Goal: Transaction & Acquisition: Purchase product/service

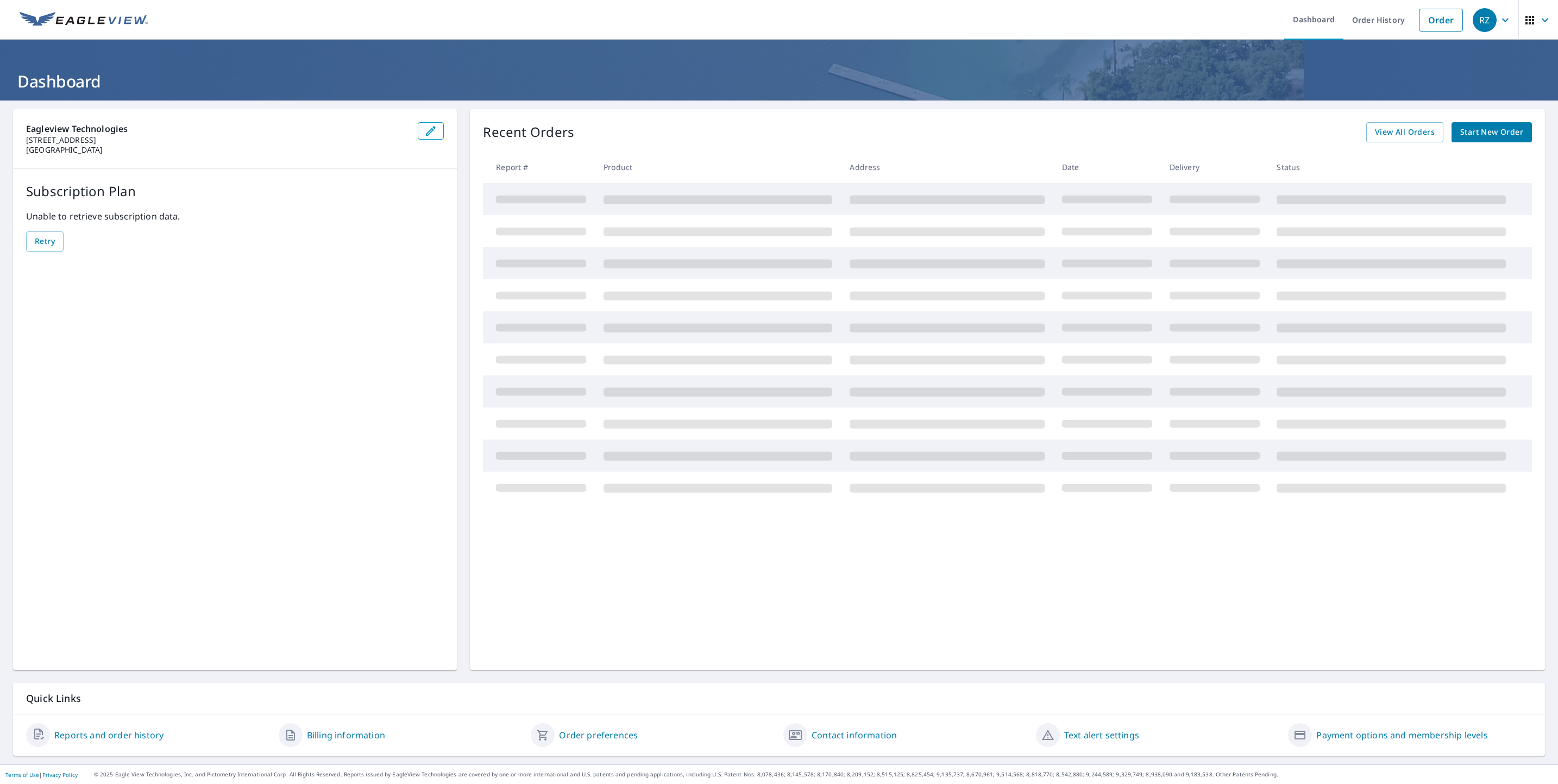
click at [1470, 137] on span "Start New Order" at bounding box center [1492, 132] width 63 height 13
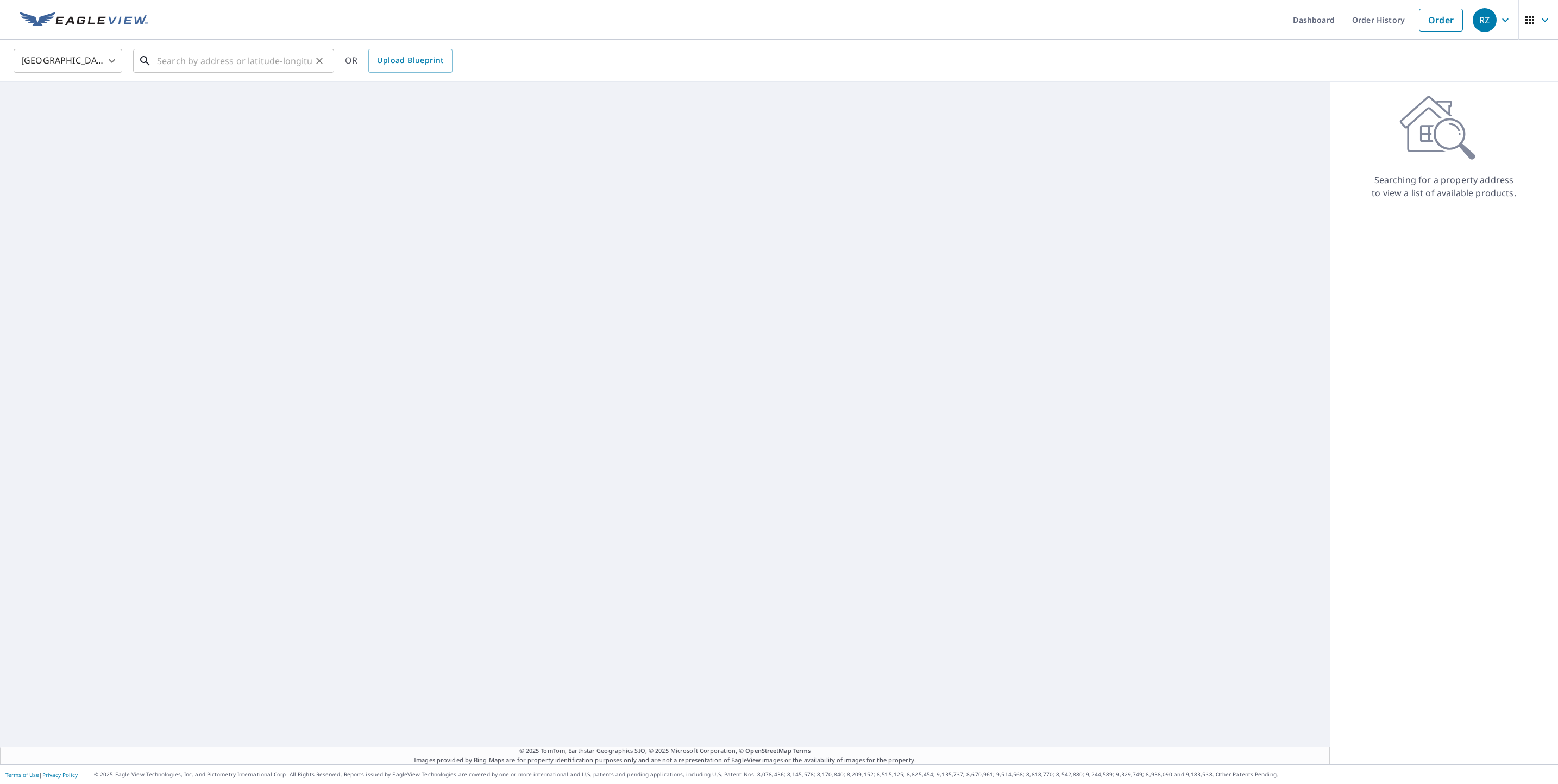
click at [289, 60] on input "text" at bounding box center [234, 60] width 155 height 30
paste input "[STREET_ADDRESS][US_STATE]"
click at [244, 102] on p "[GEOGRAPHIC_DATA]" at bounding box center [240, 104] width 171 height 11
type input "[STREET_ADDRESS]"
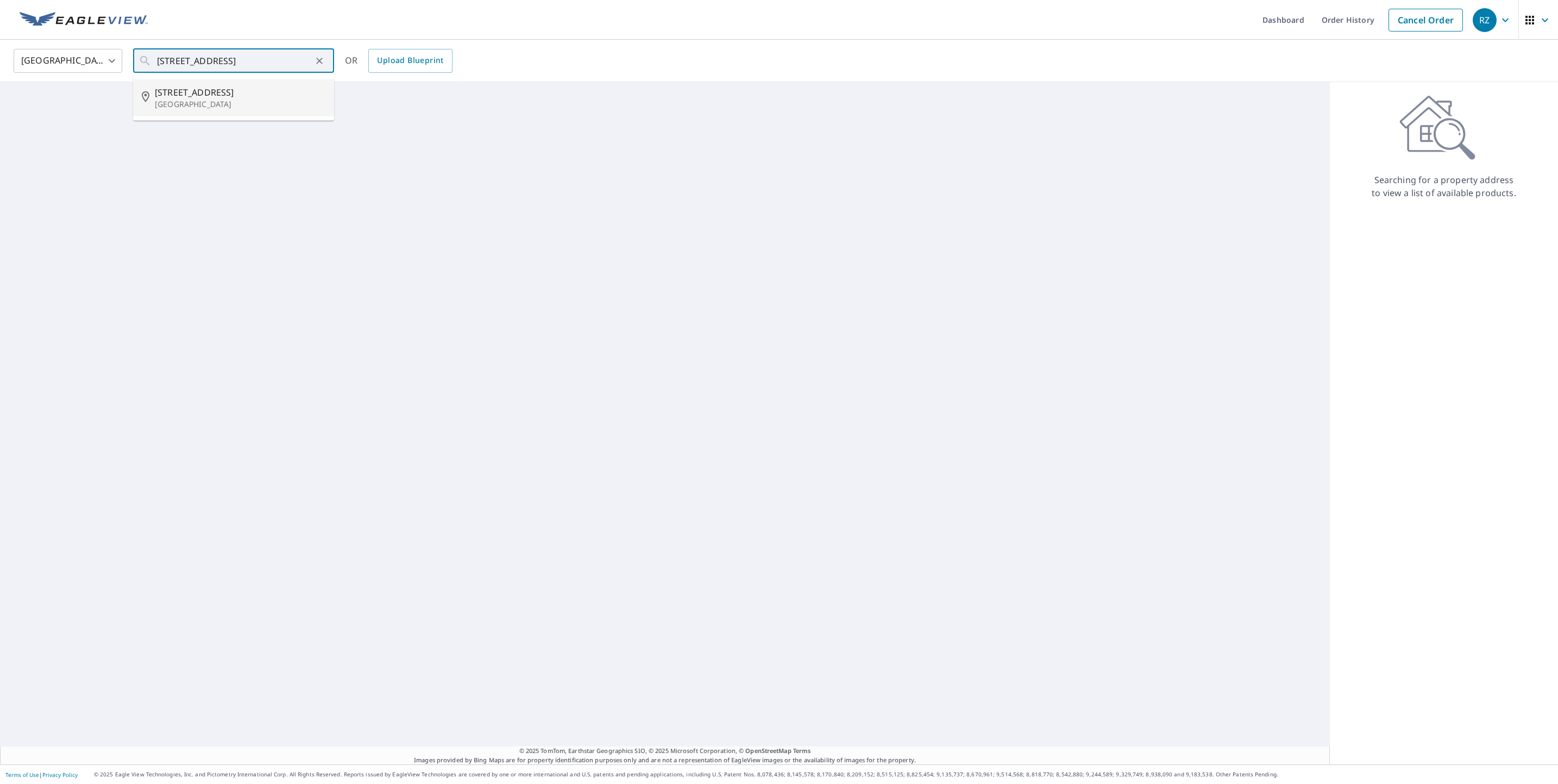
scroll to position [0, 0]
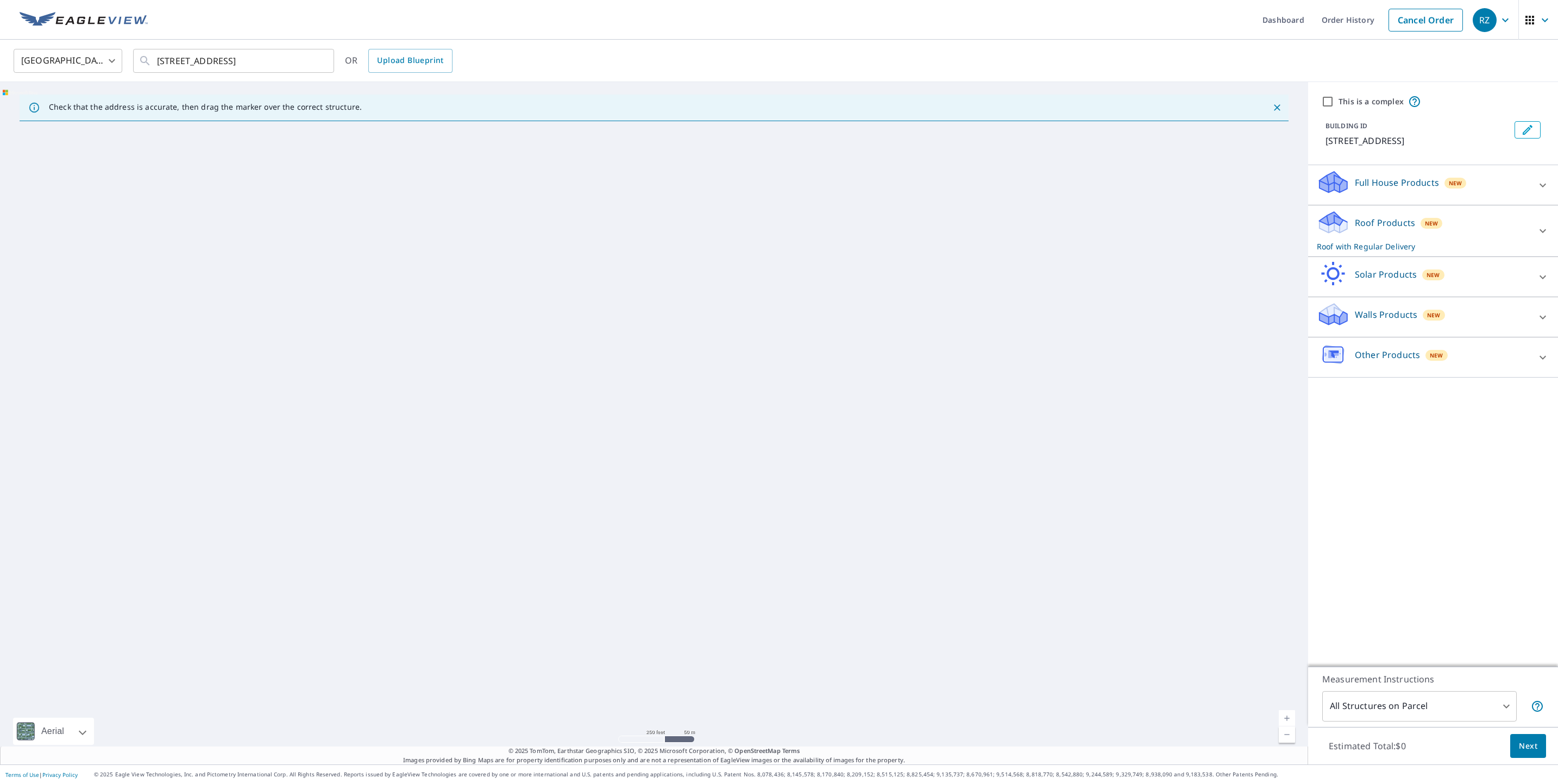
click at [1372, 186] on p "Full House Products" at bounding box center [1397, 182] width 84 height 13
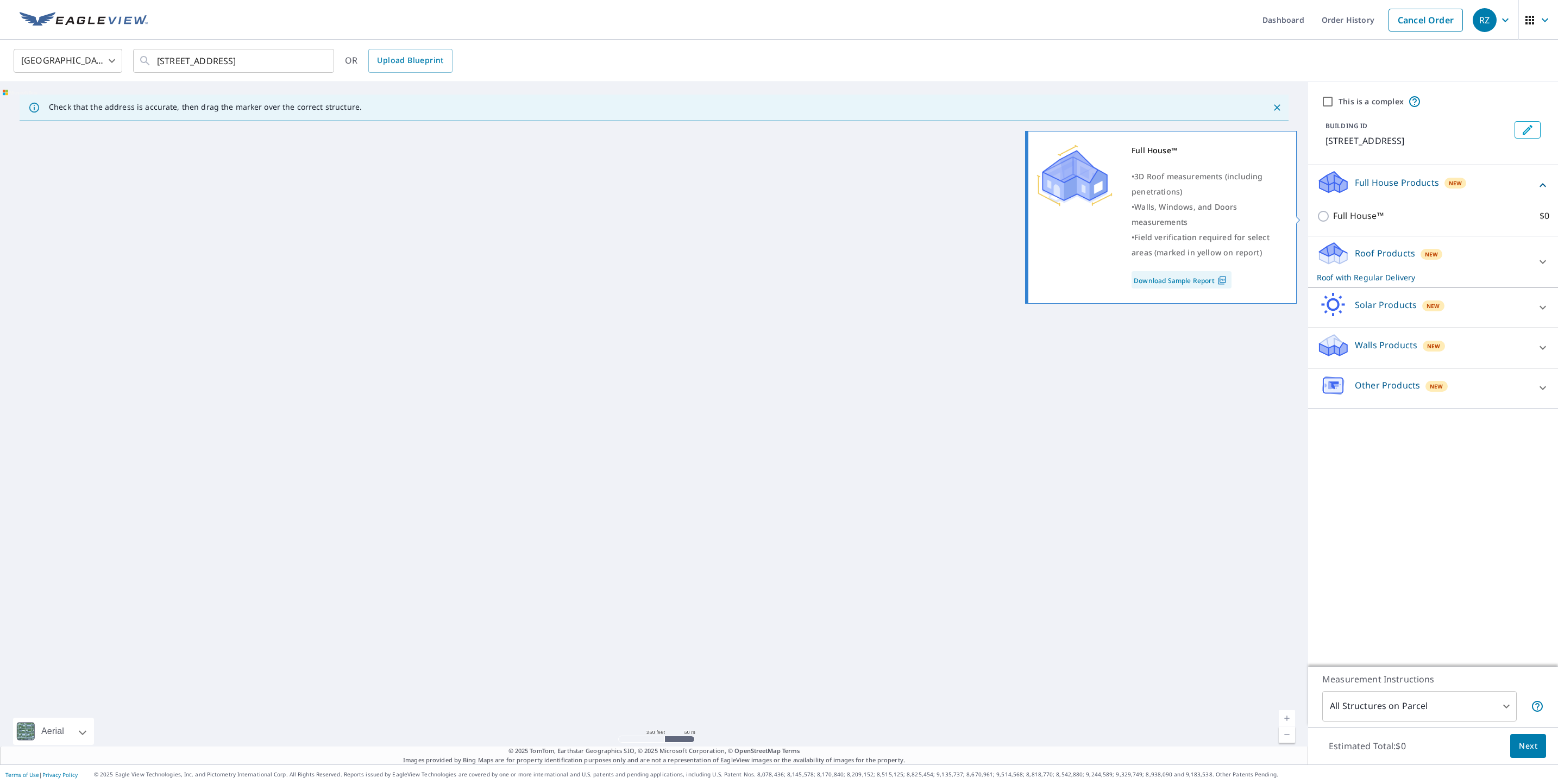
click at [1345, 216] on p "Full House™" at bounding box center [1358, 216] width 50 height 13
click at [1333, 216] on input "Full House™ $0" at bounding box center [1325, 216] width 16 height 13
checkbox input "true"
checkbox input "false"
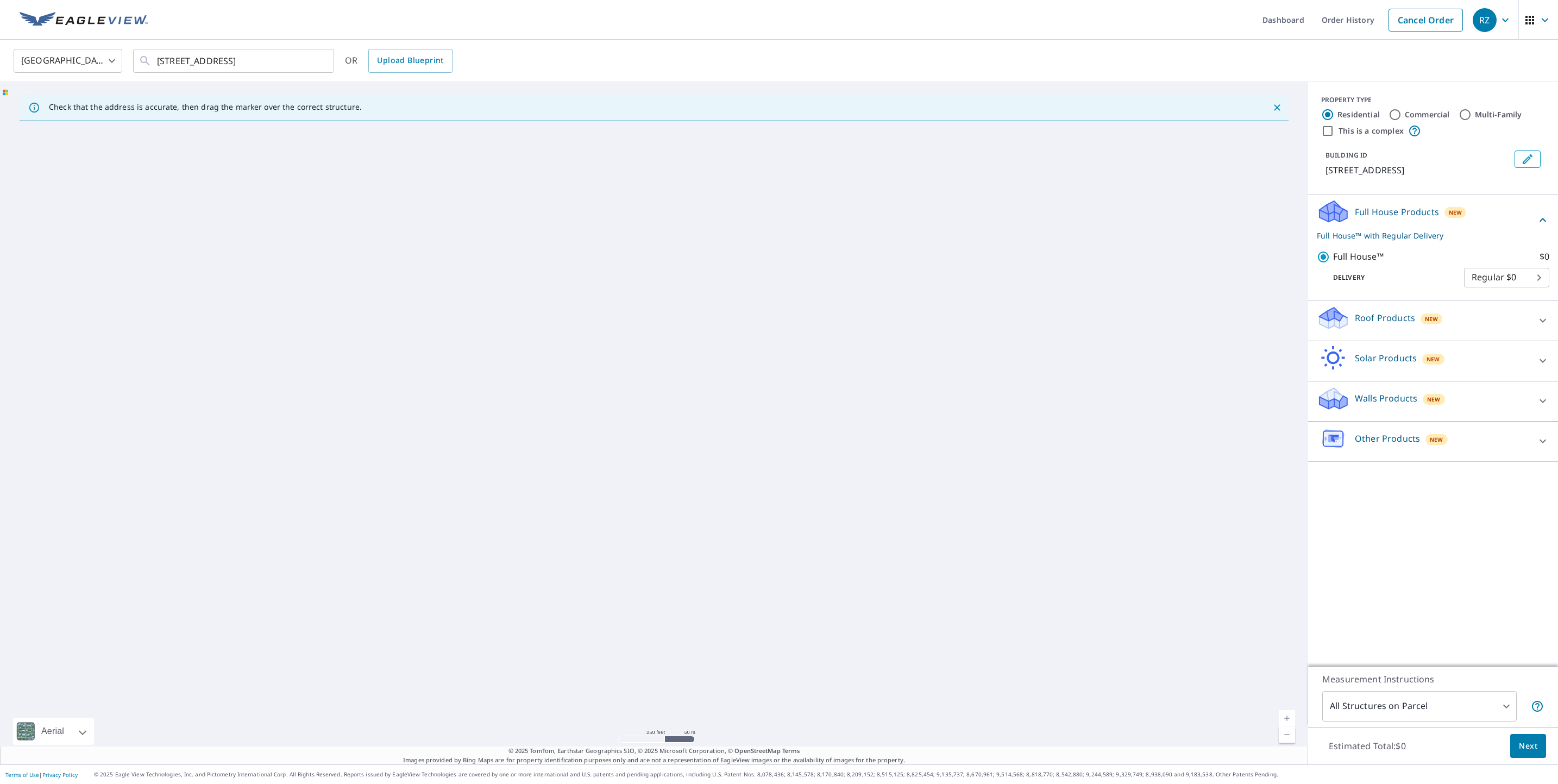
click at [1518, 755] on button "Next" at bounding box center [1528, 746] width 36 height 24
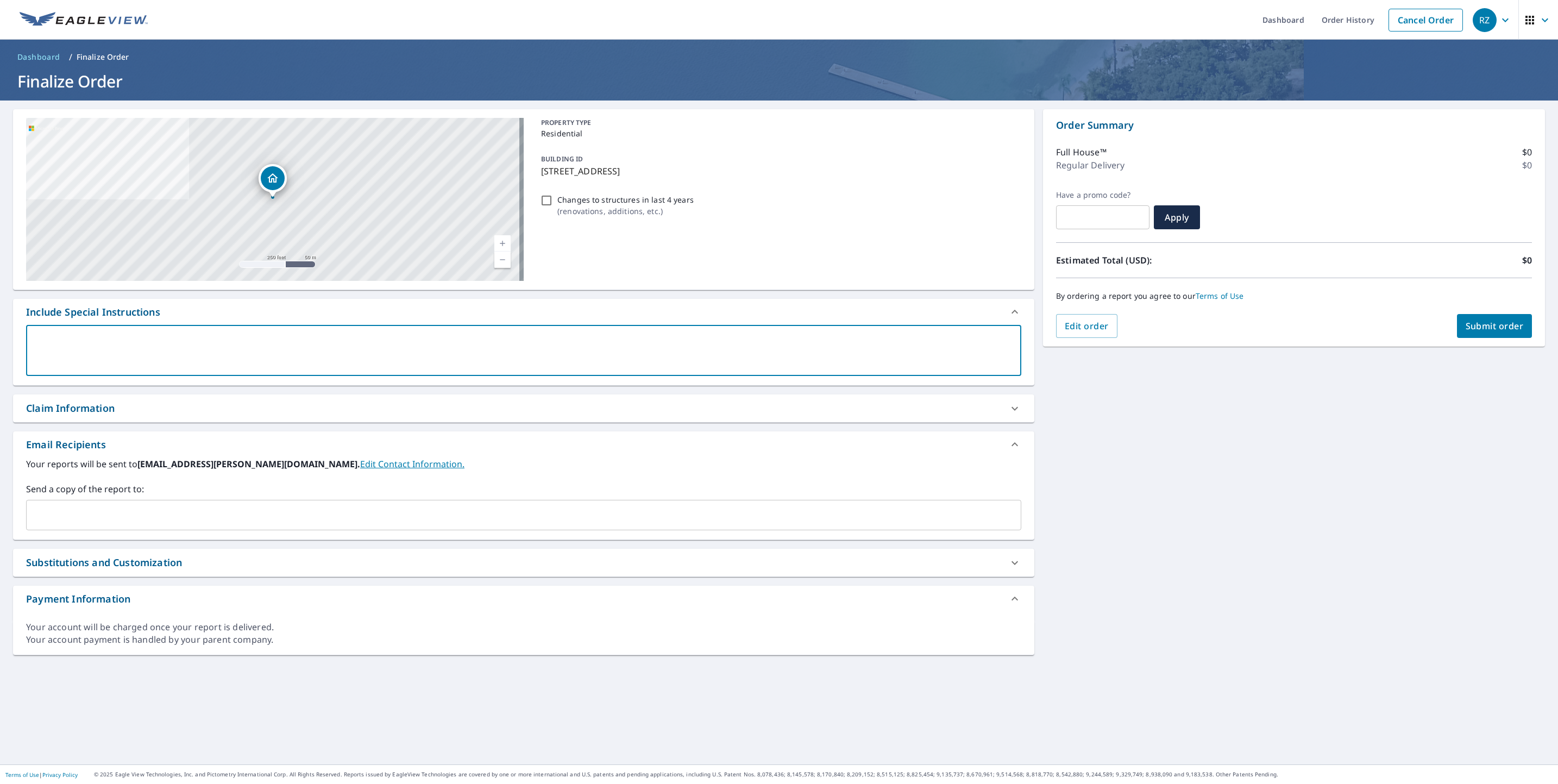
click at [176, 348] on textarea at bounding box center [524, 351] width 980 height 31
type textarea "b"
type textarea "x"
checkbox input "true"
type textarea "be"
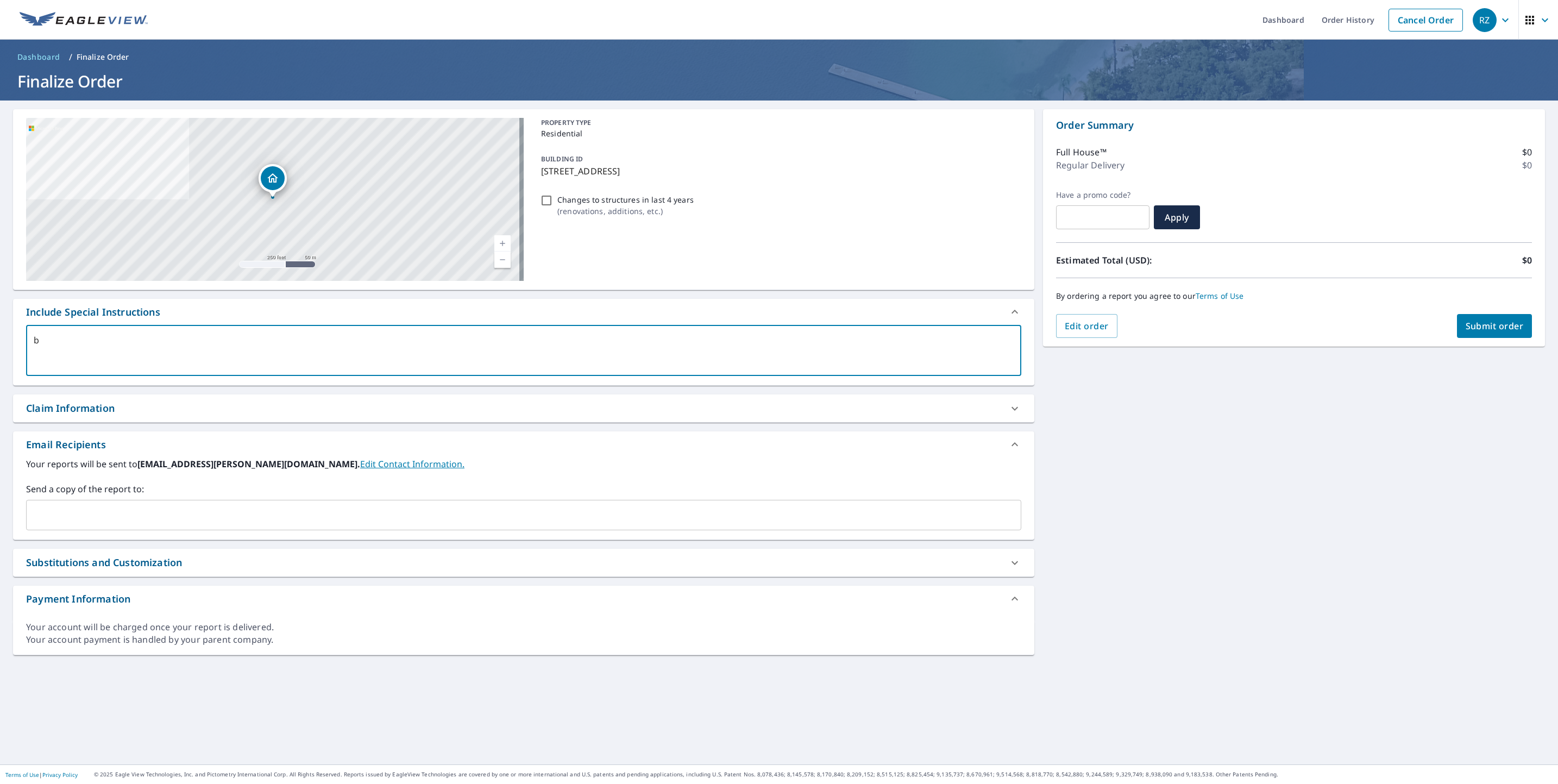
type textarea "x"
checkbox input "true"
type textarea "bes"
type textarea "x"
checkbox input "true"
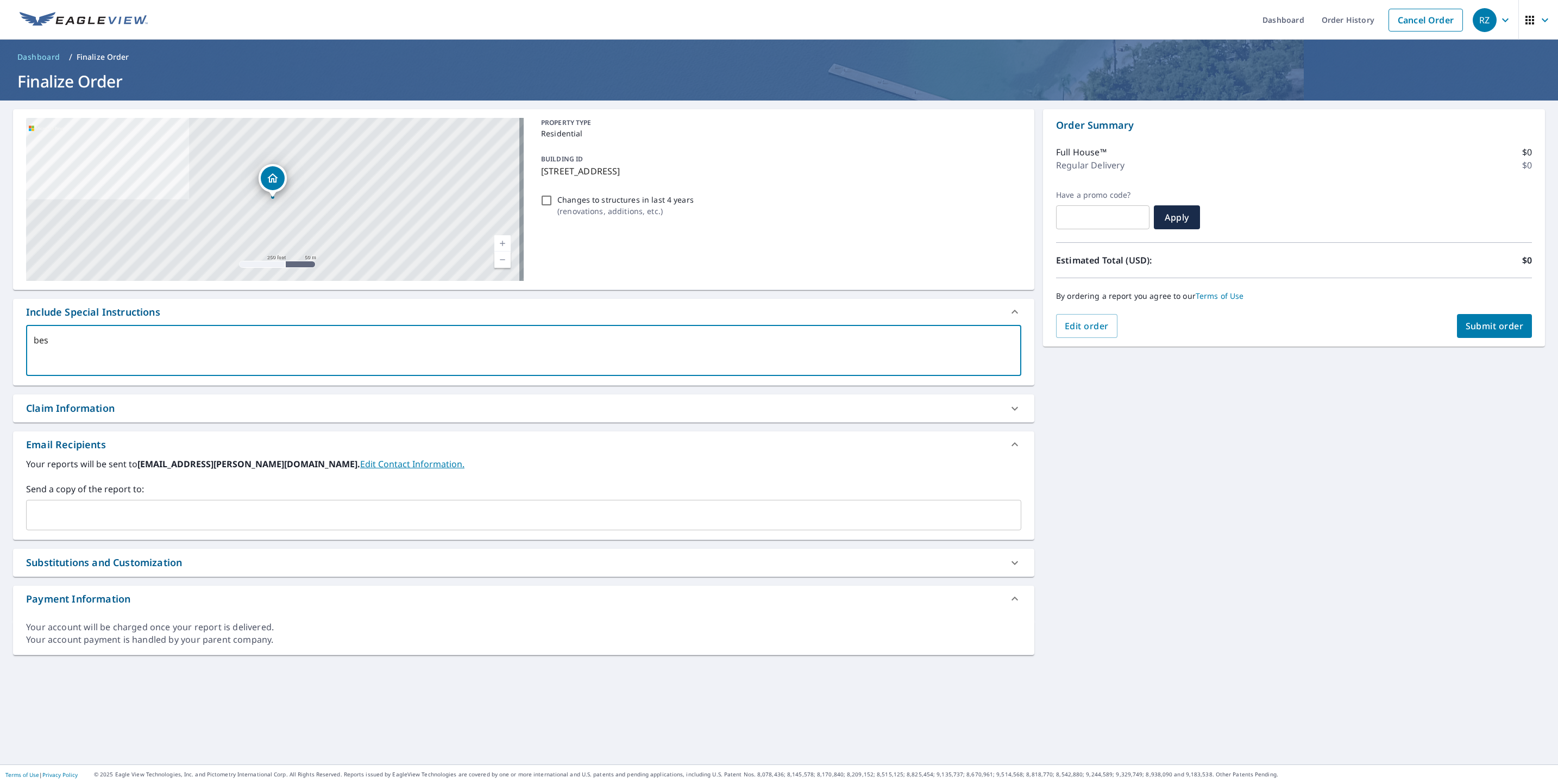
type textarea "best"
type textarea "x"
checkbox input "true"
type textarea "best"
type textarea "x"
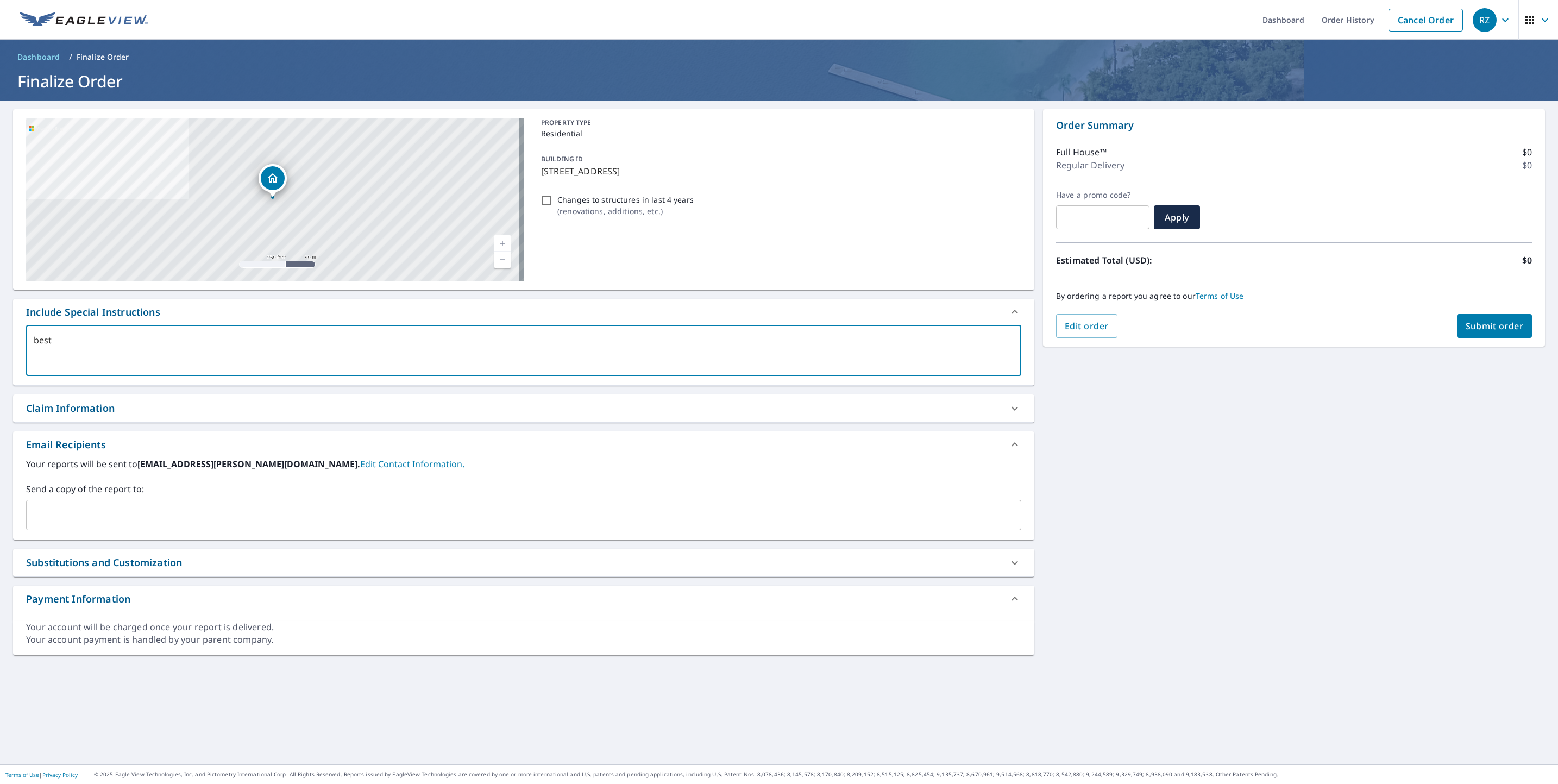
checkbox input "true"
type textarea "best i"
type textarea "x"
checkbox input "true"
type textarea "best im"
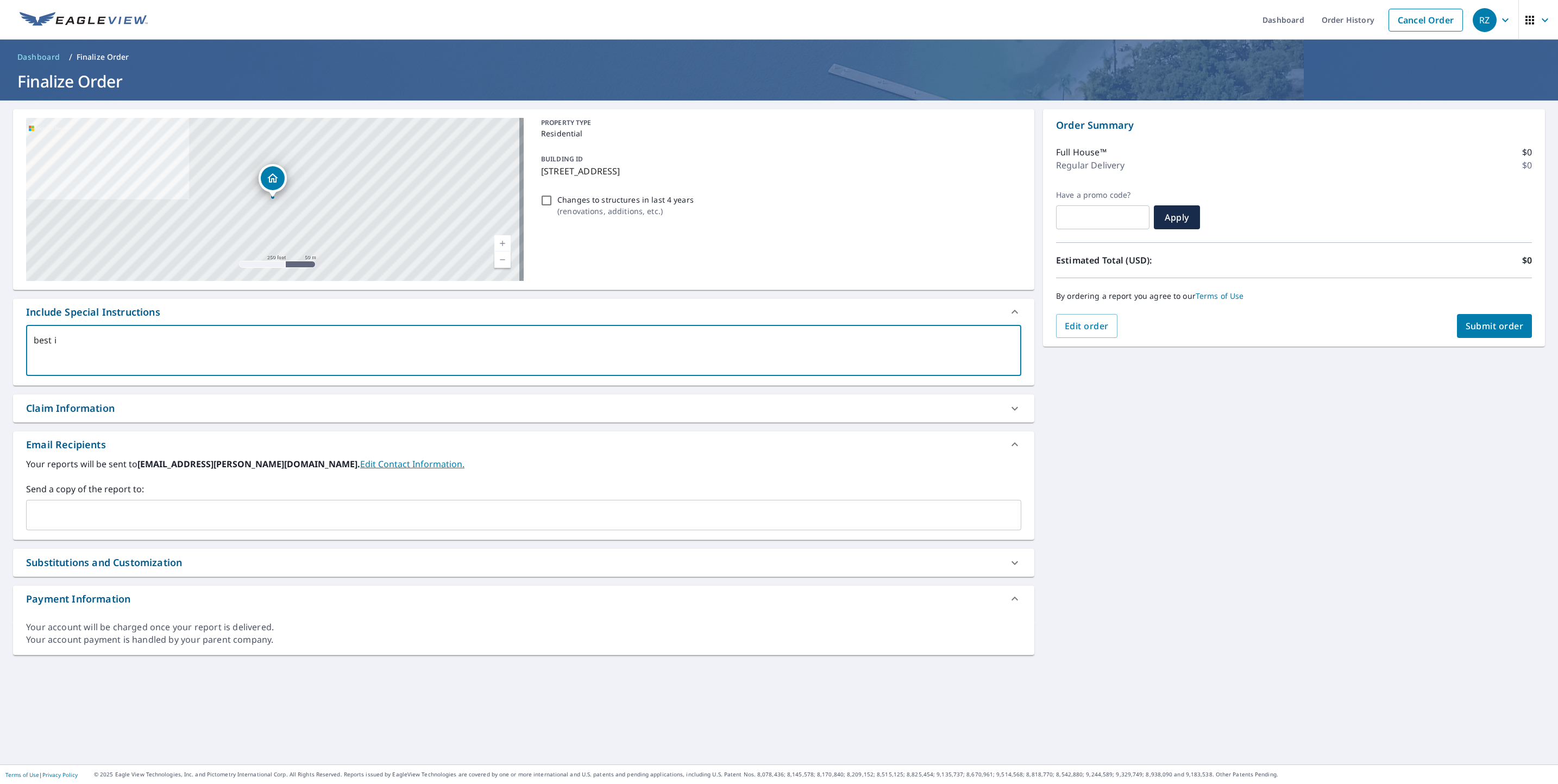
type textarea "x"
checkbox input "true"
type textarea "best ima"
type textarea "x"
checkbox input "true"
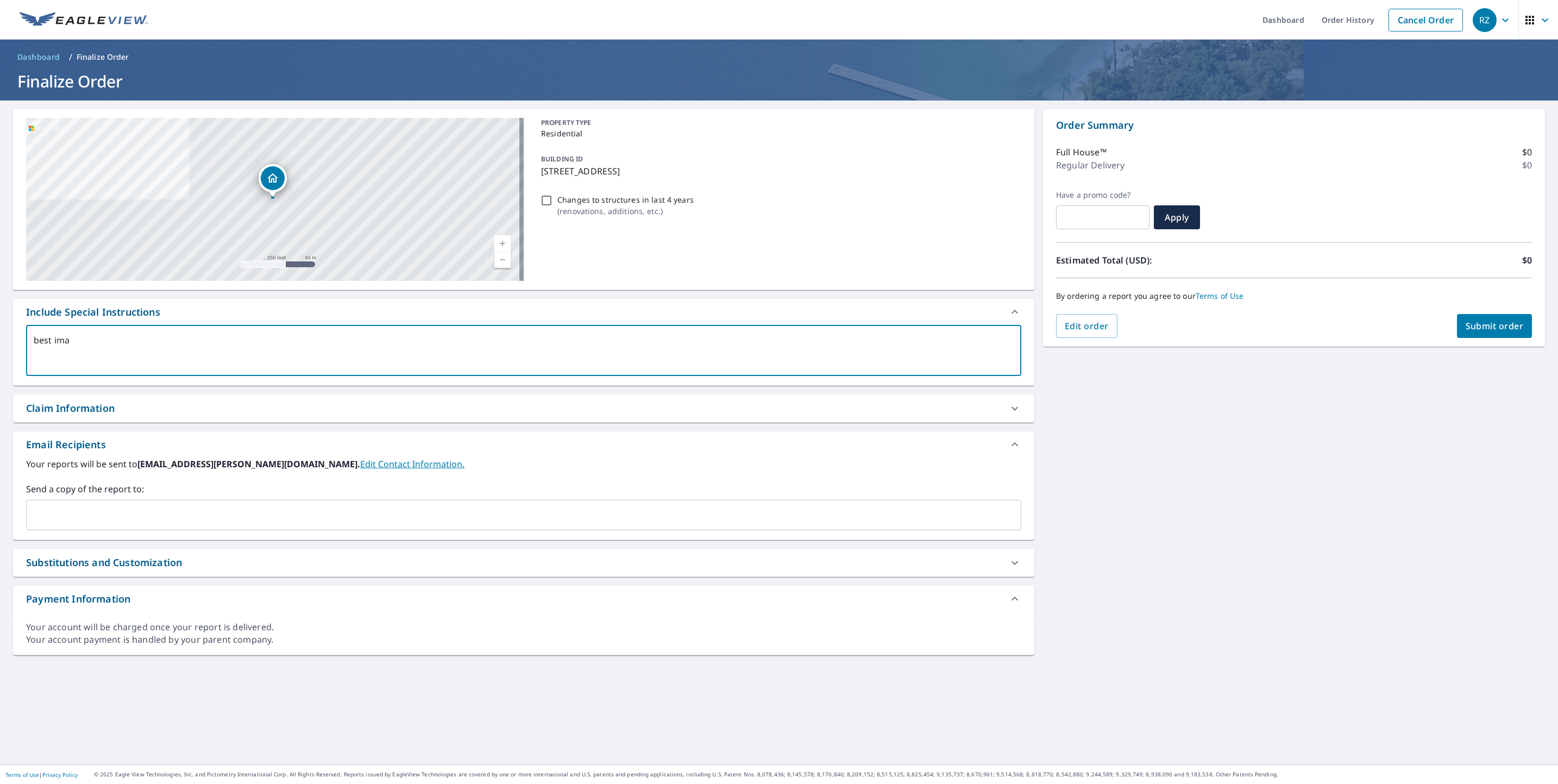
type textarea "best imag"
type textarea "x"
checkbox input "true"
type textarea "best image"
type textarea "x"
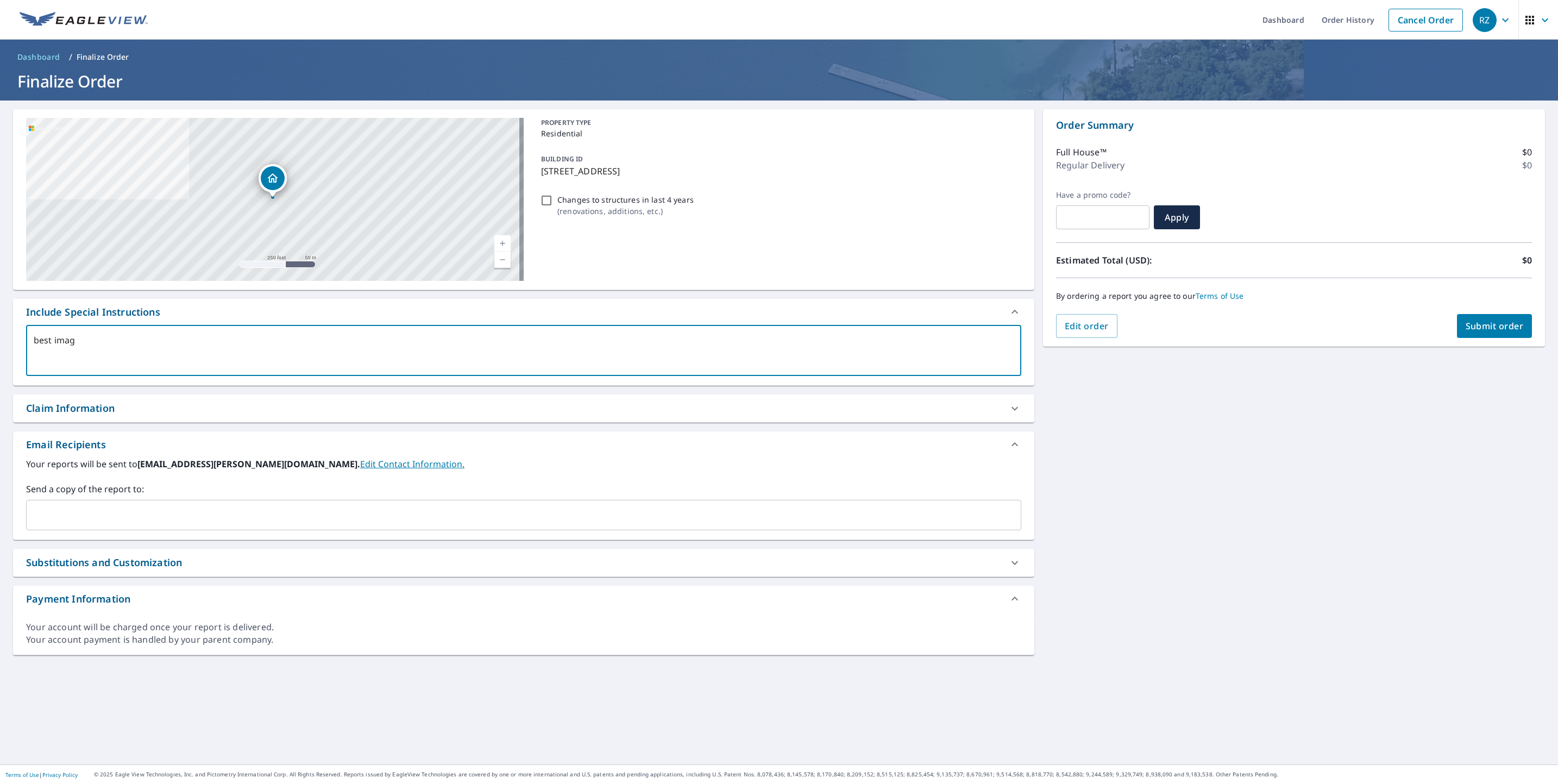
checkbox input "true"
type textarea "best image"
type textarea "x"
checkbox input "true"
type textarea "best image"
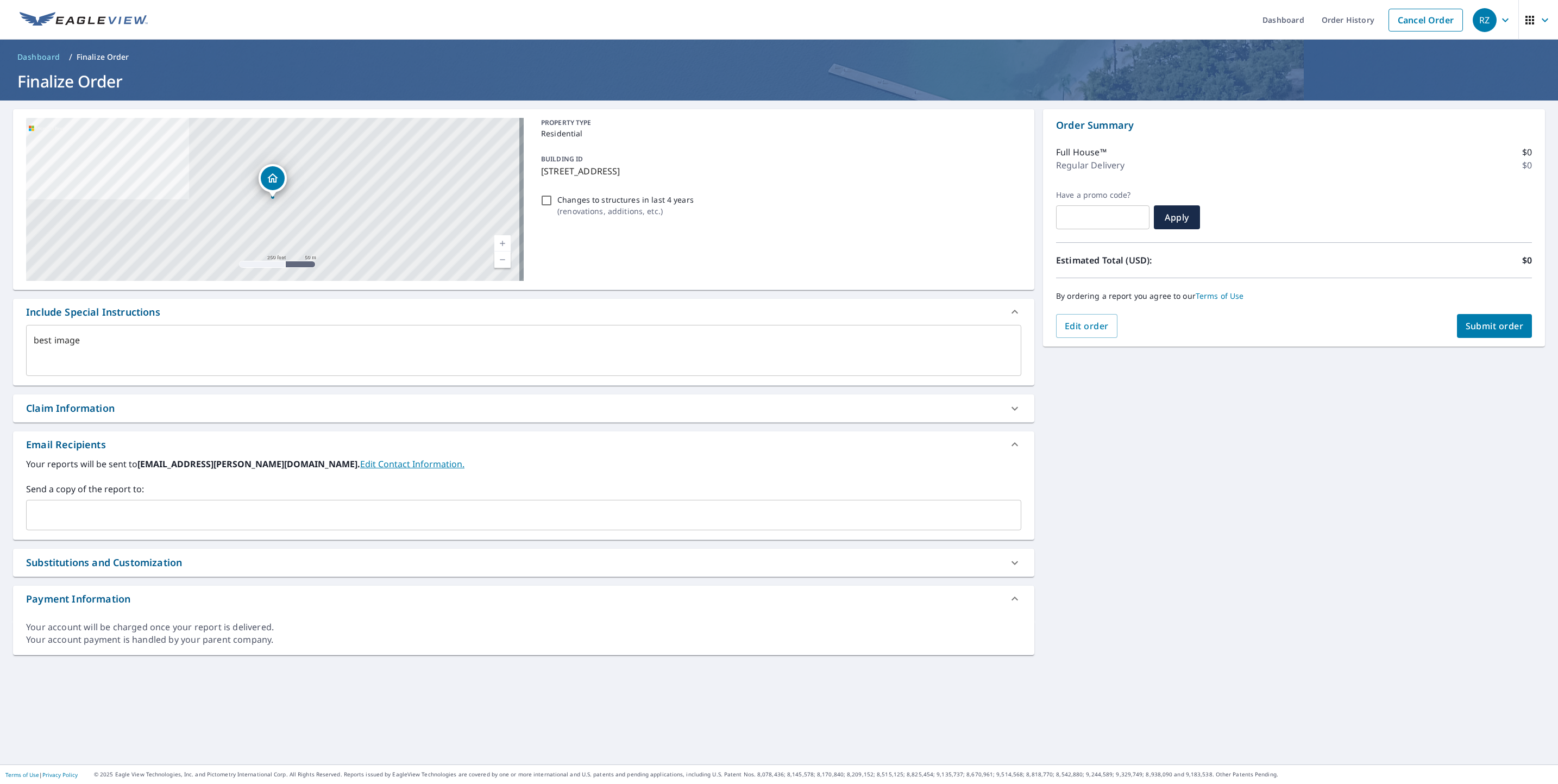
type textarea "x"
drag, startPoint x: 176, startPoint y: 360, endPoint x: 205, endPoint y: 344, distance: 33.1
click at [176, 360] on textarea "best image" at bounding box center [524, 351] width 980 height 31
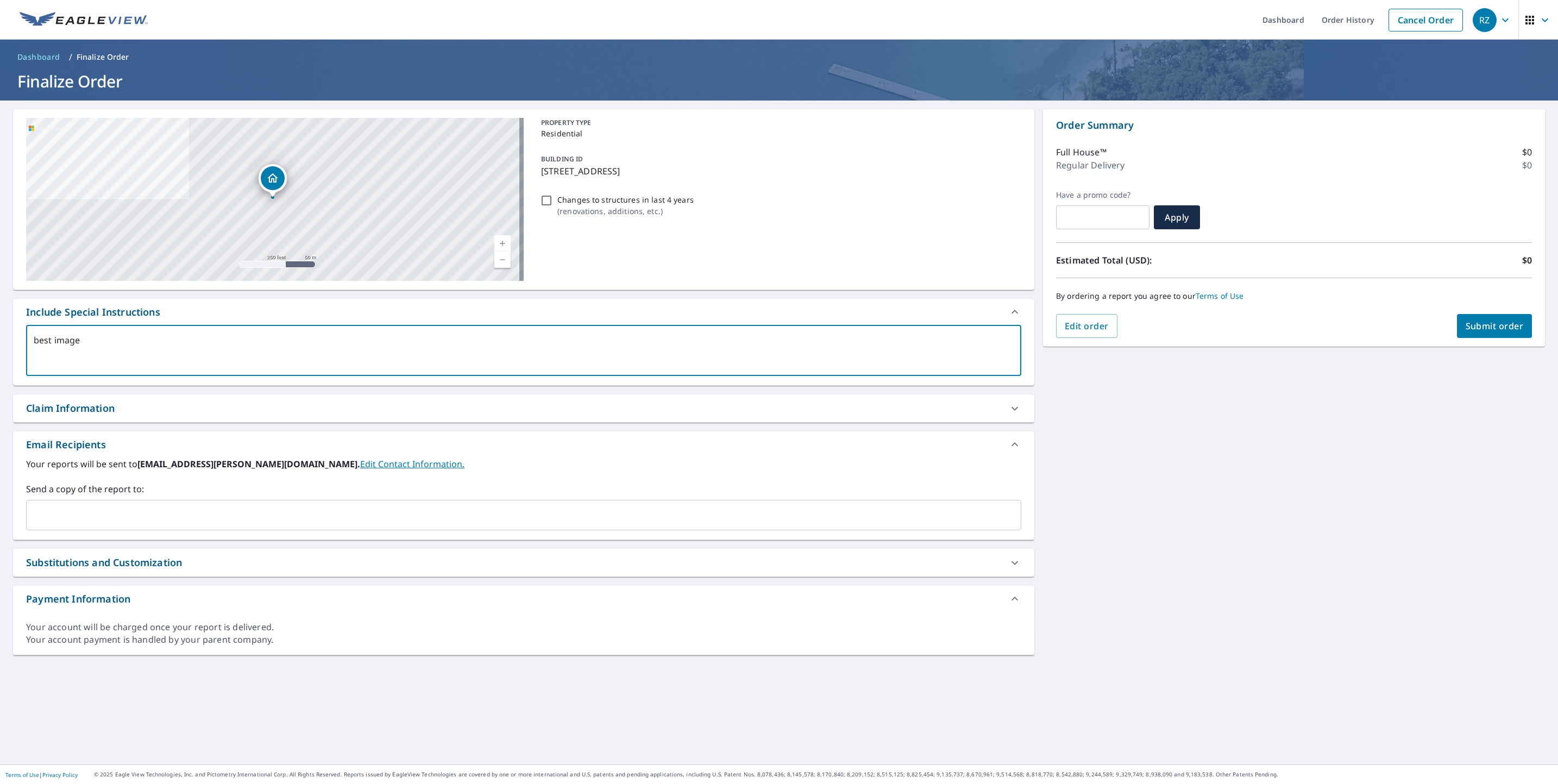
type textarea "u"
type textarea "x"
checkbox input "true"
type textarea "us"
type textarea "x"
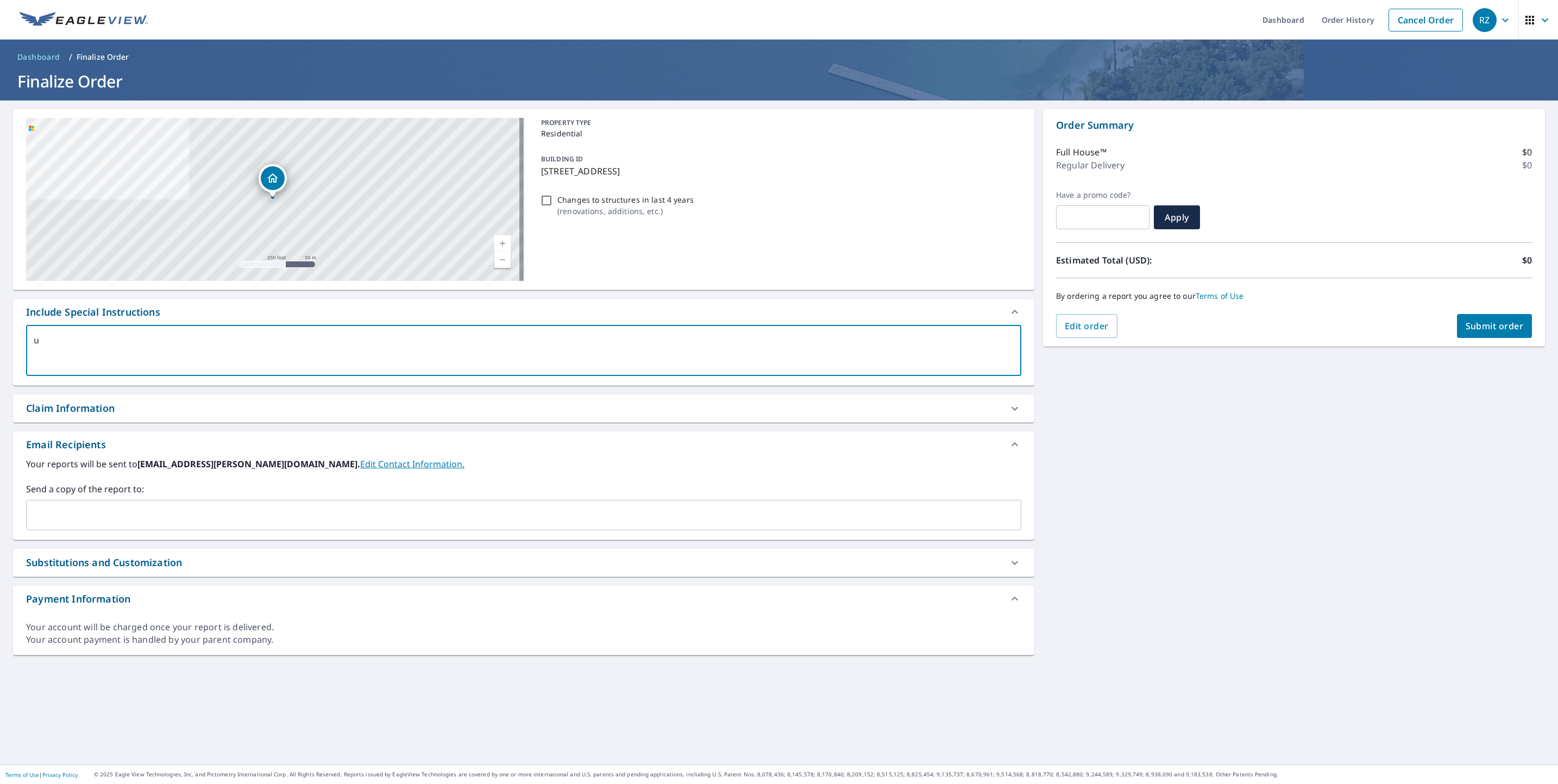
checkbox input "true"
type textarea "use"
type textarea "x"
checkbox input "true"
type textarea "use"
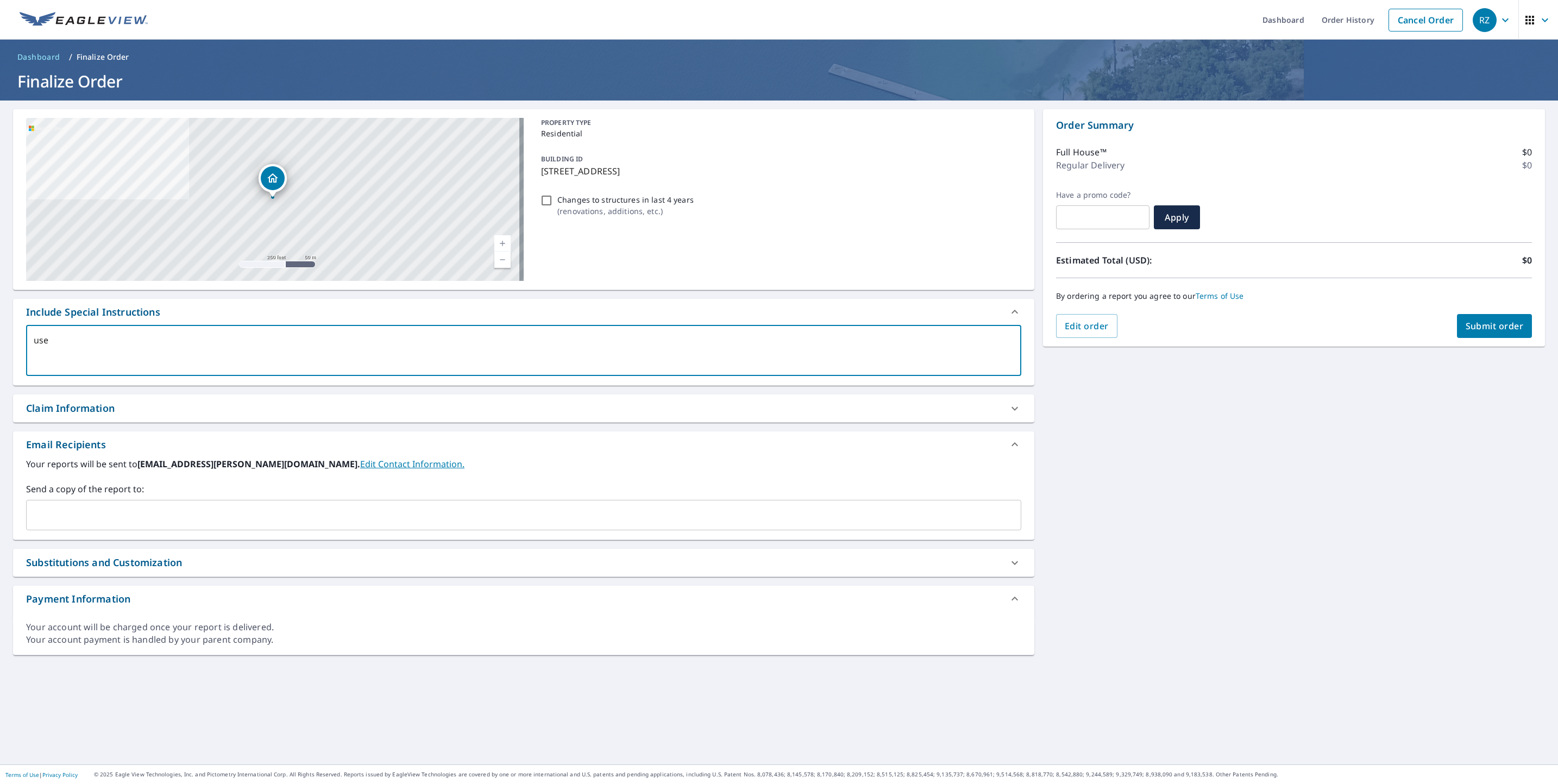
type textarea "x"
checkbox input "true"
type textarea "use b"
type textarea "x"
checkbox input "true"
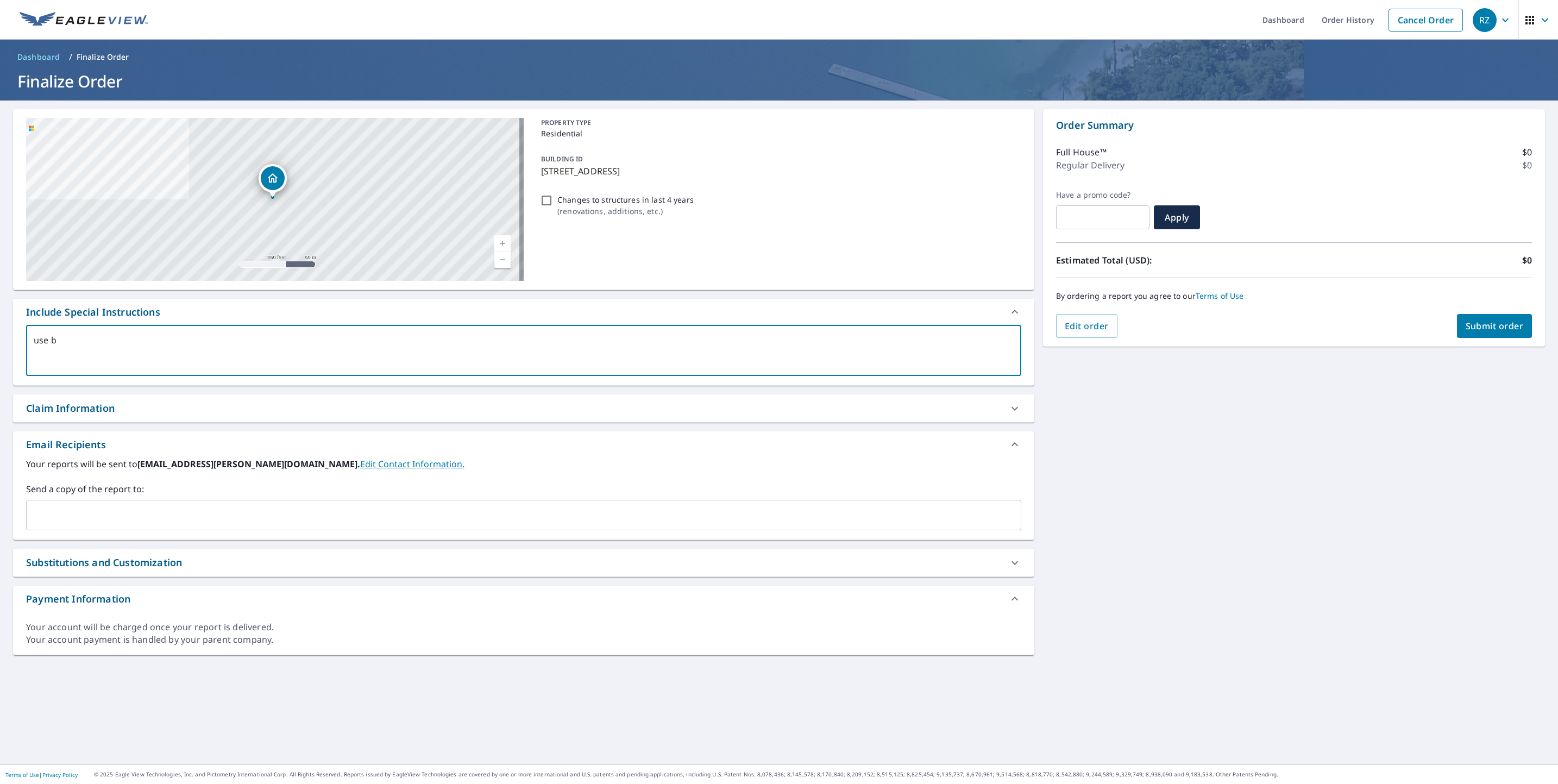
type textarea "use be"
type textarea "x"
checkbox input "true"
type textarea "use bes"
type textarea "x"
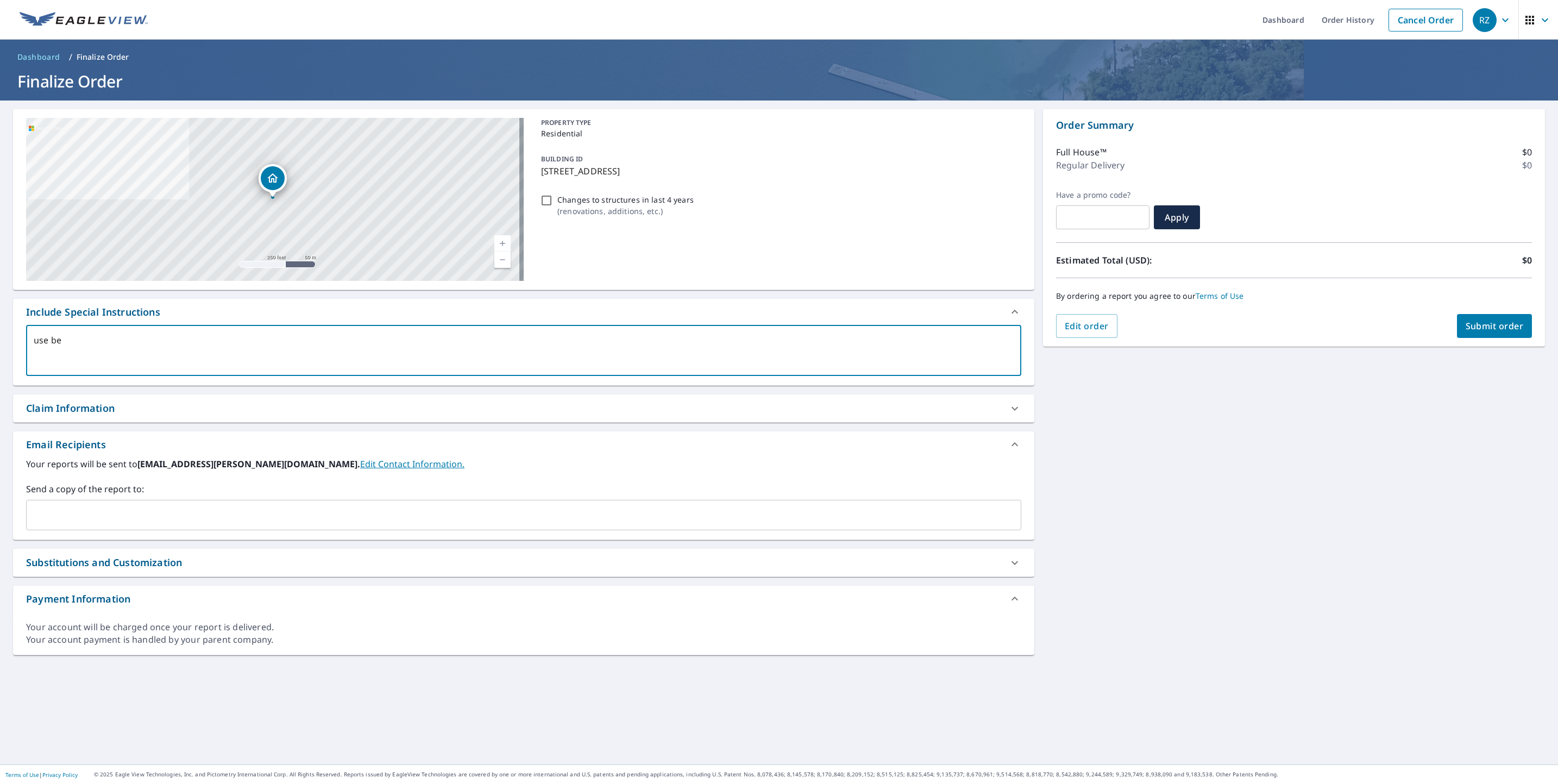
checkbox input "true"
type textarea "use best"
type textarea "x"
checkbox input "true"
type textarea "use best"
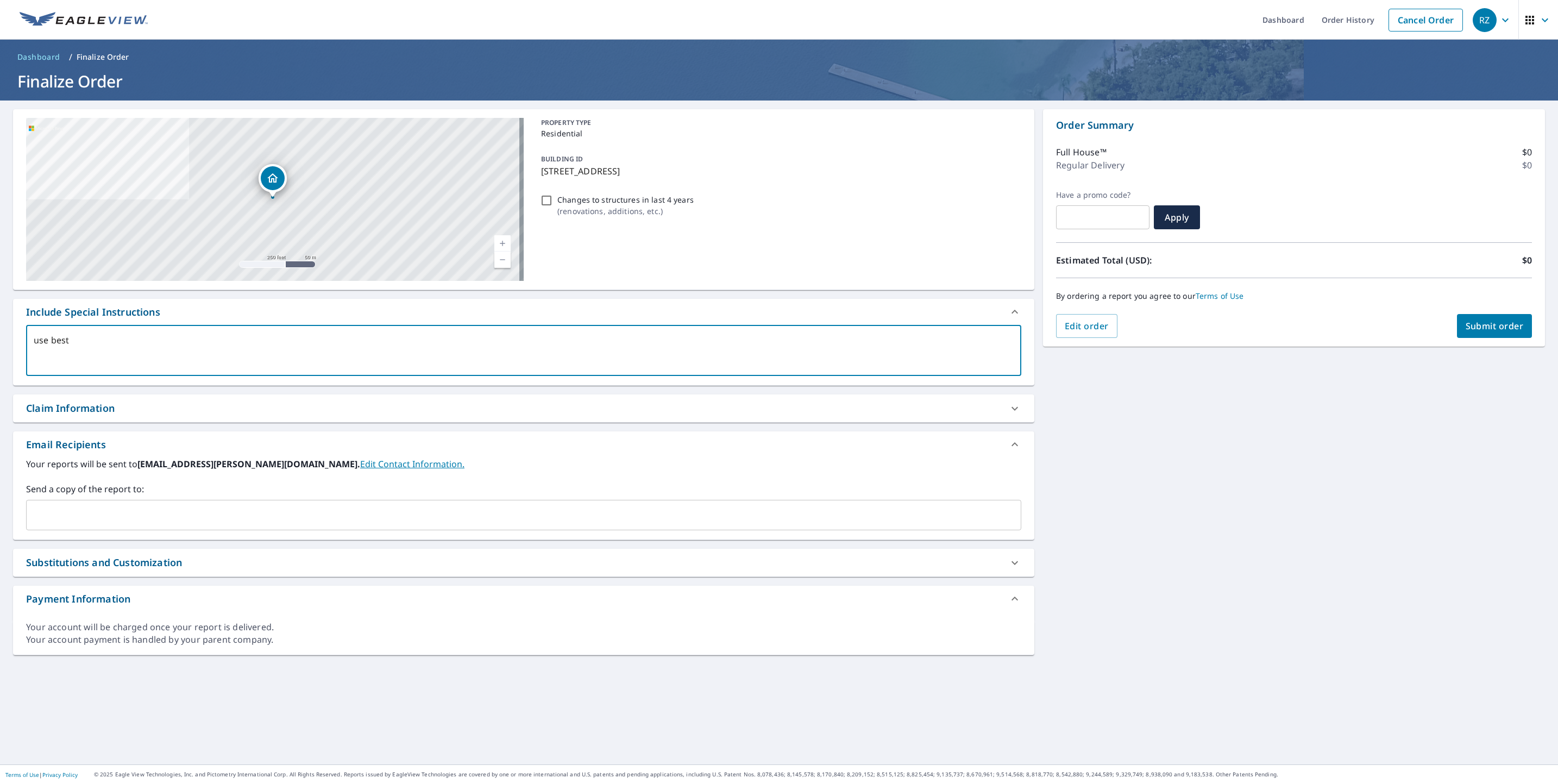
type textarea "x"
checkbox input "true"
type textarea "use best i"
type textarea "x"
checkbox input "true"
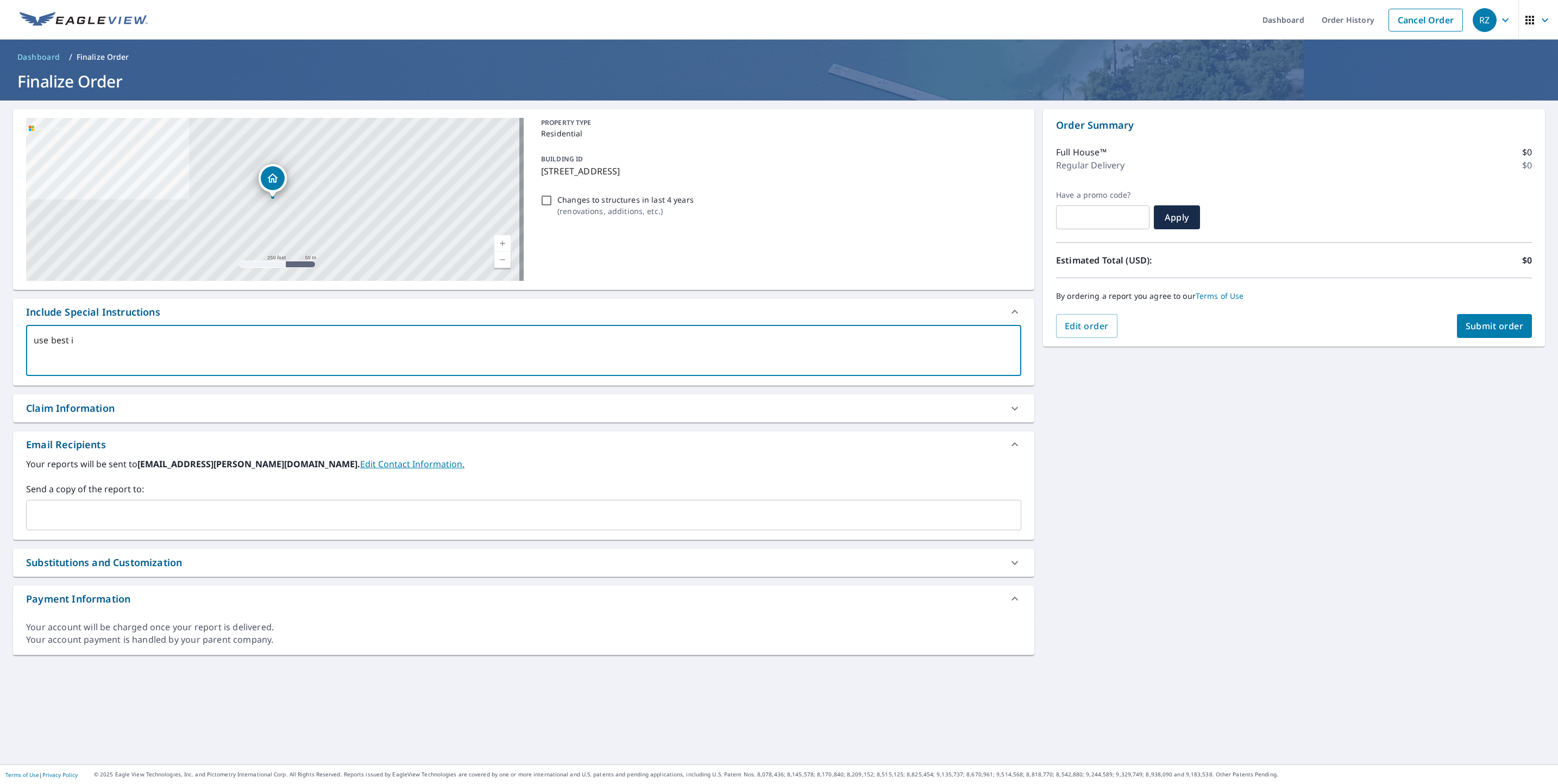
type textarea "use best im"
type textarea "x"
checkbox input "true"
type textarea "use best ima"
type textarea "x"
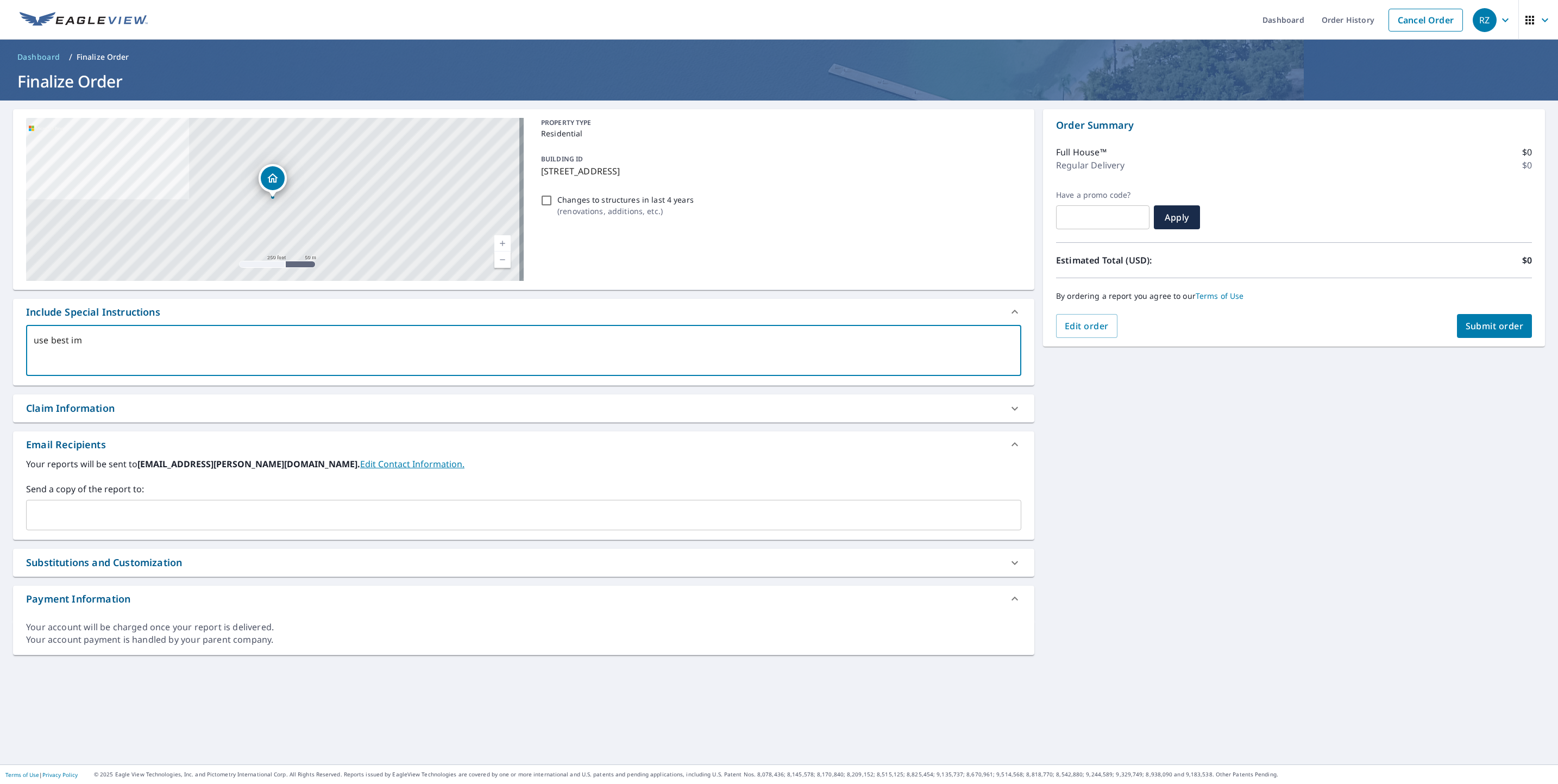
checkbox input "true"
type textarea "use best imag"
type textarea "x"
checkbox input "true"
type textarea "use best image"
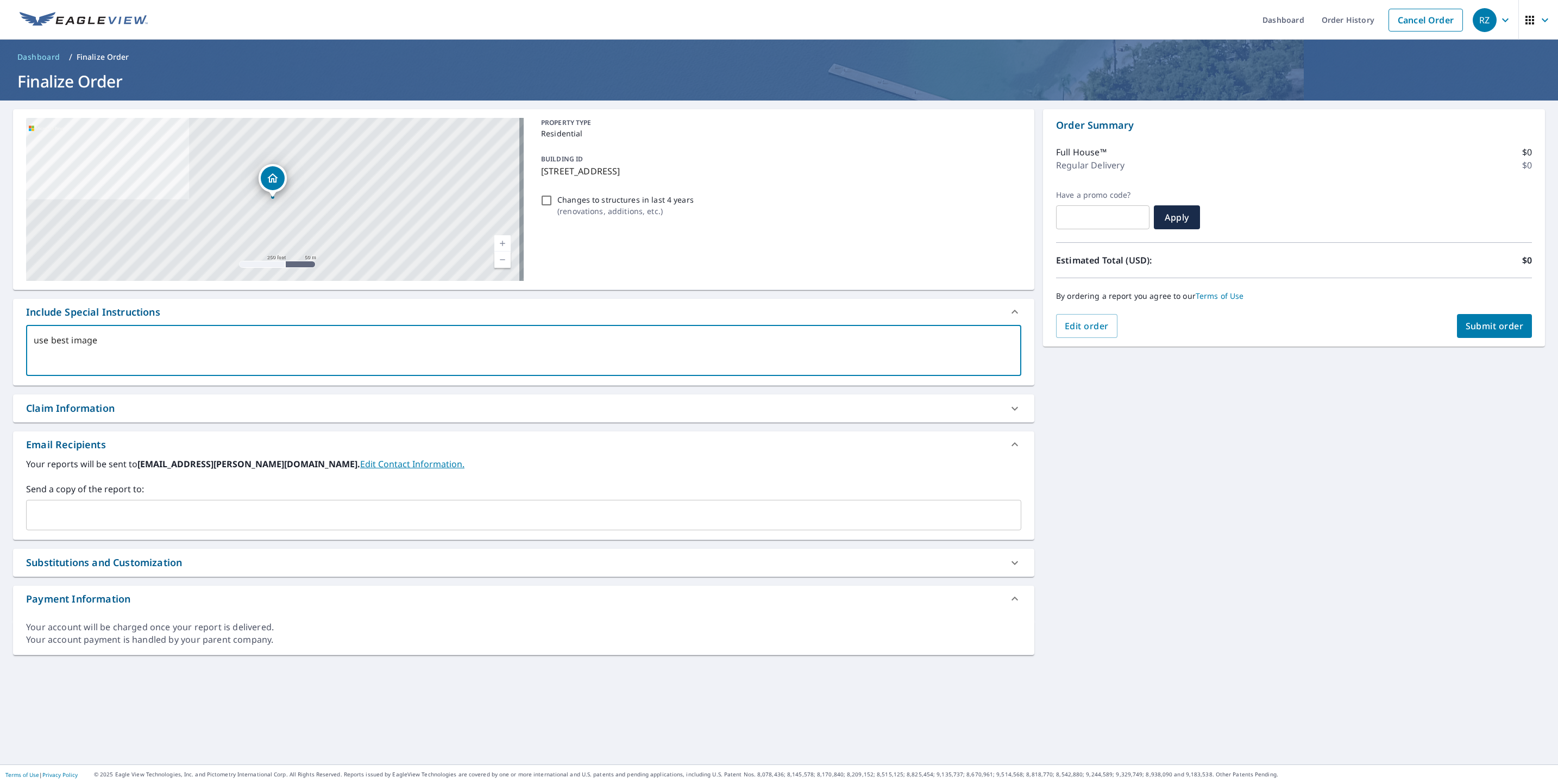
type textarea "x"
checkbox input "true"
type textarea "use best image"
type textarea "x"
checkbox input "true"
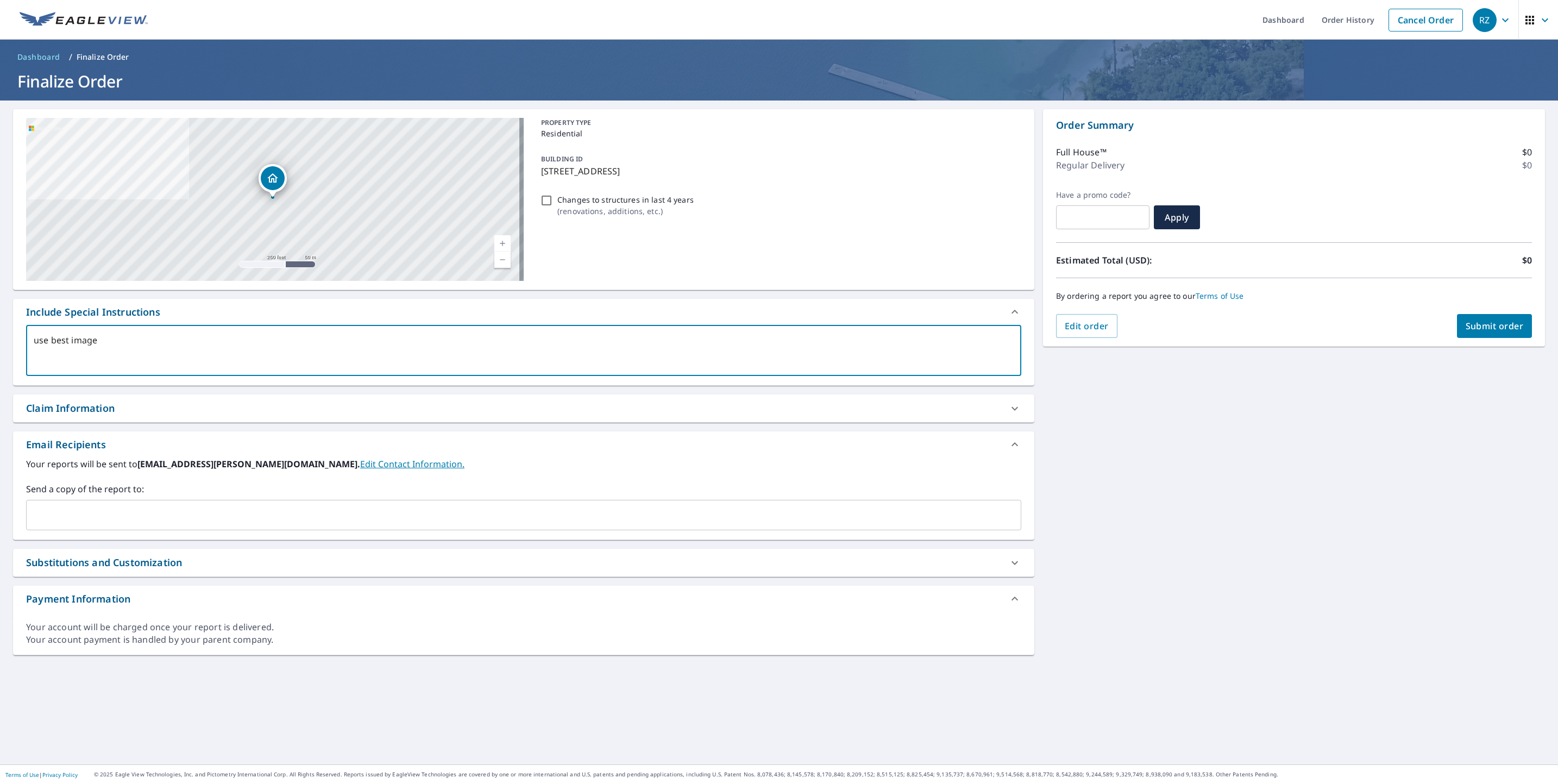
type textarea "use best image a"
type textarea "x"
checkbox input "true"
type textarea "use best image an"
type textarea "x"
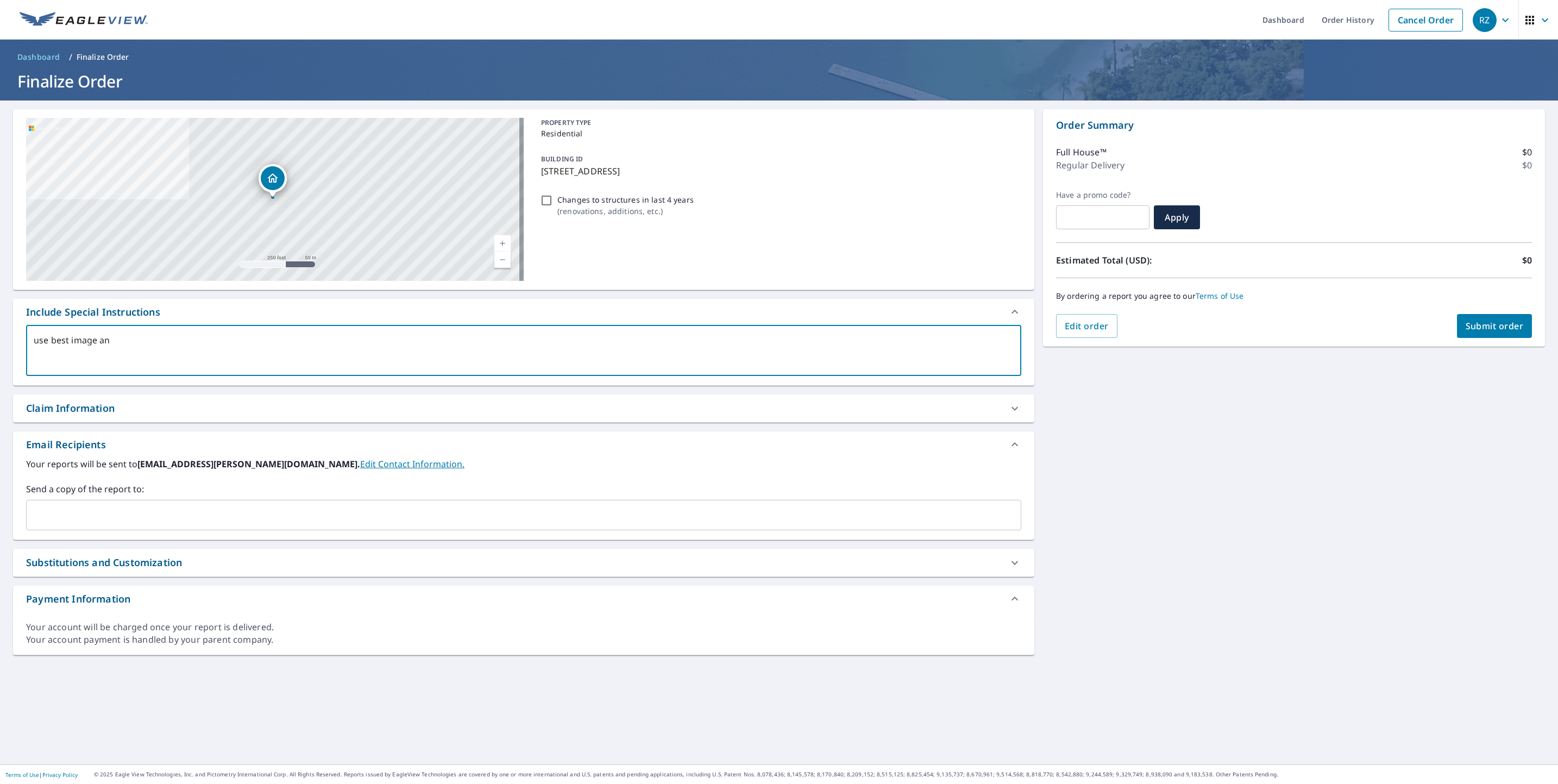
checkbox input "true"
type textarea "use best image and"
type textarea "x"
checkbox input "true"
type textarea "use best image and"
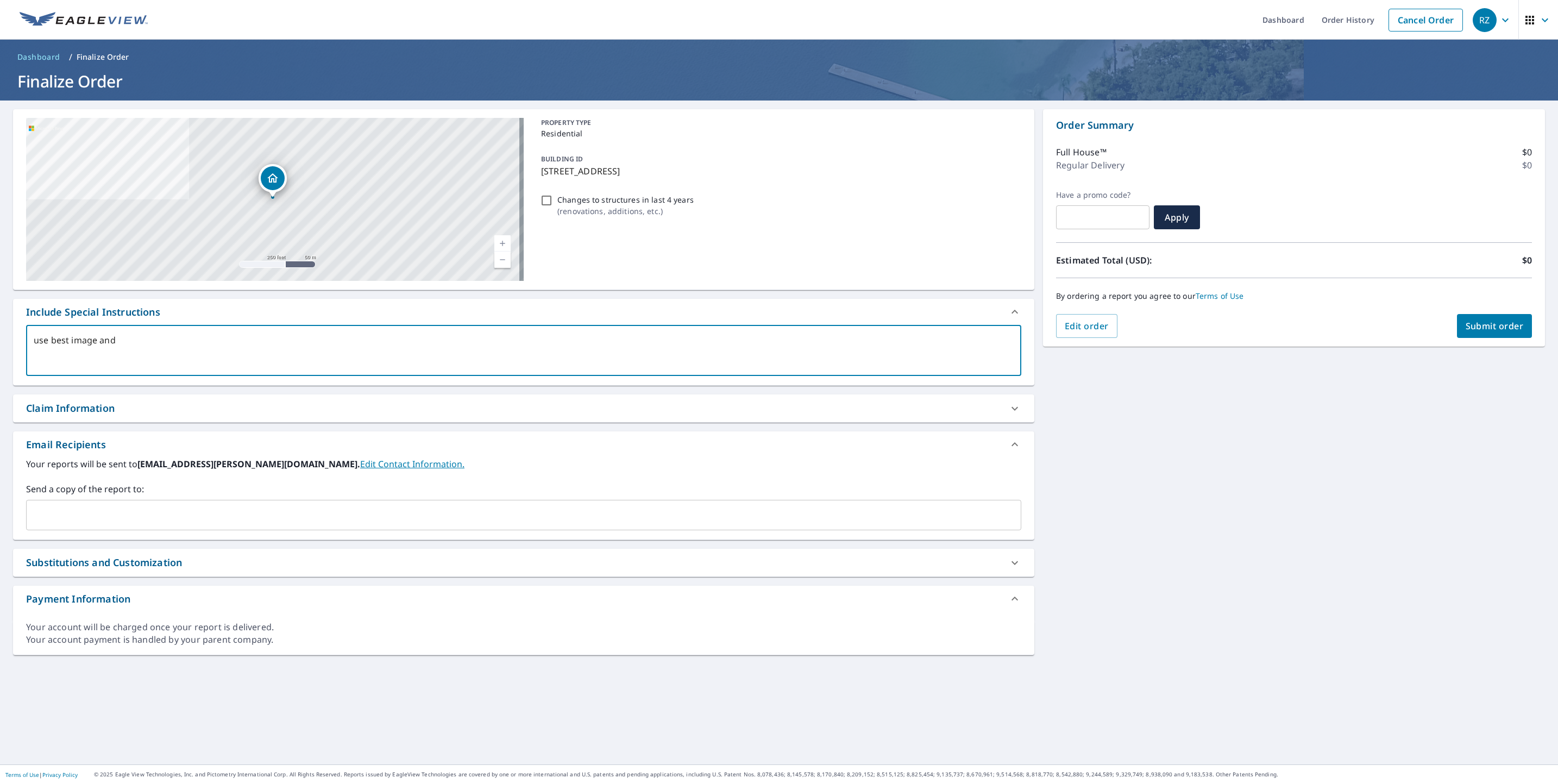
type textarea "x"
checkbox input "true"
type textarea "use best image and w"
type textarea "x"
checkbox input "true"
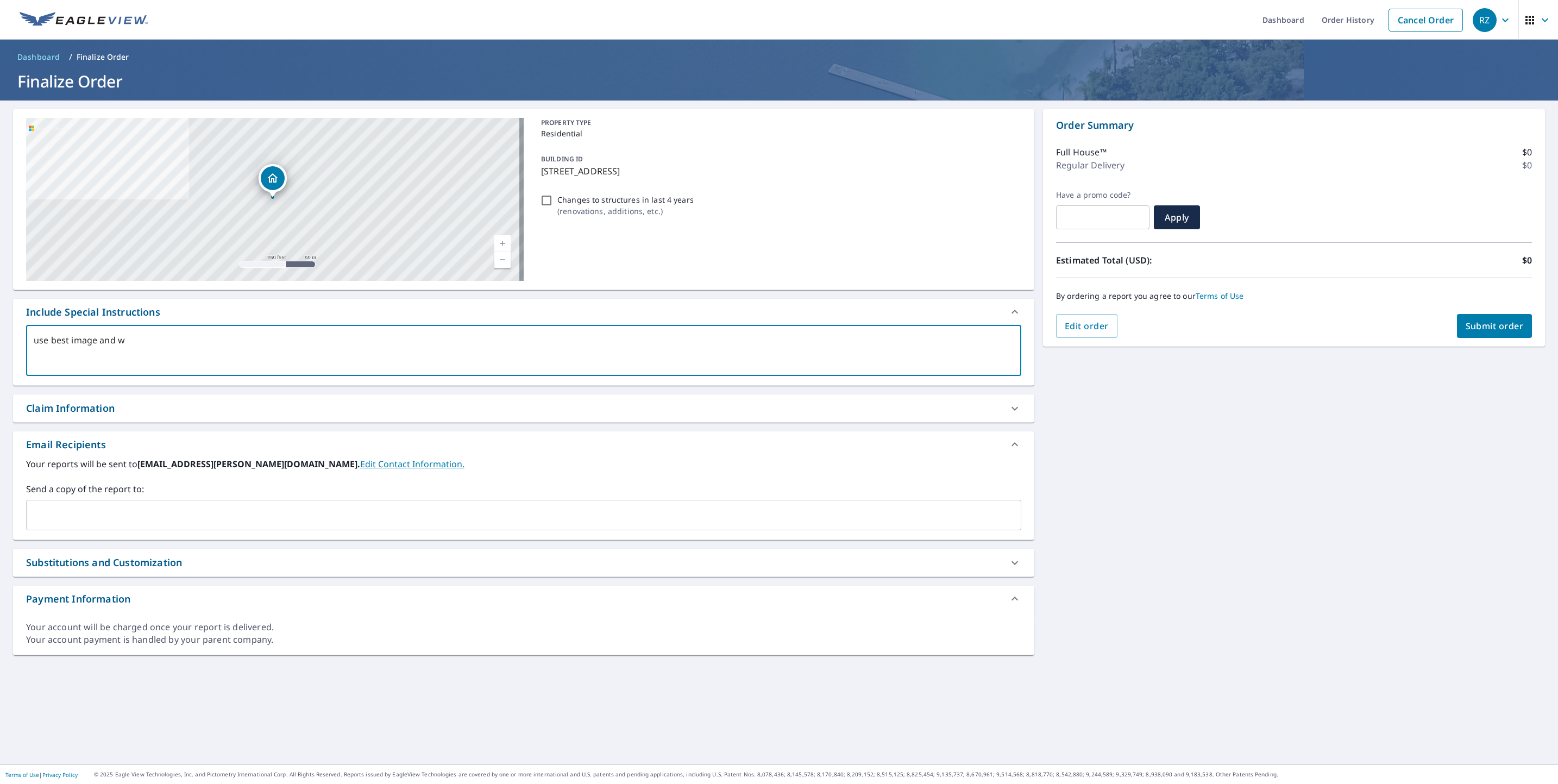
type textarea "use best image and wi"
type textarea "x"
checkbox input "true"
type textarea "use best image and wit"
type textarea "x"
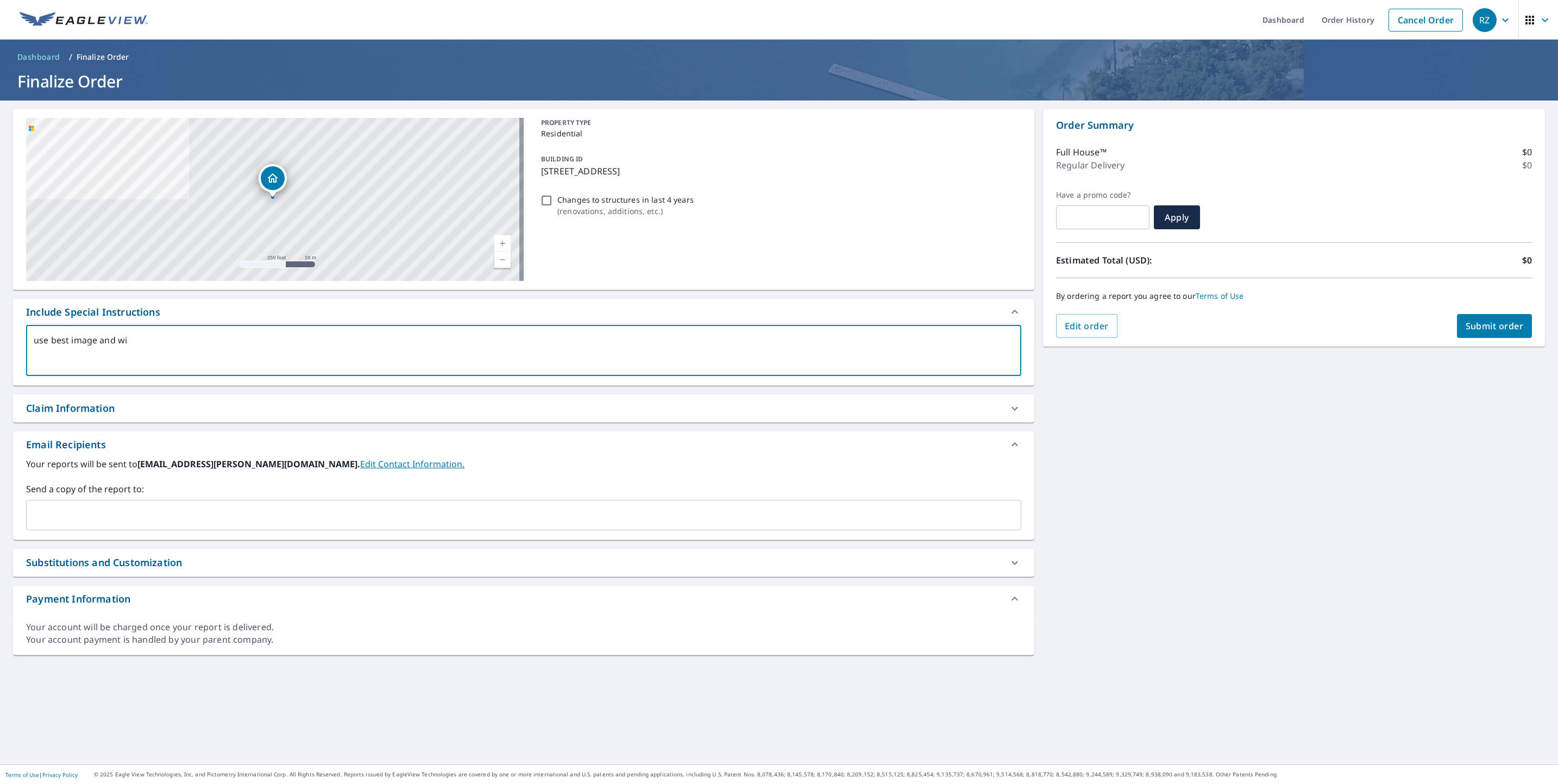
checkbox input "true"
type textarea "use best image and with"
type textarea "x"
checkbox input "true"
type textarea "use best image and with"
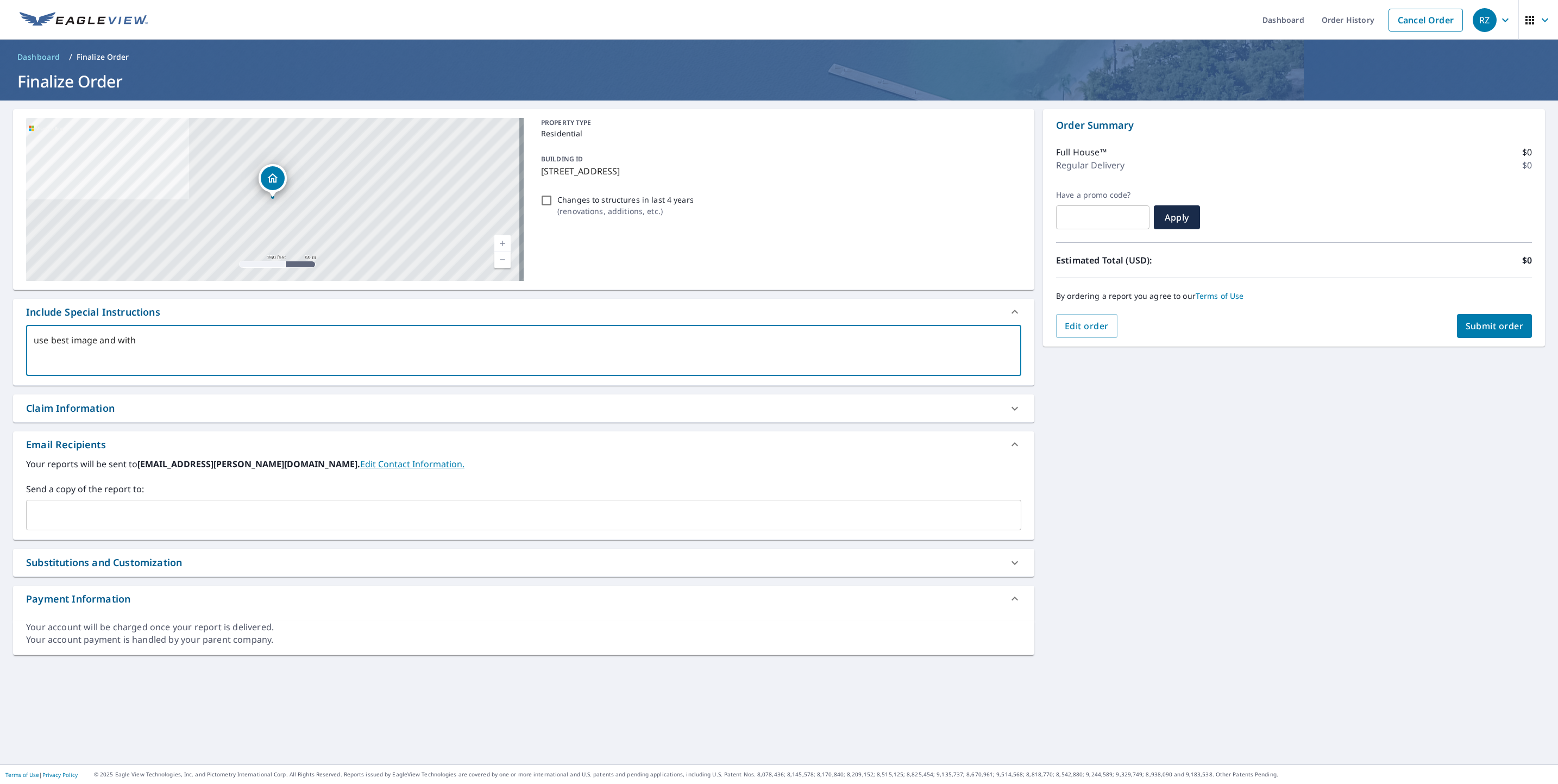
type textarea "x"
checkbox input "true"
type textarea "use best image and with d"
type textarea "x"
checkbox input "true"
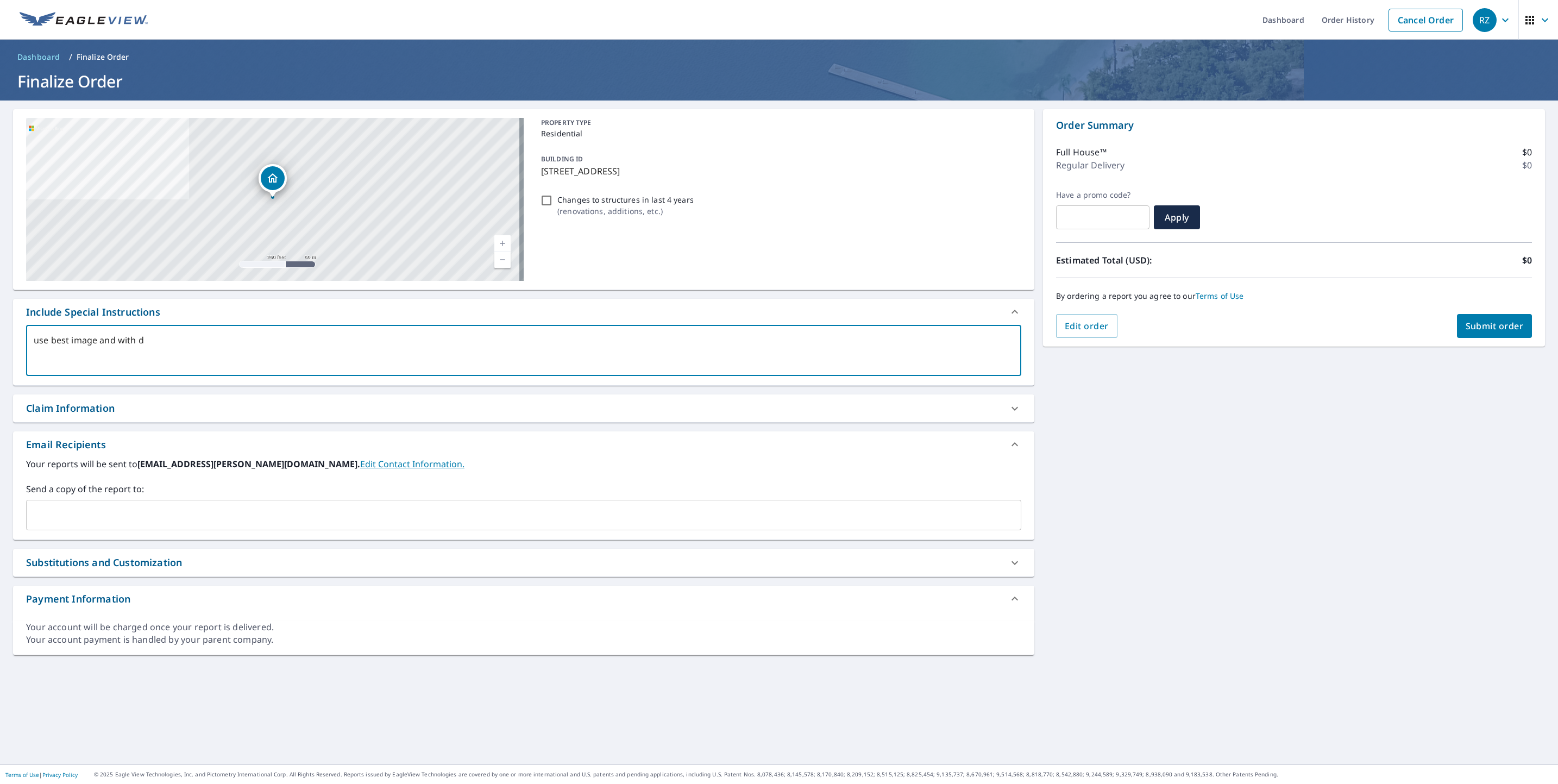
type textarea "use best image and with dx"
type textarea "x"
checkbox input "true"
type textarea "use best image and with dxf"
type textarea "x"
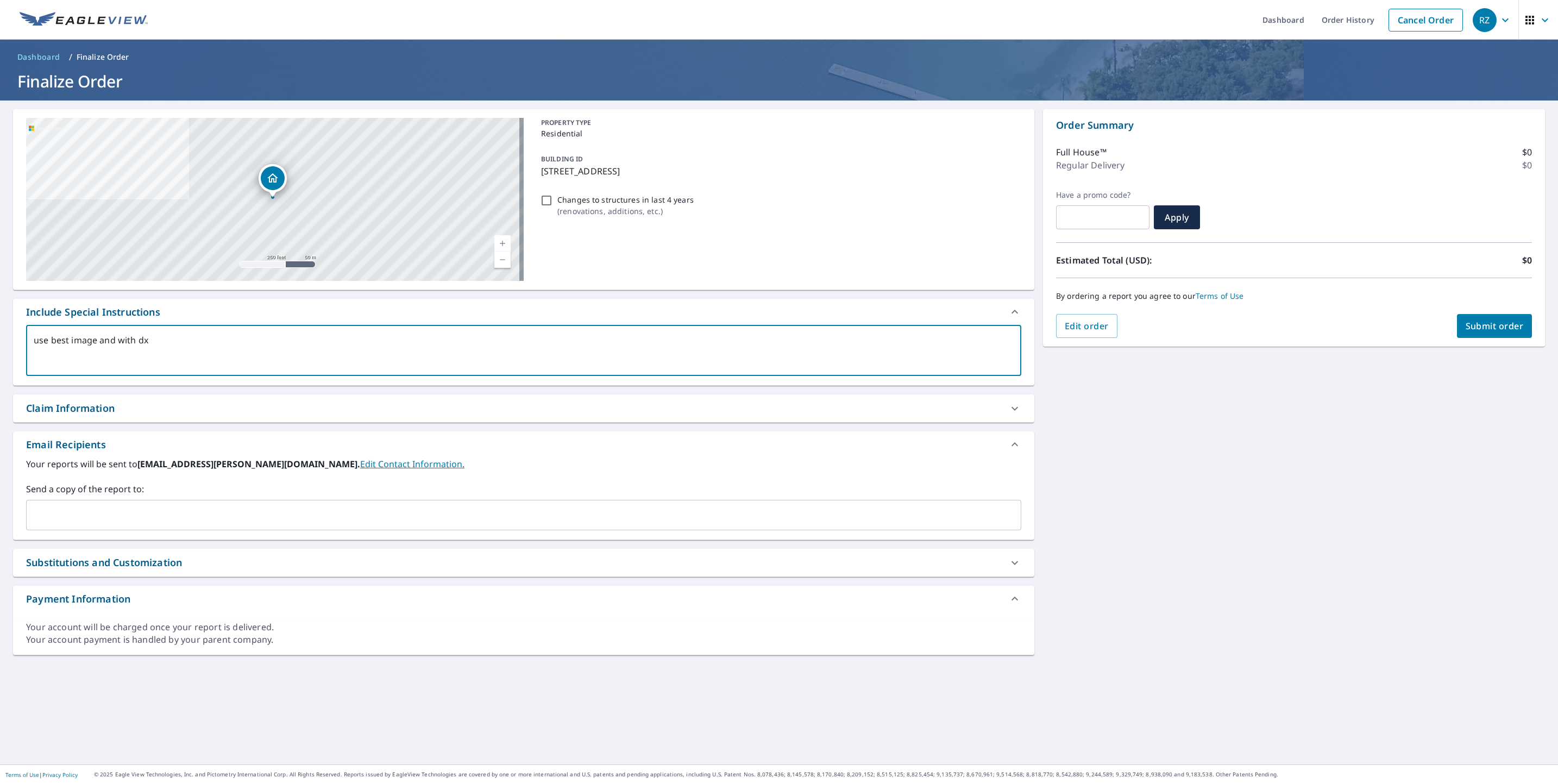
checkbox input "true"
type textarea "use best image and with dxf"
type textarea "x"
checkbox input "true"
type textarea "use best image and with dxf f"
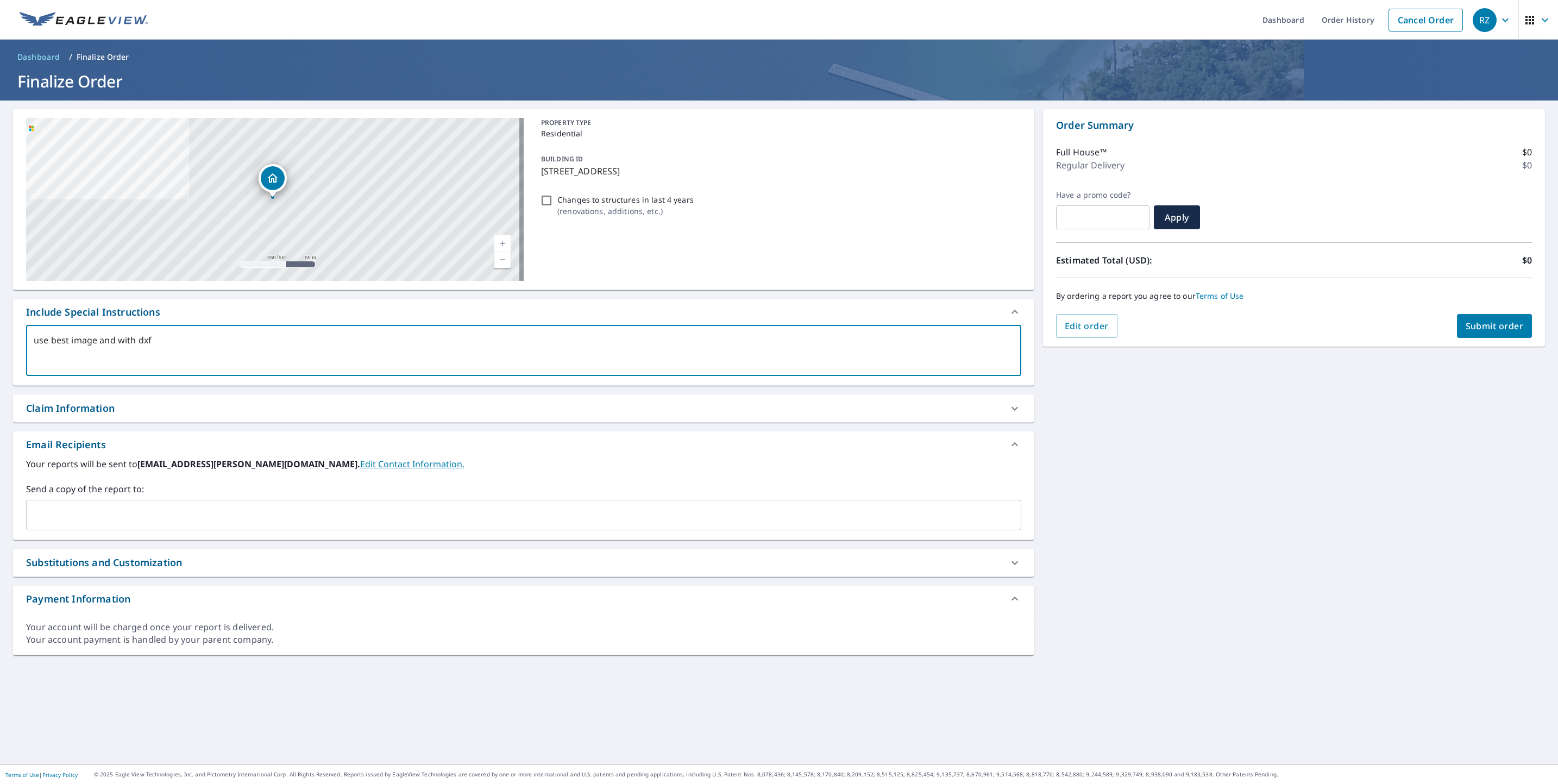
type textarea "x"
checkbox input "true"
type textarea "use best image and with dxf fi"
type textarea "x"
checkbox input "true"
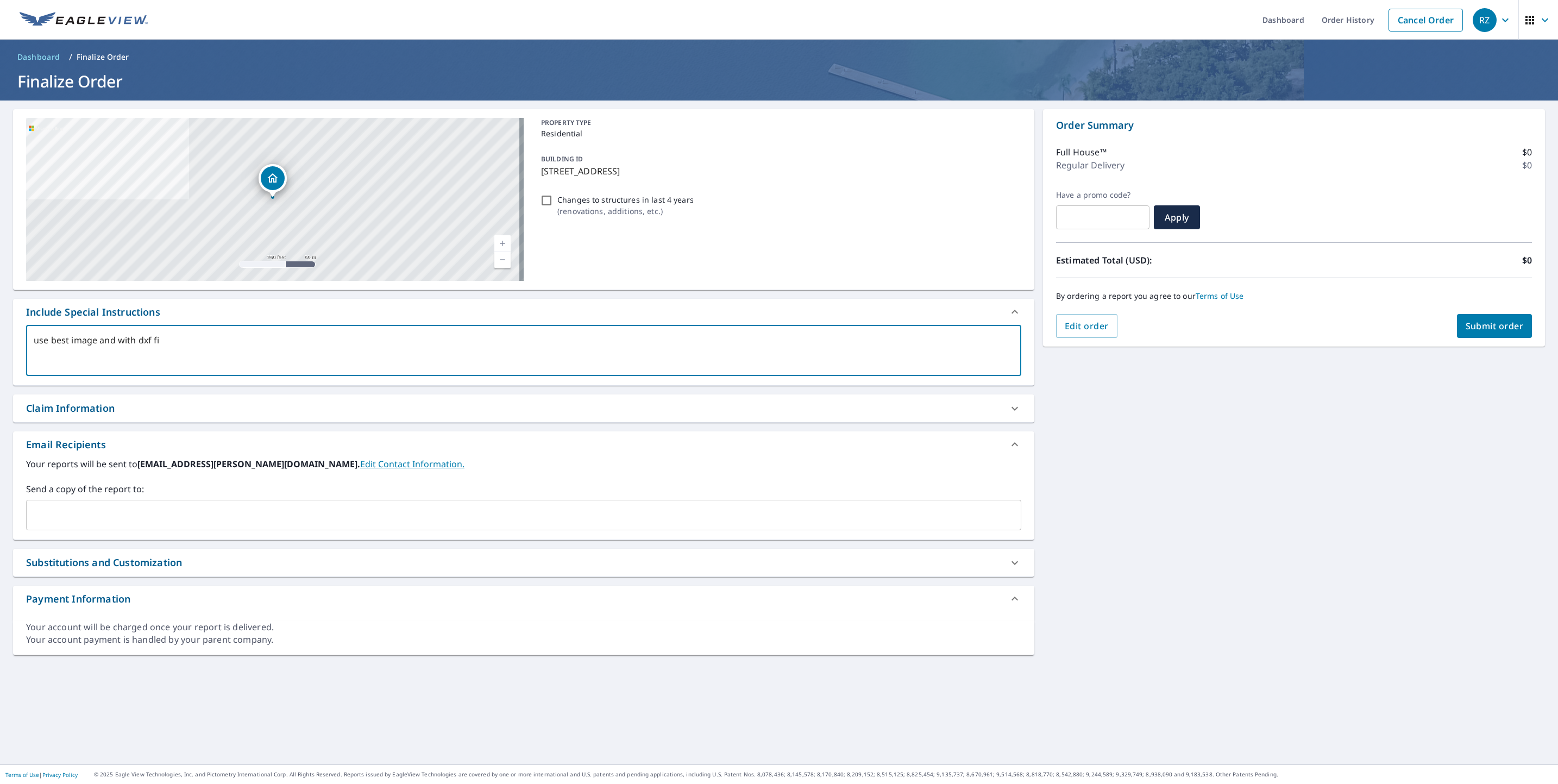
type textarea "use best image and with dxf fil"
type textarea "x"
checkbox input "true"
type textarea "use best image and with dxf file"
type textarea "x"
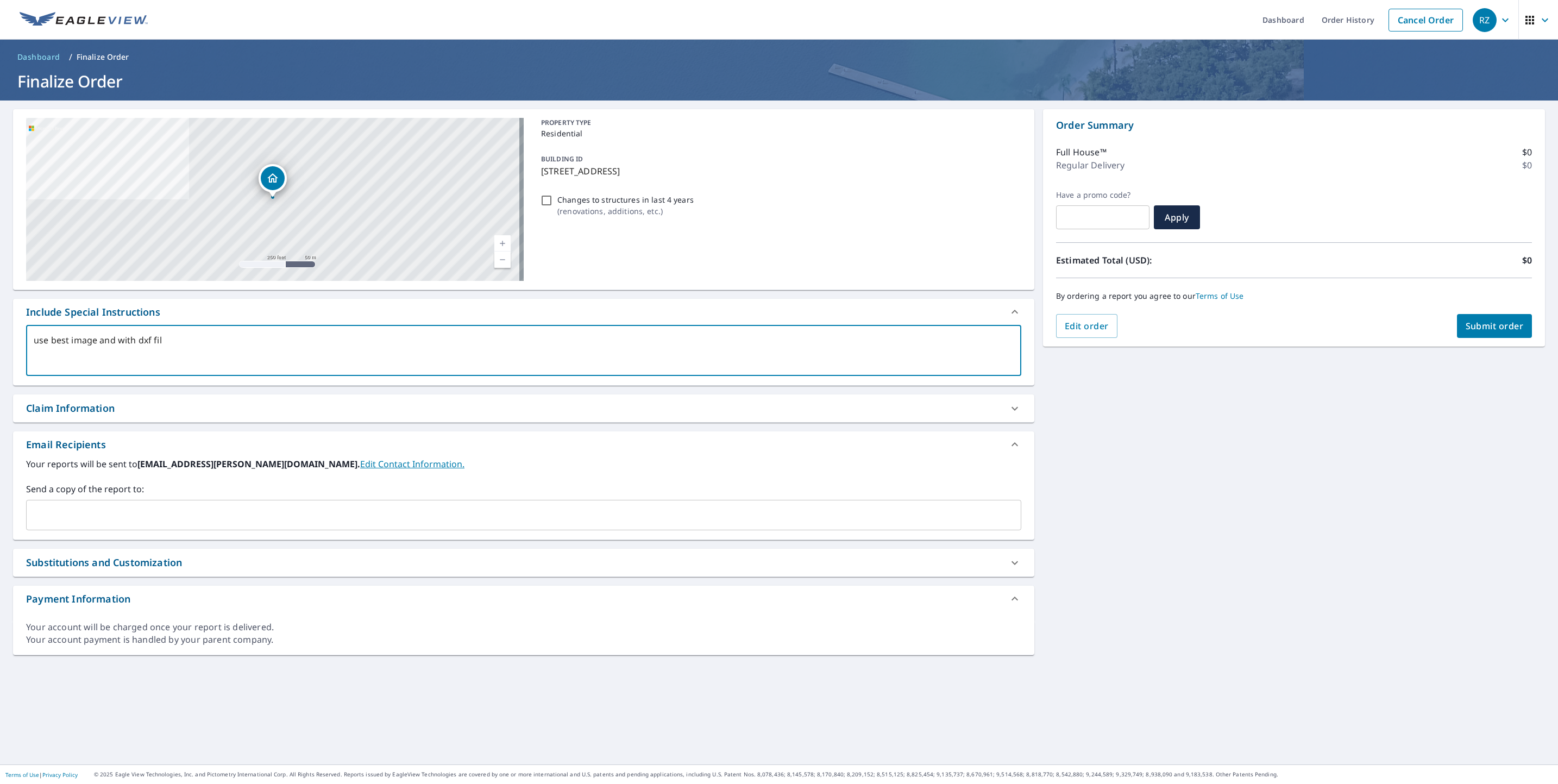
checkbox input "true"
type textarea "use best image and with dxf file"
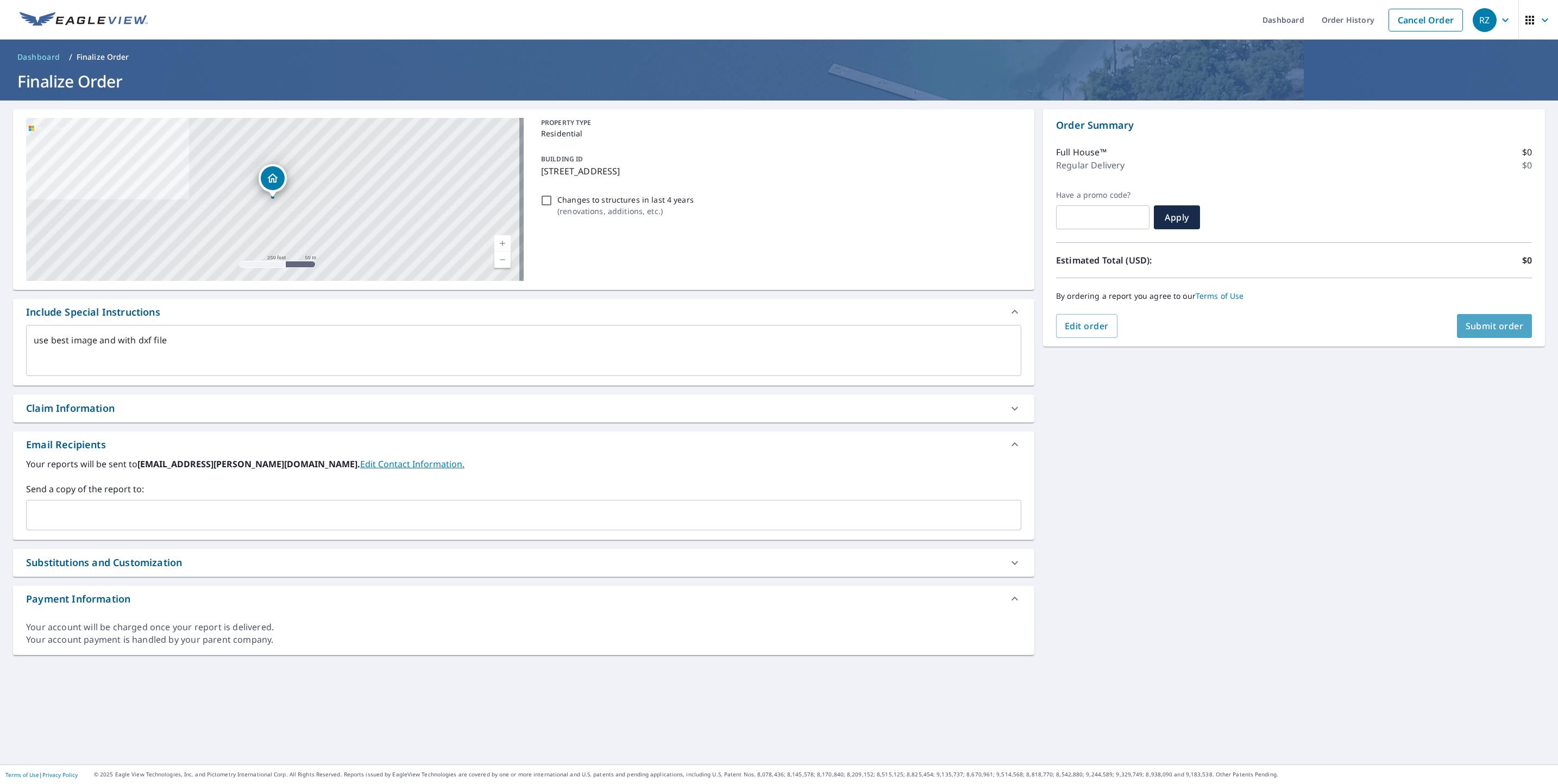
click at [1482, 332] on button "Submit order" at bounding box center [1495, 326] width 76 height 24
type textarea "x"
checkbox input "true"
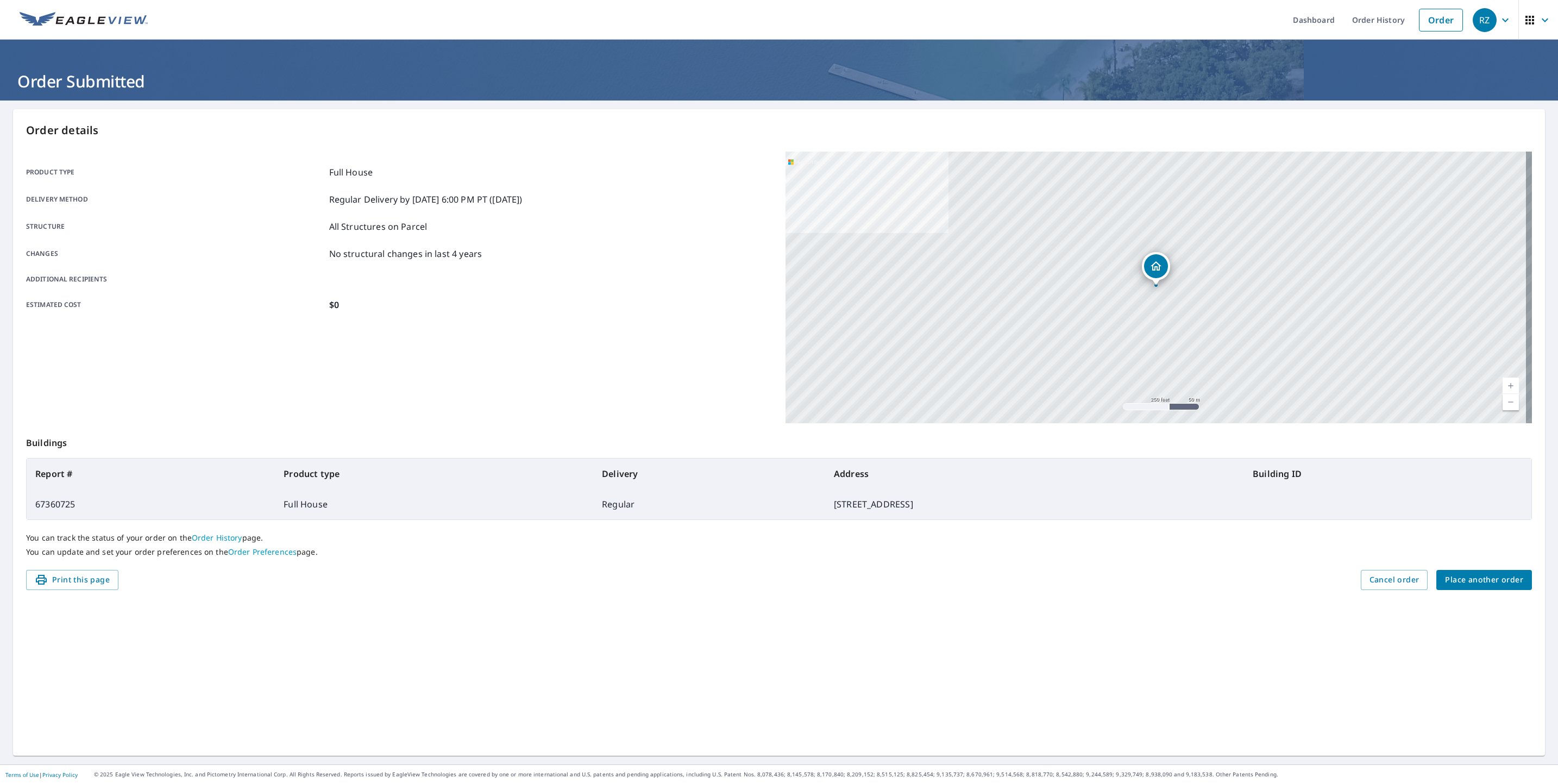
click at [1501, 577] on span "Place another order" at bounding box center [1484, 580] width 78 height 13
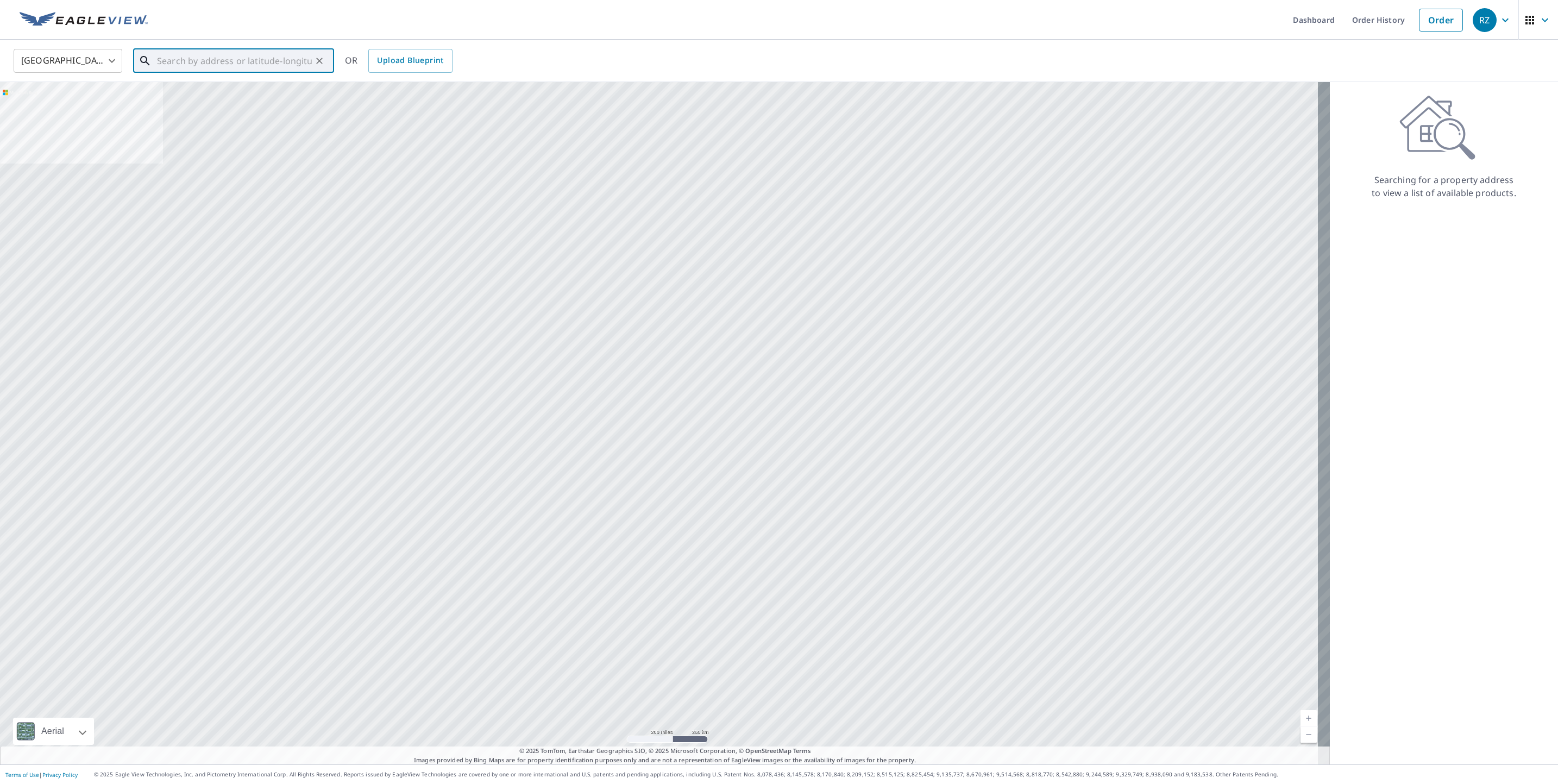
click at [256, 64] on input "text" at bounding box center [234, 60] width 155 height 30
paste input "[STREET_ADDRESS][US_STATE]"
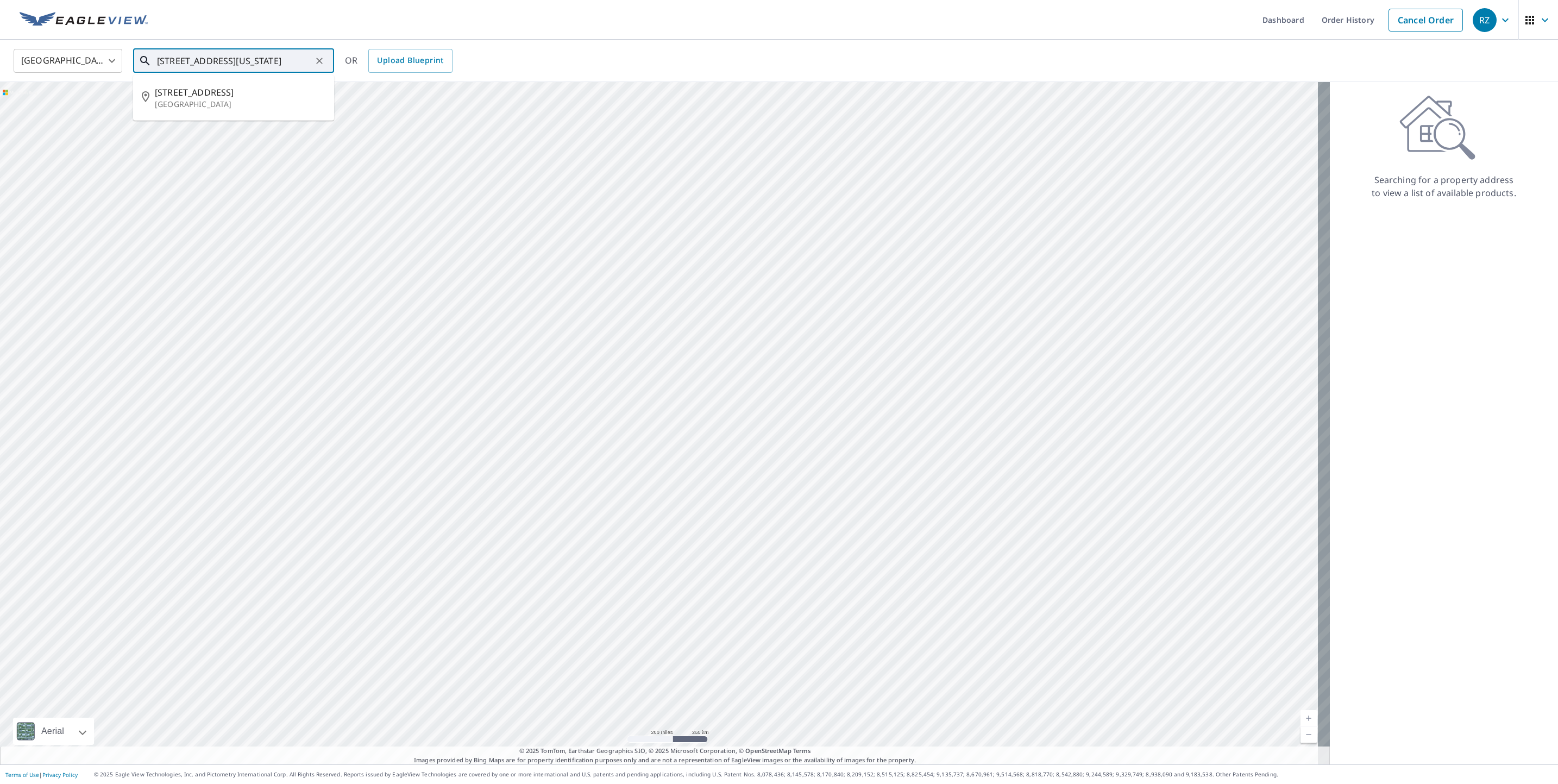
drag, startPoint x: 180, startPoint y: 59, endPoint x: -4, endPoint y: 46, distance: 184.5
click at [0, 46] on html "RZ RZ Dashboard Order History Cancel Order RZ [GEOGRAPHIC_DATA] US ​ [STREET_AD…" at bounding box center [779, 392] width 1558 height 784
drag, startPoint x: 160, startPoint y: 55, endPoint x: 220, endPoint y: 64, distance: 60.7
click at [160, 56] on input "[STREET_ADDRESS][US_STATE]" at bounding box center [234, 60] width 155 height 30
type input "[STREET_ADDRESS][US_STATE]"
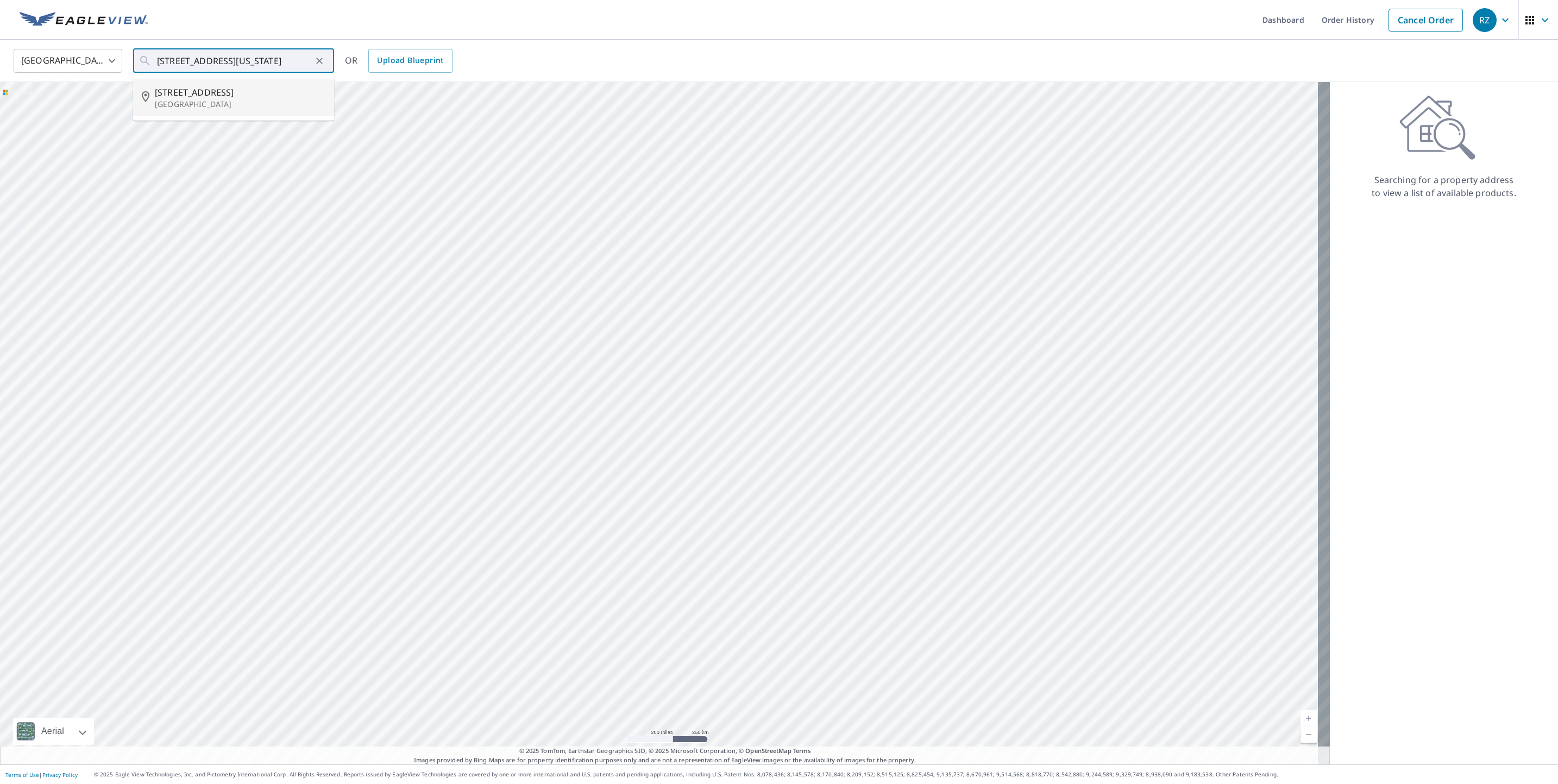
click at [509, 18] on ul "Dashboard Order History Cancel Order" at bounding box center [811, 20] width 1314 height 40
click at [321, 56] on icon "Clear" at bounding box center [319, 61] width 11 height 11
click at [280, 61] on input "text" at bounding box center [234, 60] width 155 height 30
paste input "[STREET_ADDRESS][US_STATE]"
drag, startPoint x: 142, startPoint y: 55, endPoint x: 49, endPoint y: 55, distance: 93.0
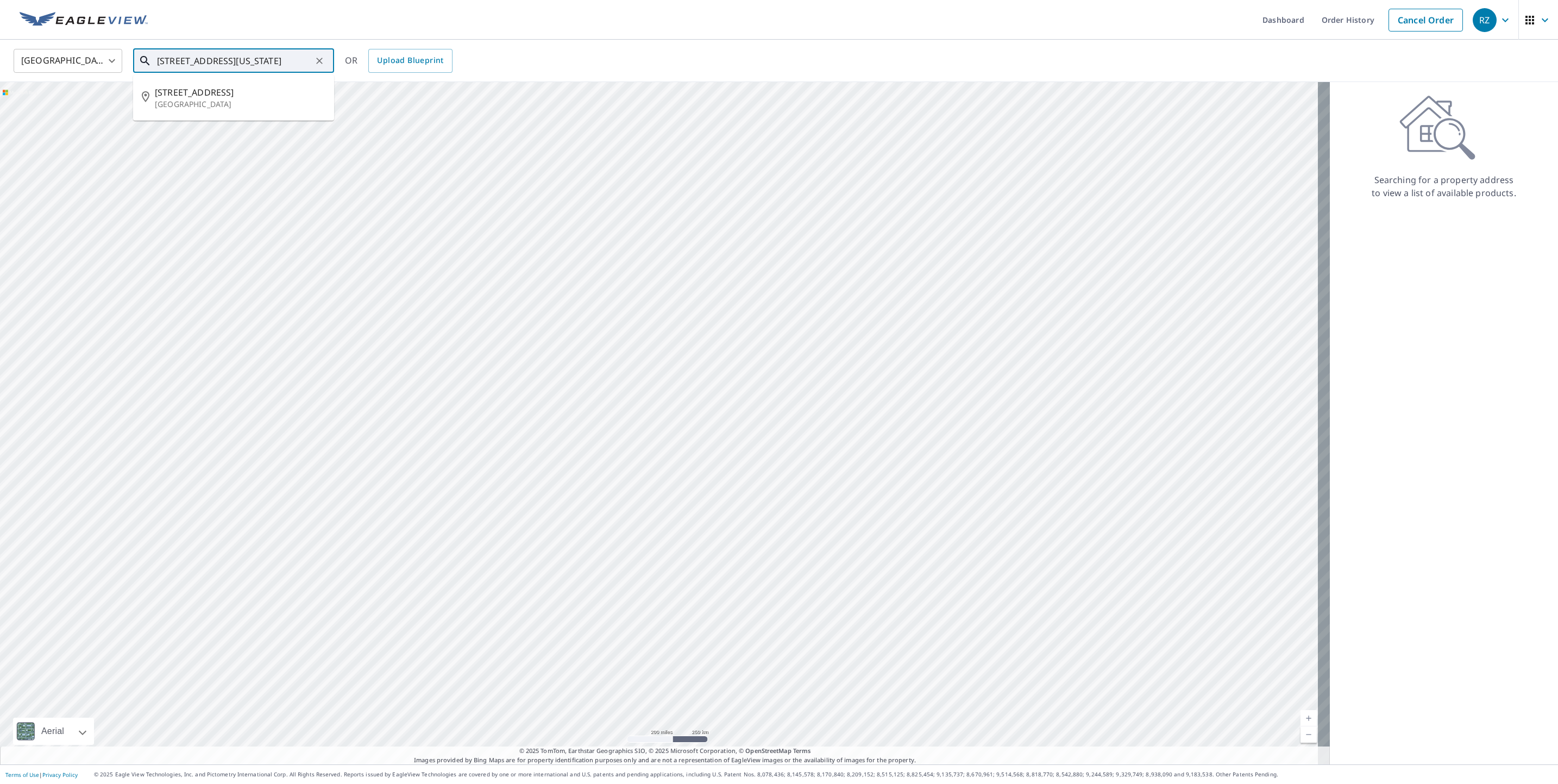
click at [49, 55] on div "[GEOGRAPHIC_DATA] [GEOGRAPHIC_DATA] ​ [STREET_ADDRESS][US_STATE] ​ [STREET_ADDR…" at bounding box center [775, 60] width 1540 height 25
click at [165, 57] on input "[STREET_ADDRESS][US_STATE]" at bounding box center [234, 60] width 155 height 30
click at [157, 59] on input "[STREET_ADDRESS][US_STATE]" at bounding box center [234, 60] width 155 height 30
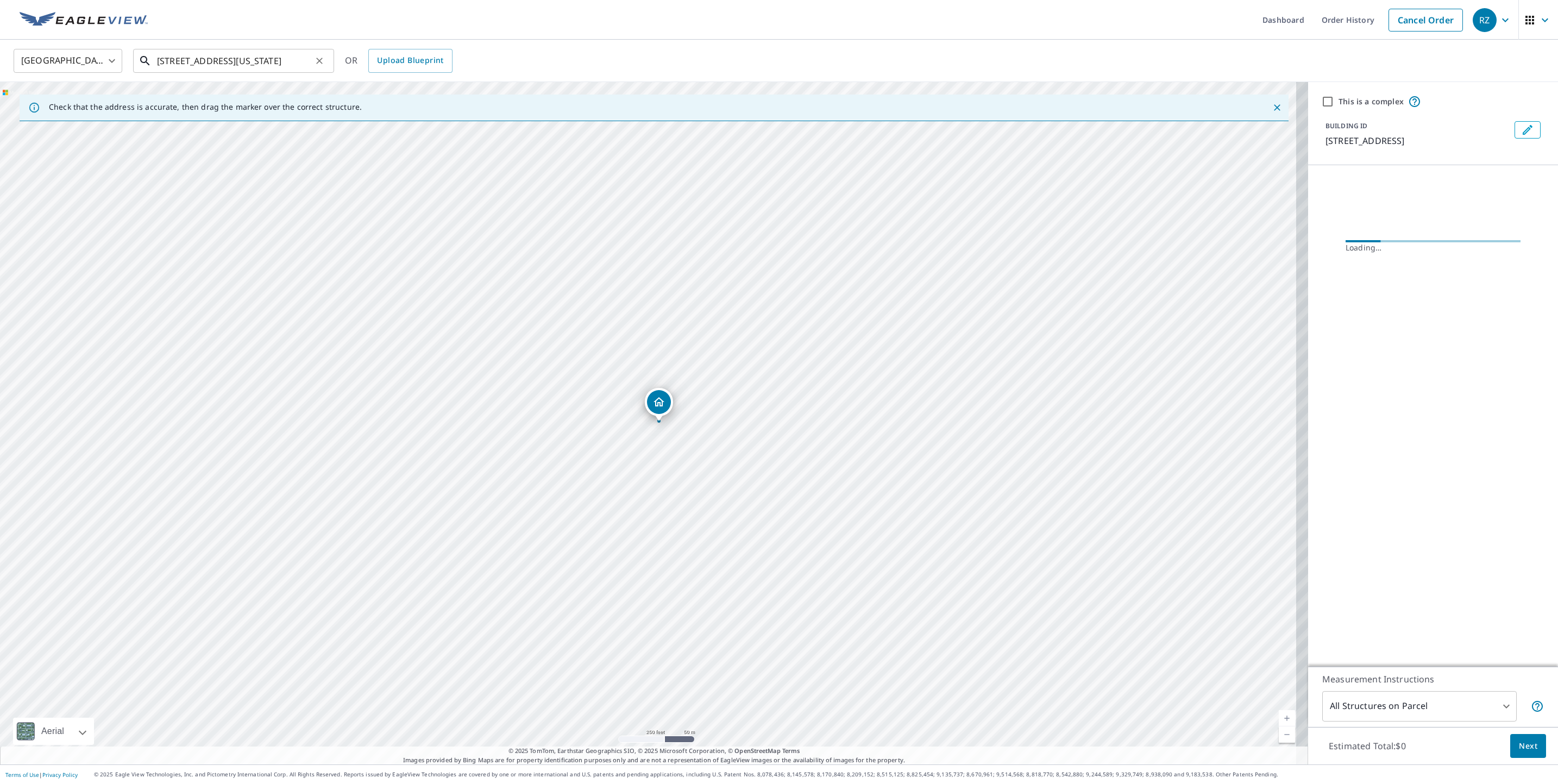
click at [160, 57] on input "[STREET_ADDRESS][US_STATE]" at bounding box center [234, 60] width 155 height 30
type input "[STREET_ADDRESS][US_STATE]"
click at [1526, 748] on button "Next" at bounding box center [1528, 746] width 36 height 24
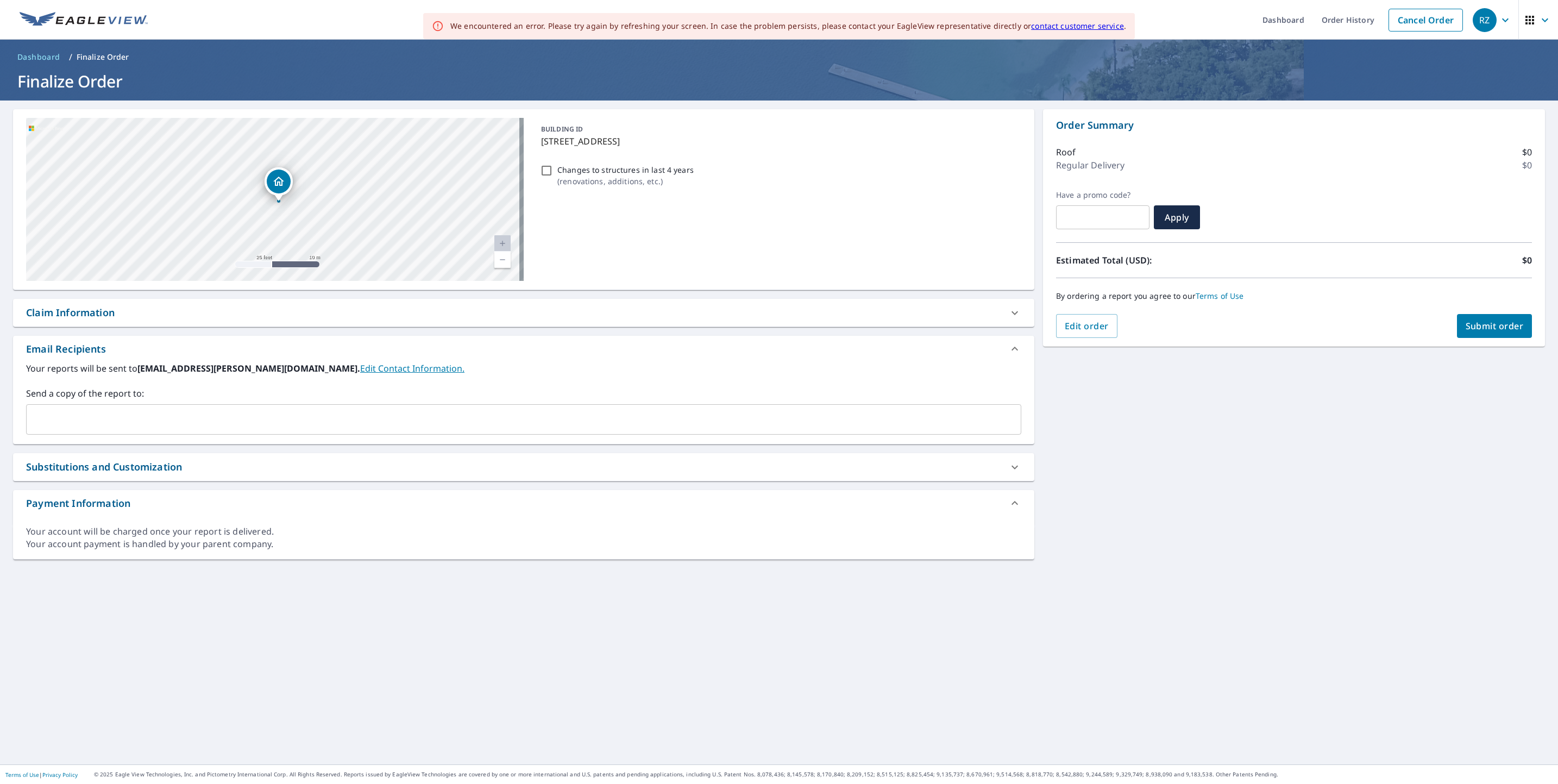
drag, startPoint x: 320, startPoint y: 170, endPoint x: 324, endPoint y: 204, distance: 34.2
click at [324, 204] on div "[STREET_ADDRESS]" at bounding box center [274, 199] width 498 height 163
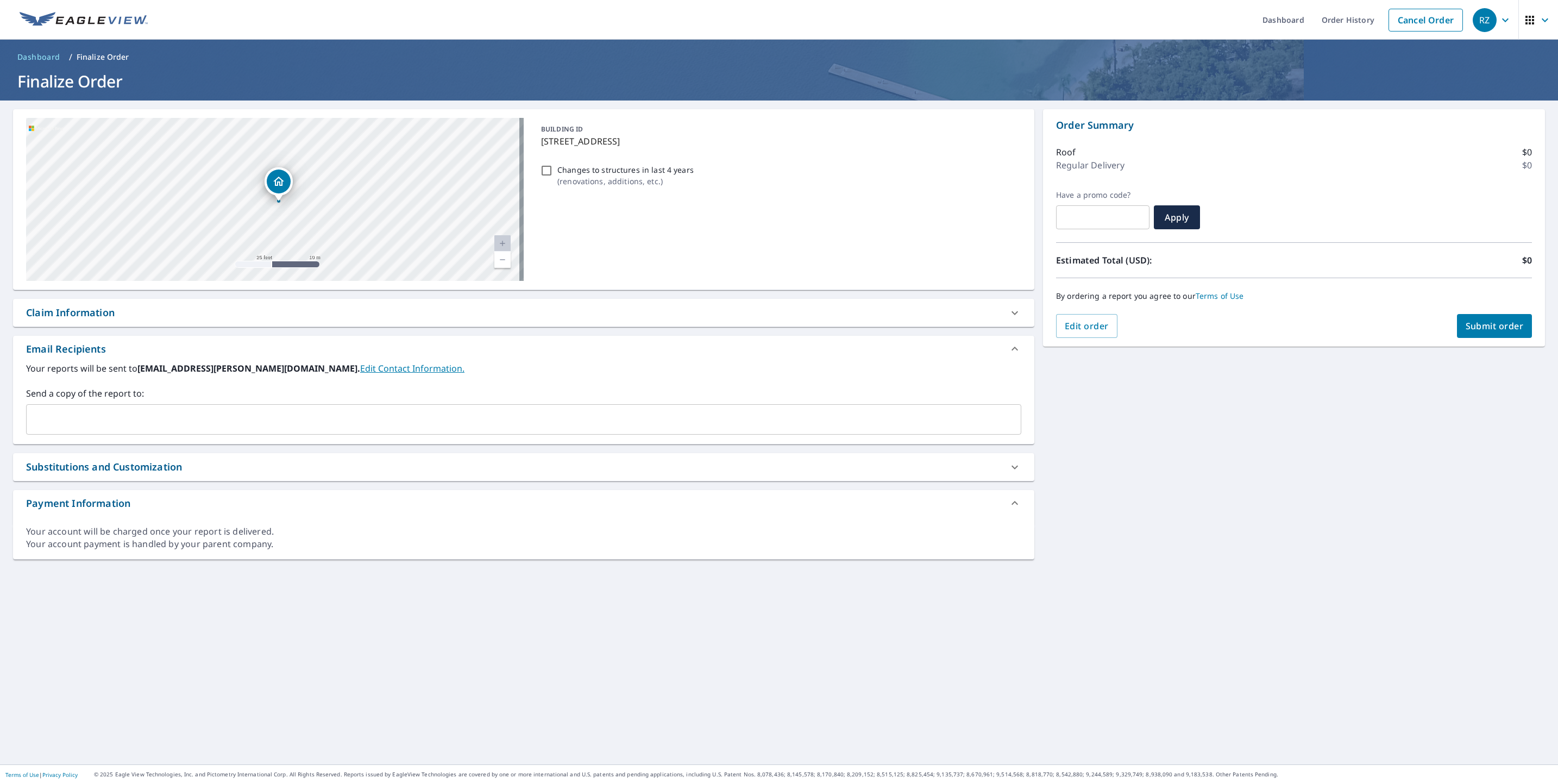
click at [90, 410] on input "text" at bounding box center [515, 419] width 969 height 20
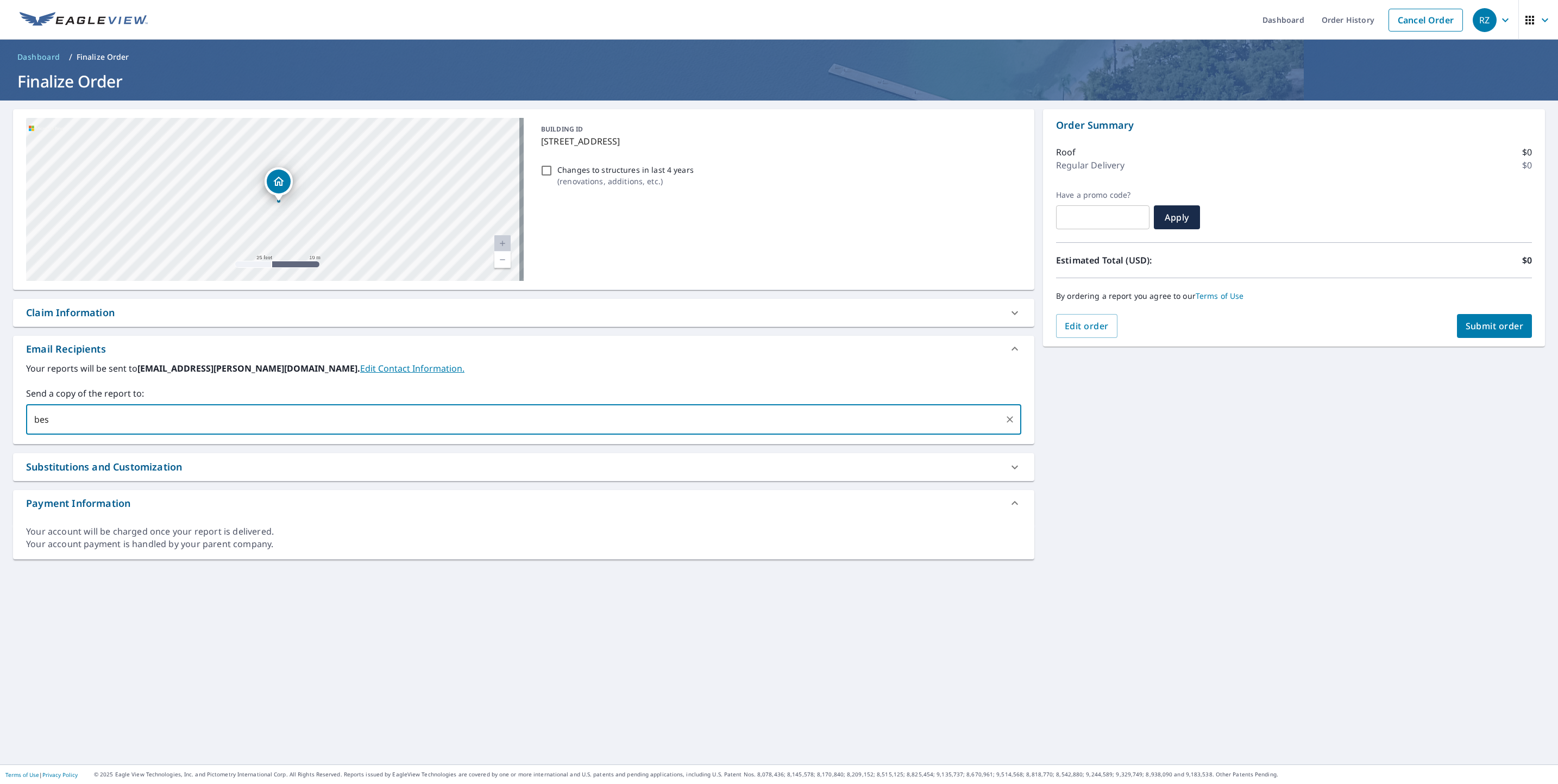
type input "best"
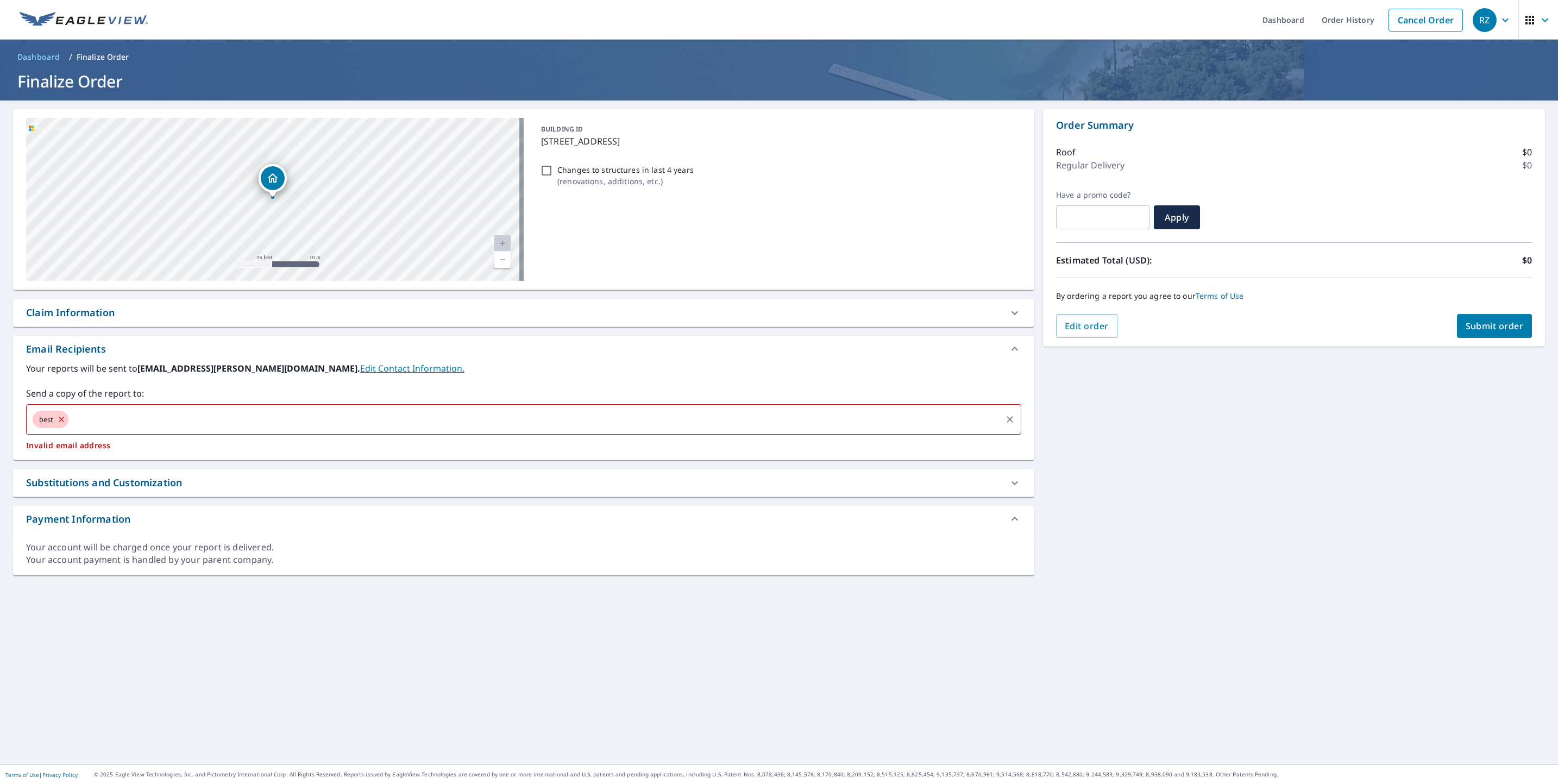
checkbox input "true"
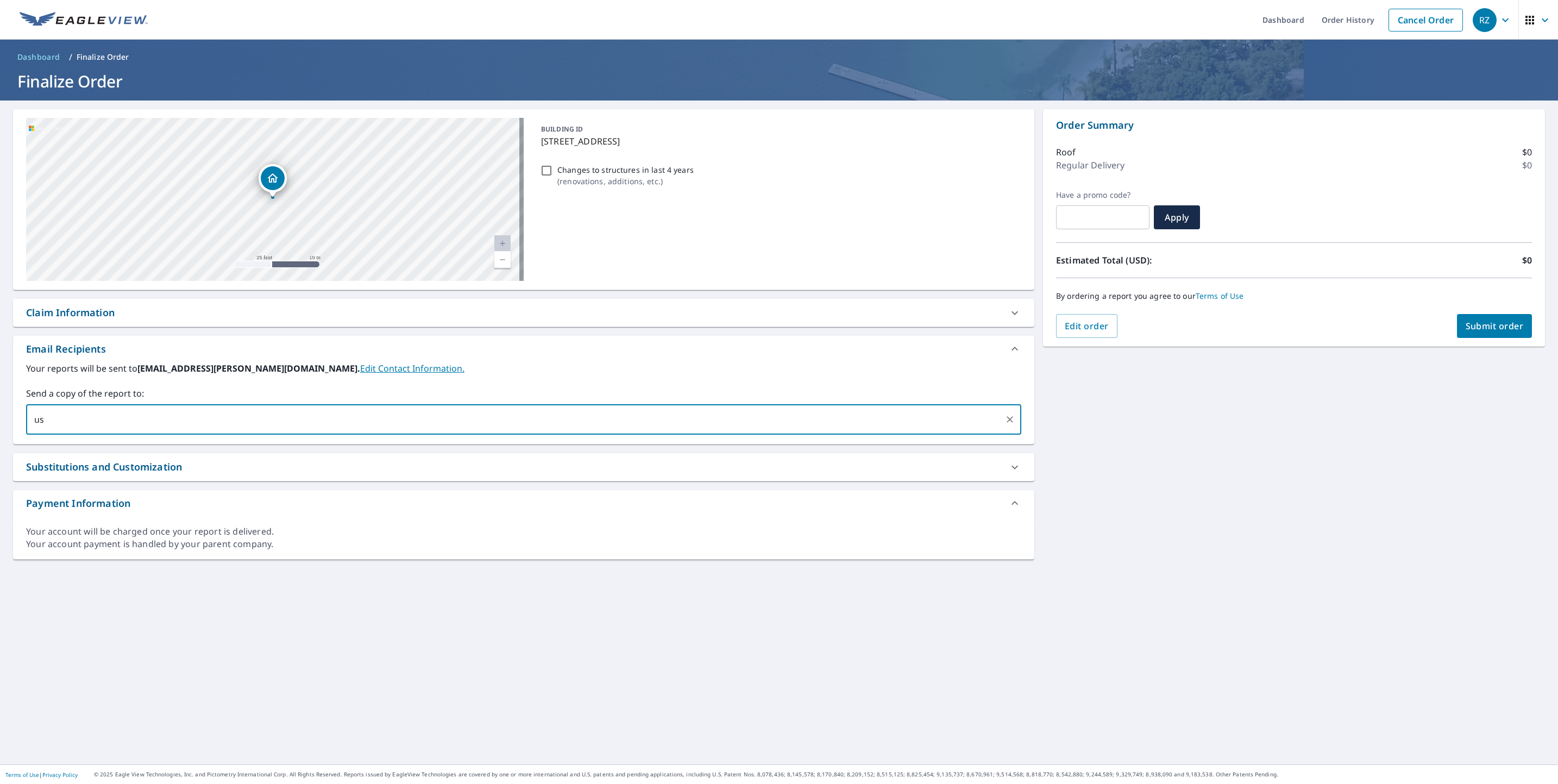
type input "use"
checkbox input "true"
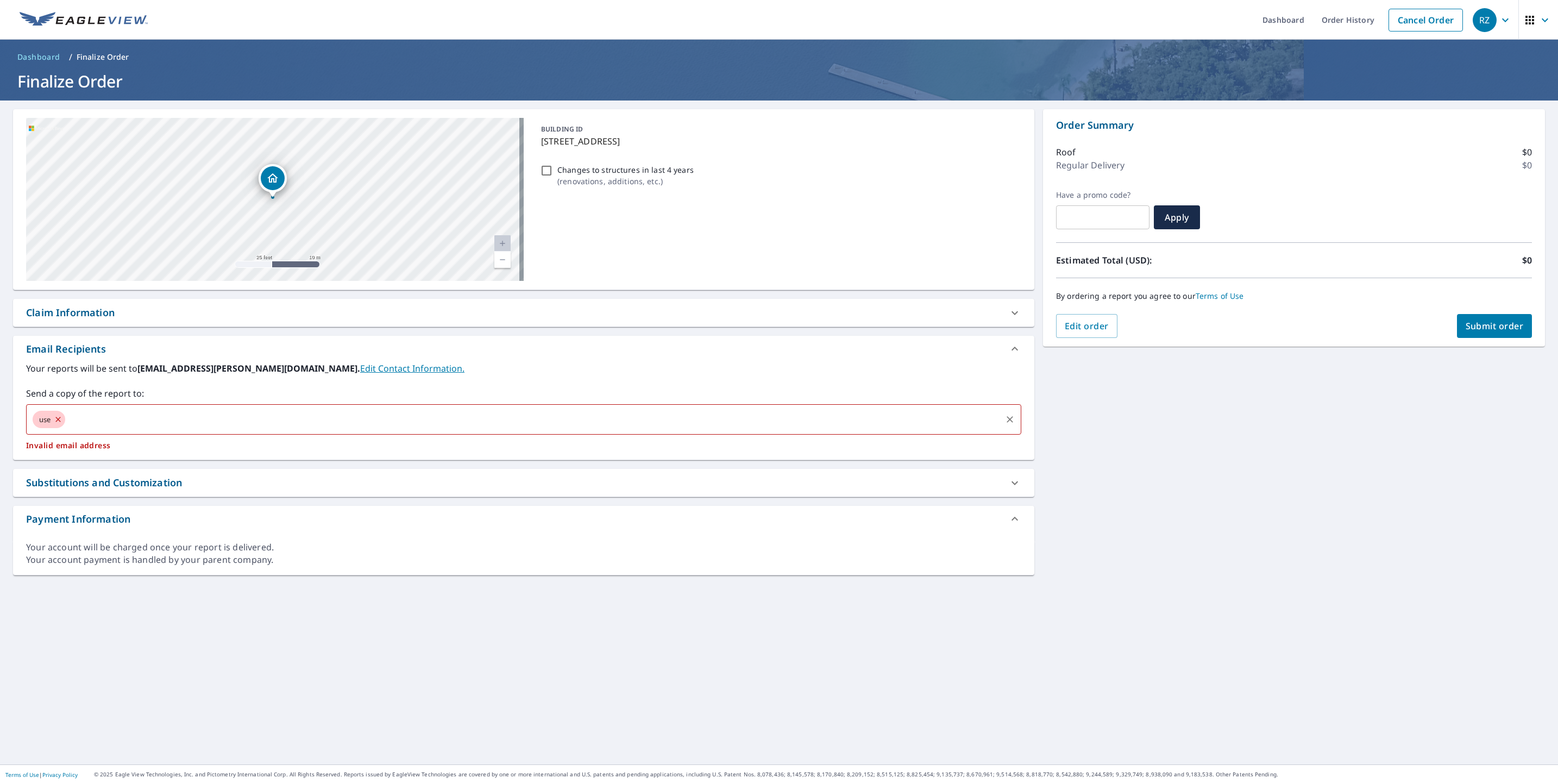
type input "e"
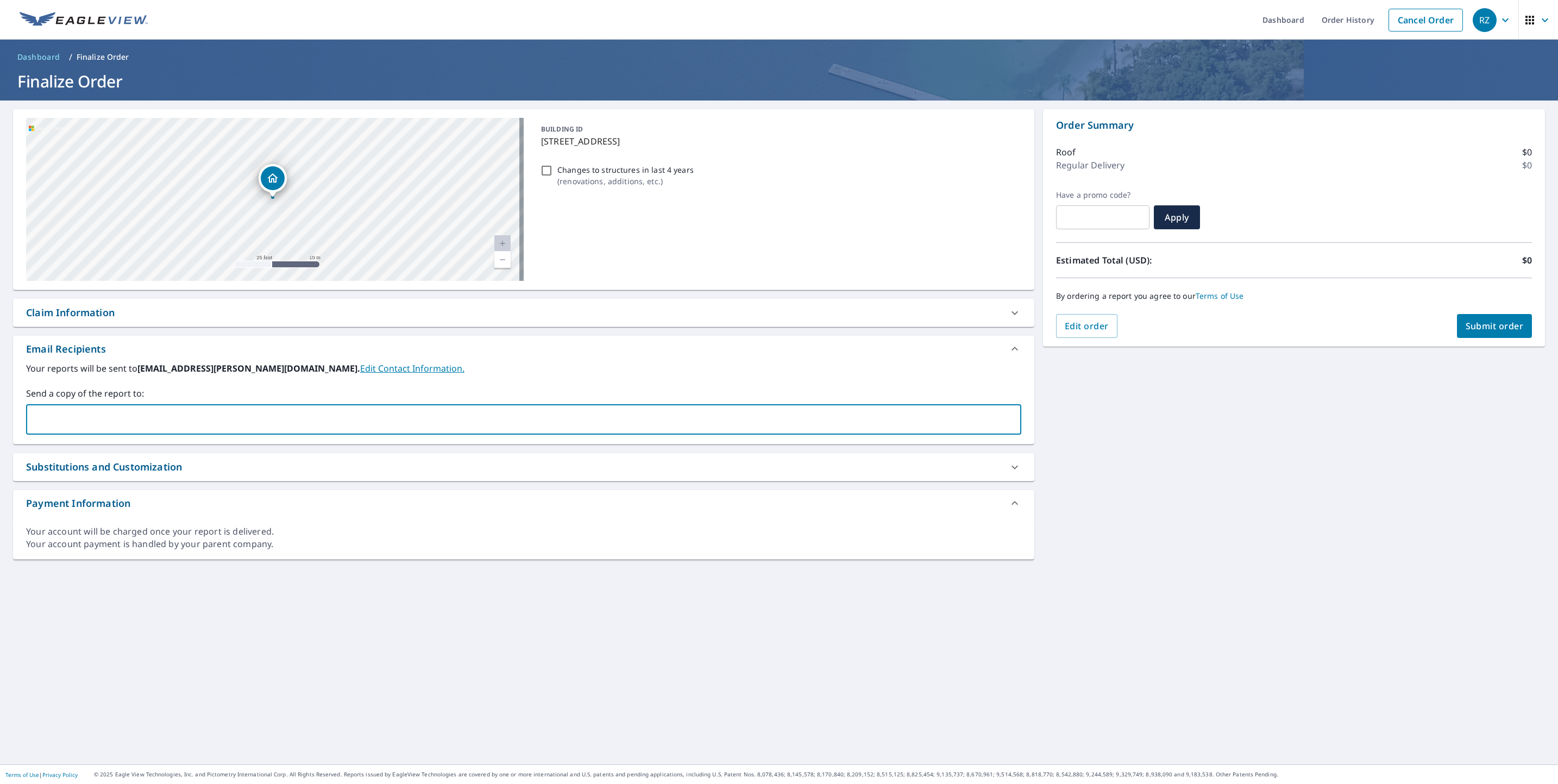
drag, startPoint x: 345, startPoint y: 473, endPoint x: 375, endPoint y: 393, distance: 85.4
click at [345, 474] on div "Substitutions and Customization" at bounding box center [513, 466] width 975 height 15
checkbox input "true"
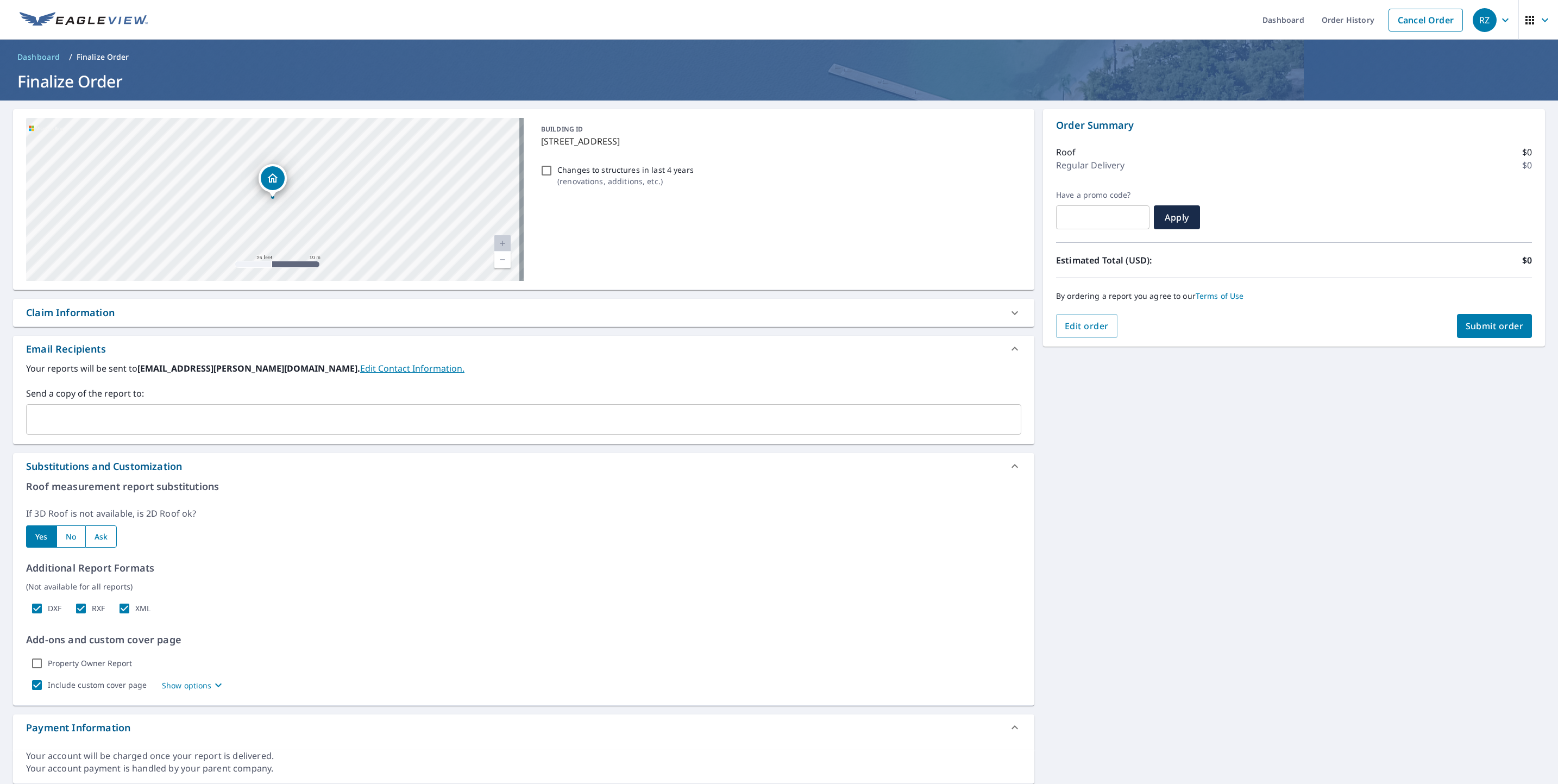
click at [1058, 512] on div "[STREET_ADDRESS] A standard road map Aerial A detailed look from above Labels L…" at bounding box center [779, 447] width 1558 height 692
click at [1083, 326] on span "Edit order" at bounding box center [1087, 326] width 44 height 12
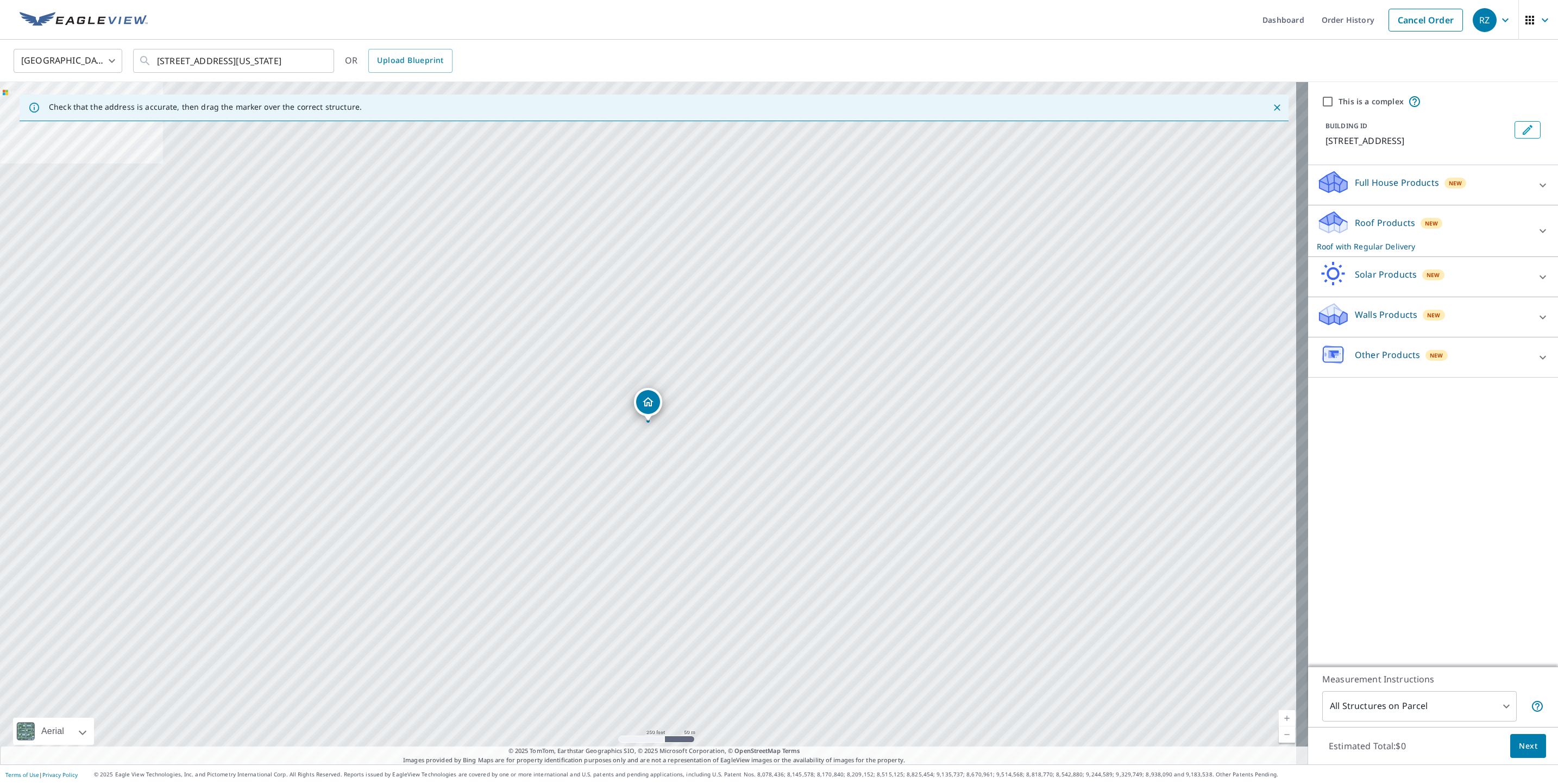
click at [1360, 190] on div "Full House Products New" at bounding box center [1424, 185] width 213 height 31
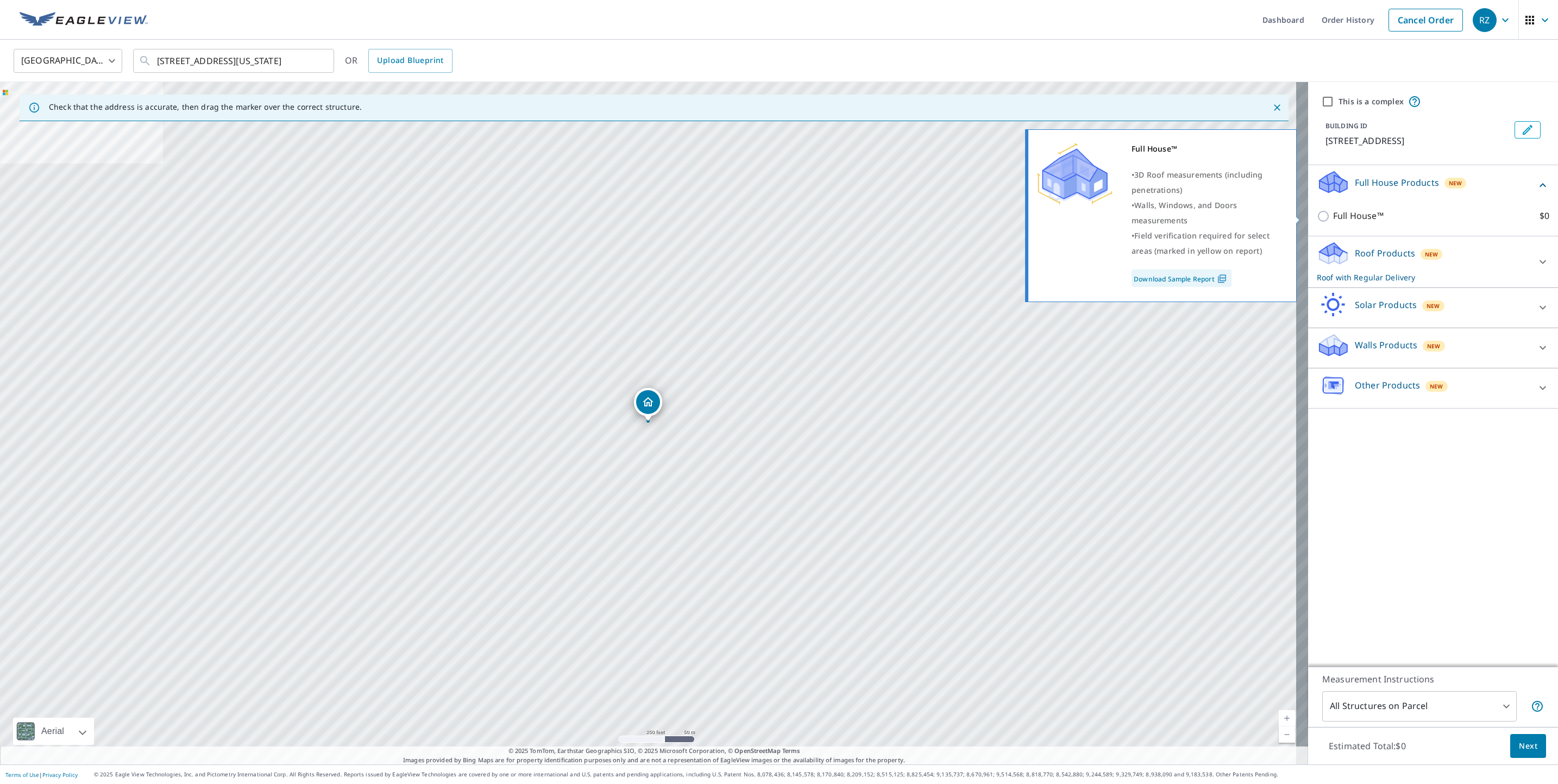
drag, startPoint x: 1339, startPoint y: 222, endPoint x: 1333, endPoint y: 223, distance: 6.1
click at [1337, 224] on div "Full House™ $0" at bounding box center [1433, 216] width 232 height 31
click at [1317, 217] on input "Full House™ $0" at bounding box center [1325, 216] width 16 height 13
checkbox input "true"
checkbox input "false"
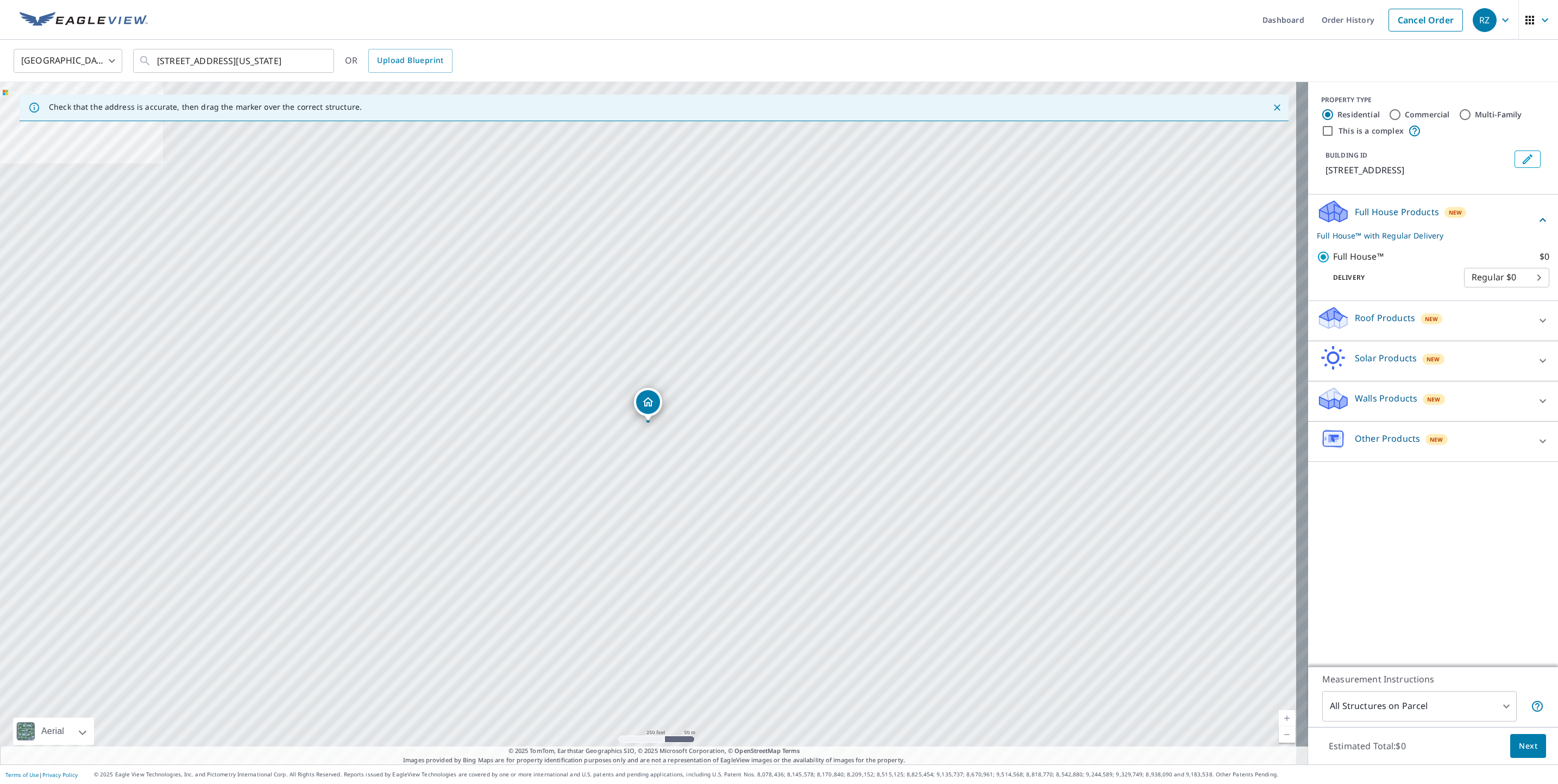
click at [1524, 741] on span "Next" at bounding box center [1528, 746] width 18 height 13
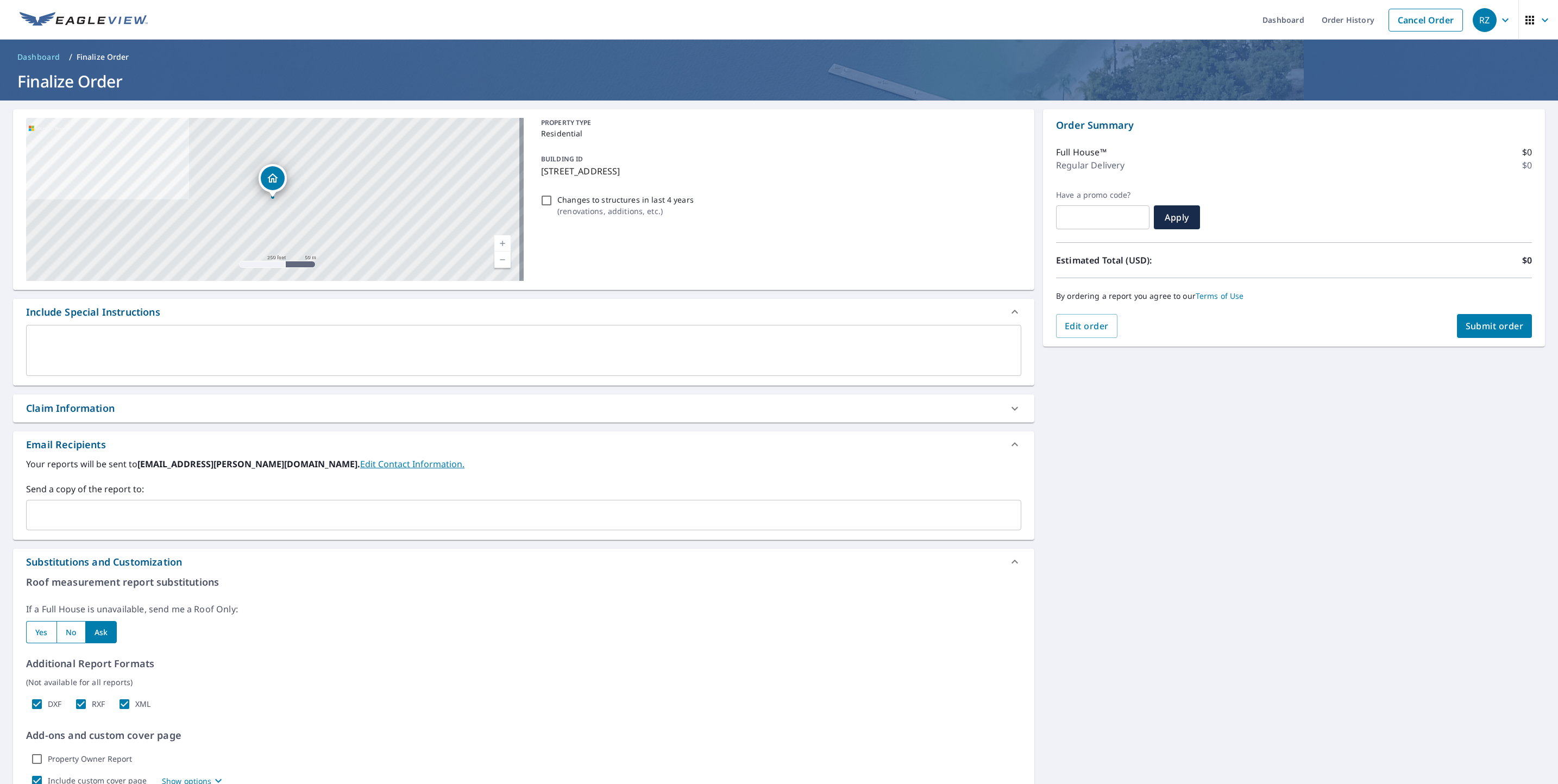
click at [153, 351] on textarea at bounding box center [524, 351] width 980 height 31
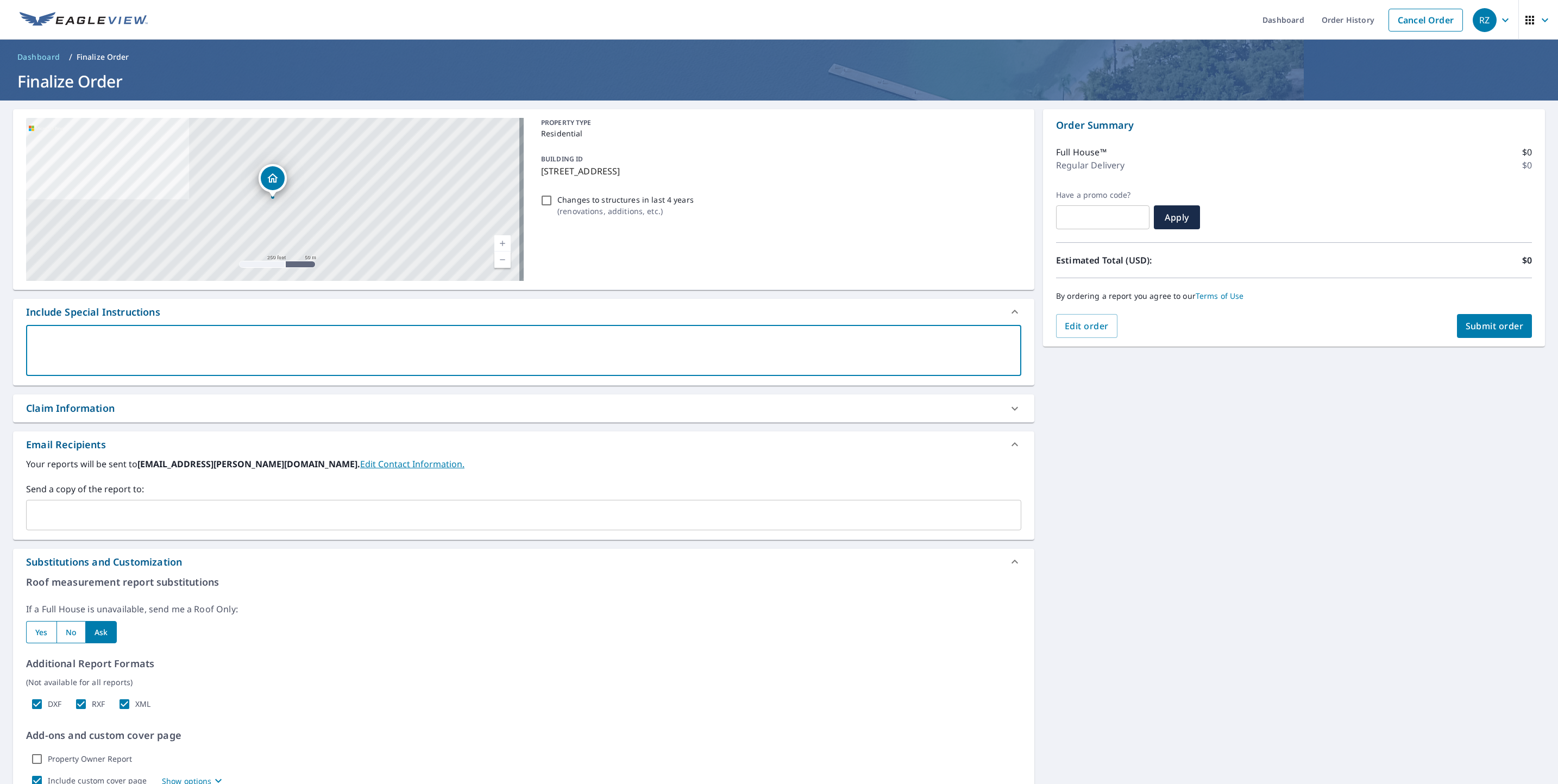
type textarea "b"
type textarea "x"
checkbox input "true"
type textarea "be"
type textarea "x"
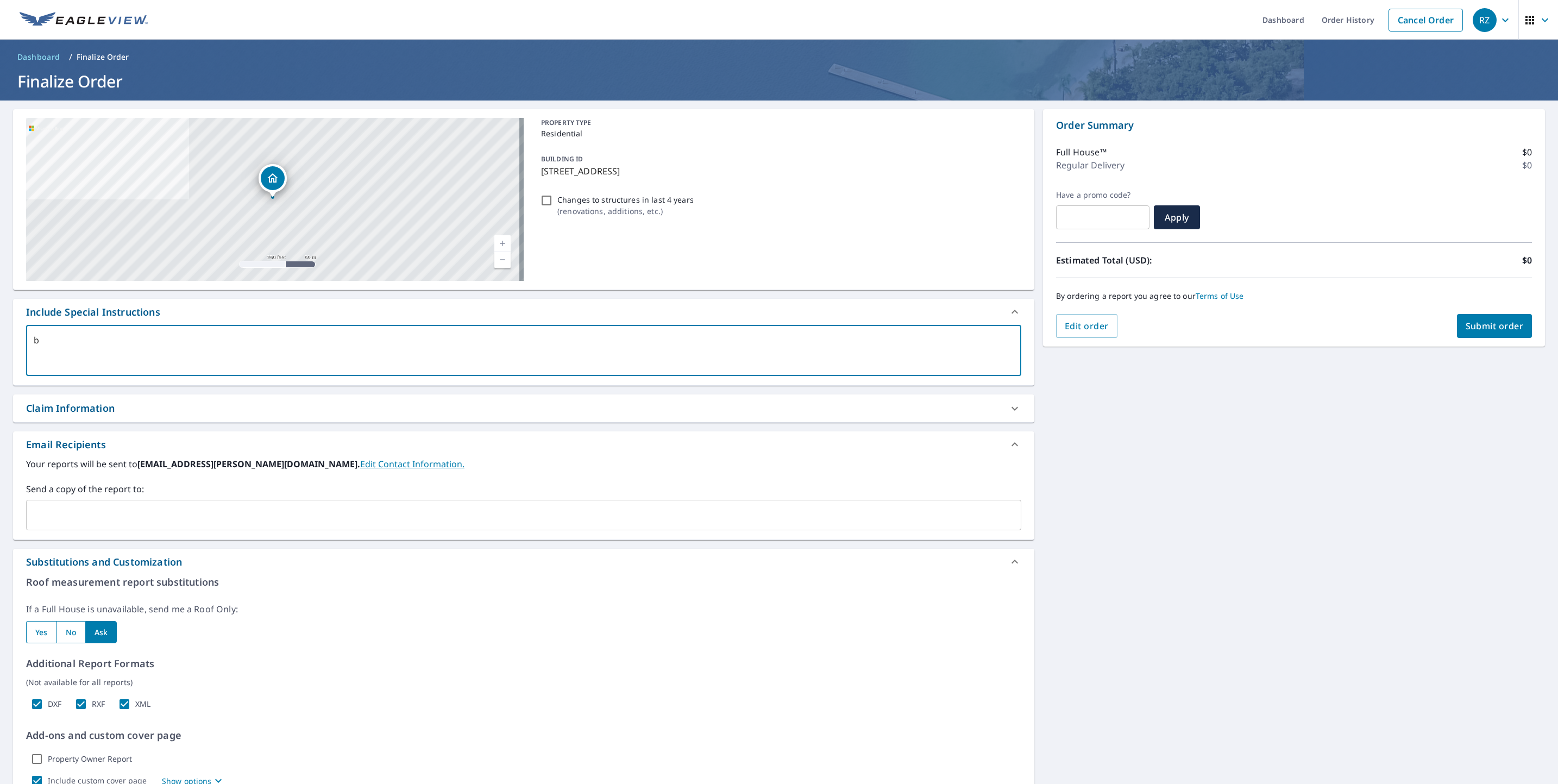
checkbox input "true"
type textarea "bes"
type textarea "x"
checkbox input "true"
type textarea "best"
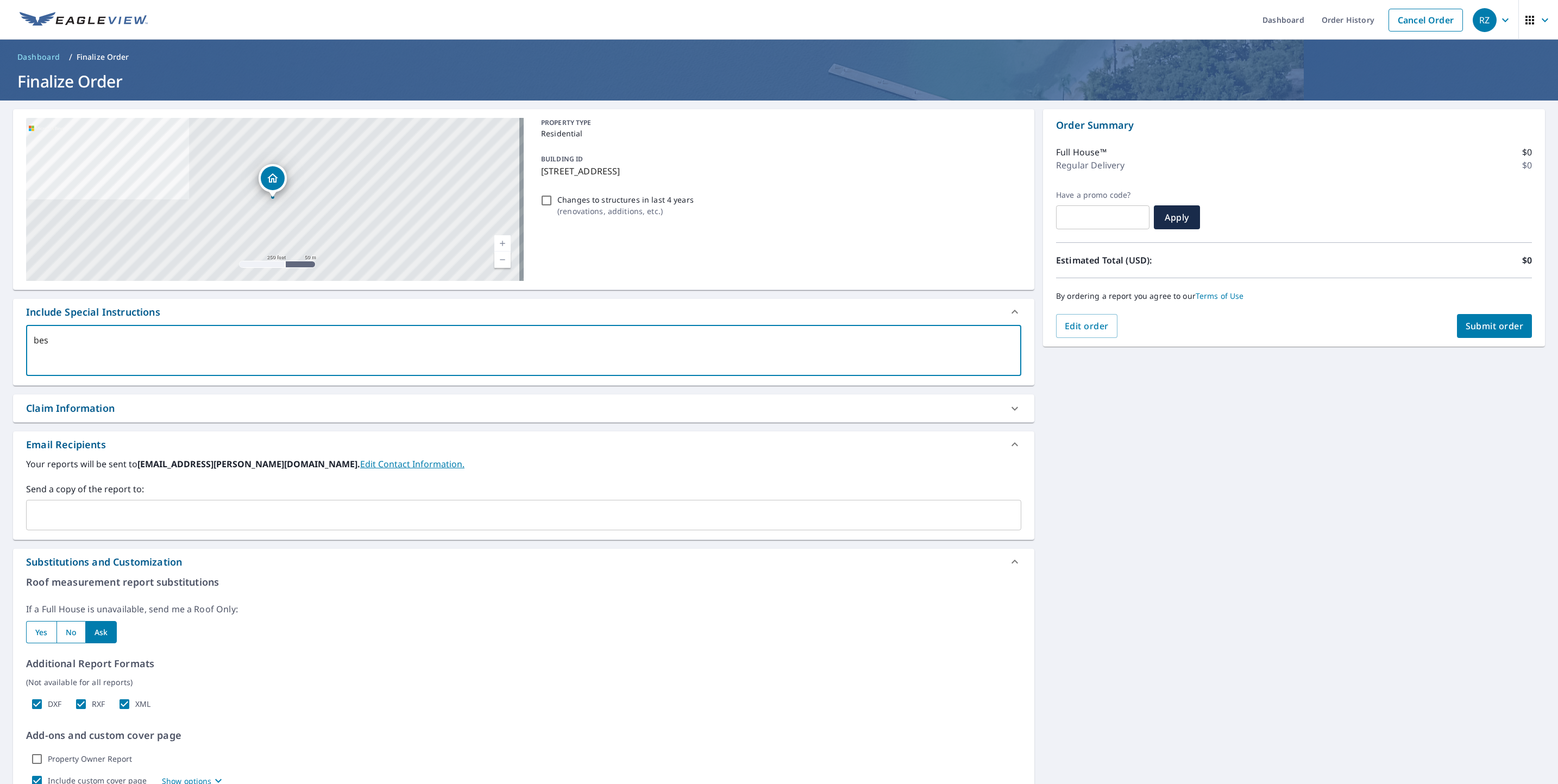
type textarea "x"
checkbox input "true"
type textarea "best"
type textarea "x"
checkbox input "true"
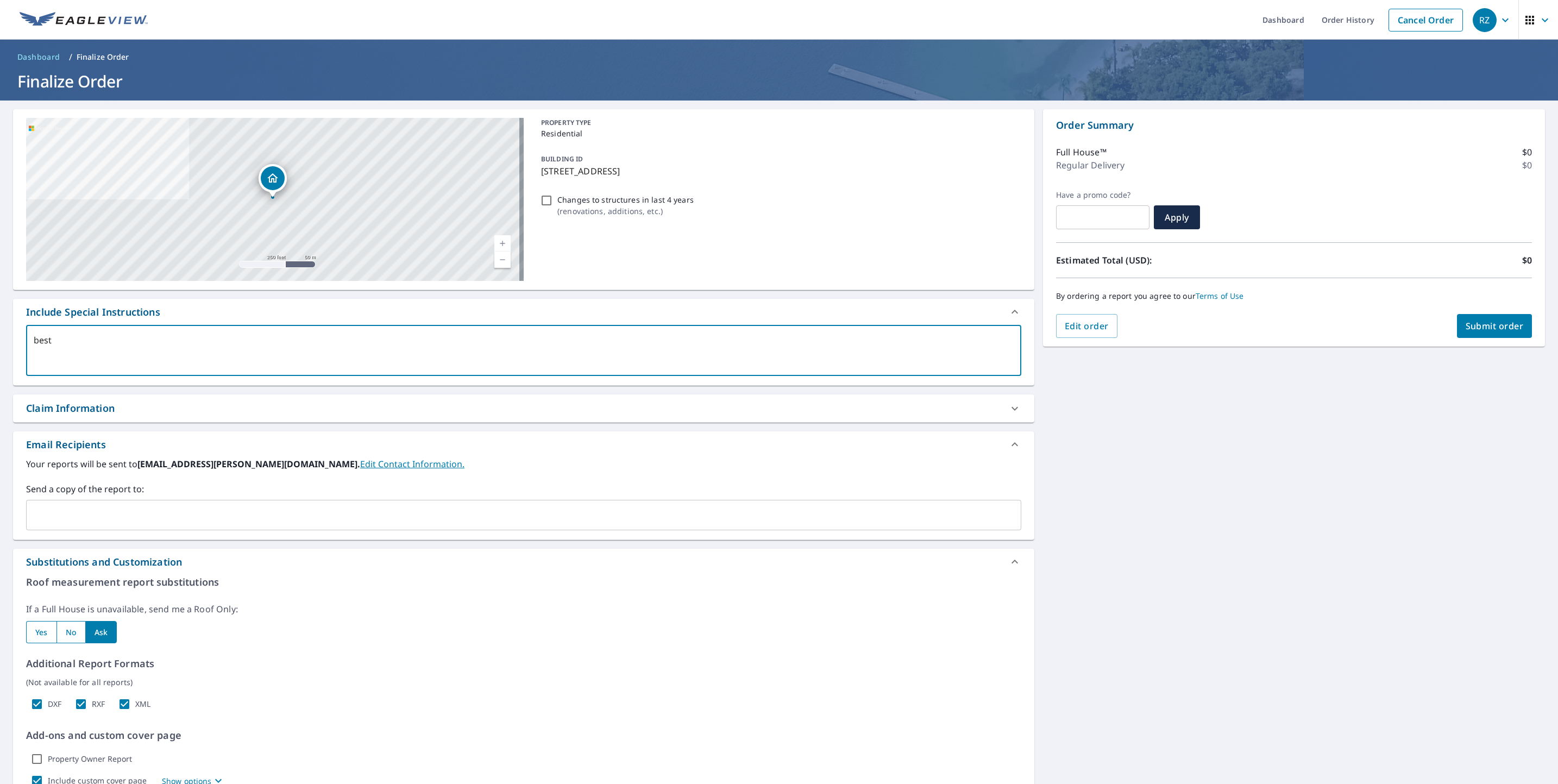
type textarea "best i"
type textarea "x"
checkbox input "true"
type textarea "best im"
type textarea "x"
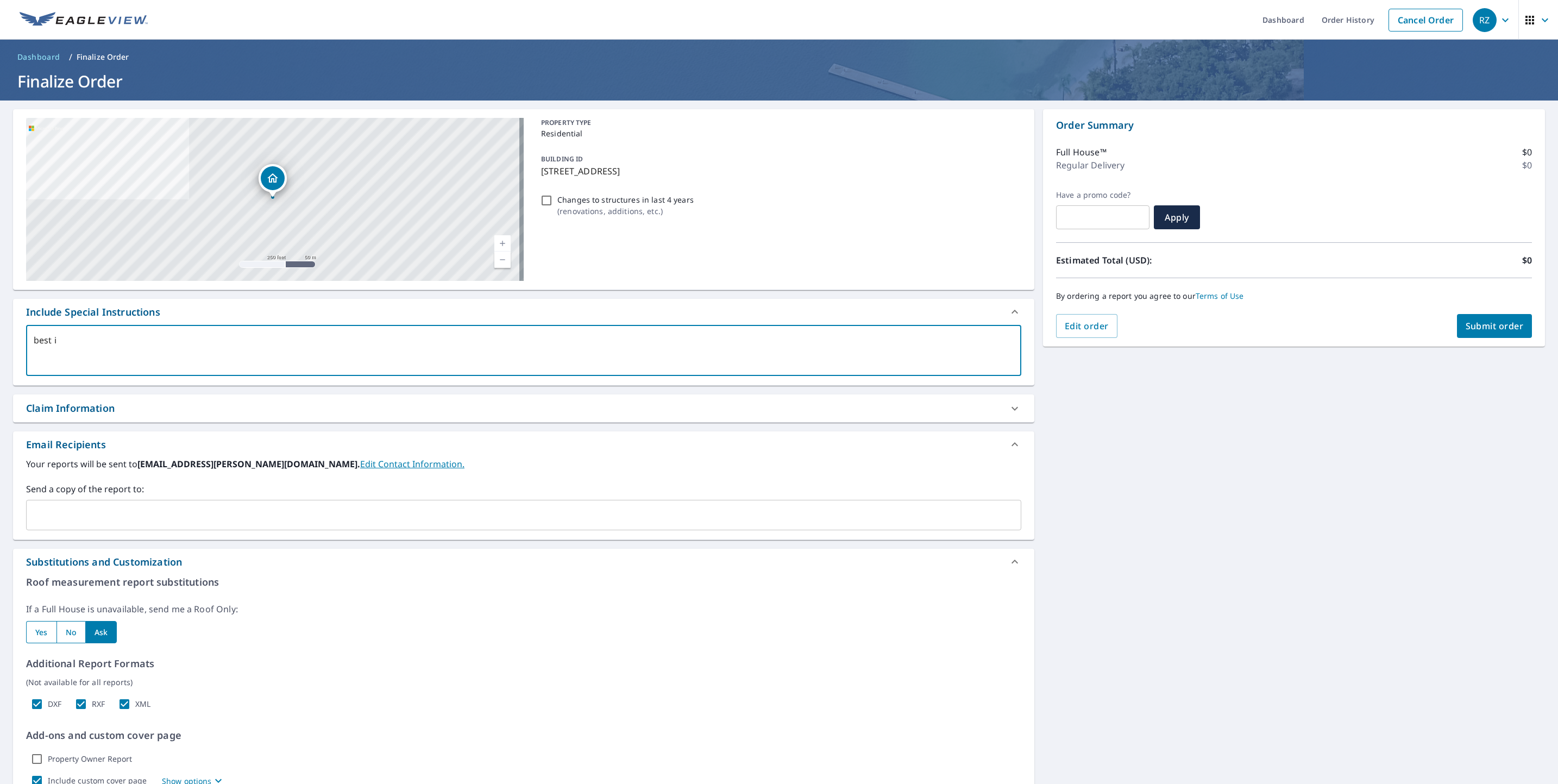
checkbox input "true"
type textarea "best ima"
type textarea "x"
checkbox input "true"
type textarea "best imag"
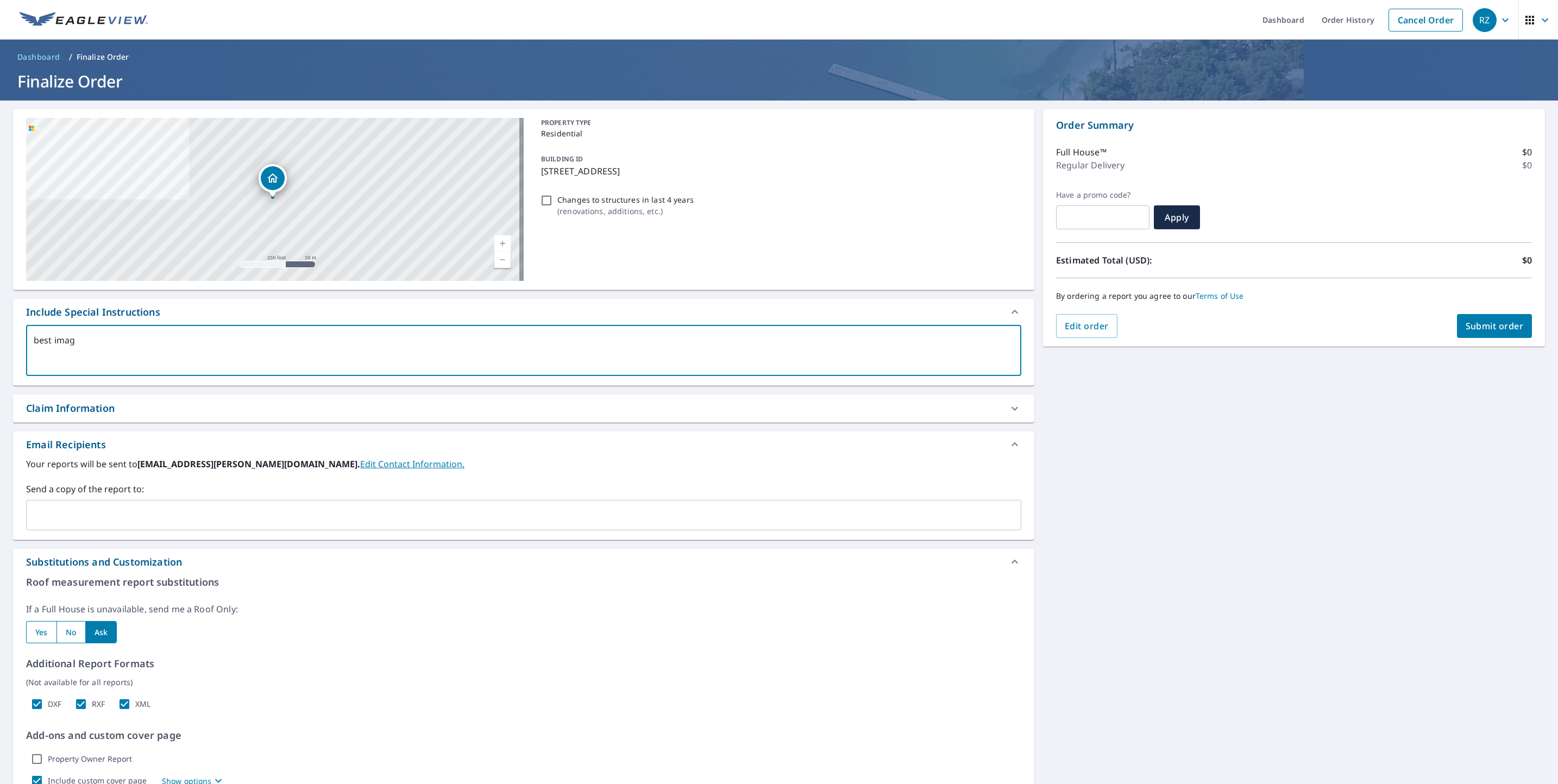
type textarea "x"
checkbox input "true"
type textarea "best image"
type textarea "x"
checkbox input "true"
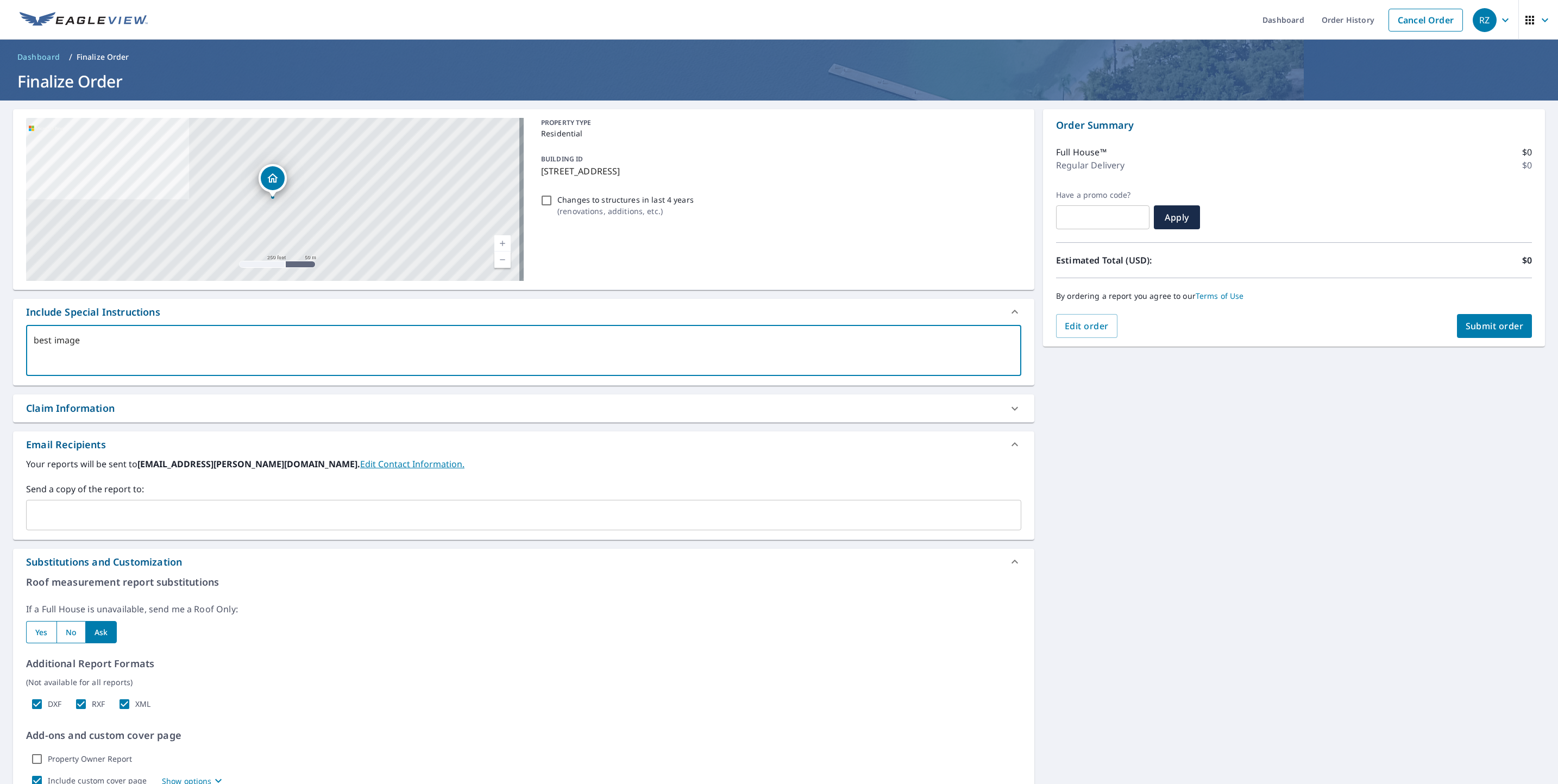
type textarea "best image"
type textarea "x"
checkbox input "true"
type textarea "best image w"
type textarea "x"
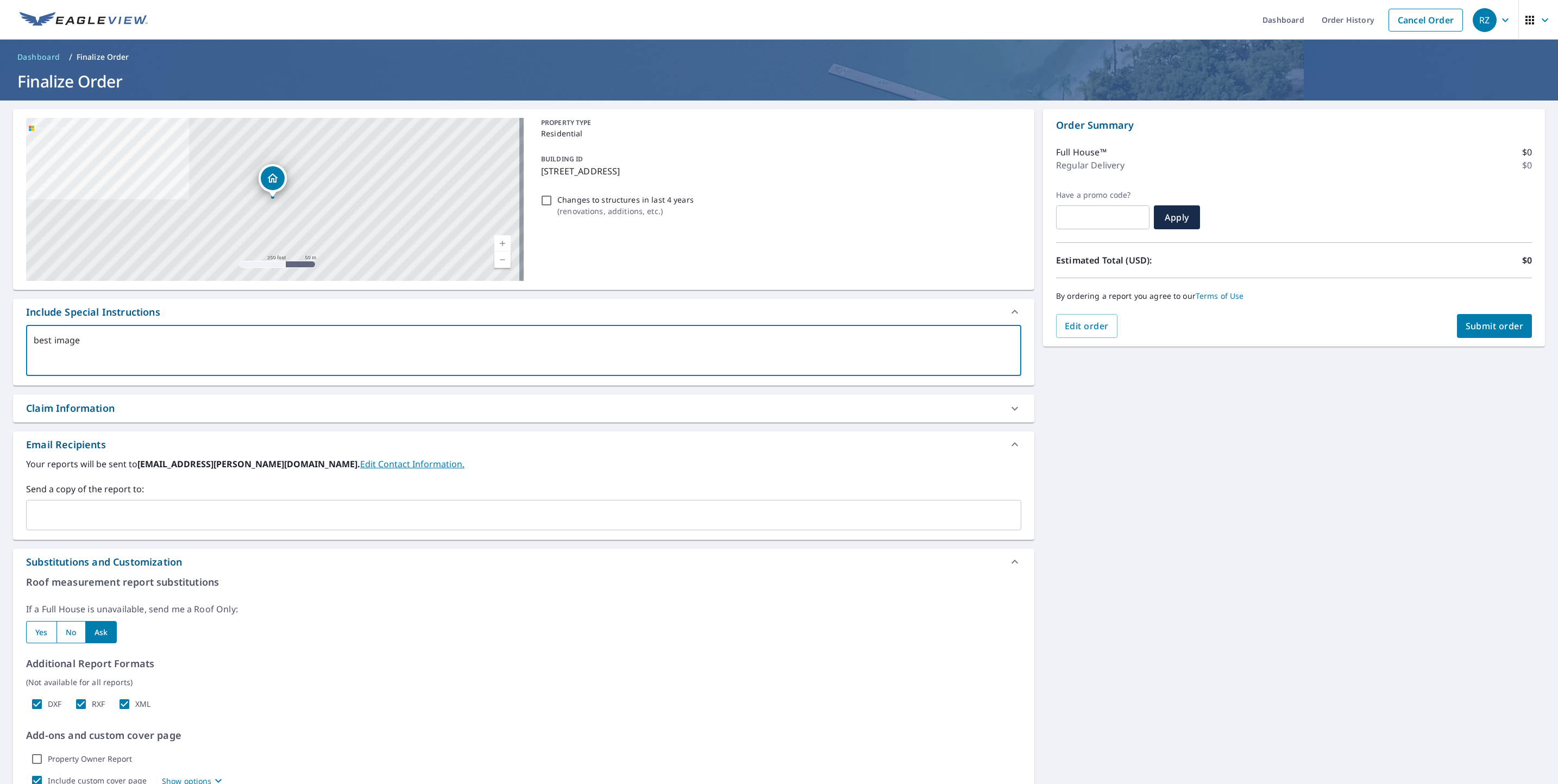
checkbox input "true"
type textarea "best image we"
type textarea "x"
checkbox input "true"
type textarea "best image we"
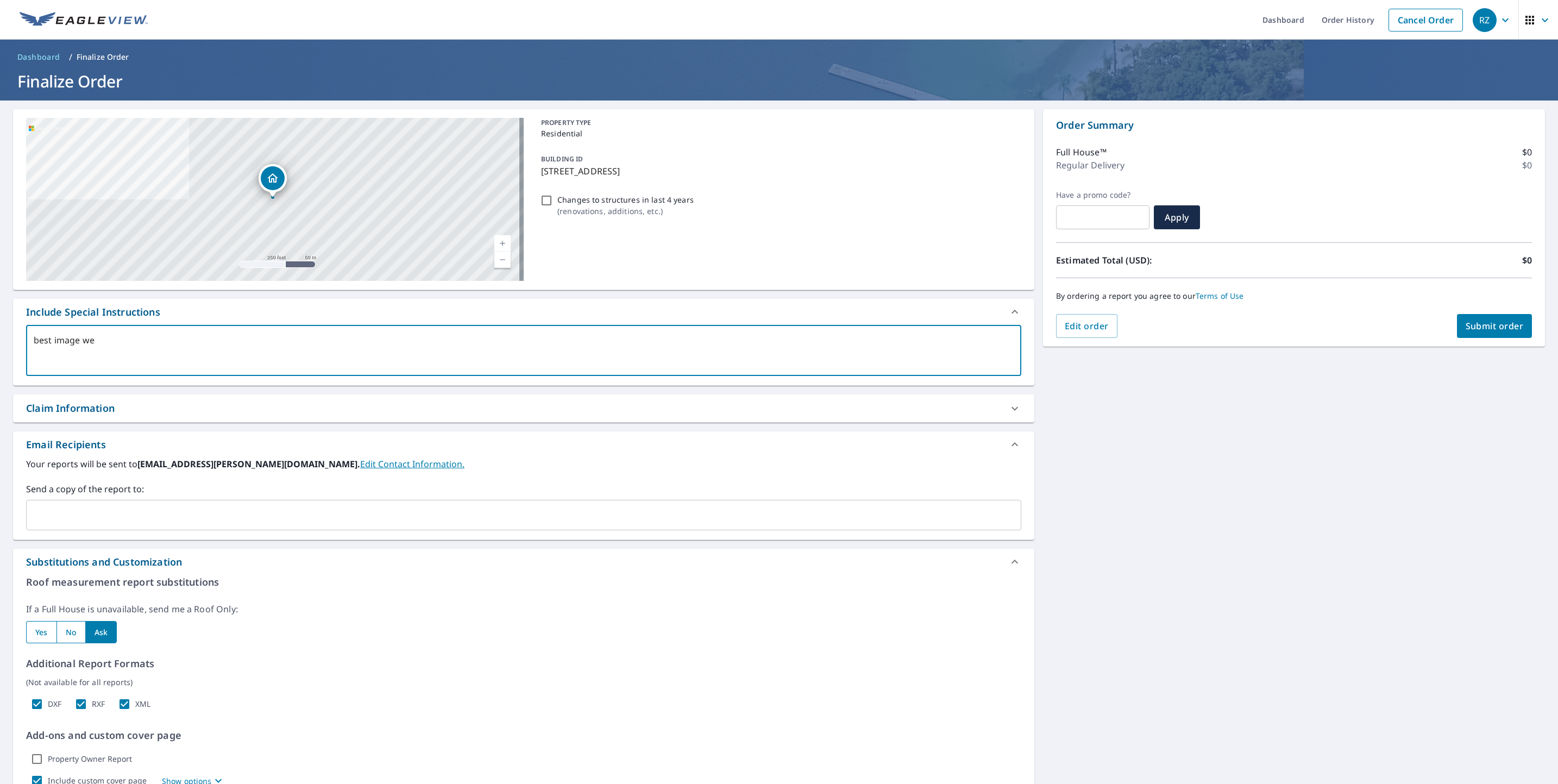
type textarea "x"
checkbox input "true"
type textarea "best image we h"
type textarea "x"
checkbox input "true"
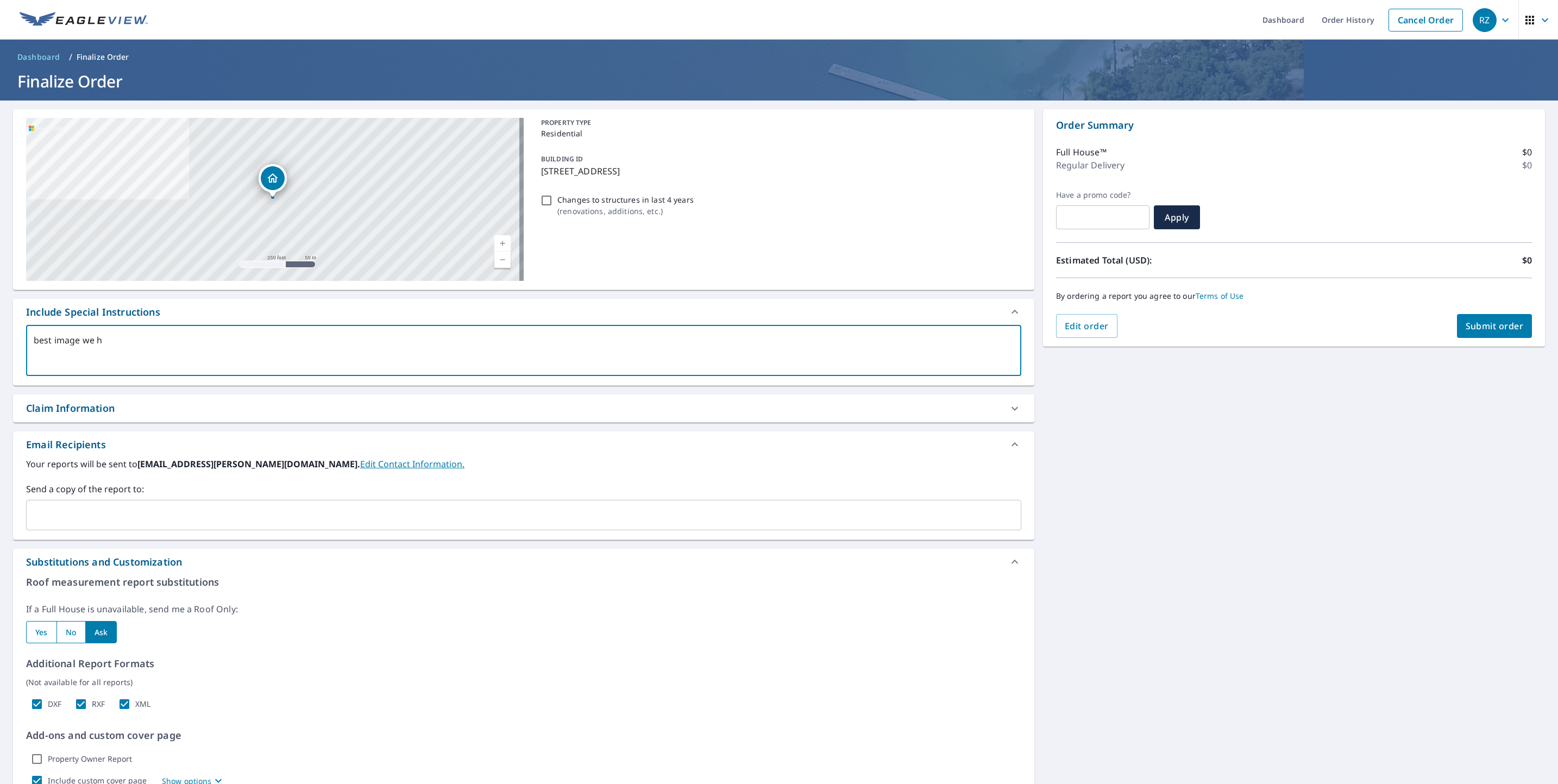
type textarea "best image we ha"
type textarea "x"
checkbox input "true"
type textarea "best image we hav"
type textarea "x"
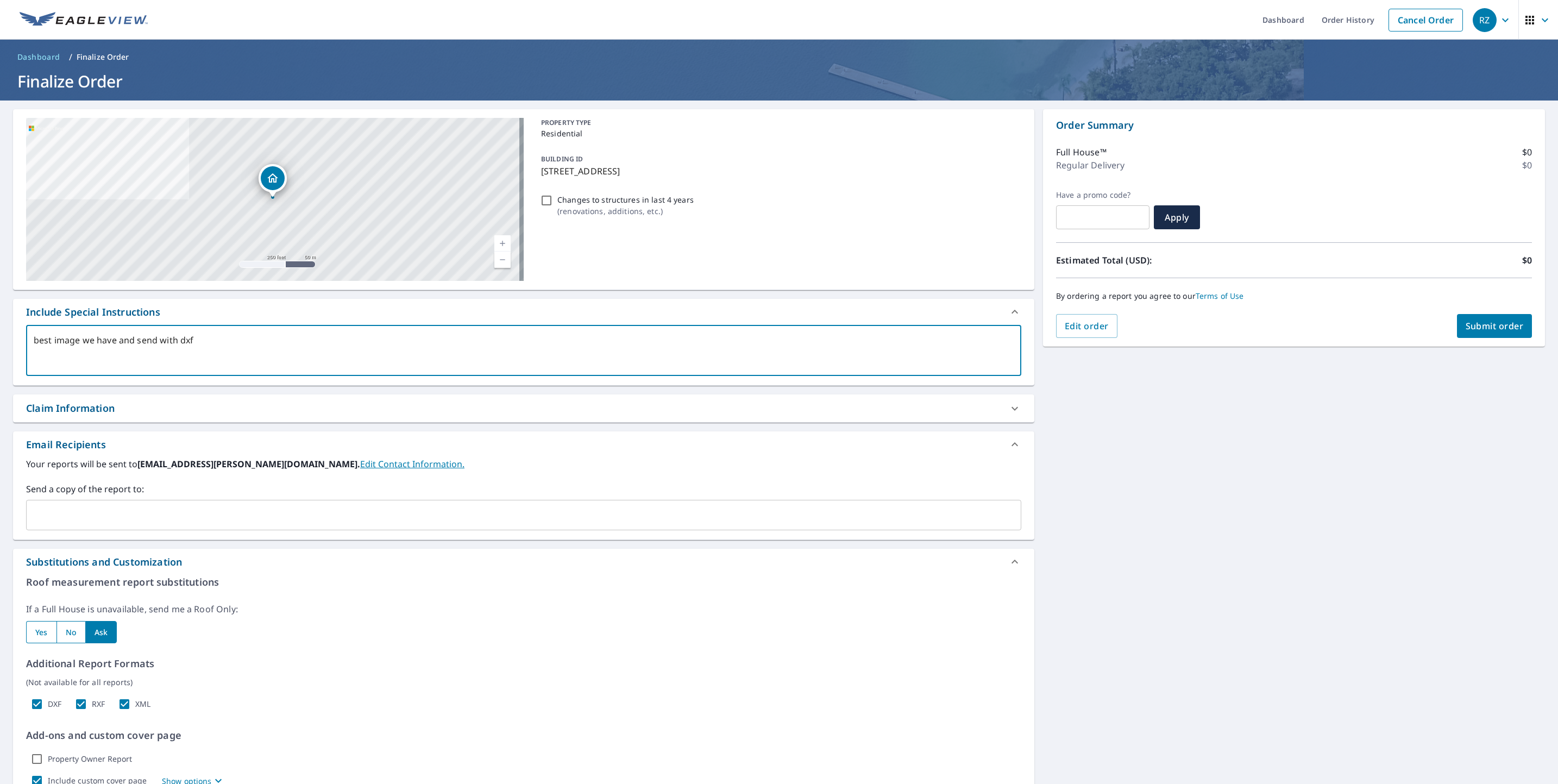
click at [1505, 326] on span "Submit order" at bounding box center [1494, 326] width 58 height 12
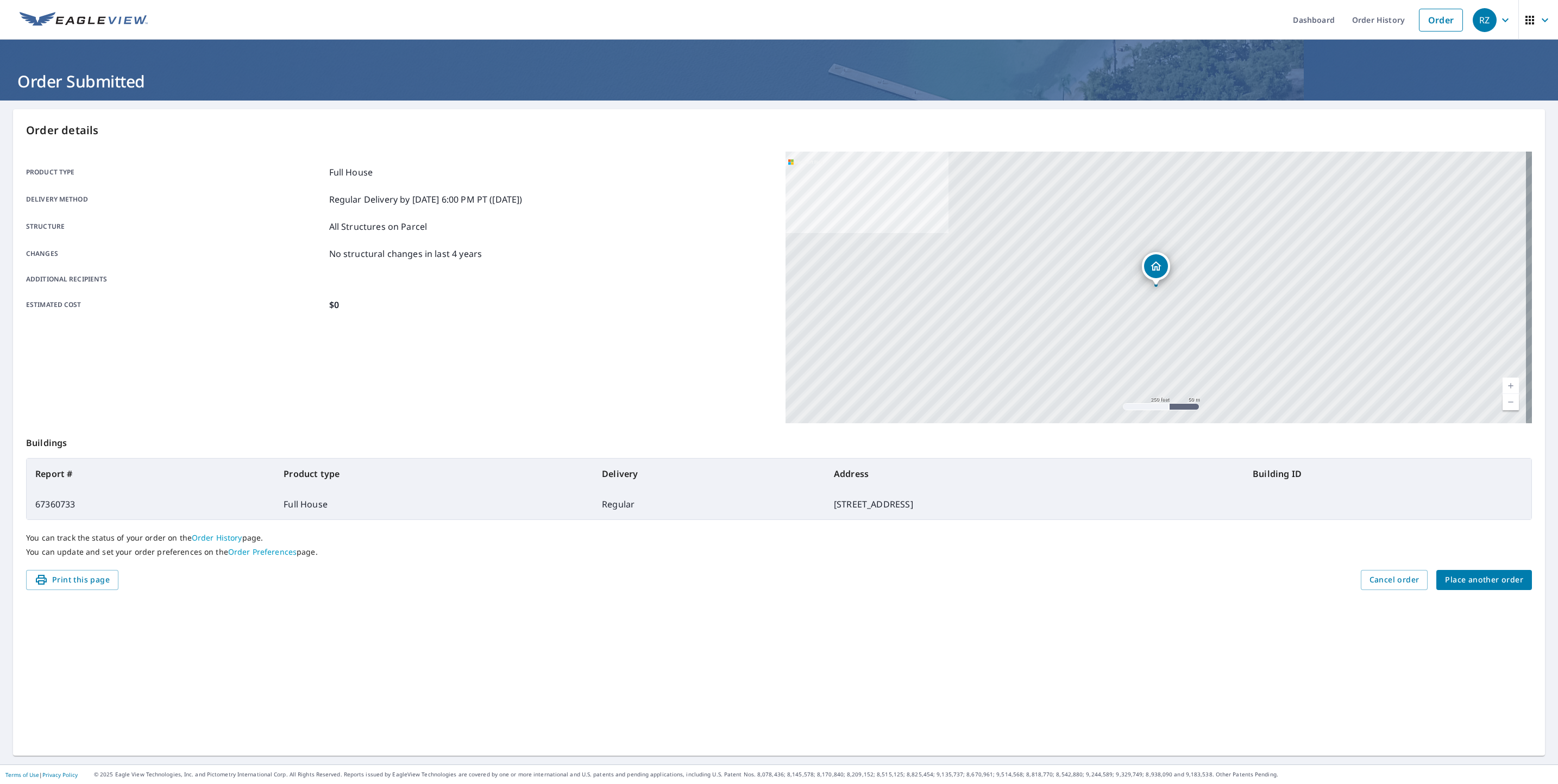
click at [1485, 580] on span "Place another order" at bounding box center [1484, 580] width 78 height 13
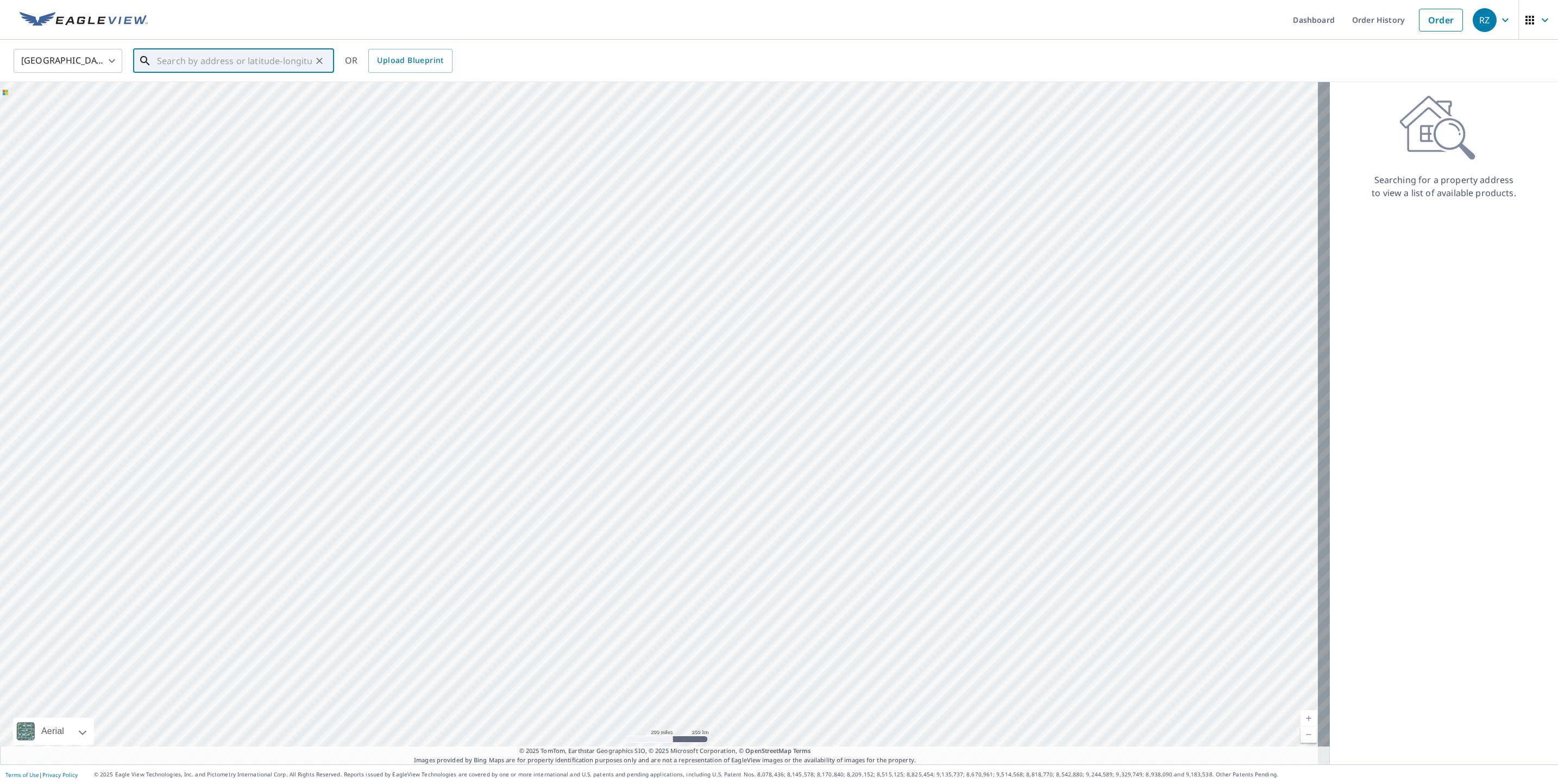
click at [194, 59] on input "text" at bounding box center [234, 60] width 155 height 30
click at [175, 62] on input "text" at bounding box center [234, 60] width 155 height 30
paste input "[STREET_ADDRESS][US_STATE]"
drag, startPoint x: 162, startPoint y: 60, endPoint x: 90, endPoint y: 62, distance: 72.0
click at [90, 62] on div "[GEOGRAPHIC_DATA] [GEOGRAPHIC_DATA] ​ [STREET_ADDRESS][US_STATE] ​ Match not fo…" at bounding box center [775, 60] width 1540 height 25
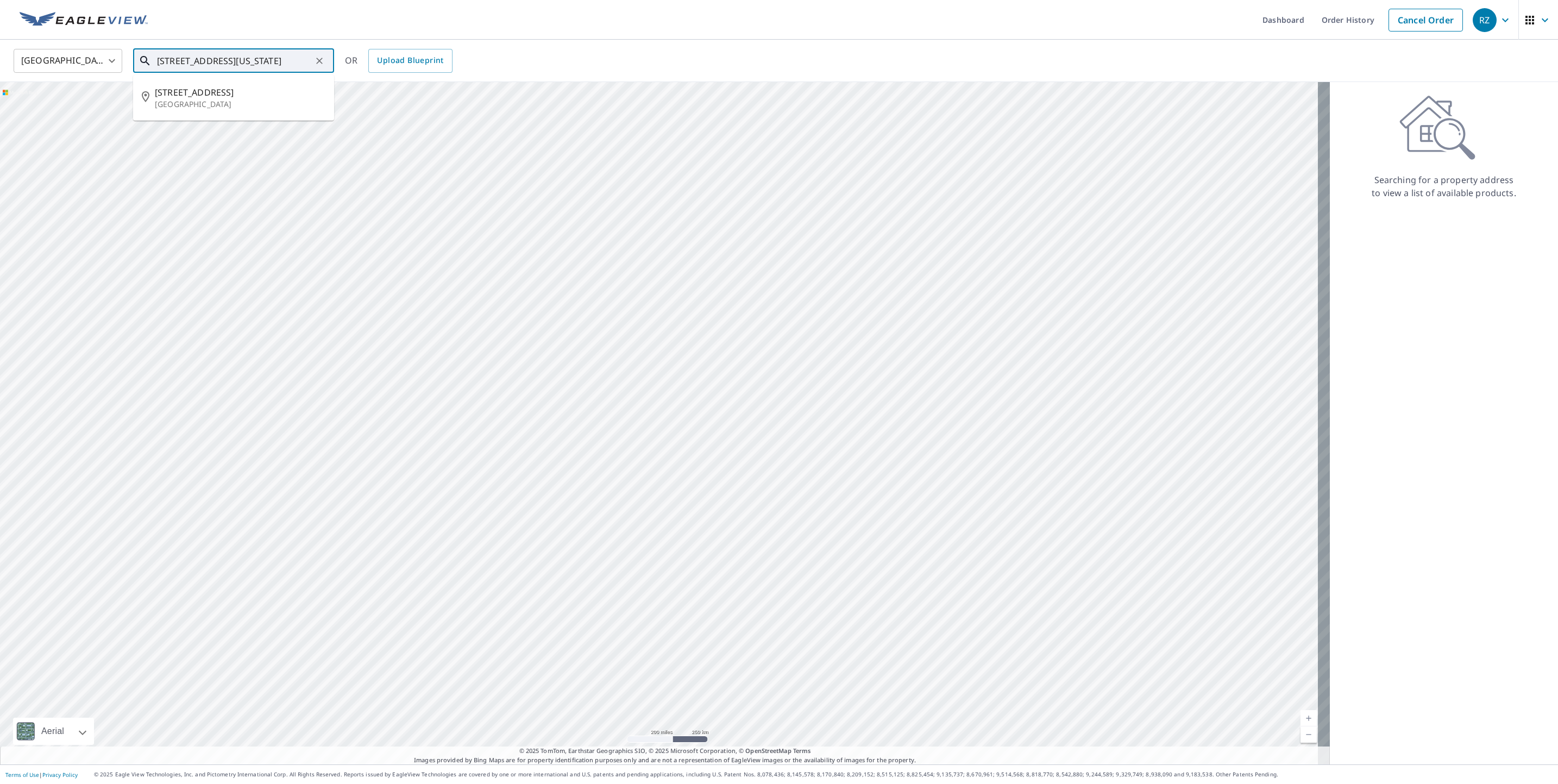
click at [160, 62] on input "[STREET_ADDRESS][US_STATE]" at bounding box center [234, 60] width 155 height 30
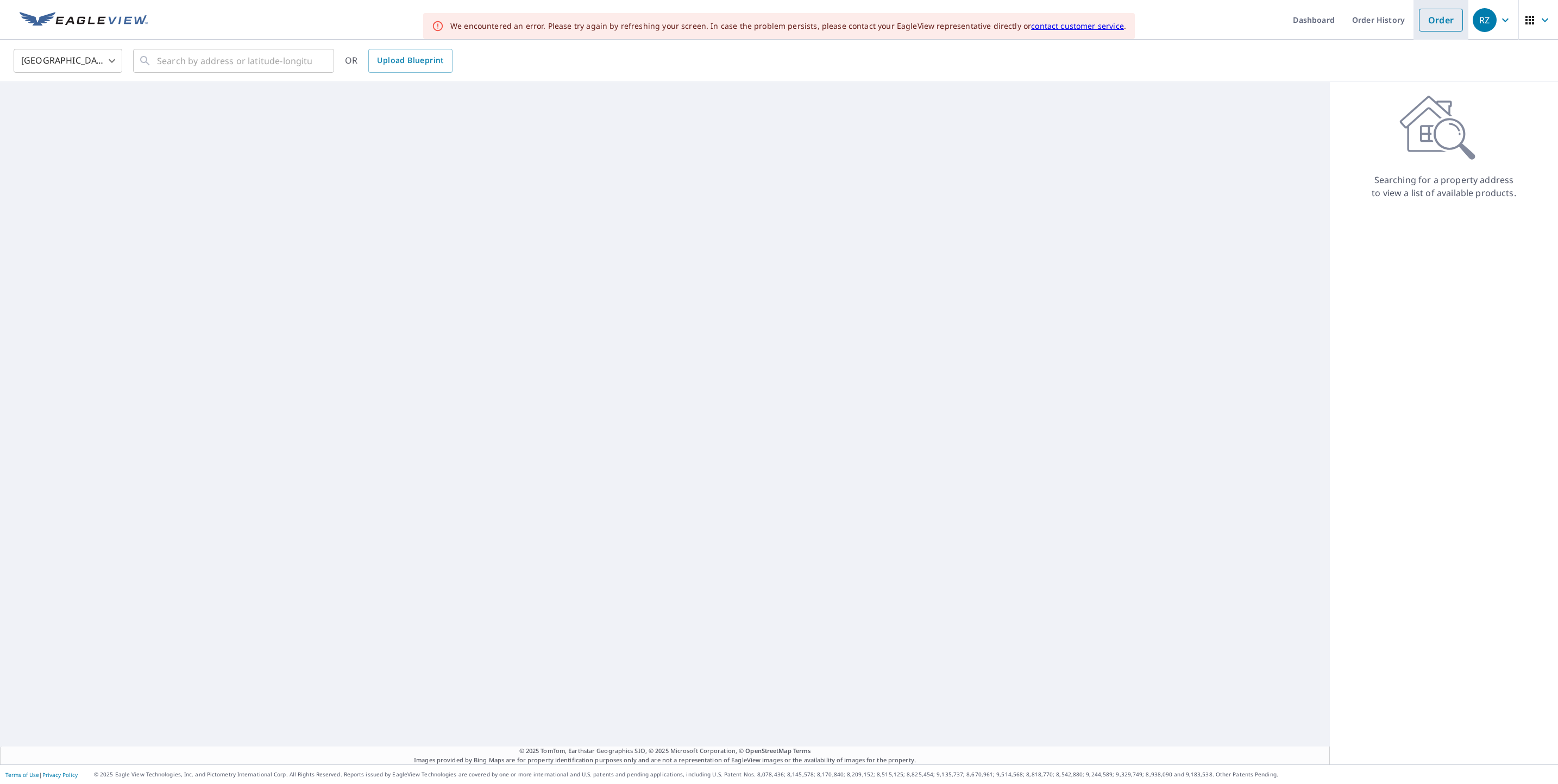
drag, startPoint x: 1425, startPoint y: 23, endPoint x: 1413, endPoint y: 24, distance: 12.0
click at [1425, 23] on link "Order" at bounding box center [1441, 20] width 44 height 23
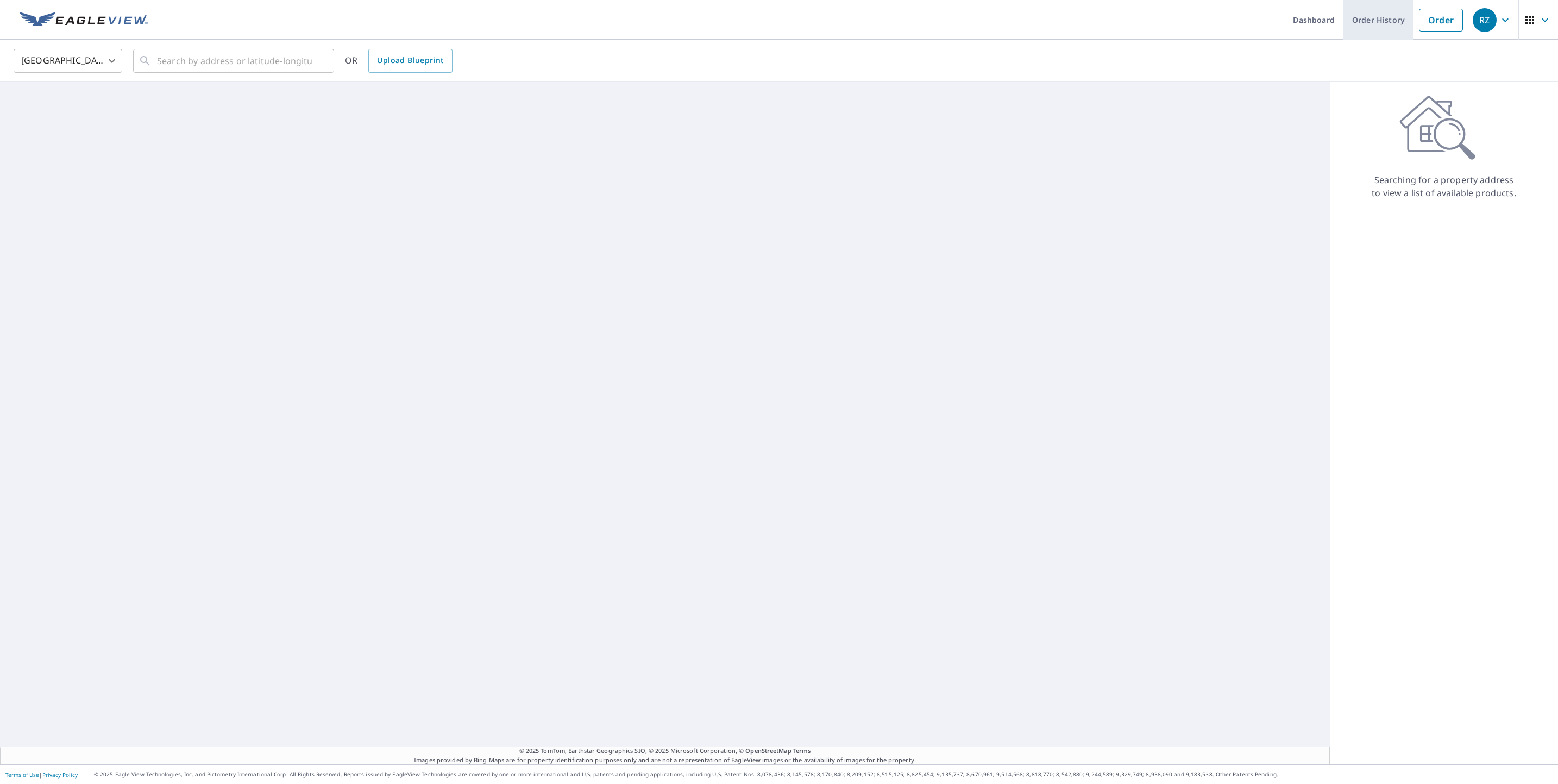
click at [1390, 28] on link "Order History" at bounding box center [1379, 20] width 70 height 40
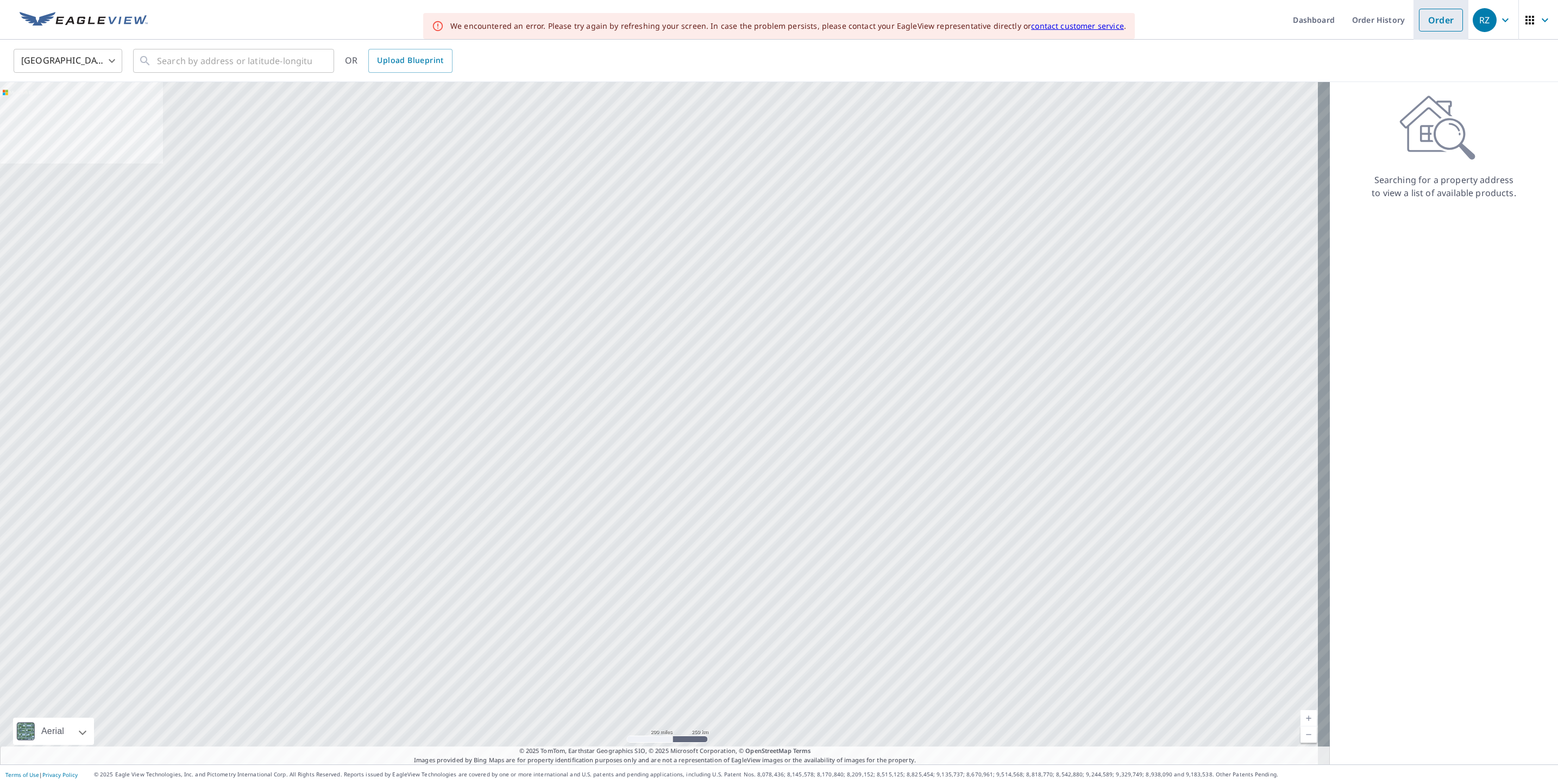
click at [1440, 23] on link "Order" at bounding box center [1441, 20] width 44 height 23
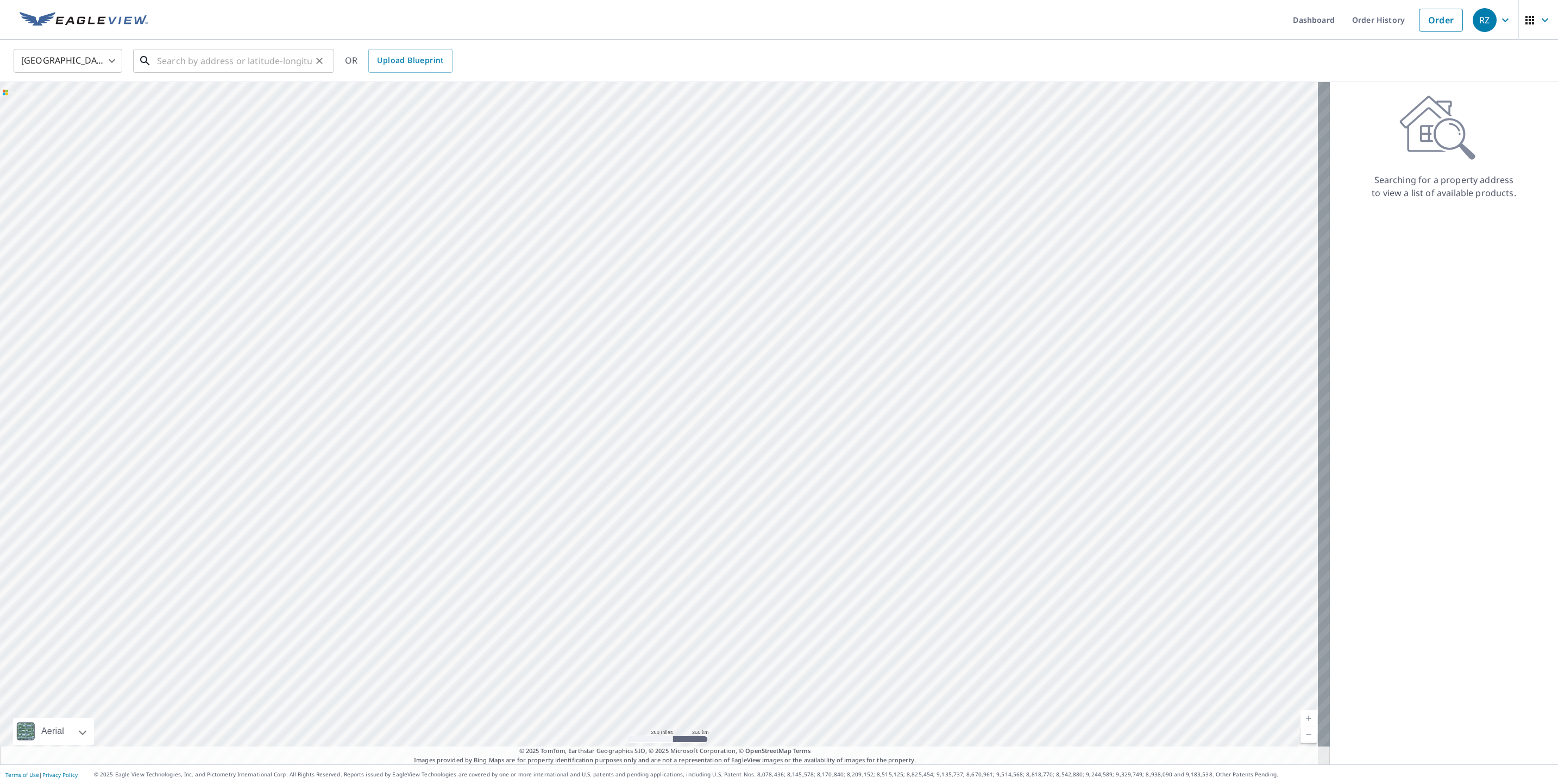
click at [161, 65] on input "text" at bounding box center [234, 60] width 155 height 30
paste input "[STREET_ADDRESS][US_STATE]"
drag, startPoint x: 119, startPoint y: 43, endPoint x: 28, endPoint y: 38, distance: 91.1
click at [28, 38] on div "Dashboard Order History Cancel Order RZ [GEOGRAPHIC_DATA] [GEOGRAPHIC_DATA] ​ […" at bounding box center [779, 392] width 1558 height 784
click at [166, 59] on input "[STREET_ADDRESS][US_STATE]" at bounding box center [234, 60] width 155 height 30
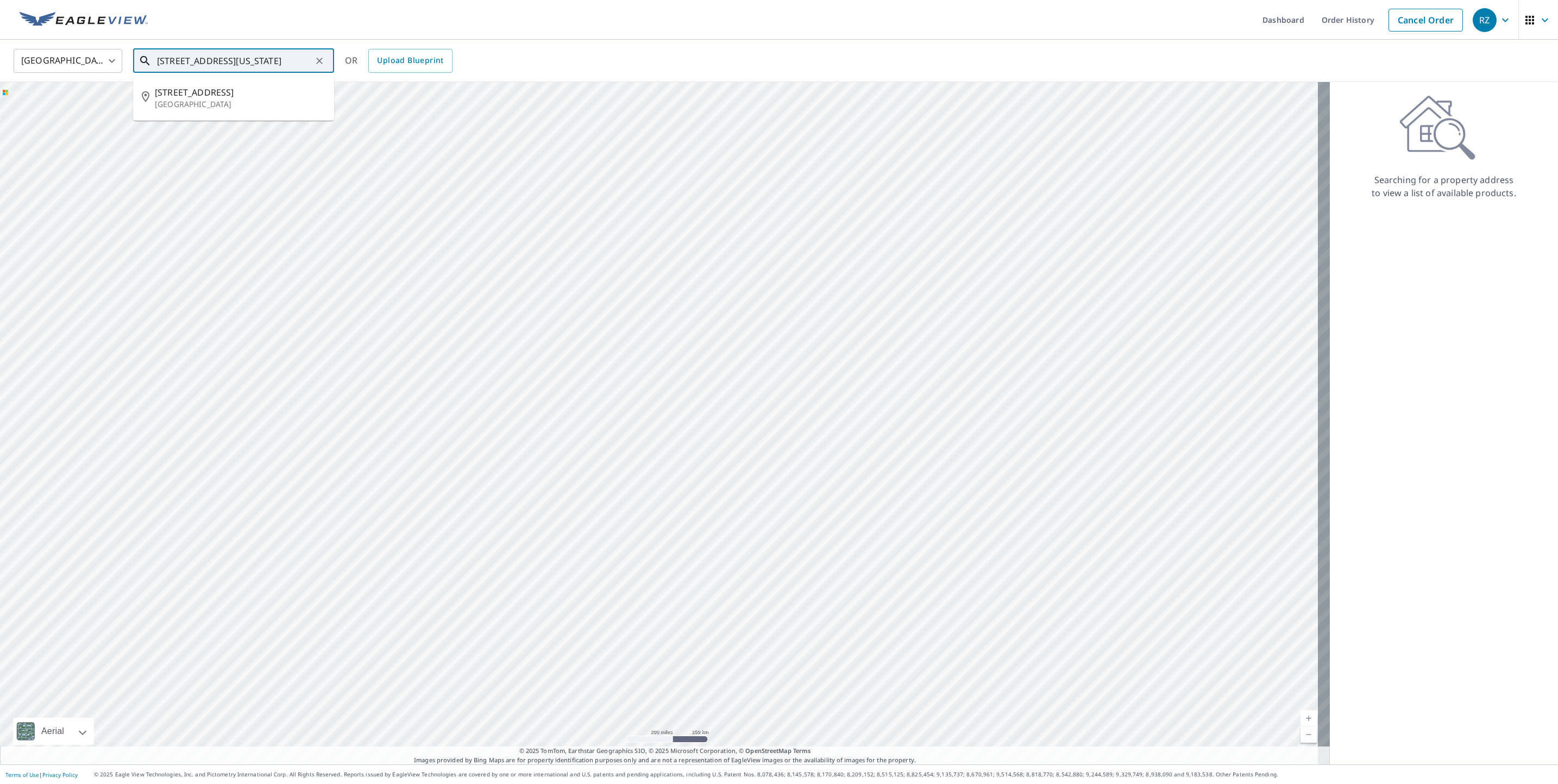
click at [163, 59] on input "[STREET_ADDRESS][US_STATE]" at bounding box center [234, 60] width 155 height 30
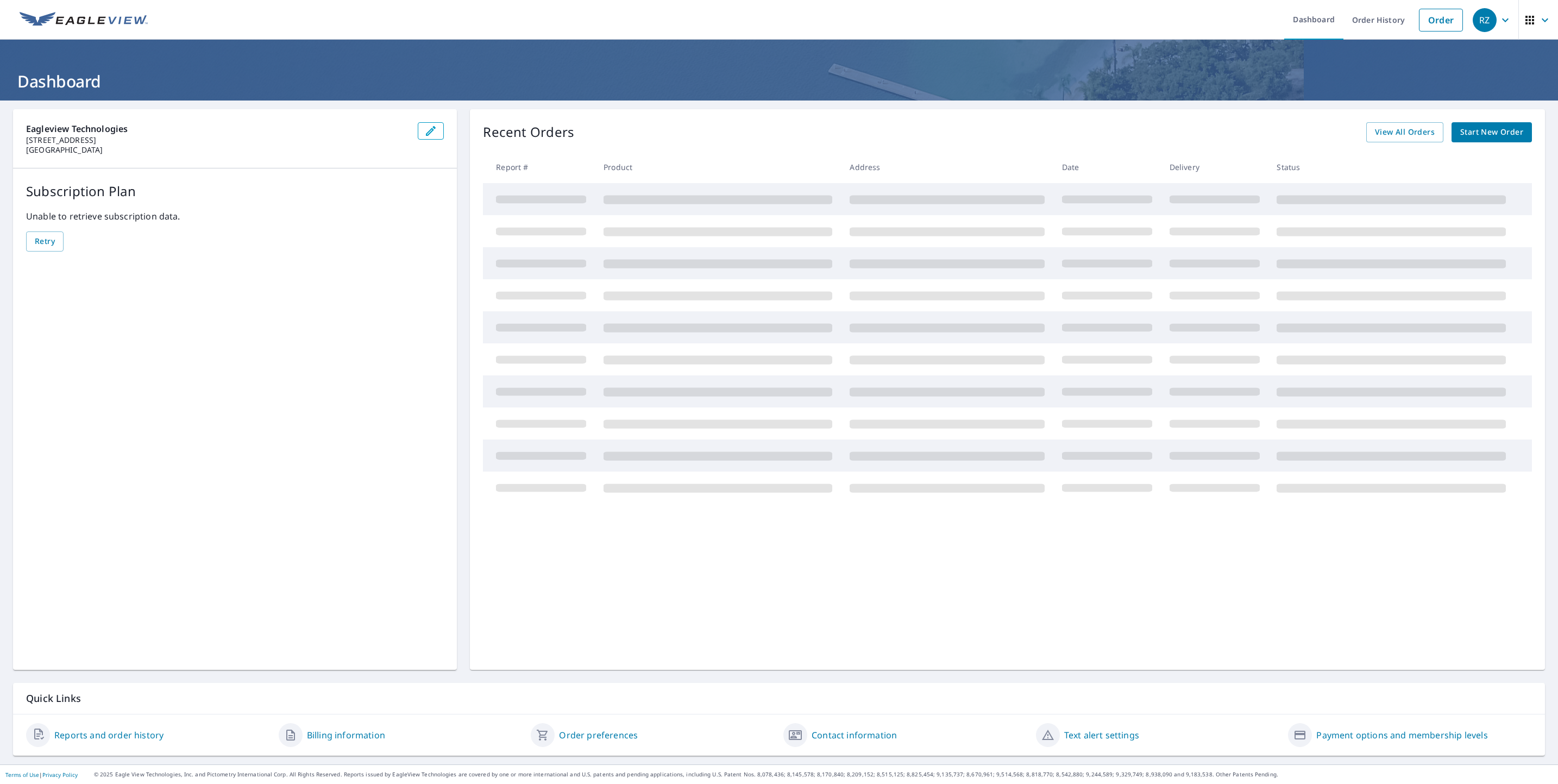
click at [1480, 129] on span "Start New Order" at bounding box center [1492, 132] width 63 height 13
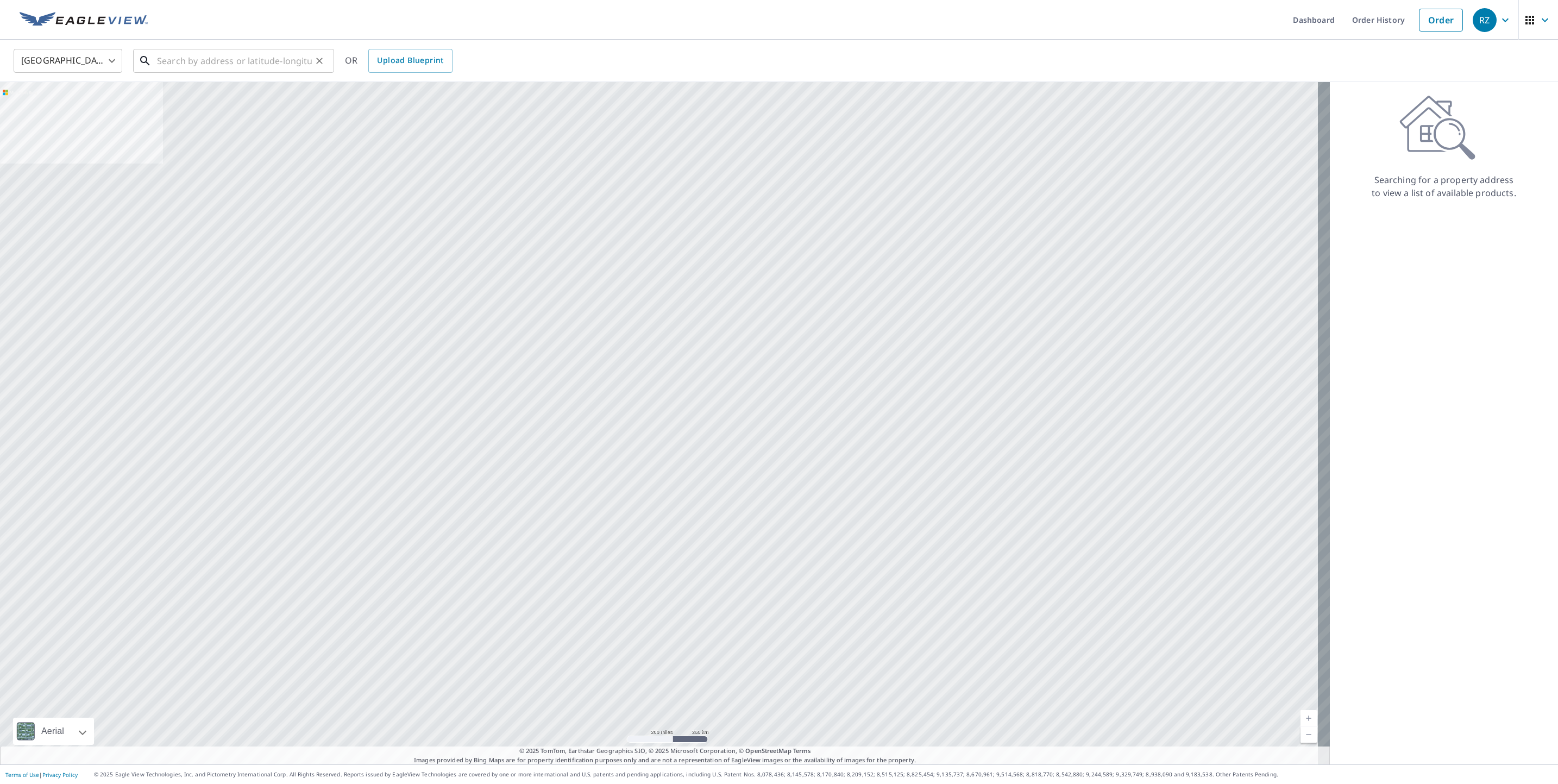
click at [190, 64] on input "text" at bounding box center [234, 60] width 155 height 30
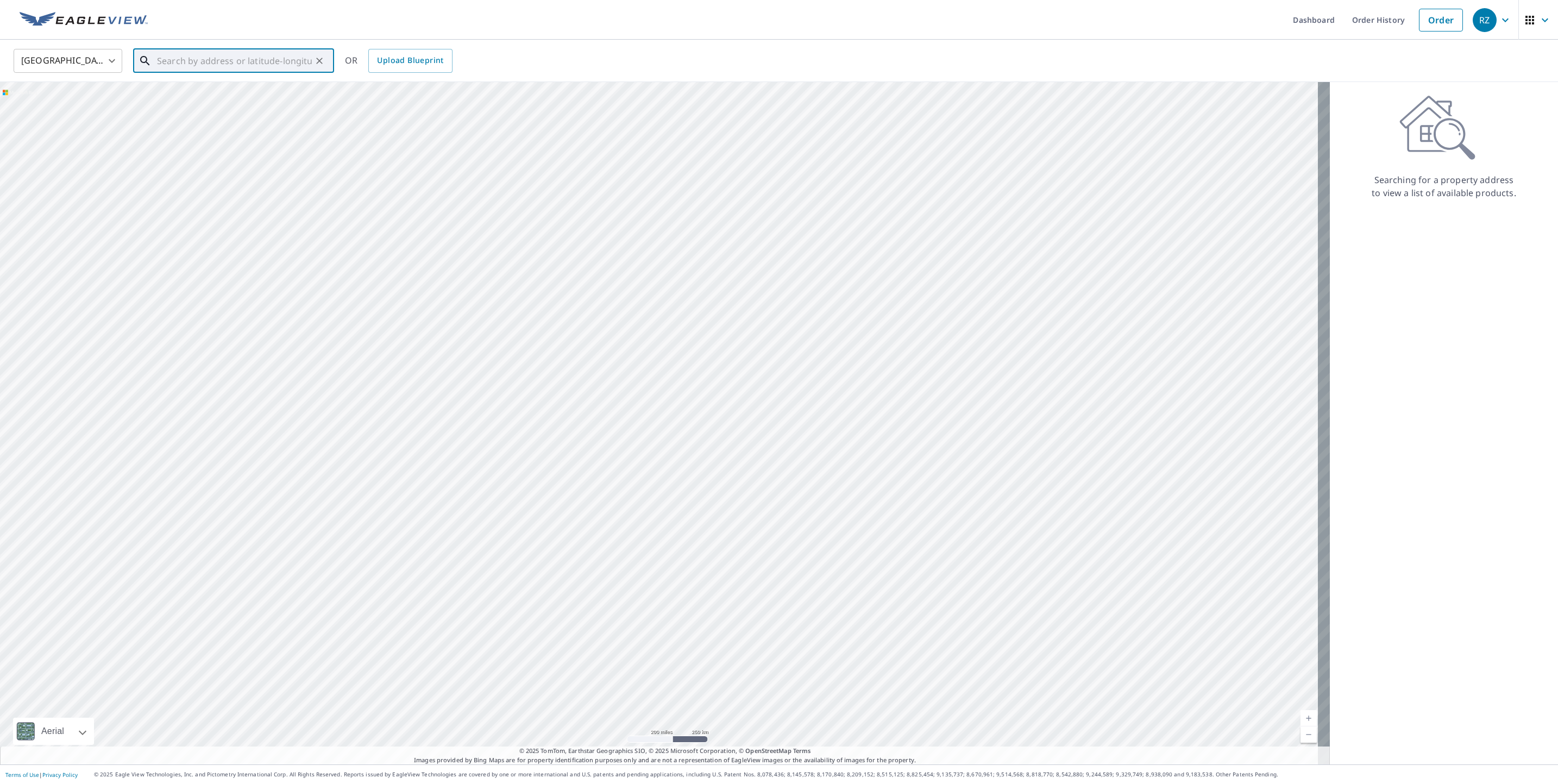
paste input "[STREET_ADDRESS][US_STATE]"
drag, startPoint x: 98, startPoint y: 60, endPoint x: 88, endPoint y: 60, distance: 10.0
click at [88, 60] on div "United States US ​ 46 junction way, winterpark, colorado, 80482 ​ 46 Junction W…" at bounding box center [775, 60] width 1540 height 25
click at [164, 59] on input "[STREET_ADDRESS][US_STATE]" at bounding box center [234, 60] width 155 height 30
drag, startPoint x: 167, startPoint y: 56, endPoint x: 142, endPoint y: 57, distance: 25.0
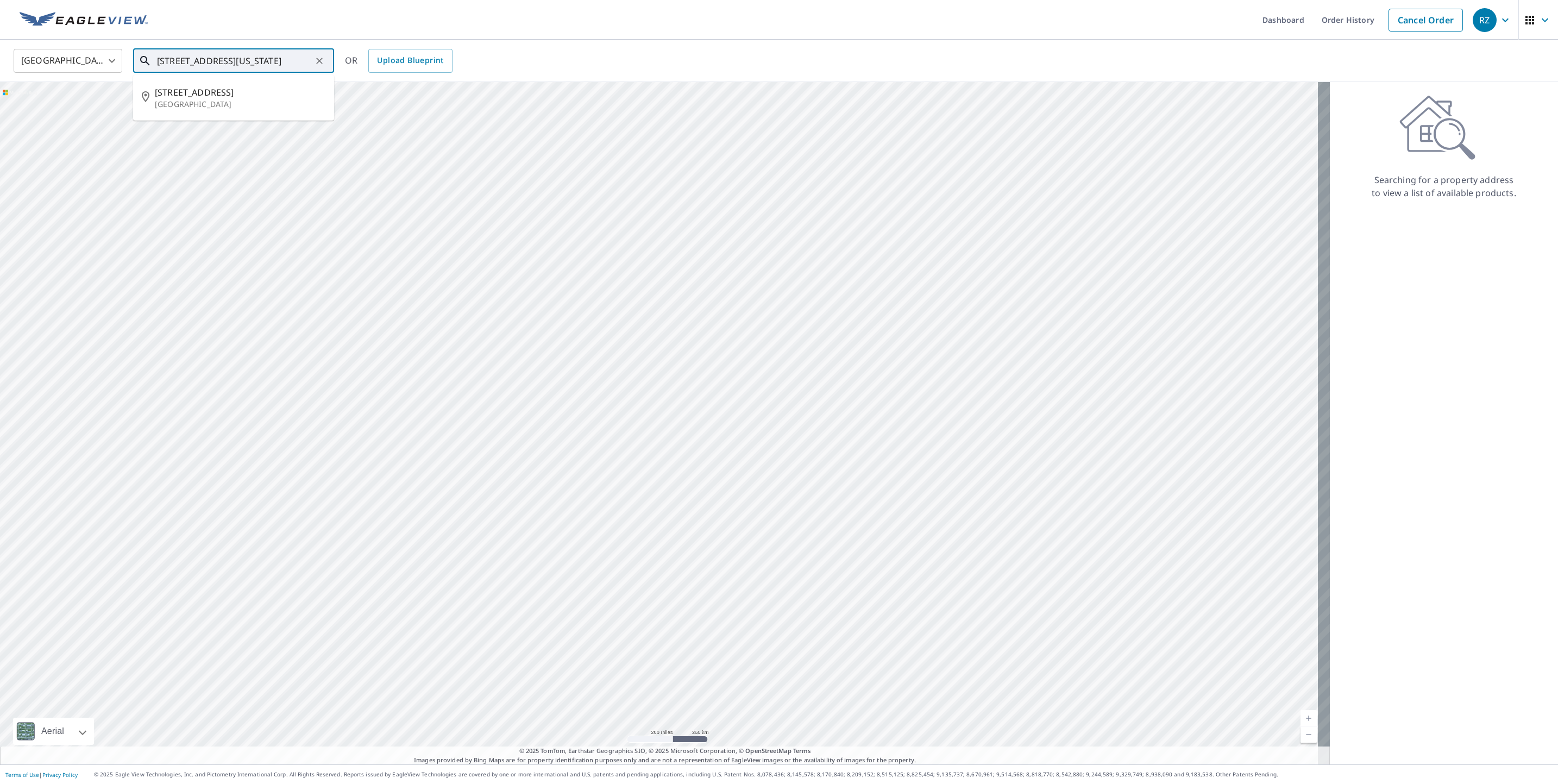
click at [142, 57] on div "46 junction way, winterpark, colorado, 80482 ​" at bounding box center [233, 61] width 201 height 24
type input "[STREET_ADDRESS][US_STATE]"
click at [81, 28] on img at bounding box center [83, 20] width 128 height 16
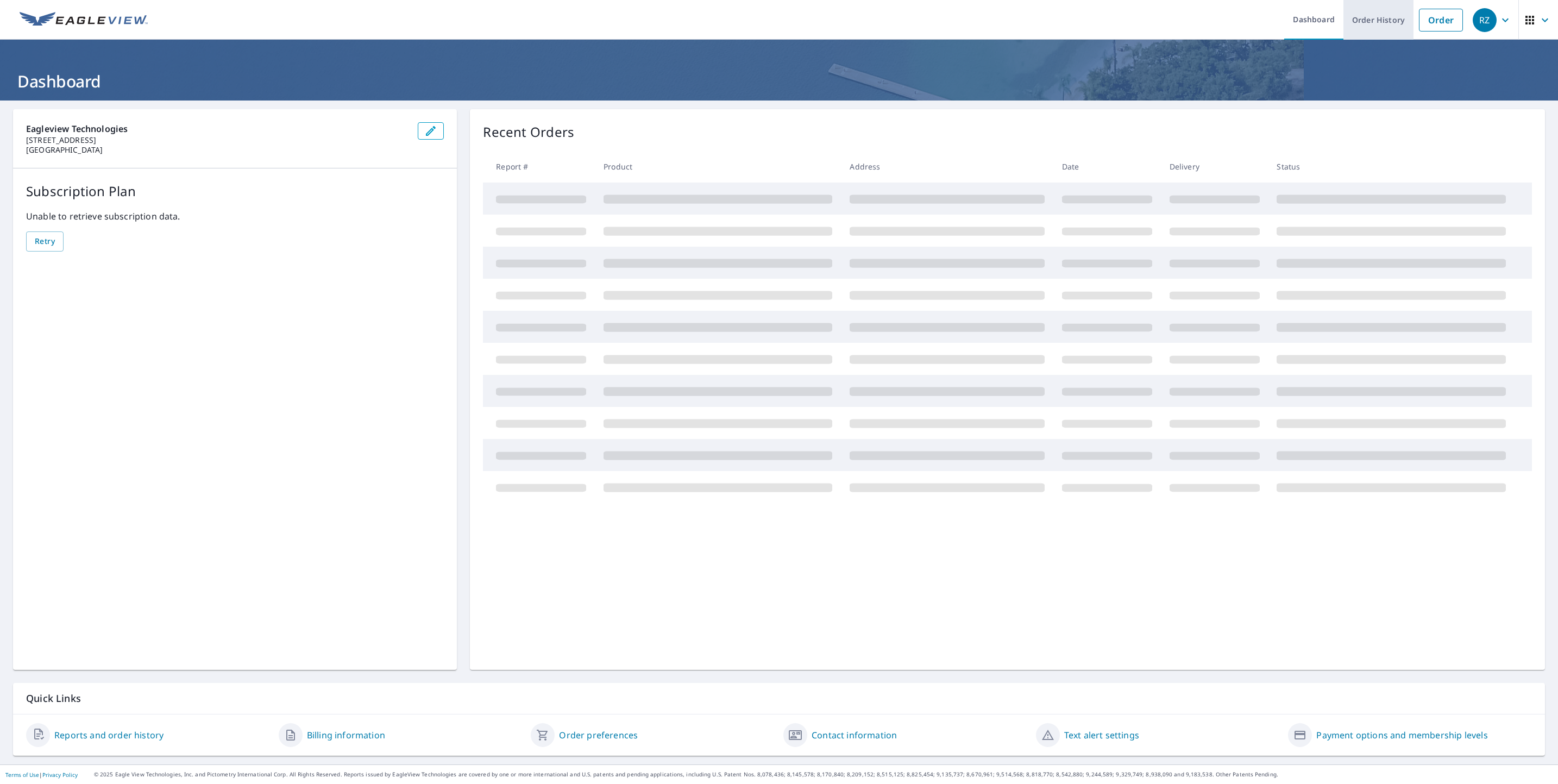
click at [1378, 18] on link "Order History" at bounding box center [1379, 20] width 70 height 40
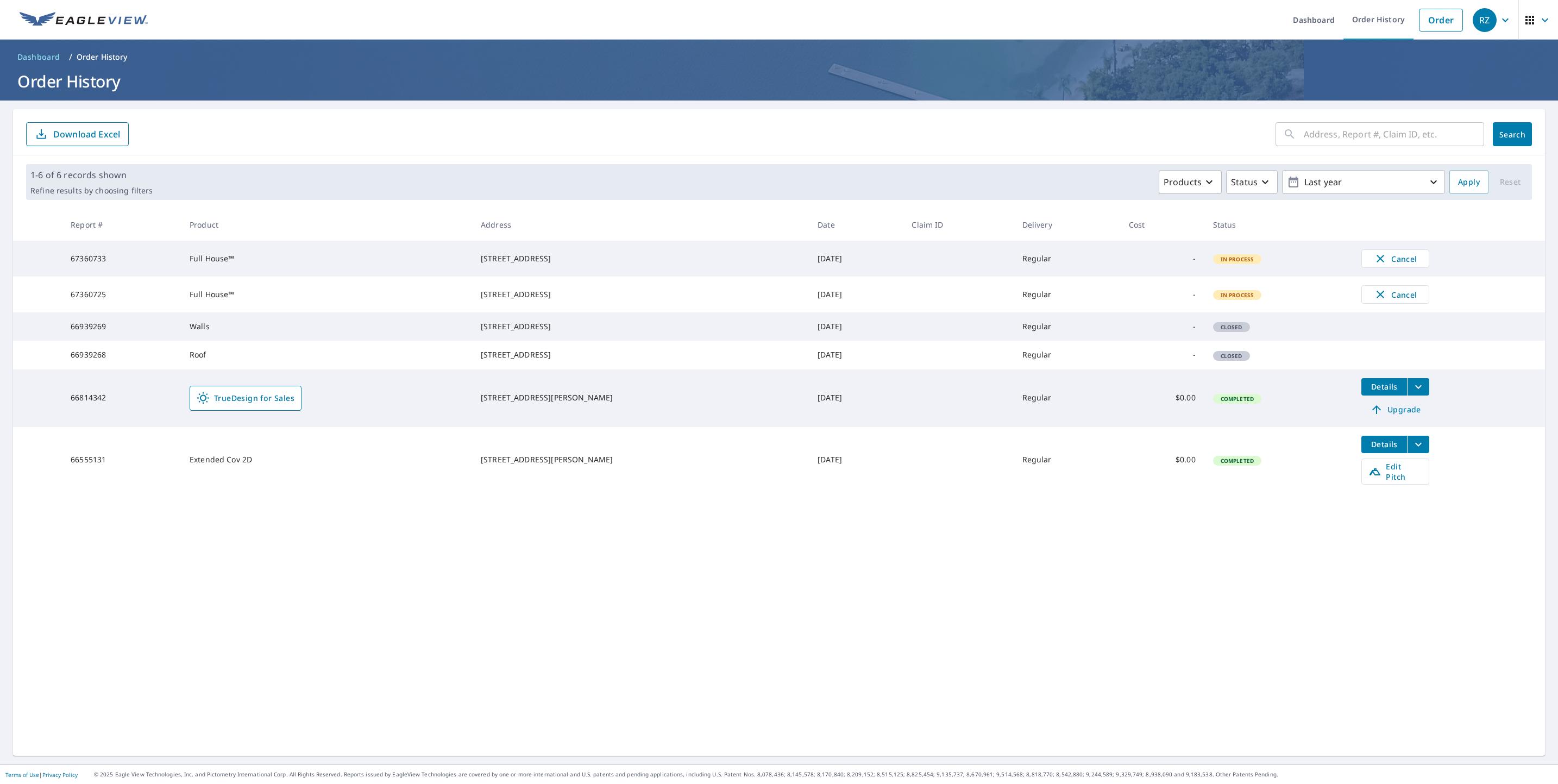
drag, startPoint x: 161, startPoint y: 134, endPoint x: 269, endPoint y: 126, distance: 108.3
click at [161, 134] on form "​ Search Download Excel" at bounding box center [779, 134] width 1506 height 24
click at [1430, 25] on link "Order" at bounding box center [1441, 20] width 44 height 23
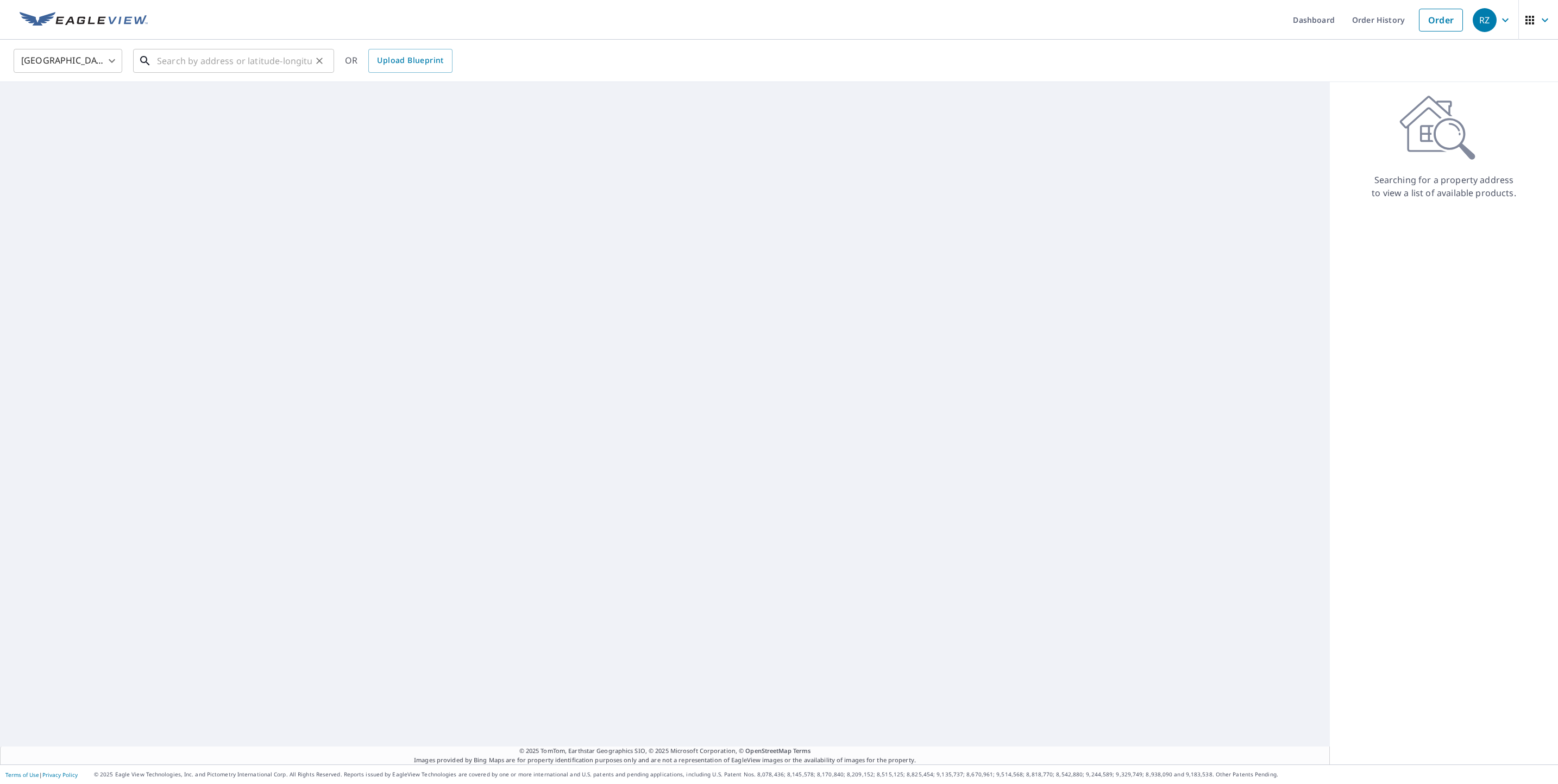
click at [241, 55] on input "text" at bounding box center [234, 60] width 155 height 30
paste input "[STREET_ADDRESS][US_STATE]"
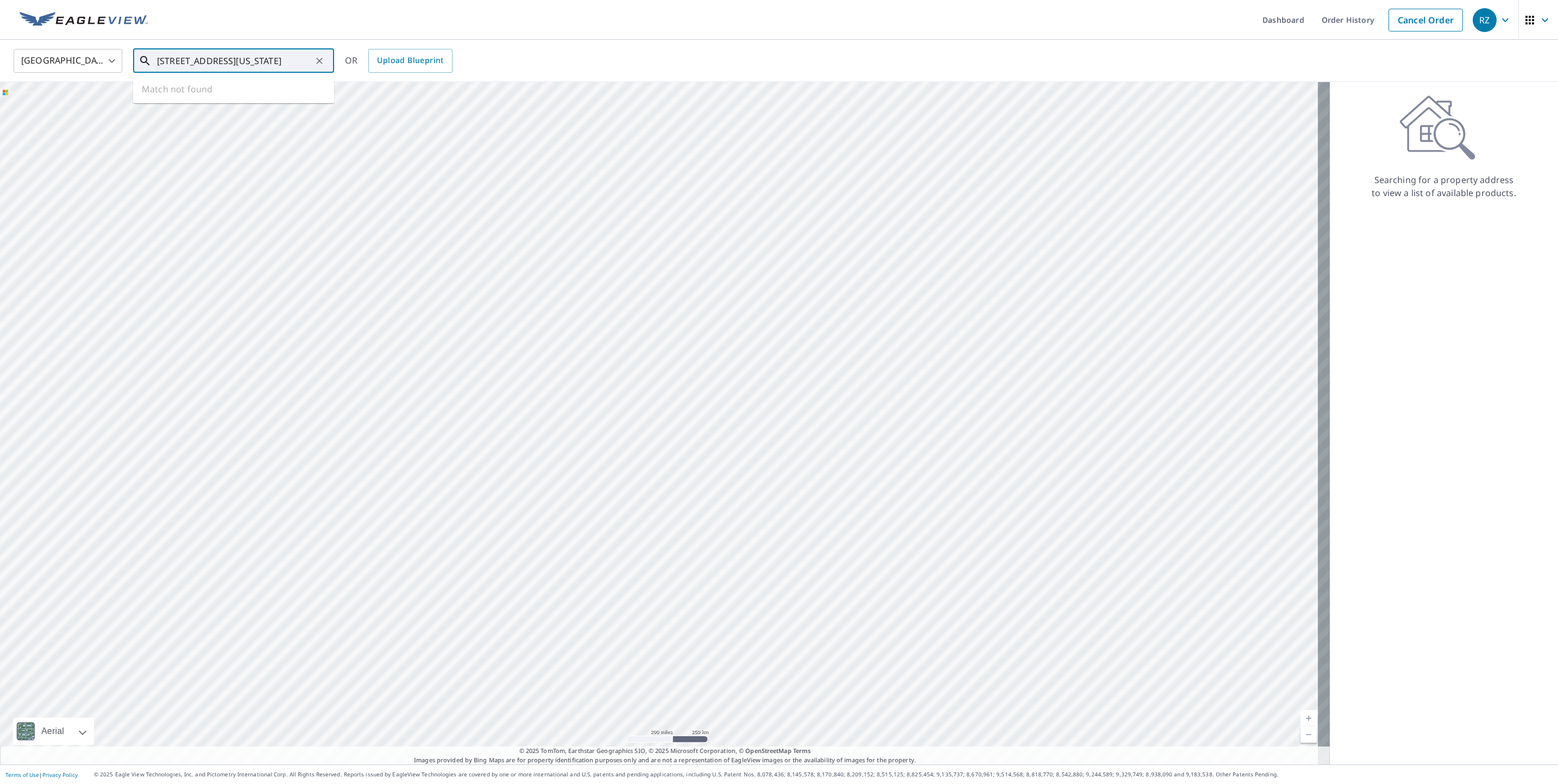
drag, startPoint x: 162, startPoint y: 62, endPoint x: 91, endPoint y: 57, distance: 71.2
click at [91, 57] on div "[GEOGRAPHIC_DATA] [GEOGRAPHIC_DATA] ​ [STREET_ADDRESS][US_STATE] ​ Match not fo…" at bounding box center [775, 60] width 1540 height 25
drag, startPoint x: 167, startPoint y: 59, endPoint x: 228, endPoint y: 64, distance: 61.2
click at [166, 60] on input "[STREET_ADDRESS][US_STATE]" at bounding box center [234, 60] width 155 height 30
click at [251, 101] on p "[GEOGRAPHIC_DATA]" at bounding box center [240, 104] width 171 height 11
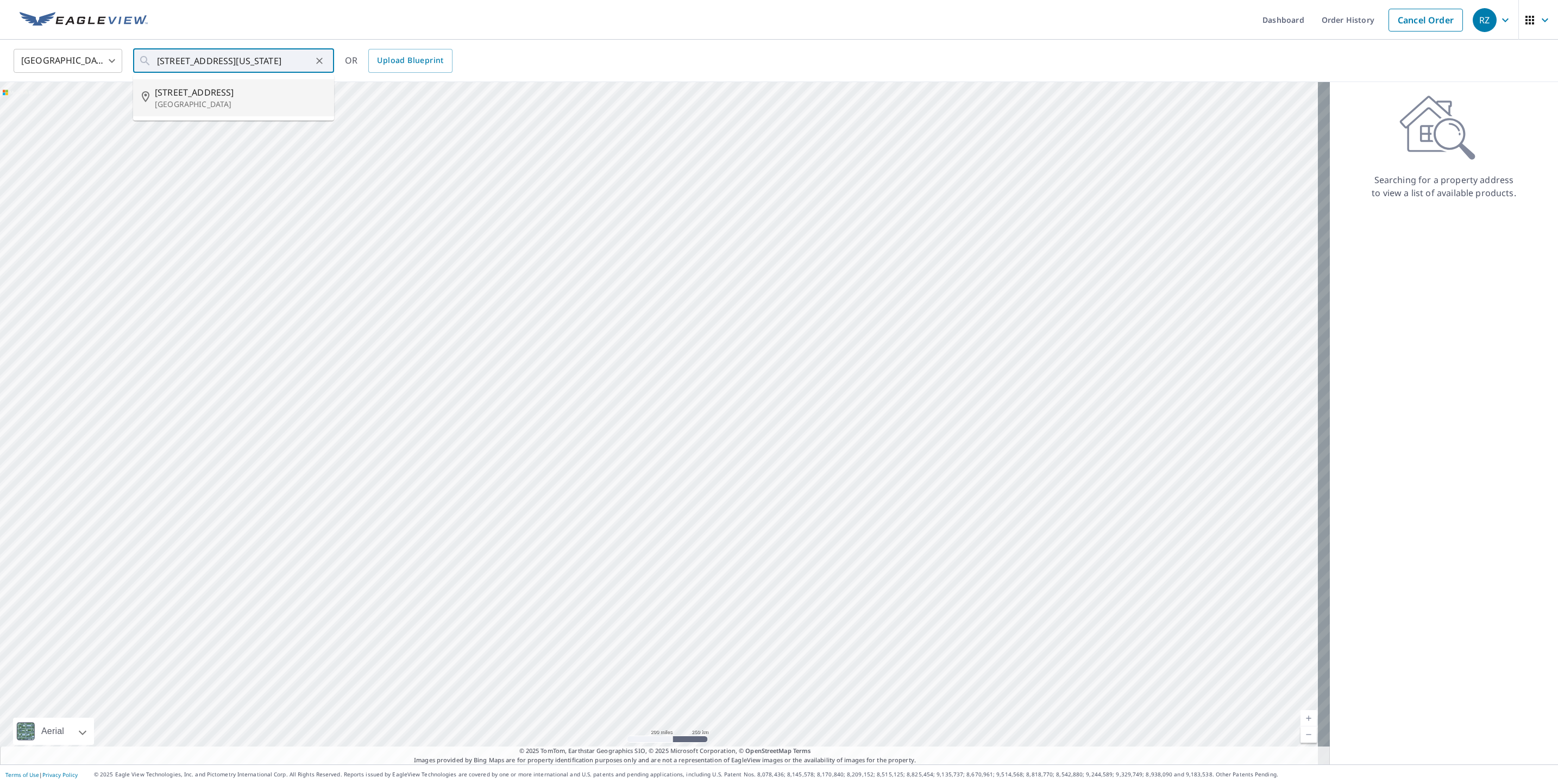
type input "18 Junction Way Winter Park, CO 80482"
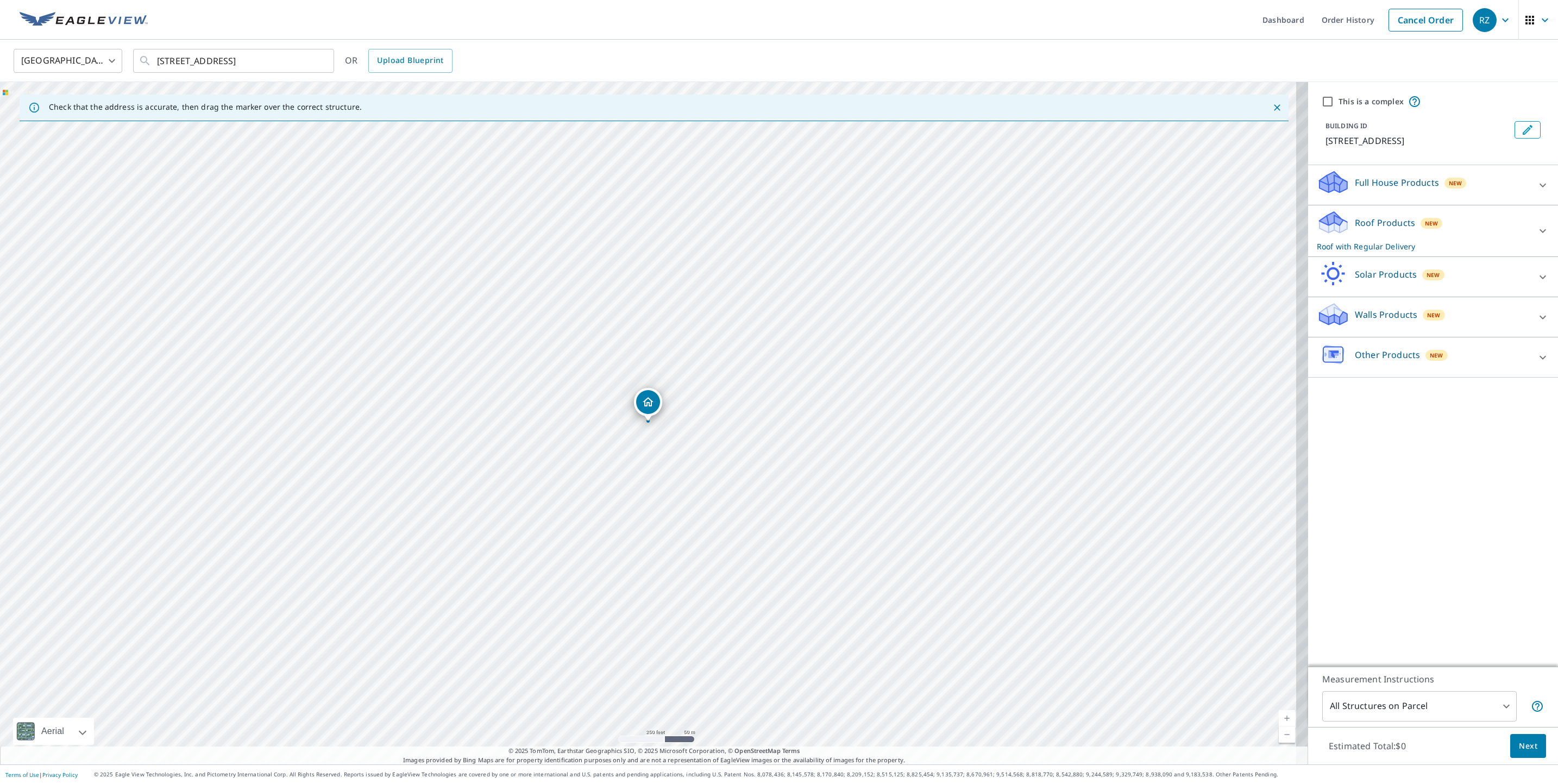
click at [1398, 188] on p "Full House Products" at bounding box center [1397, 182] width 84 height 13
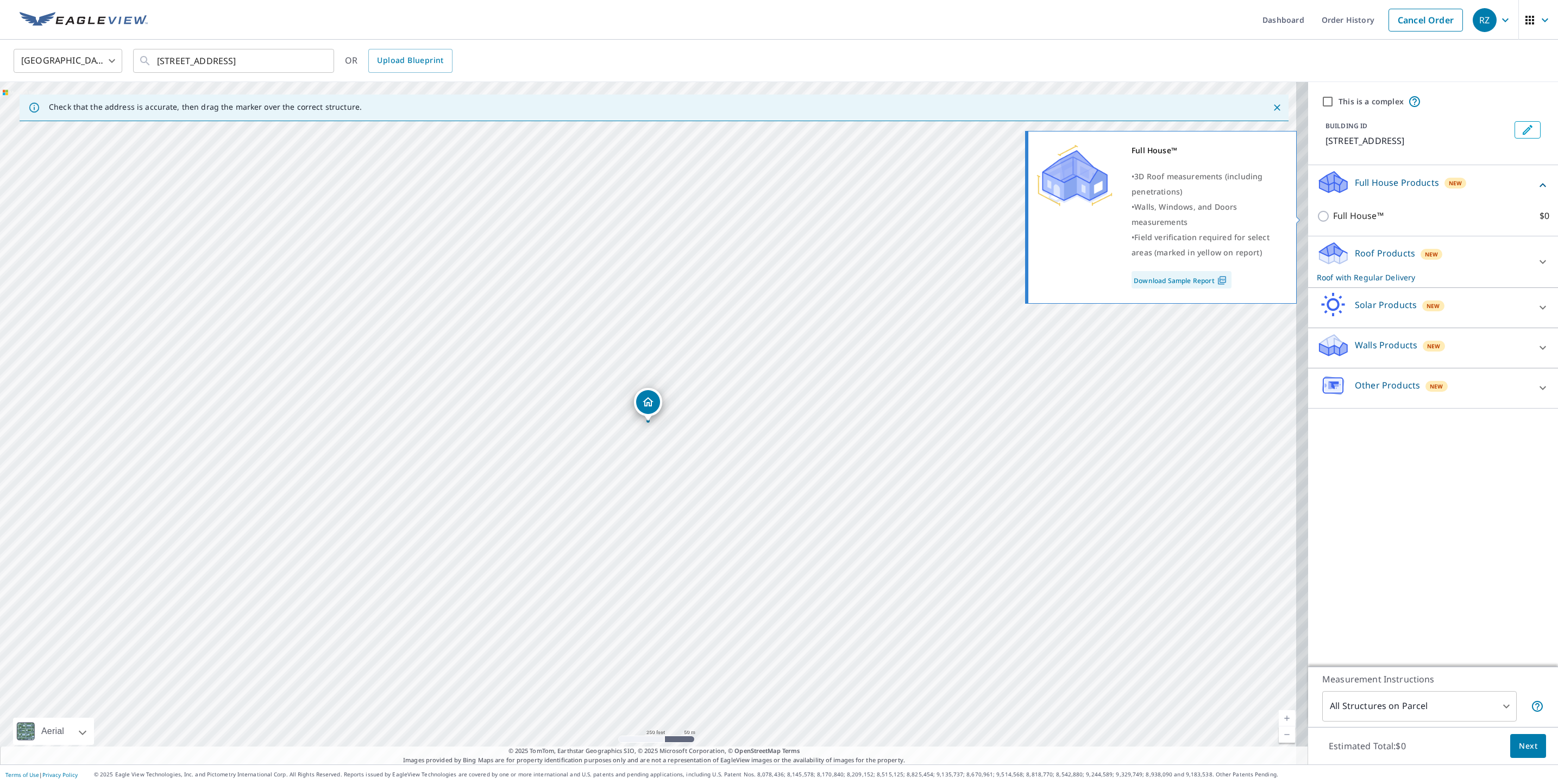
click at [1349, 215] on p "Full House™" at bounding box center [1358, 216] width 50 height 13
click at [1333, 215] on input "Full House™ $0" at bounding box center [1325, 216] width 16 height 13
checkbox input "true"
checkbox input "false"
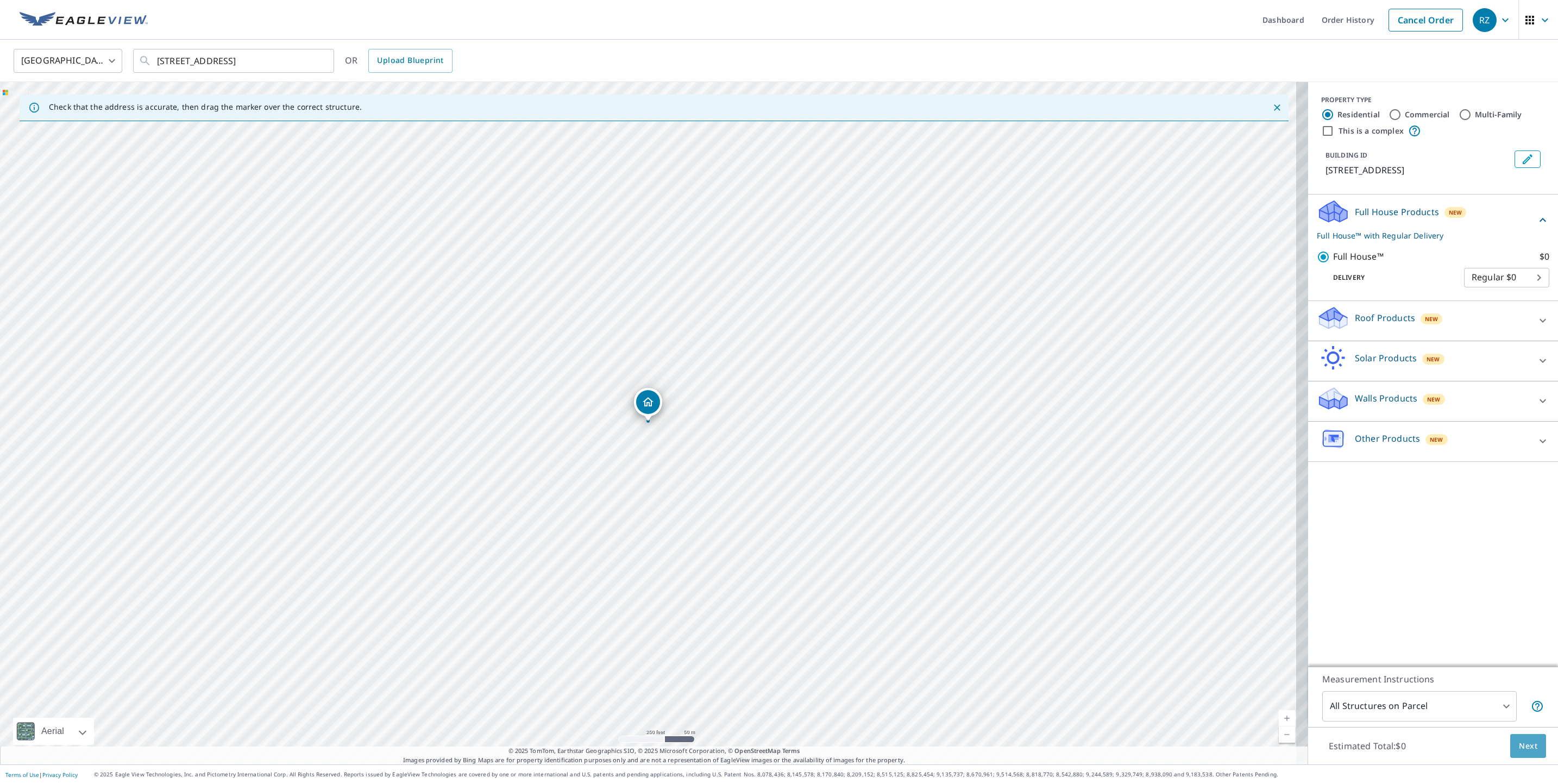
click at [1519, 743] on span "Next" at bounding box center [1528, 746] width 18 height 13
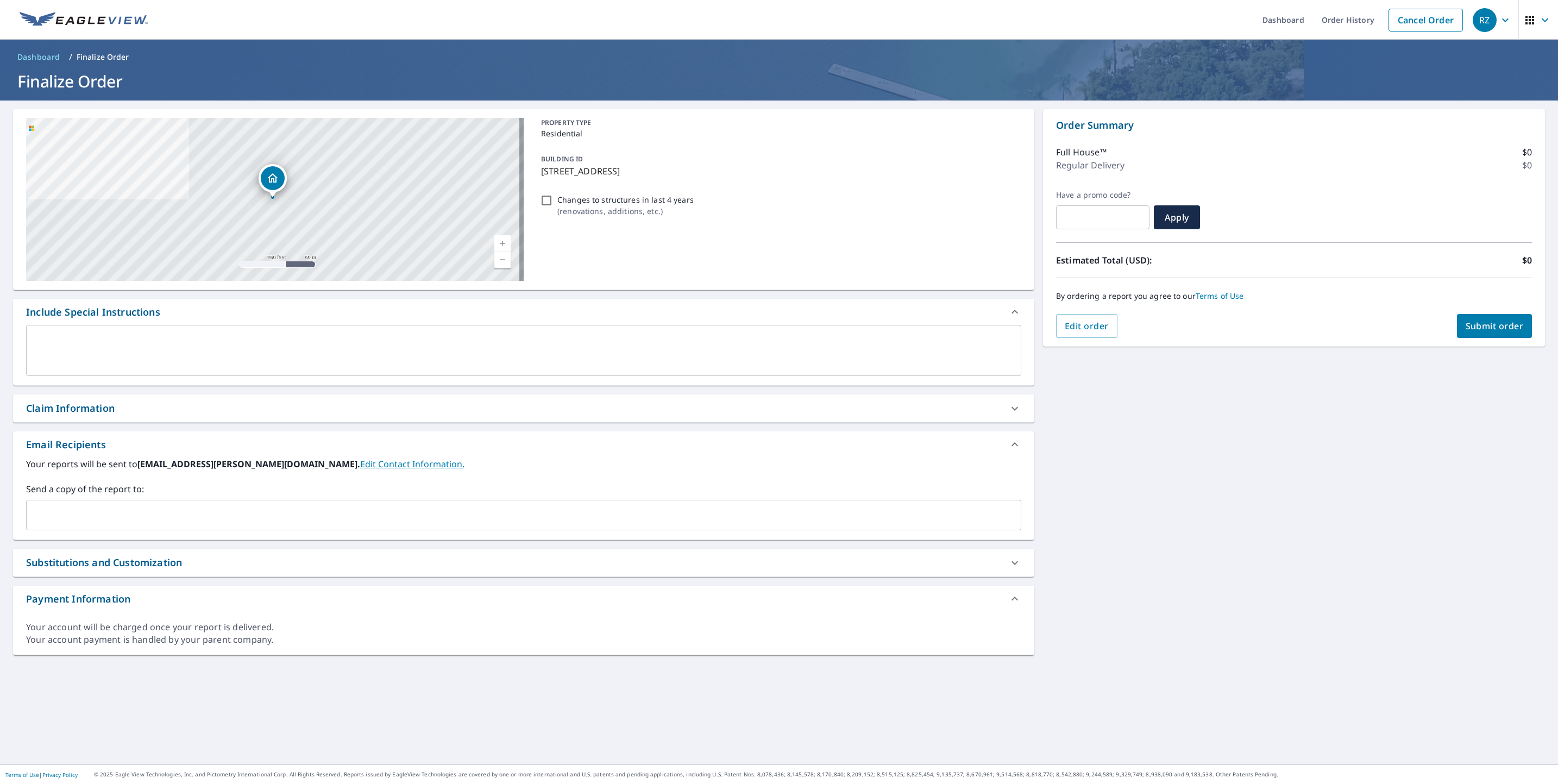
click at [282, 348] on textarea at bounding box center [524, 351] width 980 height 31
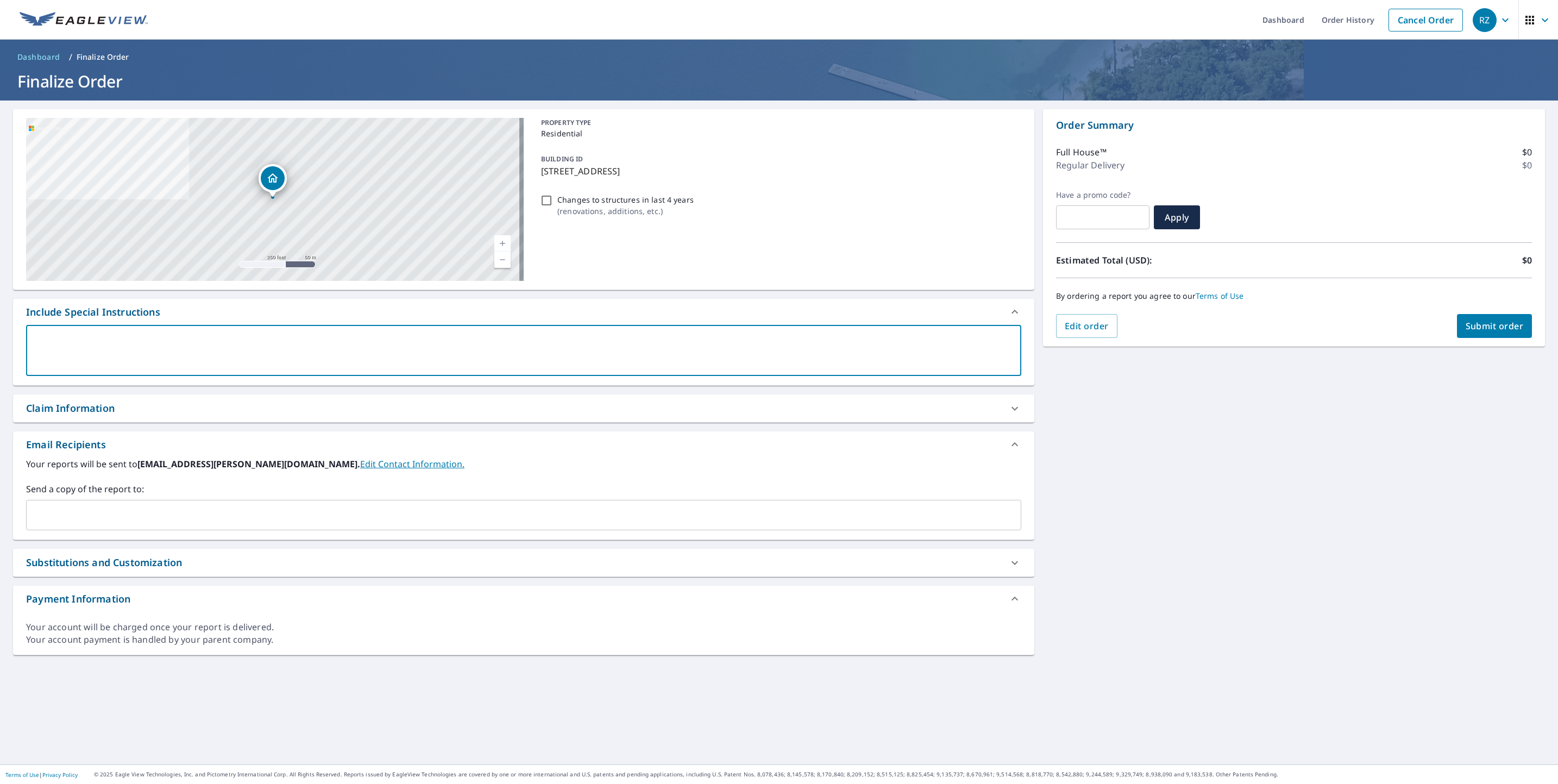
type textarea "b"
type textarea "x"
checkbox input "true"
type textarea "be"
type textarea "x"
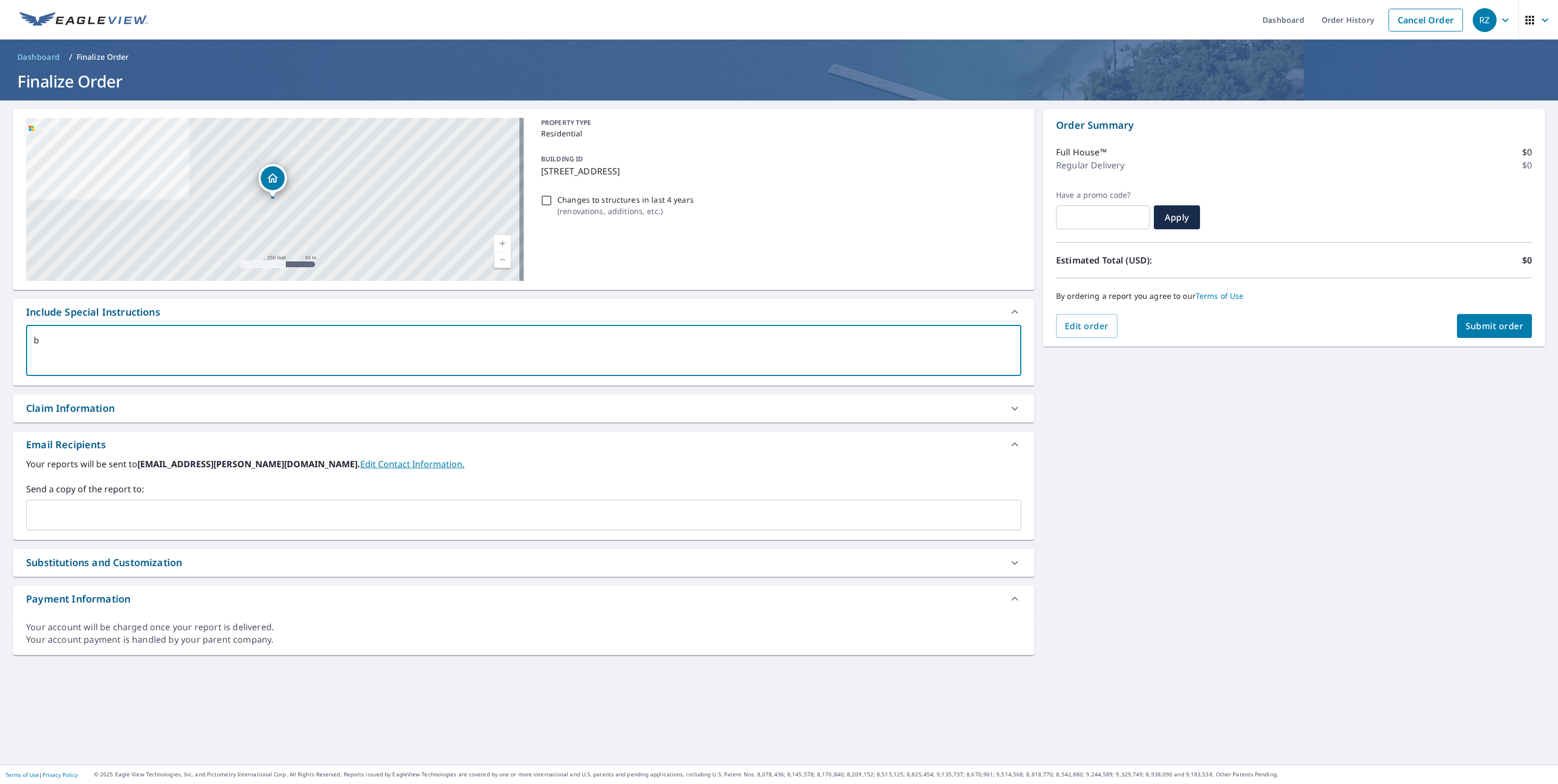
checkbox input "true"
type textarea "bes"
type textarea "x"
checkbox input "true"
type textarea "best"
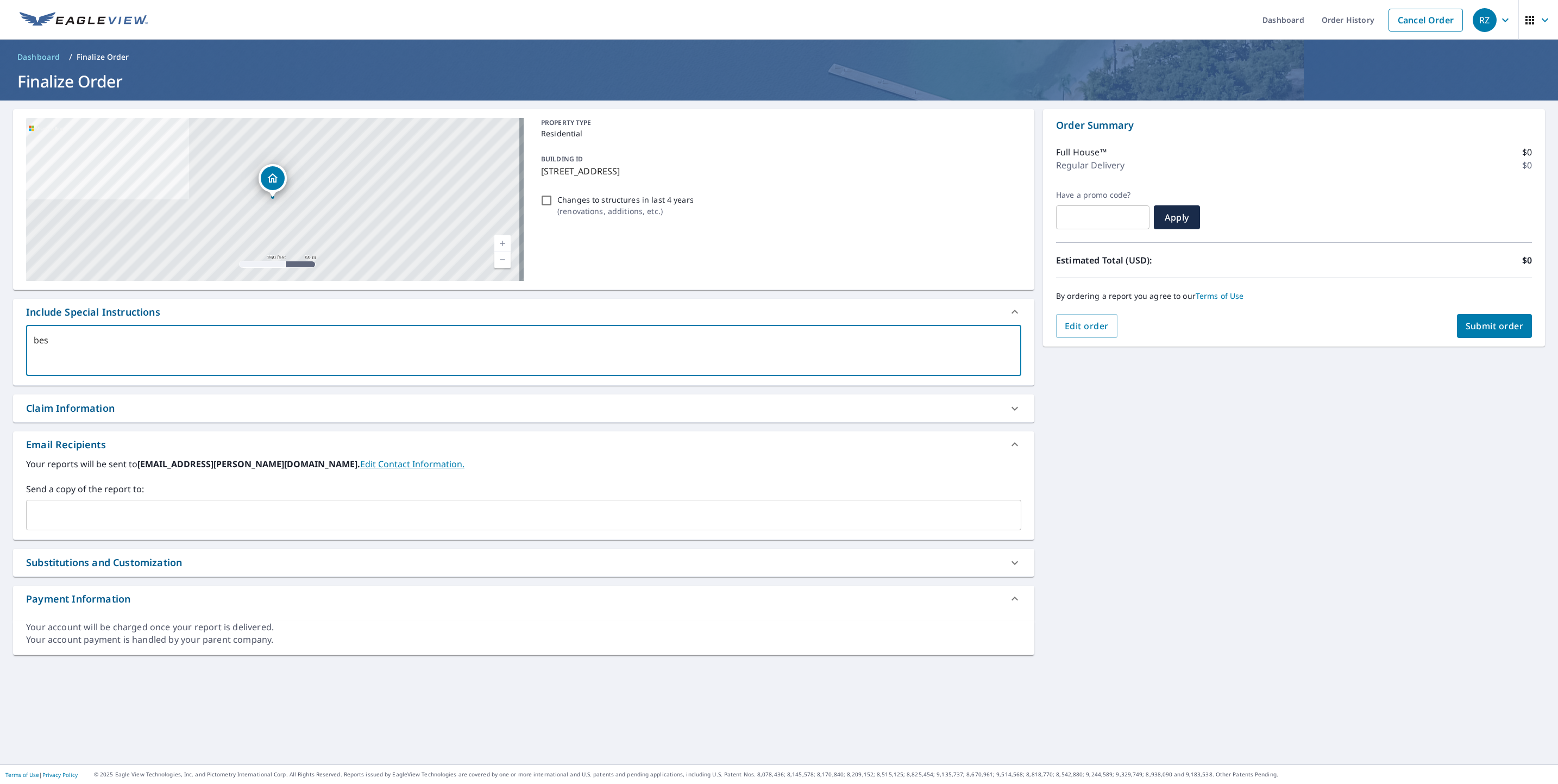
type textarea "x"
checkbox input "true"
type textarea "best"
type textarea "x"
checkbox input "true"
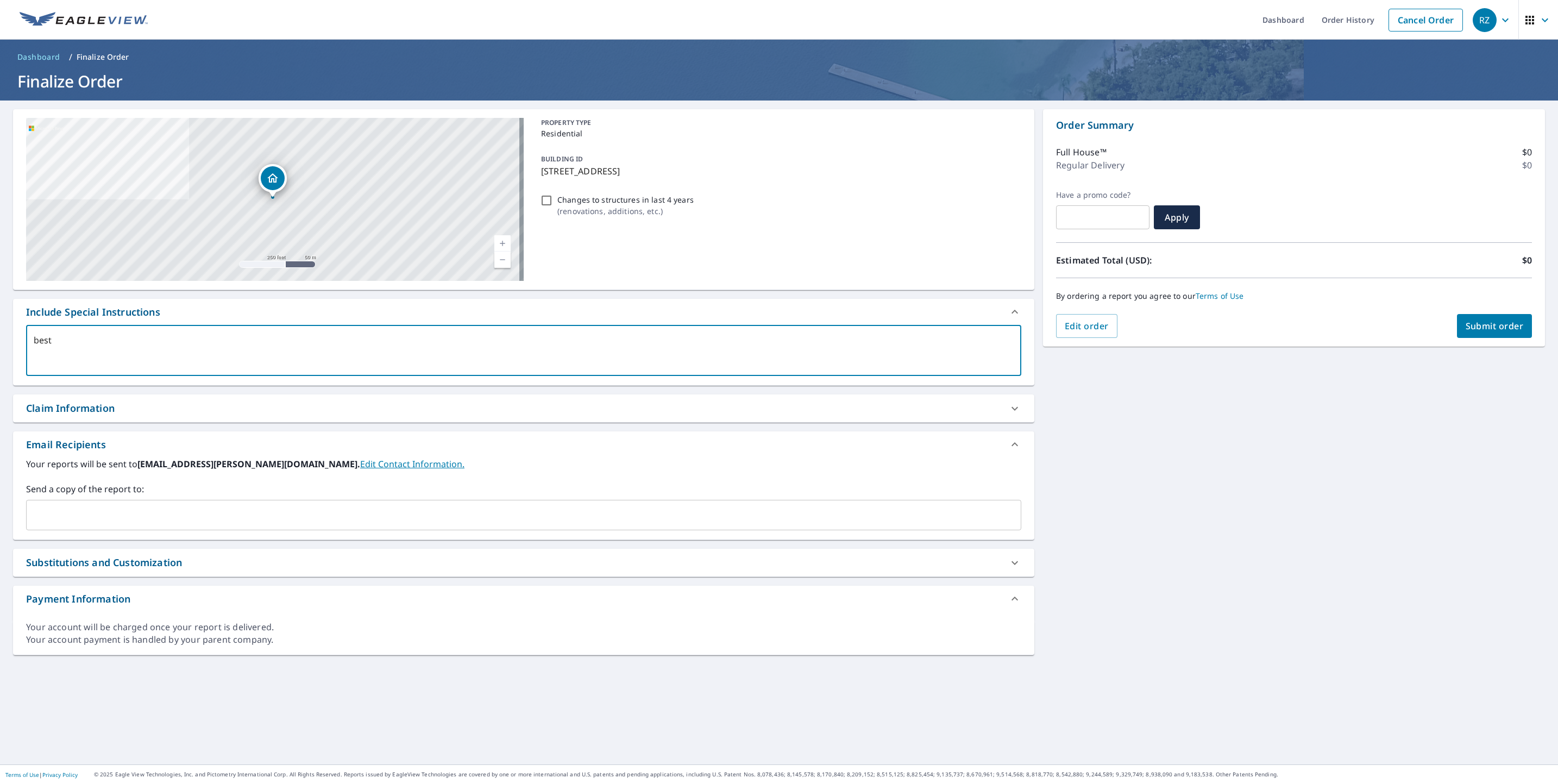
type textarea "best"
type textarea "x"
checkbox input "true"
type textarea "bes"
type textarea "x"
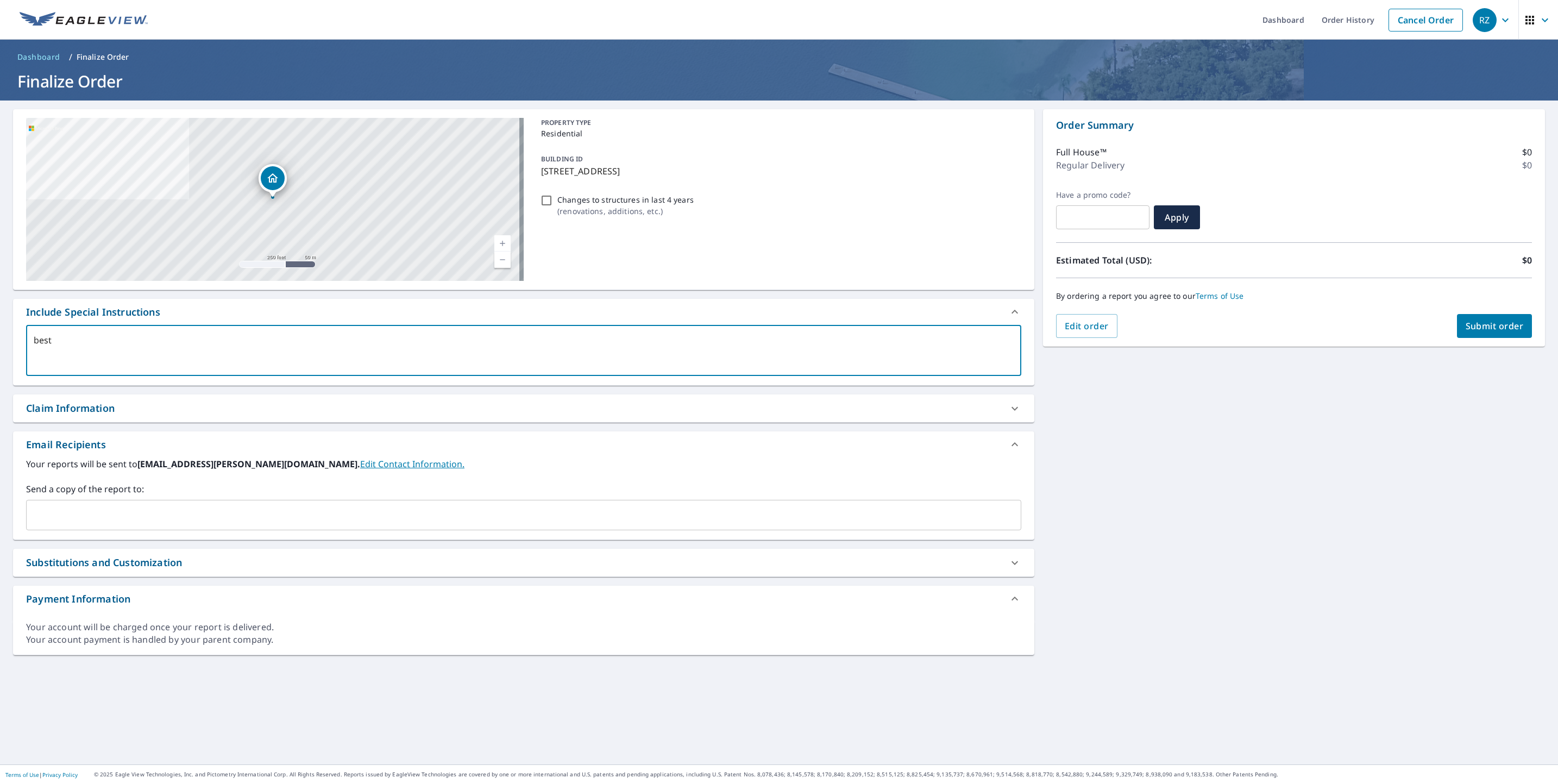
checkbox input "true"
type textarea "be"
type textarea "x"
checkbox input "true"
type textarea "b"
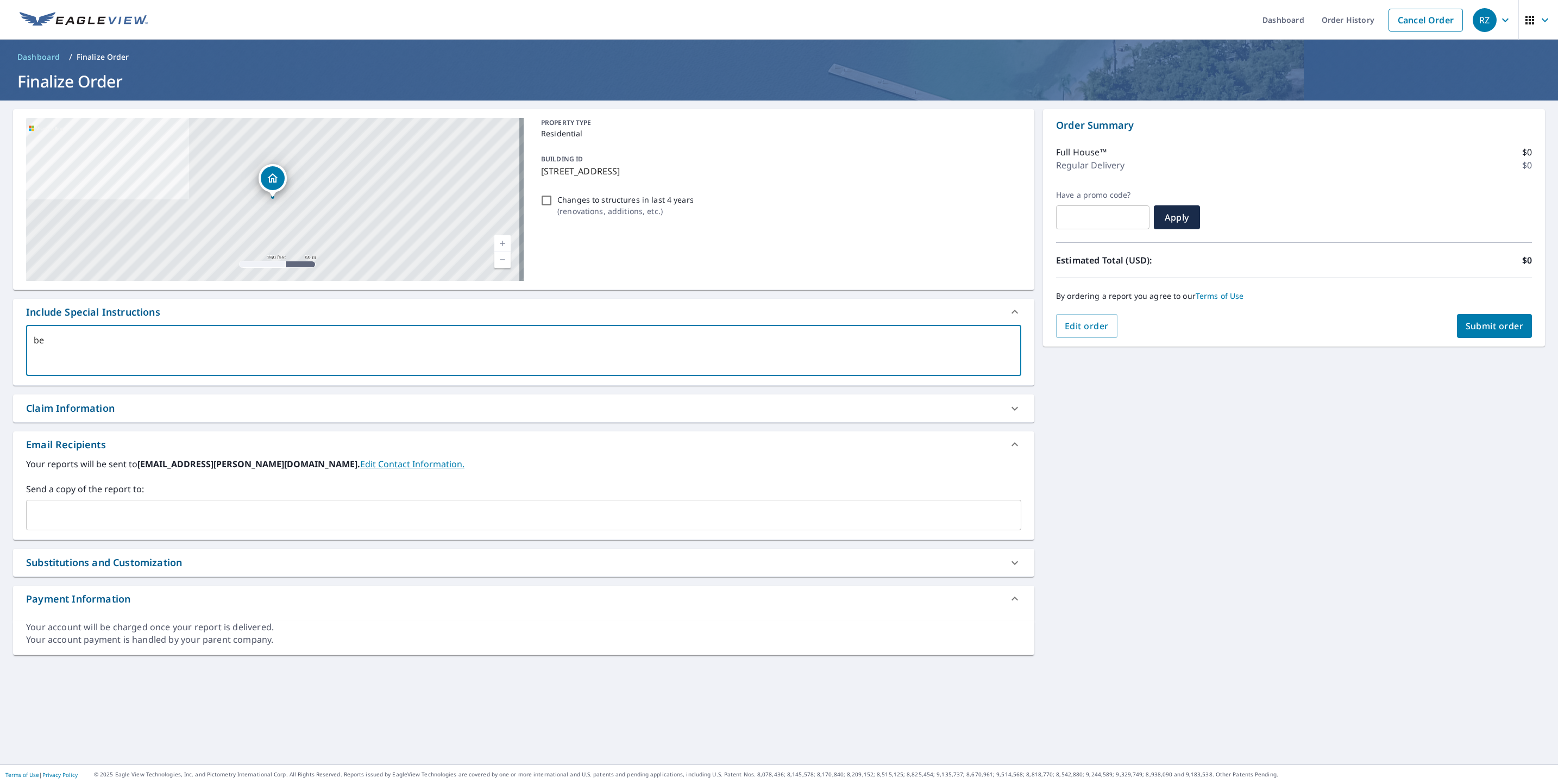
type textarea "x"
checkbox input "true"
type textarea "u"
type textarea "x"
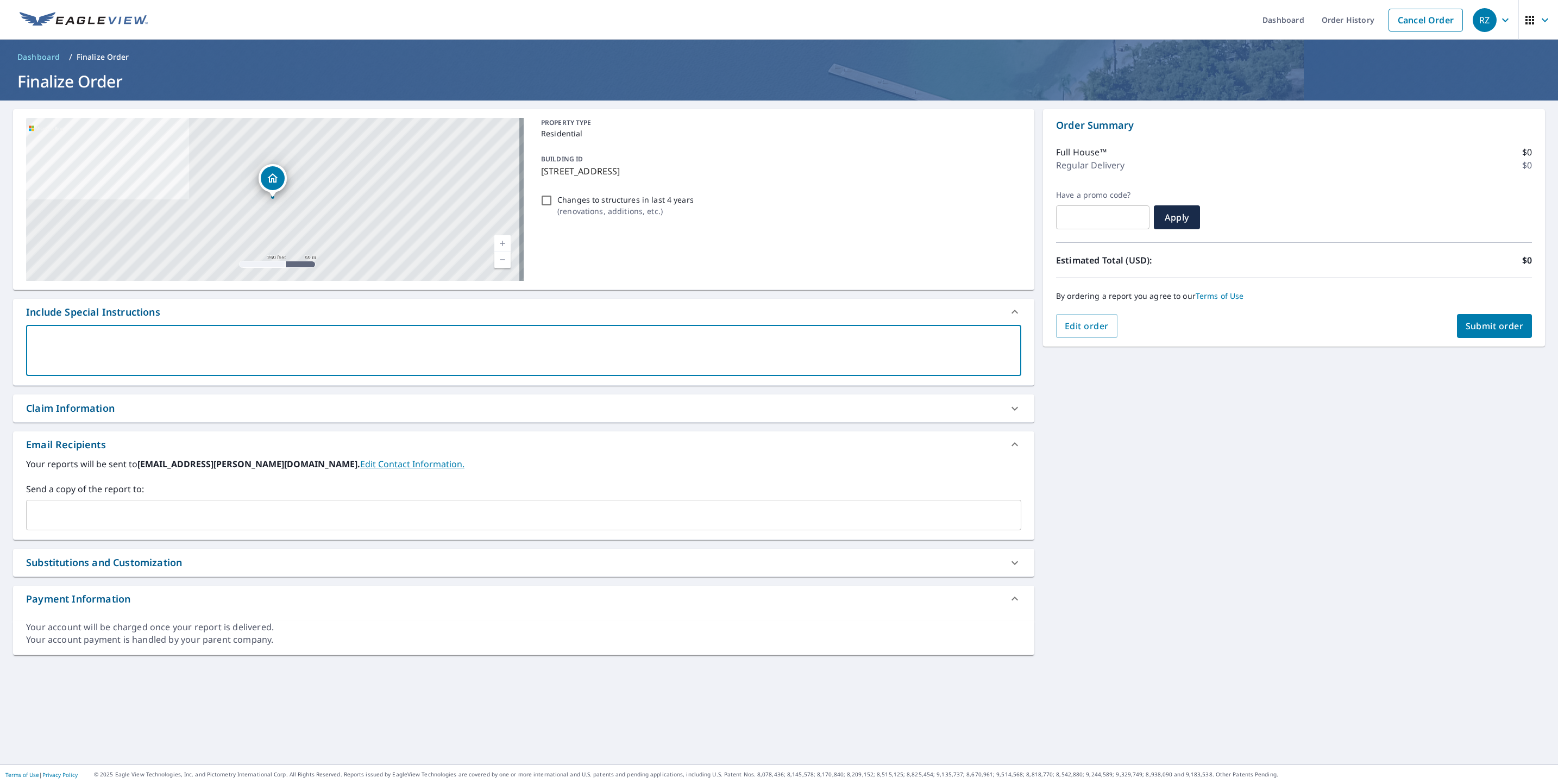
checkbox input "true"
type textarea "us"
type textarea "x"
checkbox input "true"
type textarea "use"
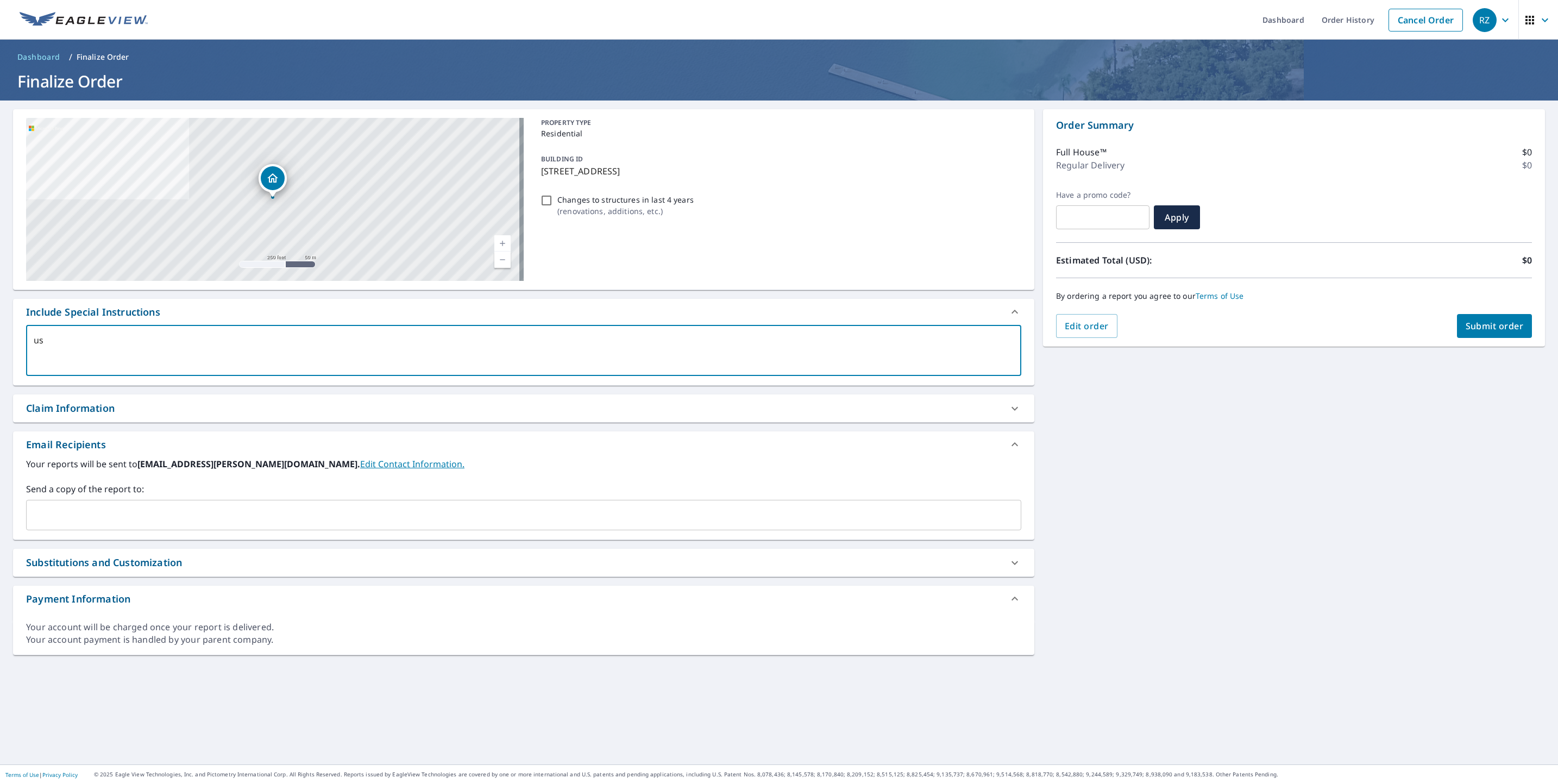
type textarea "x"
checkbox input "true"
type textarea "use"
type textarea "x"
checkbox input "true"
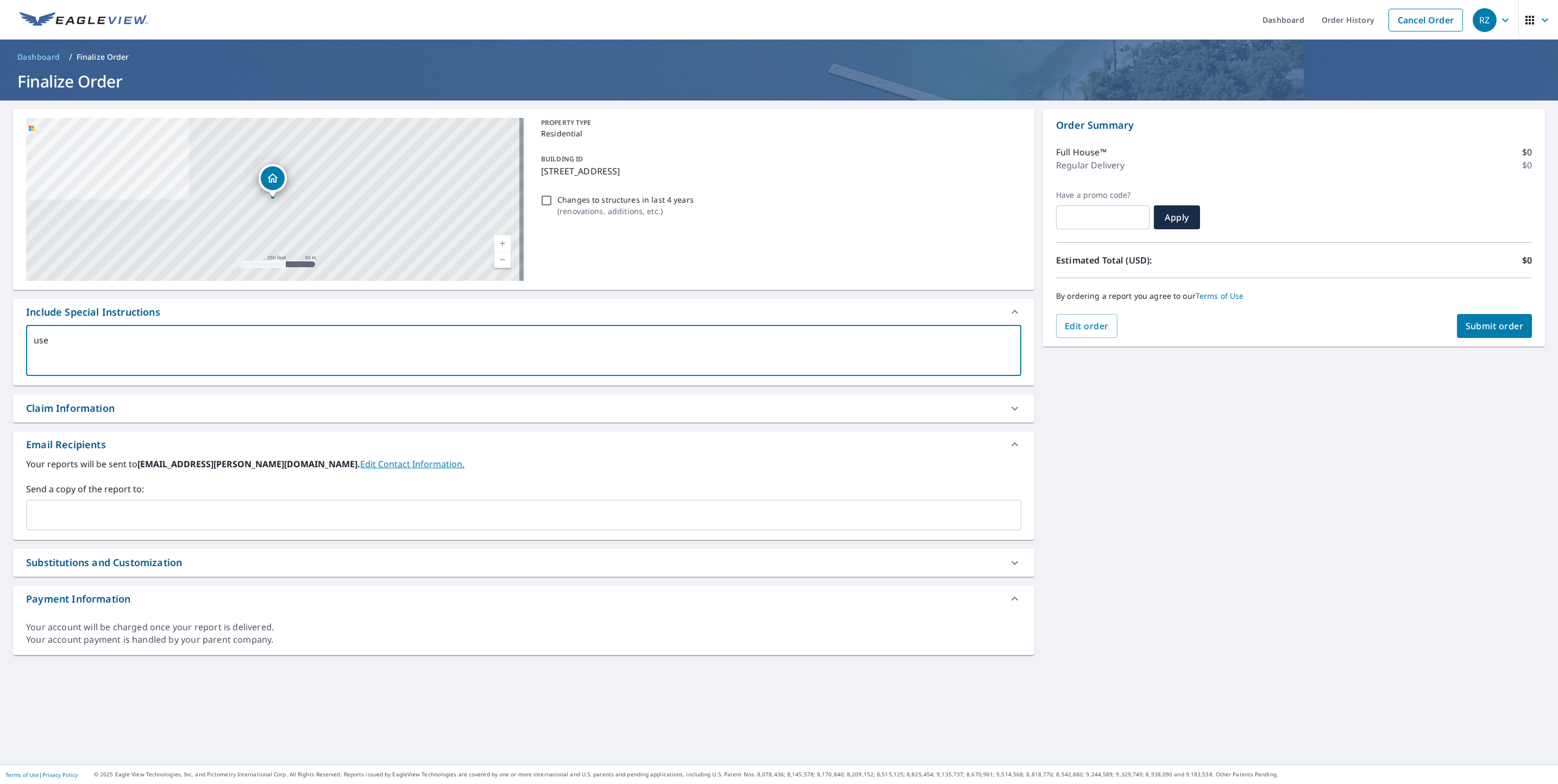
type textarea "use b"
type textarea "x"
checkbox input "true"
type textarea "use be"
type textarea "x"
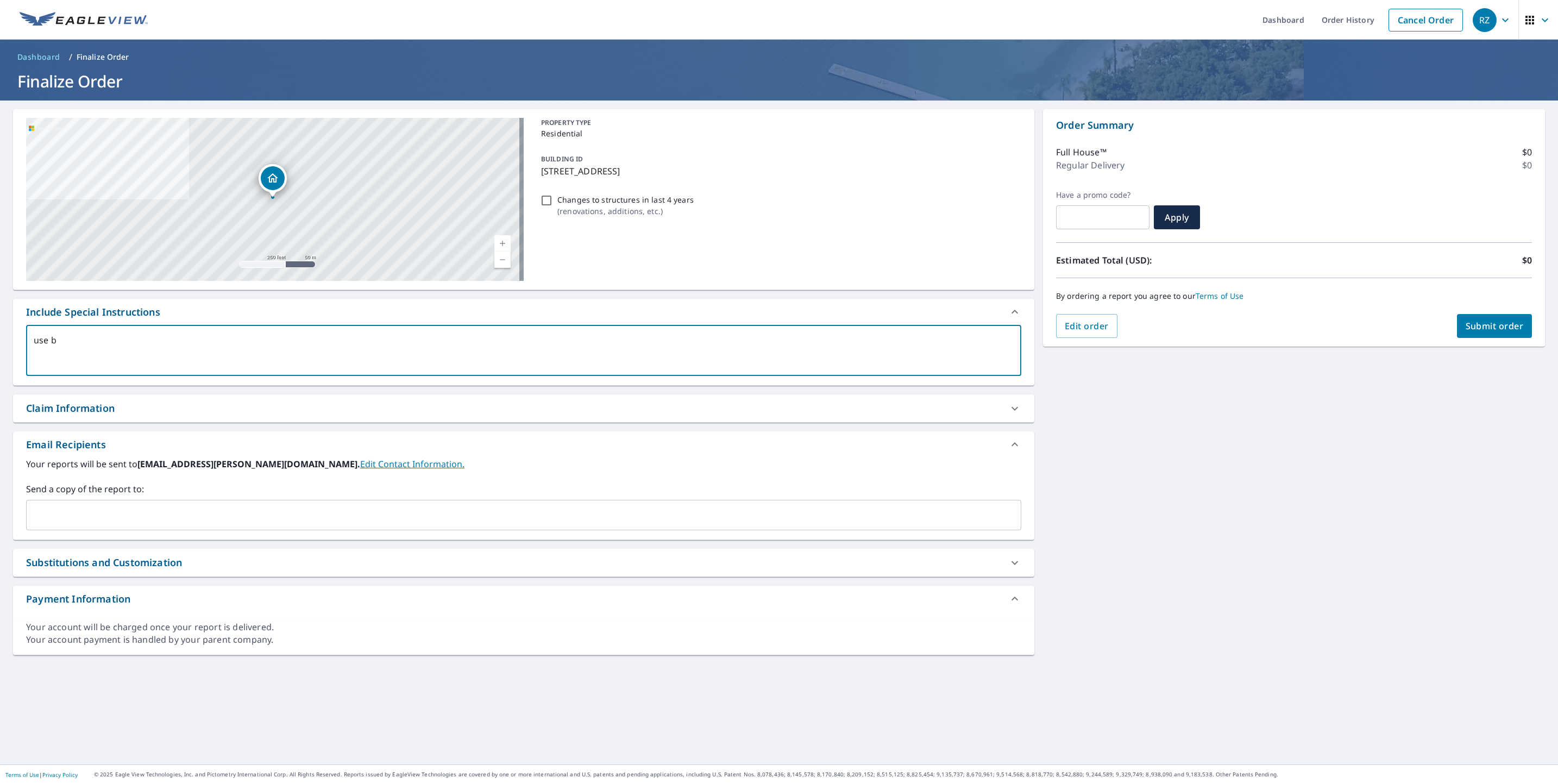
checkbox input "true"
type textarea "use bes"
type textarea "x"
checkbox input "true"
type textarea "use best"
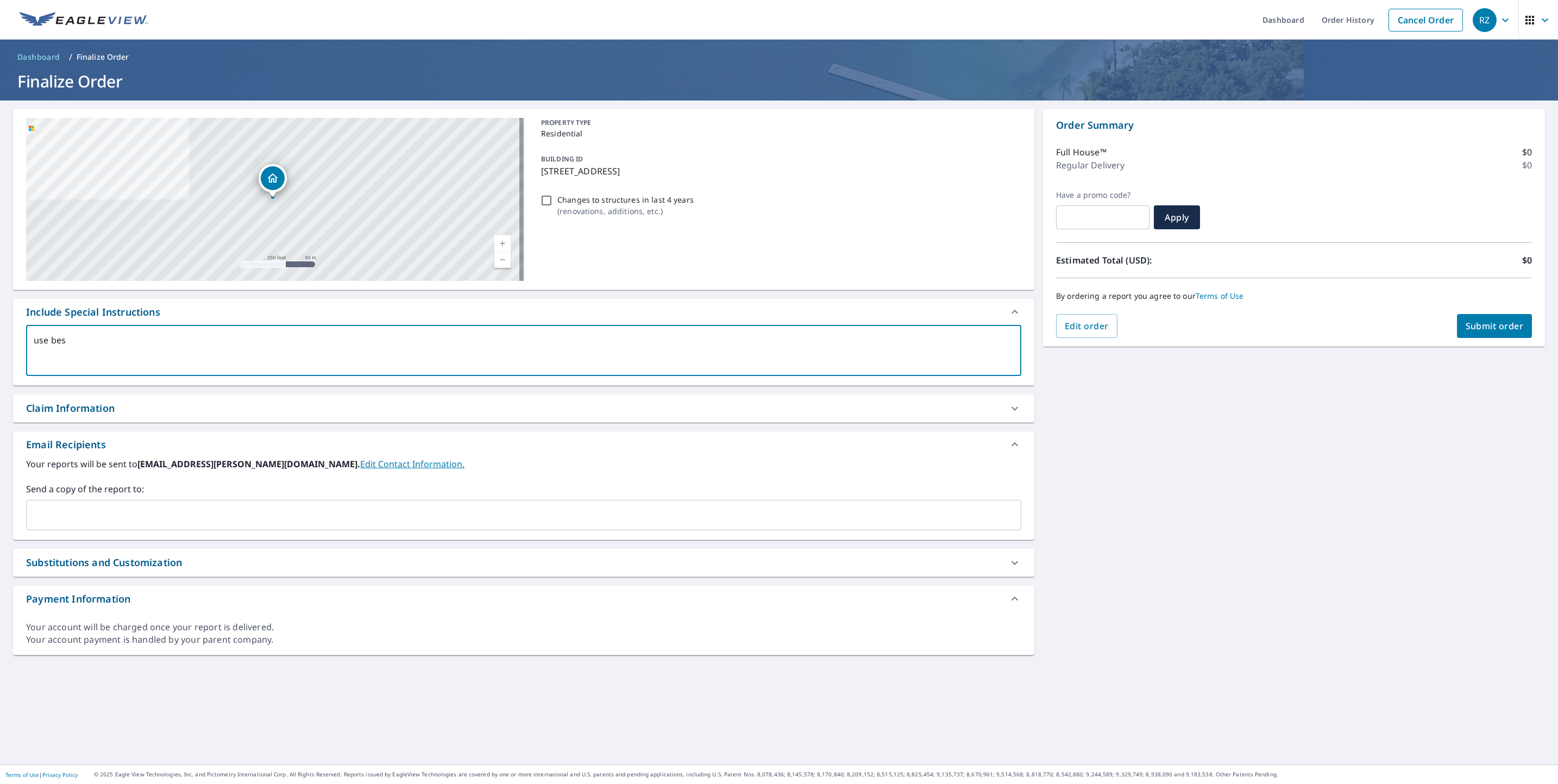
type textarea "x"
checkbox input "true"
type textarea "use best"
type textarea "x"
checkbox input "true"
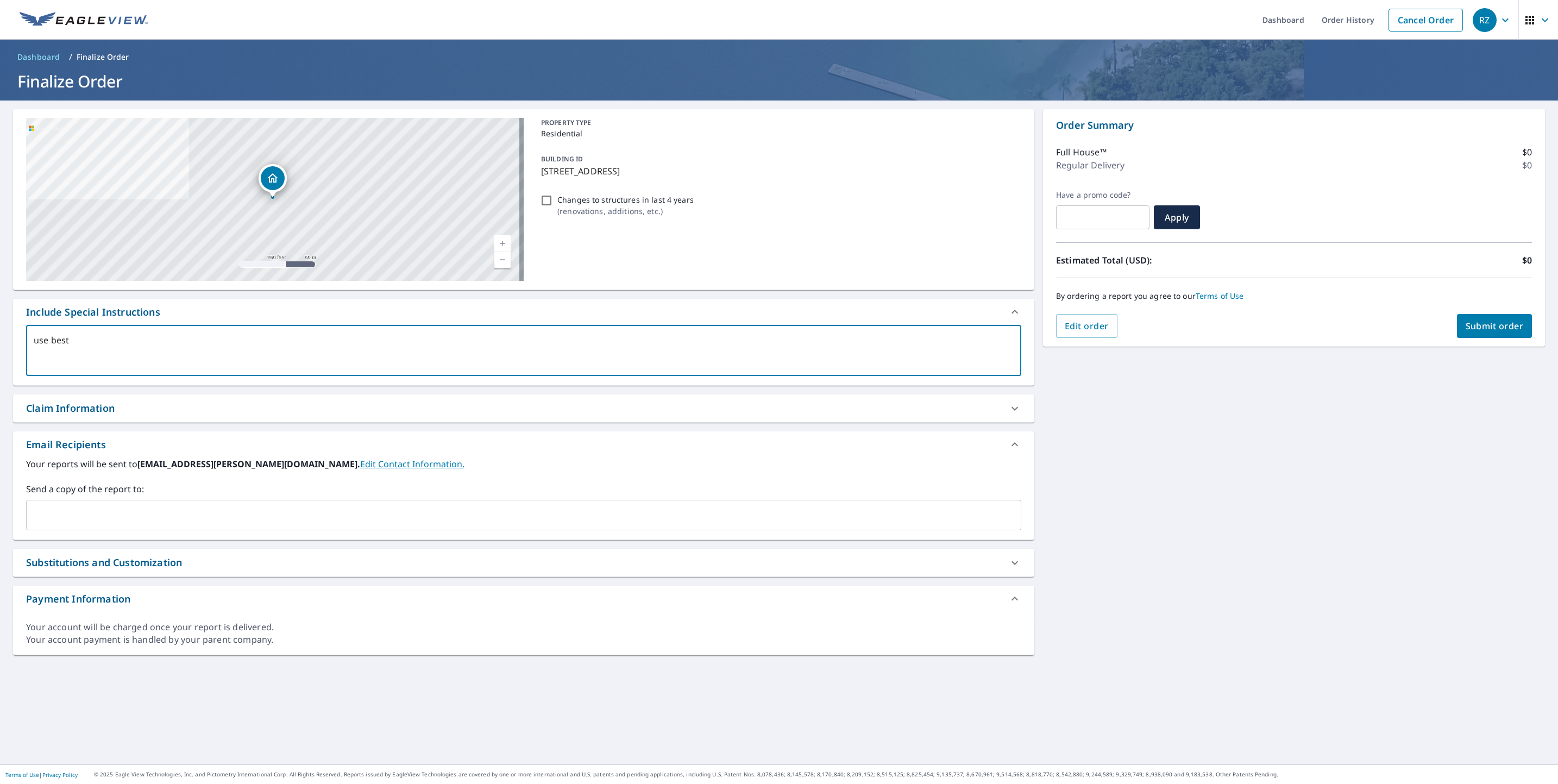
type textarea "use best i"
type textarea "x"
checkbox input "true"
type textarea "use best im"
type textarea "x"
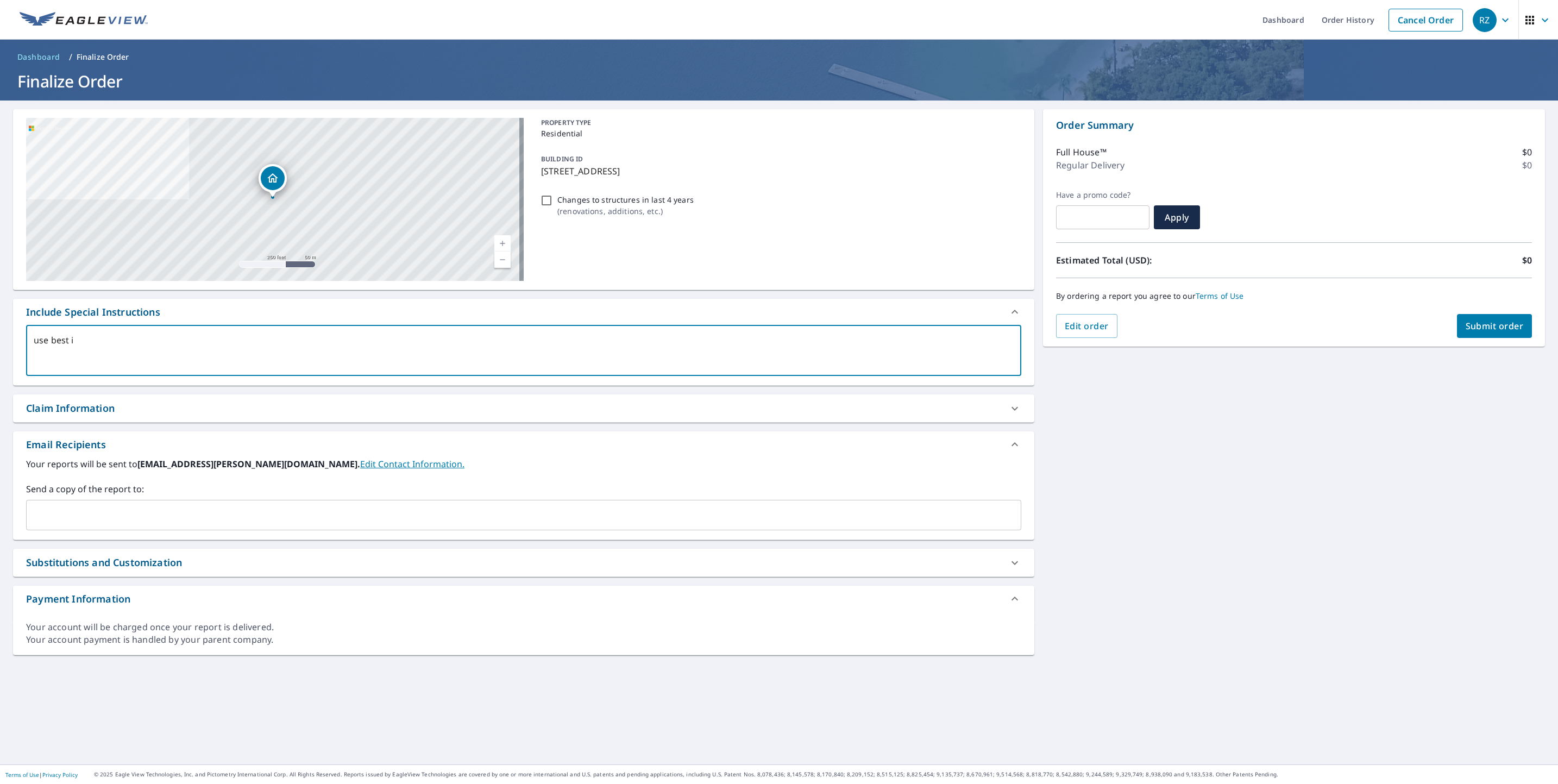
checkbox input "true"
type textarea "use best ima"
type textarea "x"
checkbox input "true"
type textarea "use best imag"
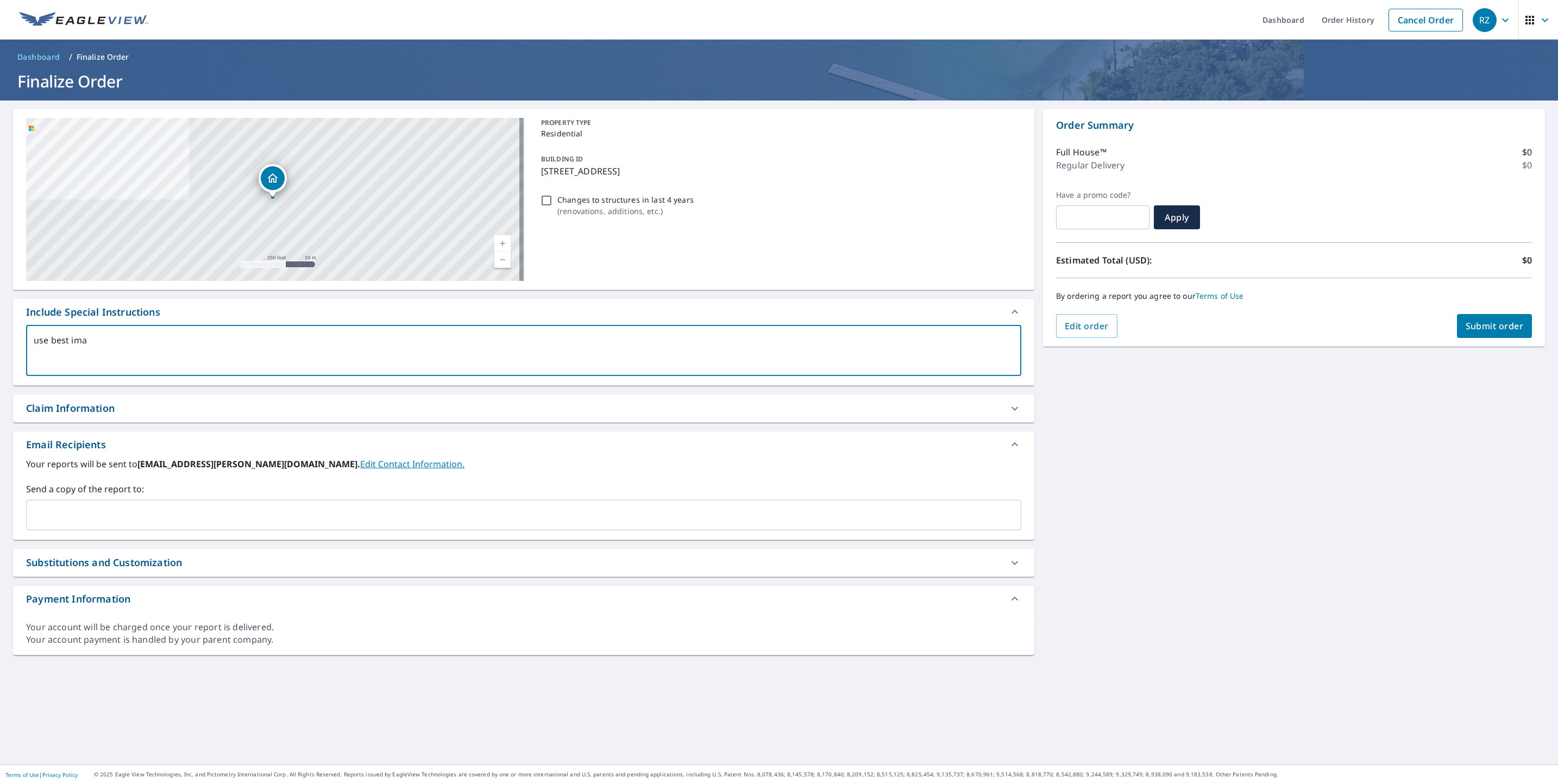
type textarea "x"
checkbox input "true"
type textarea "use best image"
type textarea "x"
checkbox input "true"
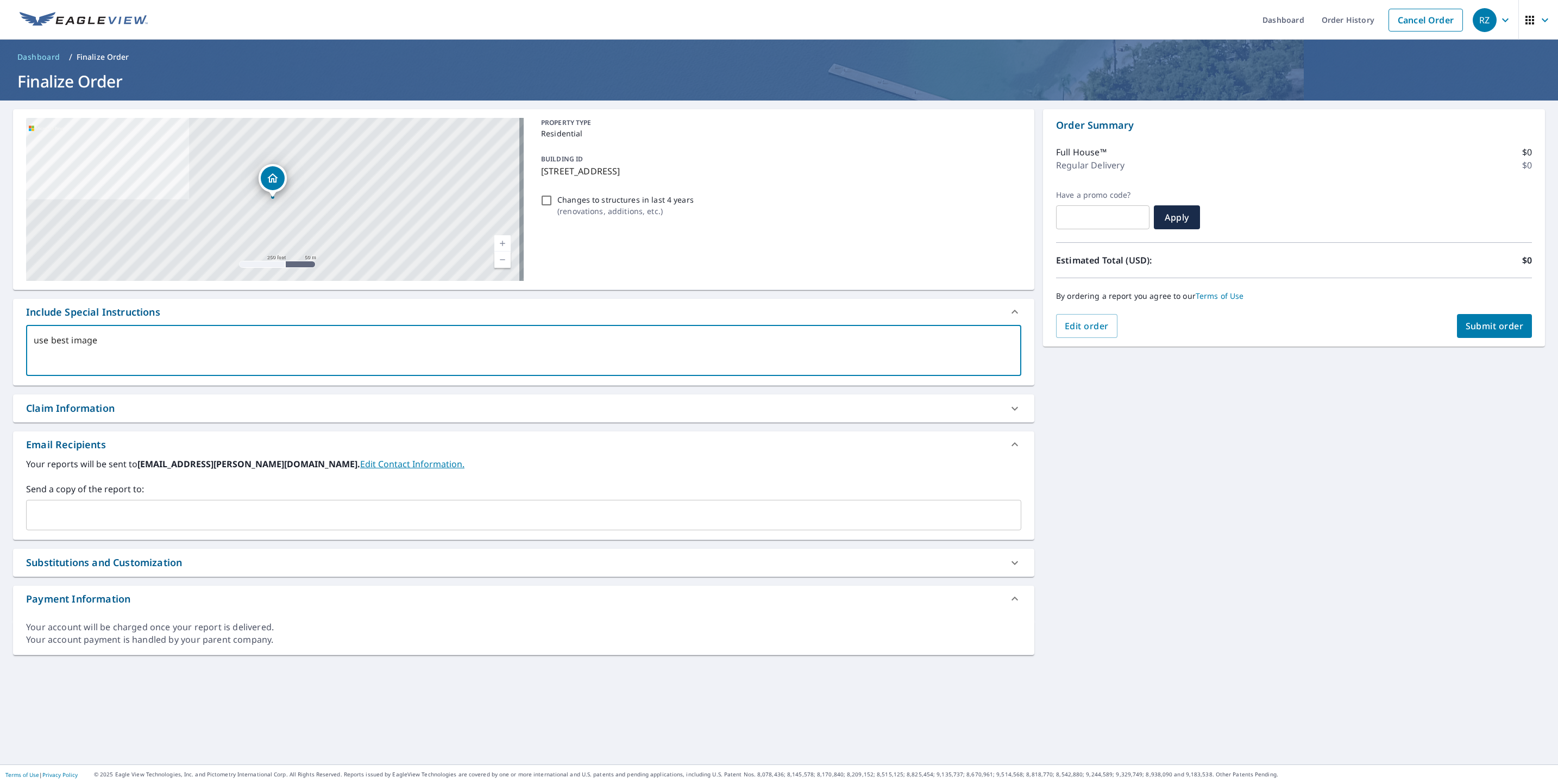
type textarea "use best image"
type textarea "x"
checkbox input "true"
type textarea "use best image w"
type textarea "x"
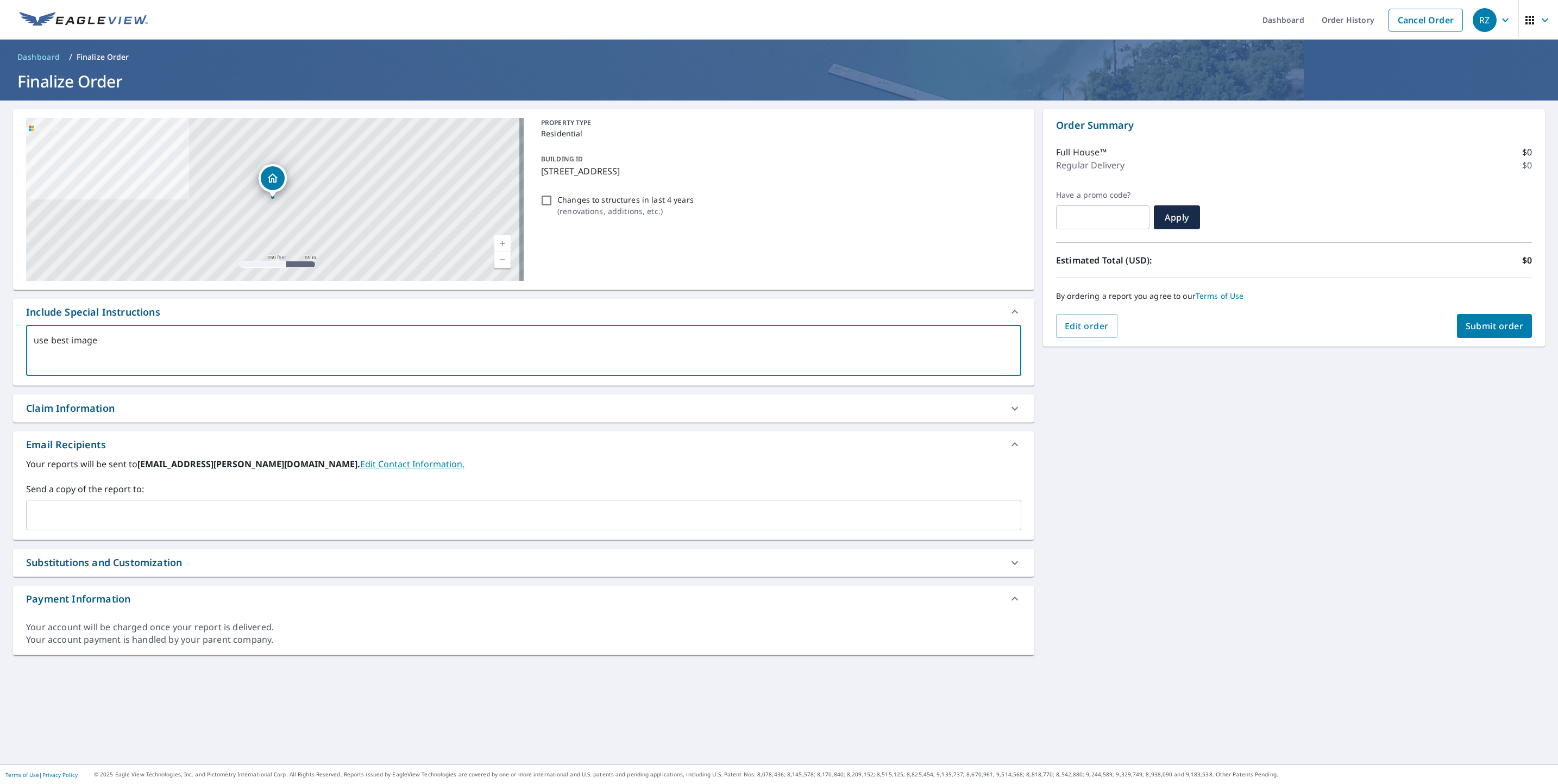
checkbox input "true"
type textarea "use best image we"
type textarea "x"
checkbox input "true"
type textarea "use best image we"
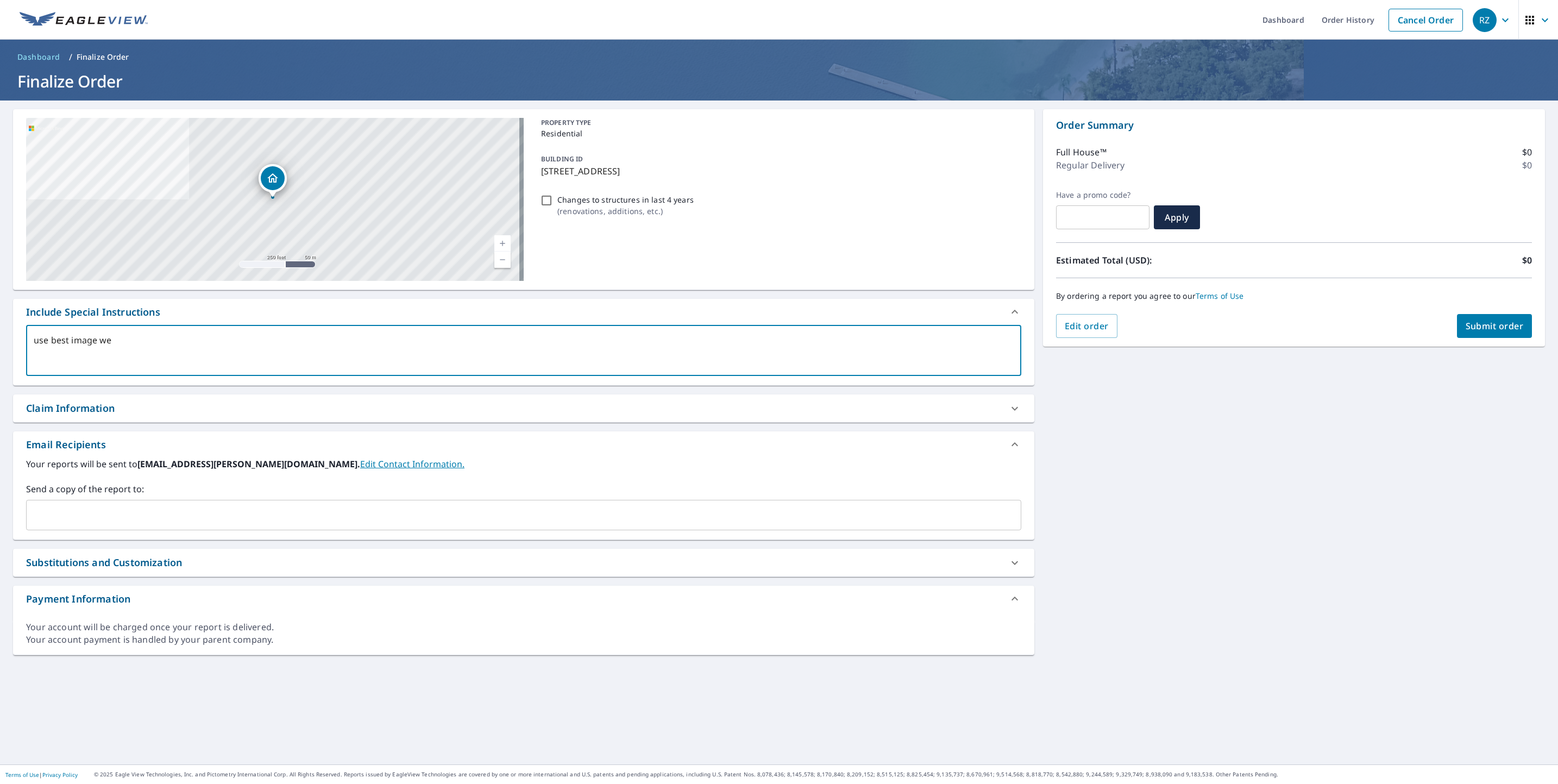
type textarea "x"
checkbox input "true"
type textarea "use best image we h"
type textarea "x"
checkbox input "true"
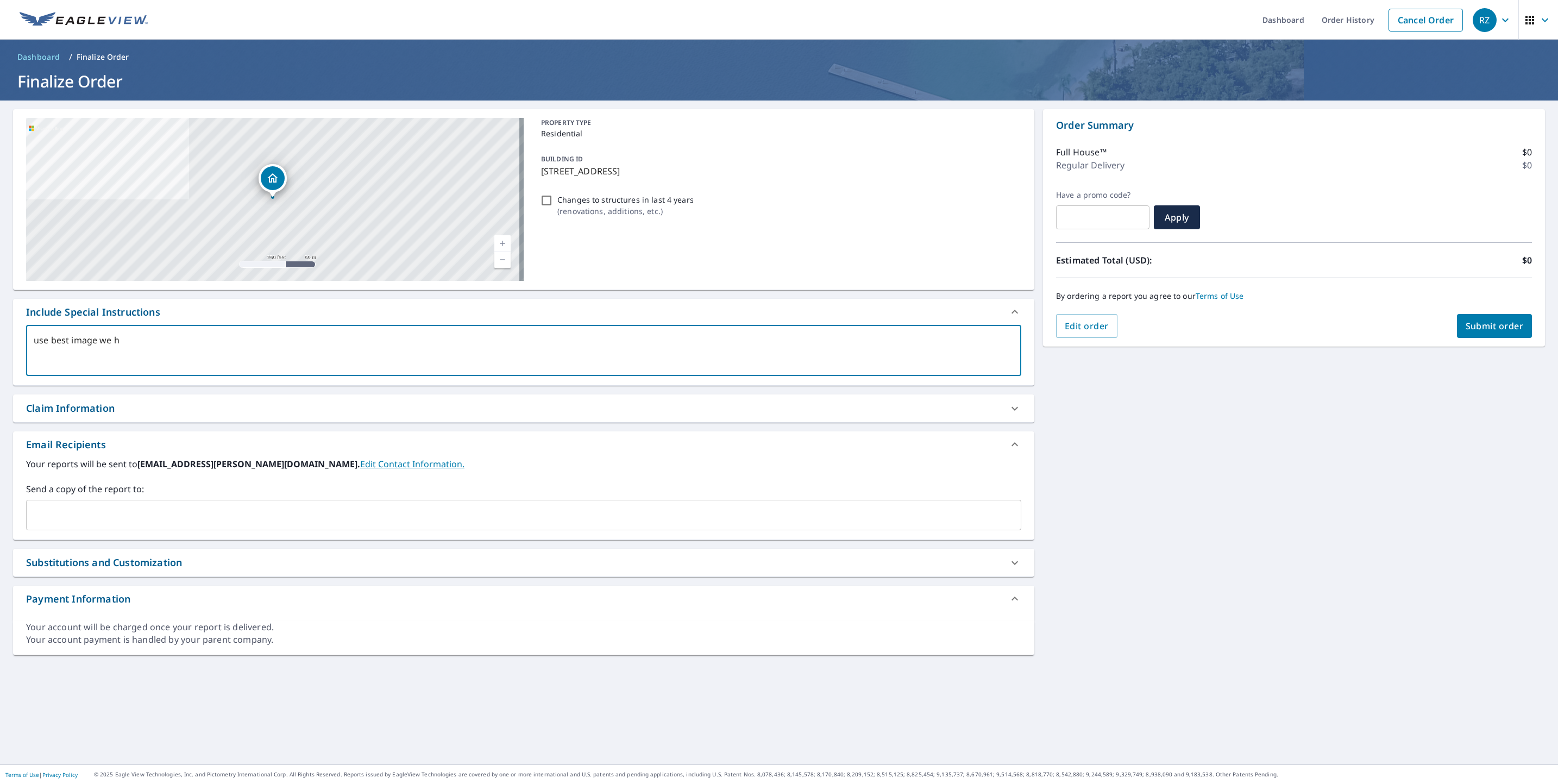
type textarea "use best image we ha"
type textarea "x"
checkbox input "true"
type textarea "use best image we hav"
type textarea "x"
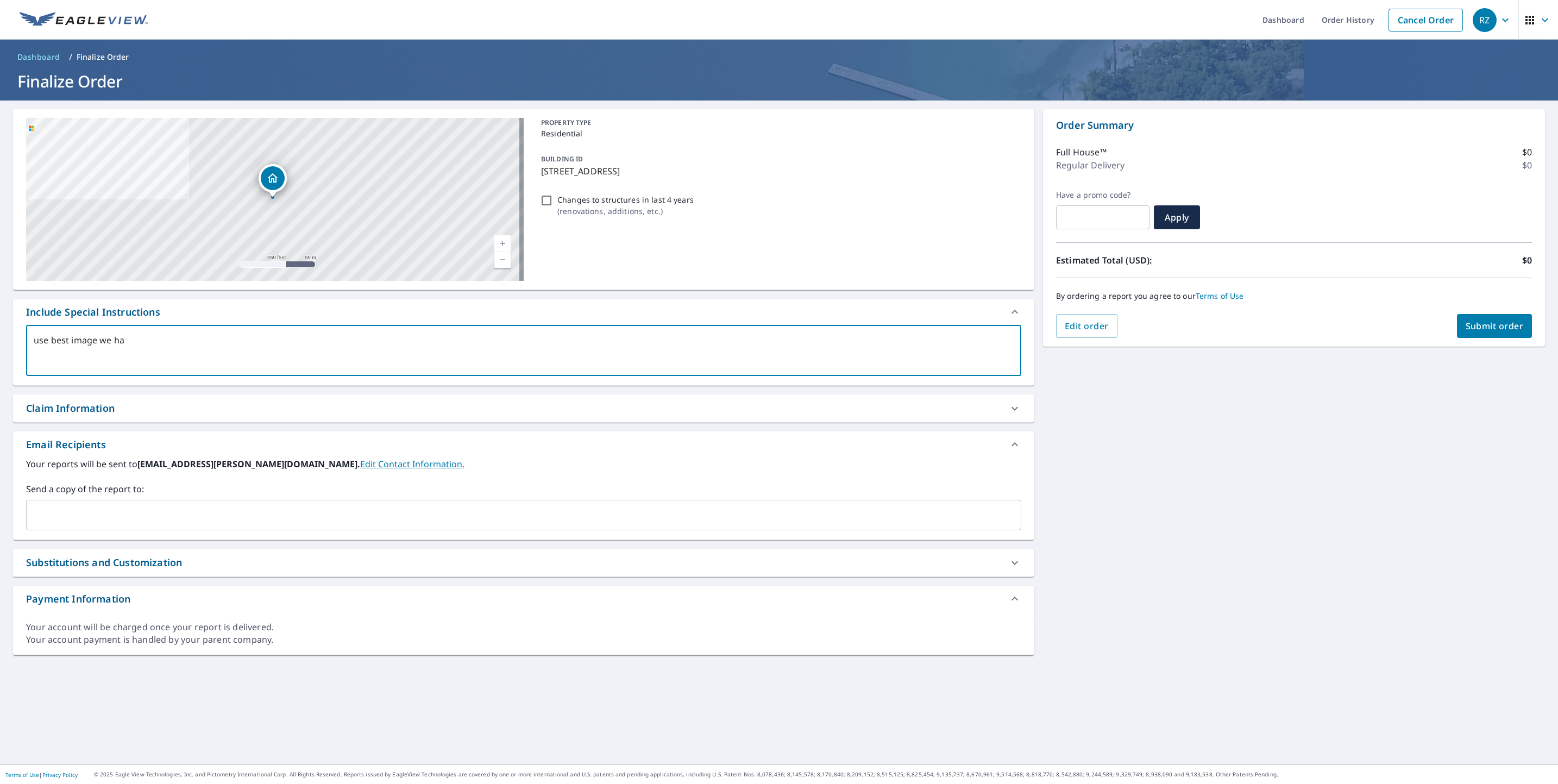
checkbox input "true"
type textarea "use best image we have"
type textarea "x"
checkbox input "true"
type textarea "use best image we have"
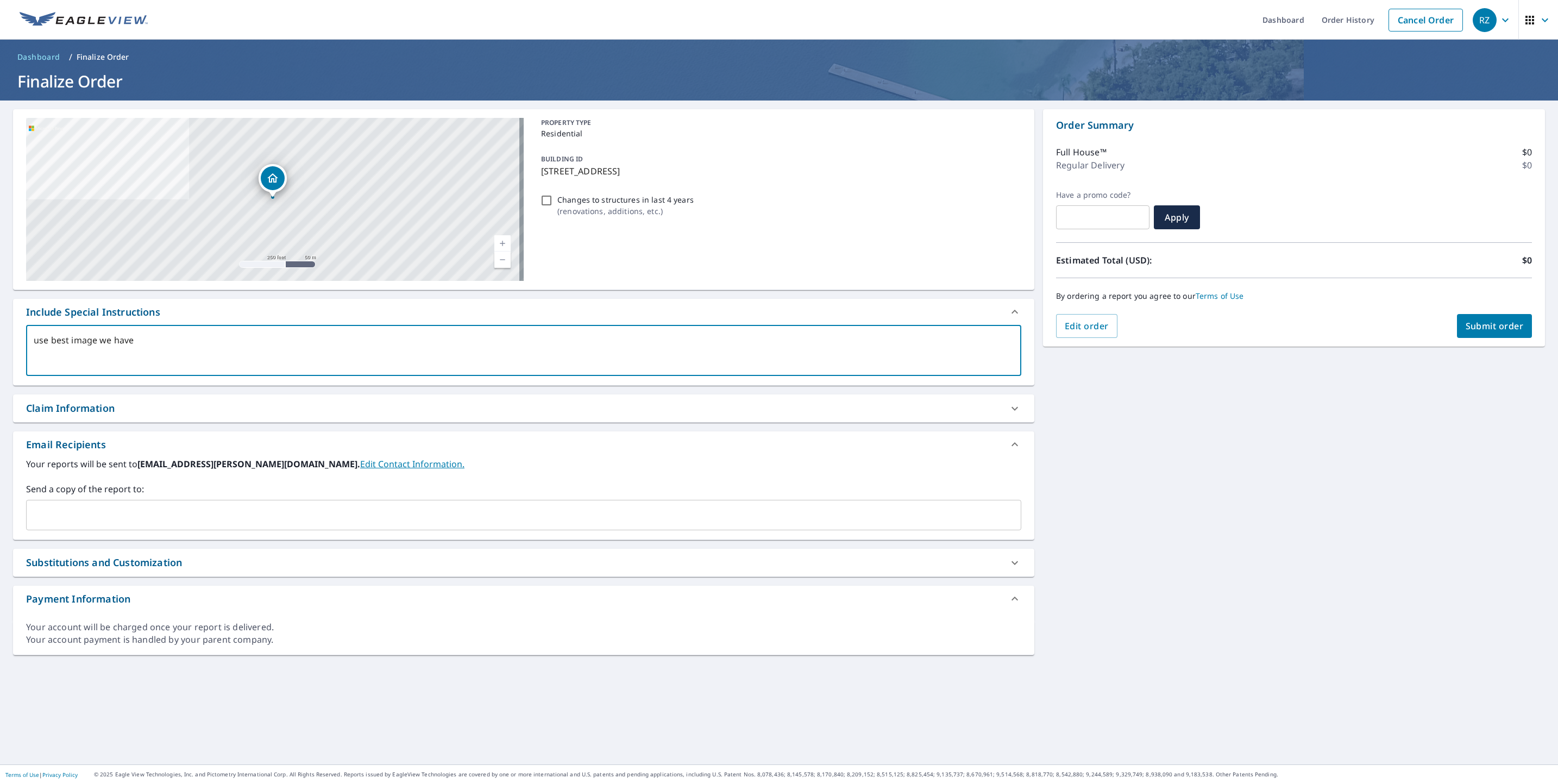
type textarea "x"
checkbox input "true"
type textarea "use best image we have"
type textarea "x"
checkbox input "true"
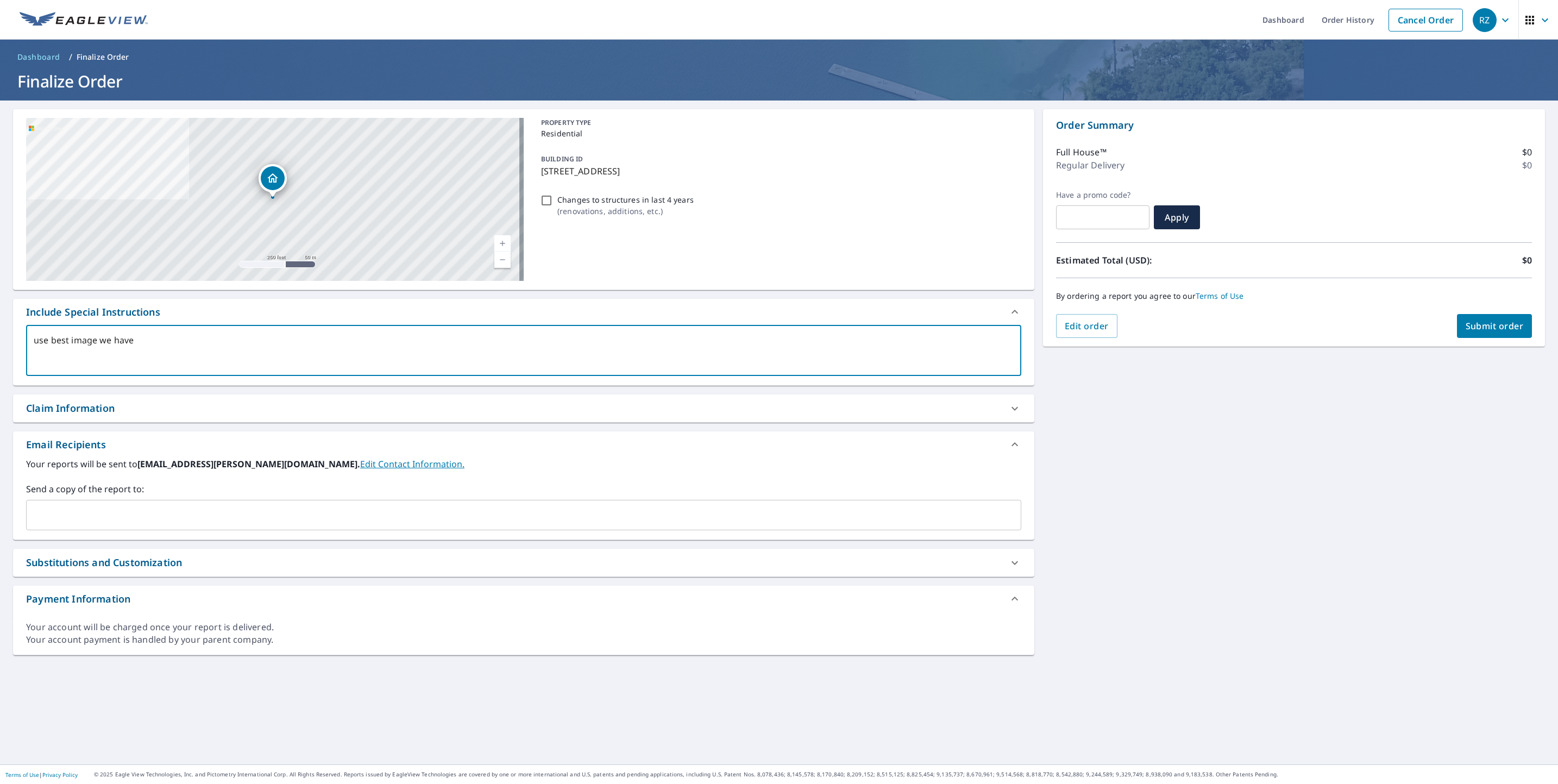
type textarea "use best image we have"
type textarea "x"
click at [321, 519] on input "text" at bounding box center [515, 514] width 969 height 20
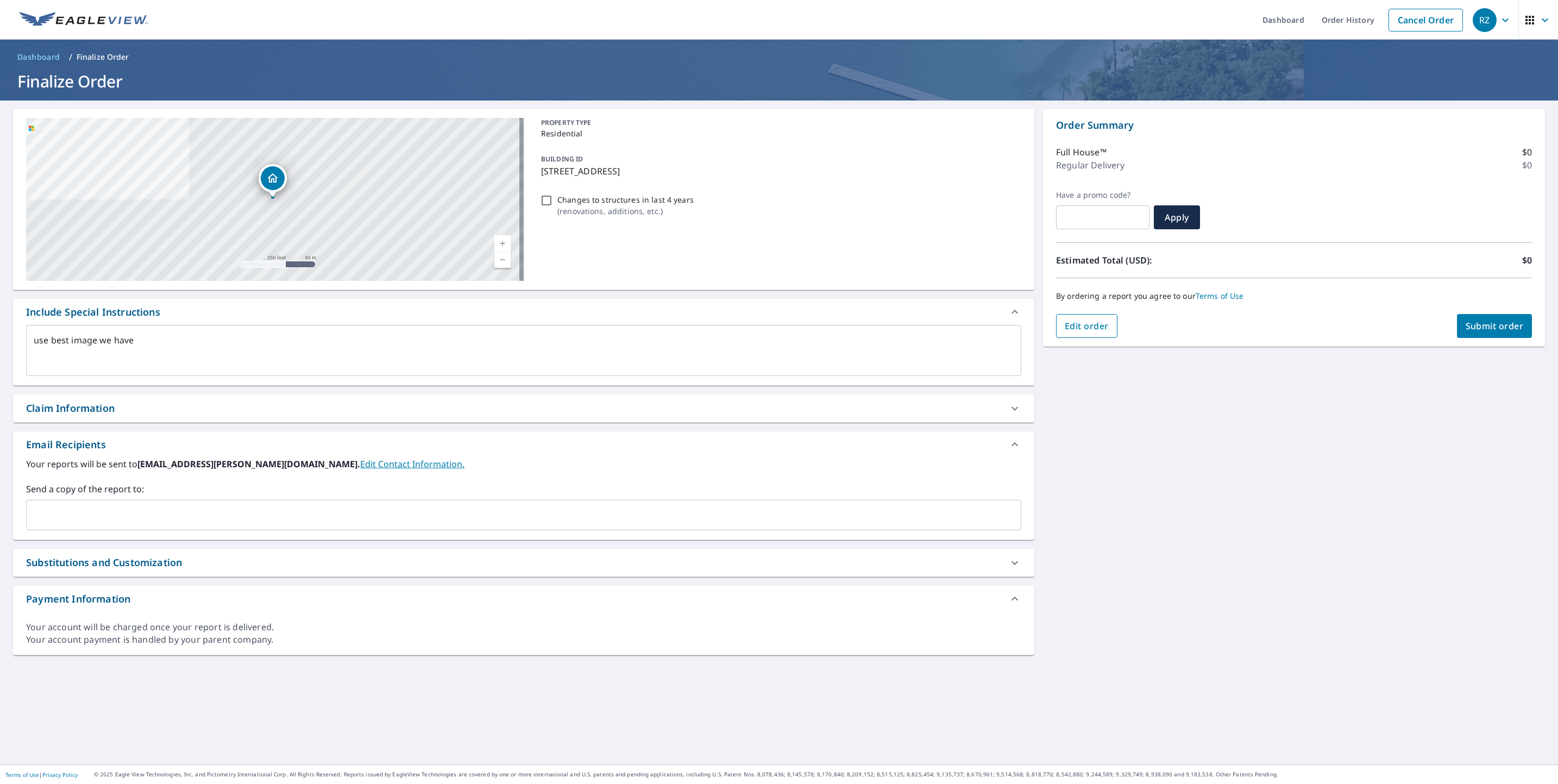
click at [1094, 326] on span "Edit order" at bounding box center [1087, 326] width 44 height 12
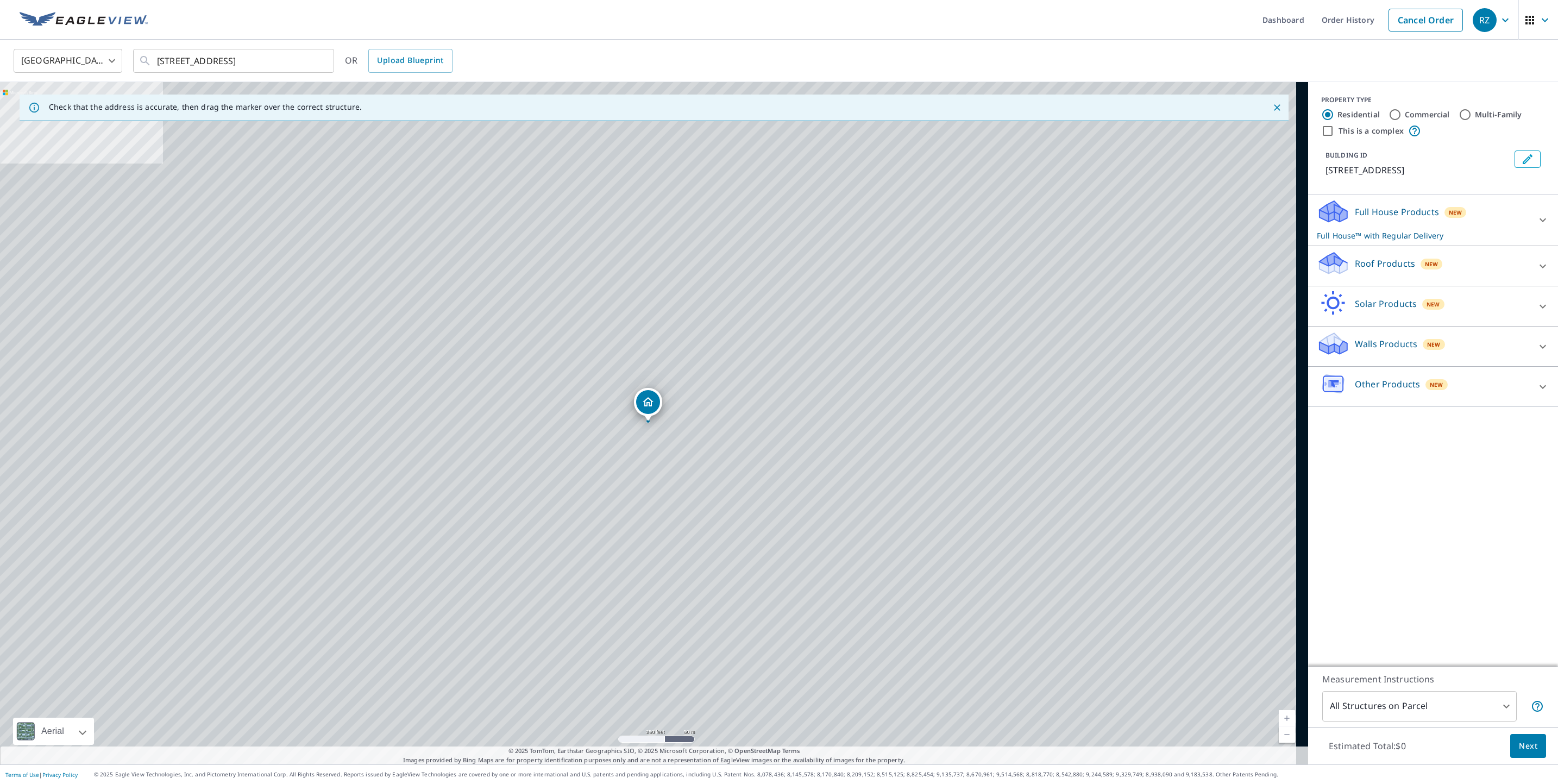
click at [1330, 217] on icon at bounding box center [1334, 216] width 28 height 13
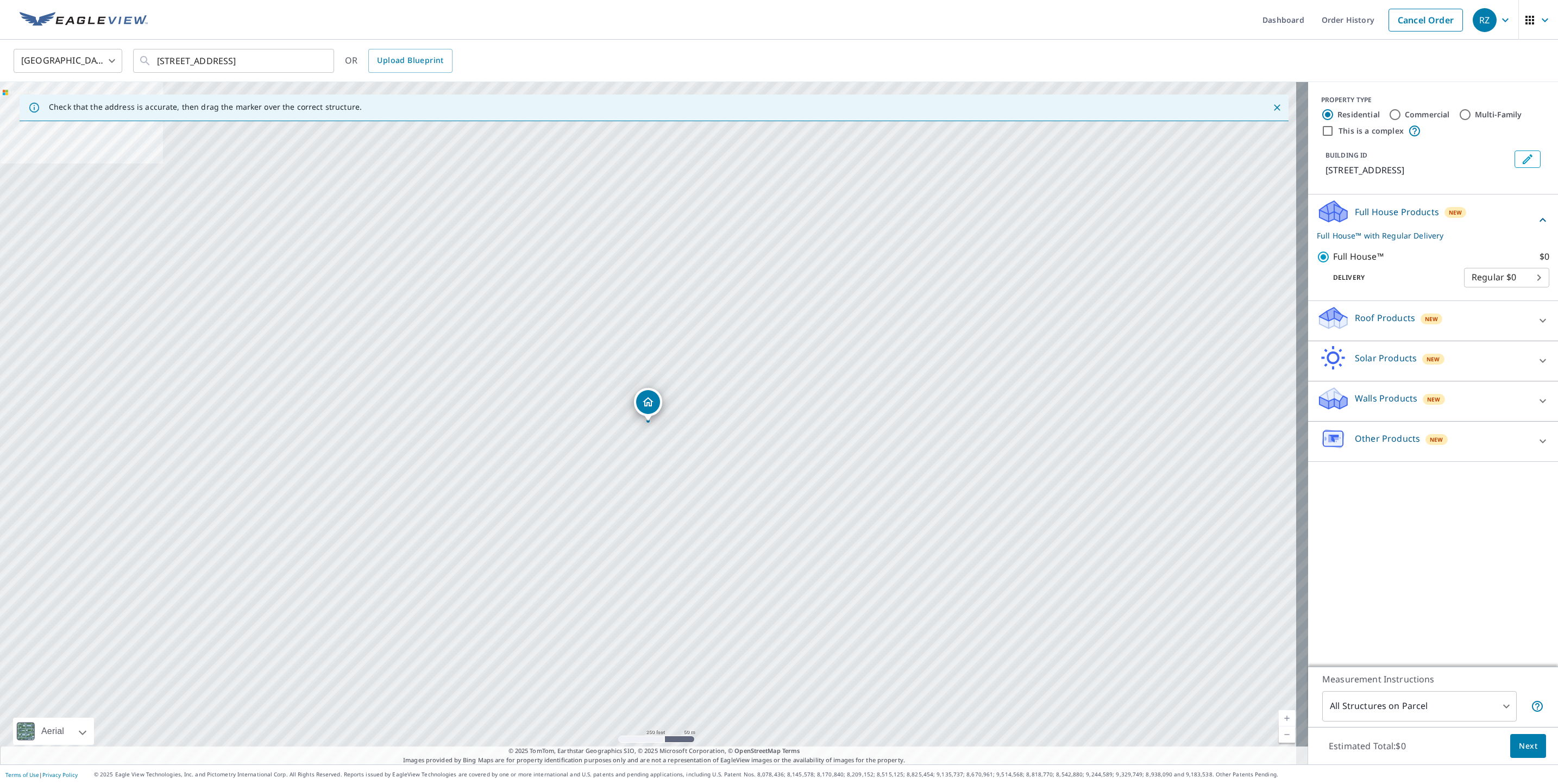
click at [1519, 750] on span "Next" at bounding box center [1528, 746] width 18 height 13
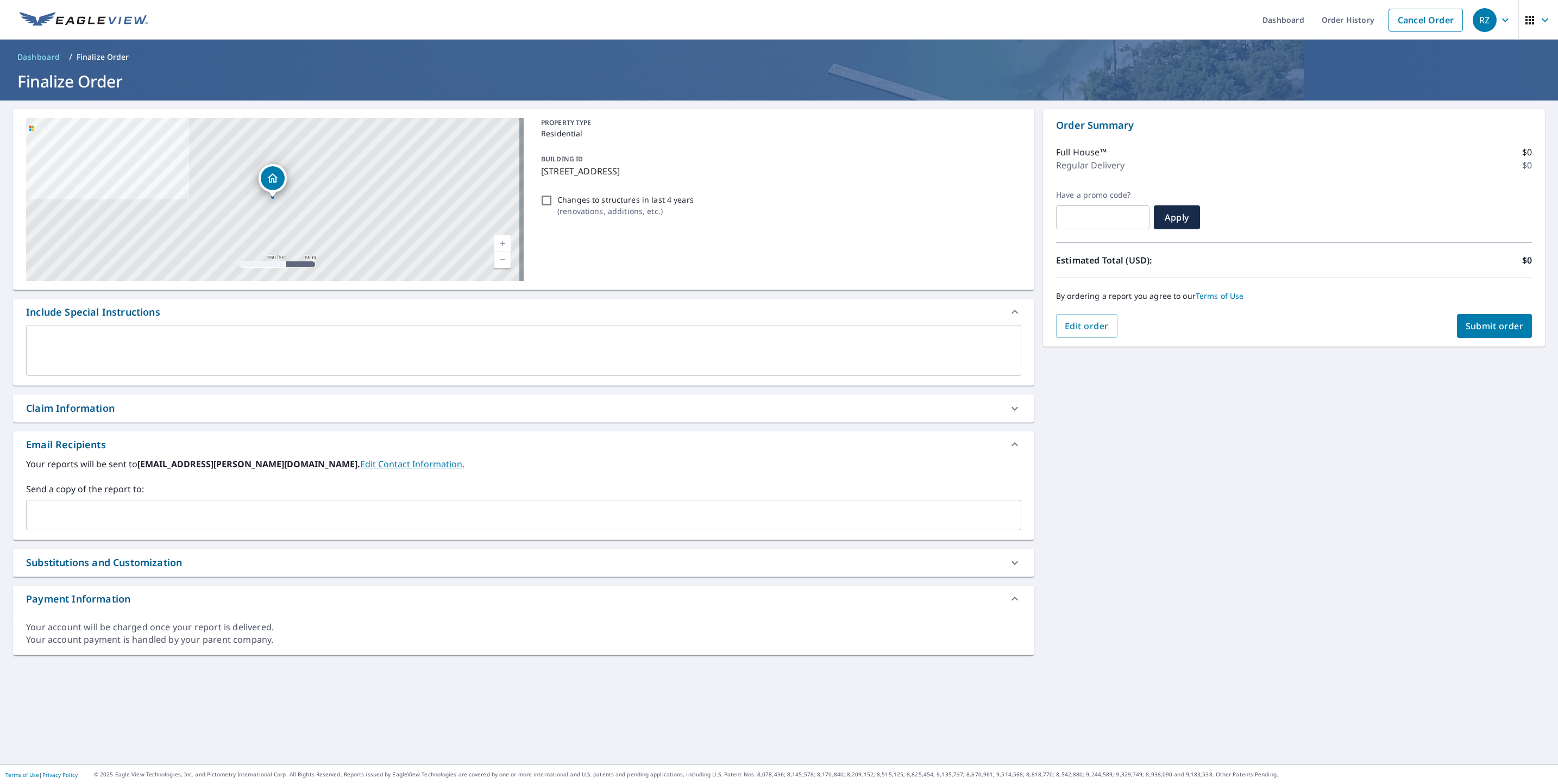
click at [106, 408] on div "Claim Information" at bounding box center [70, 408] width 88 height 15
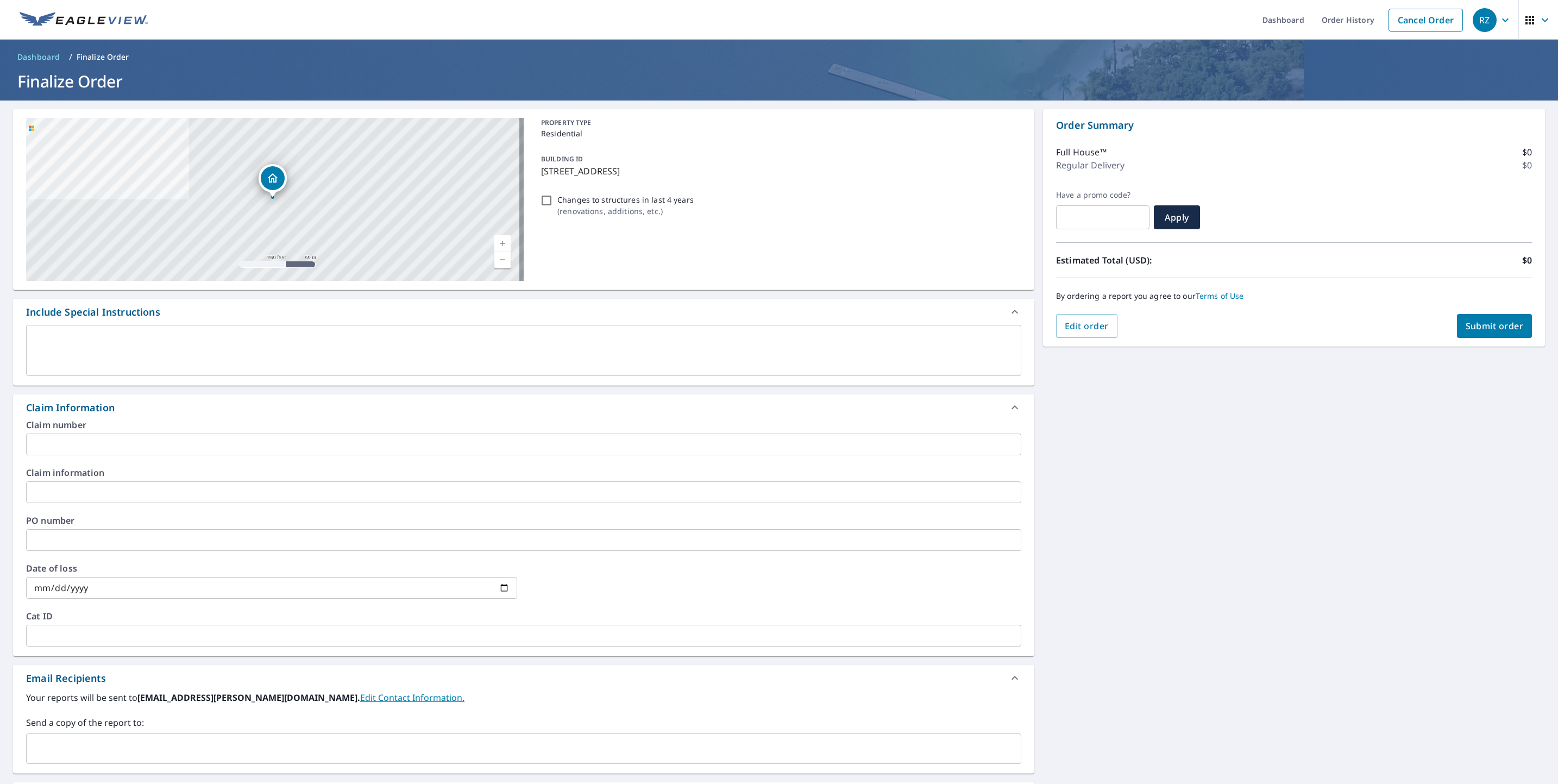
click at [104, 410] on div "Claim Information" at bounding box center [70, 407] width 88 height 15
checkbox input "true"
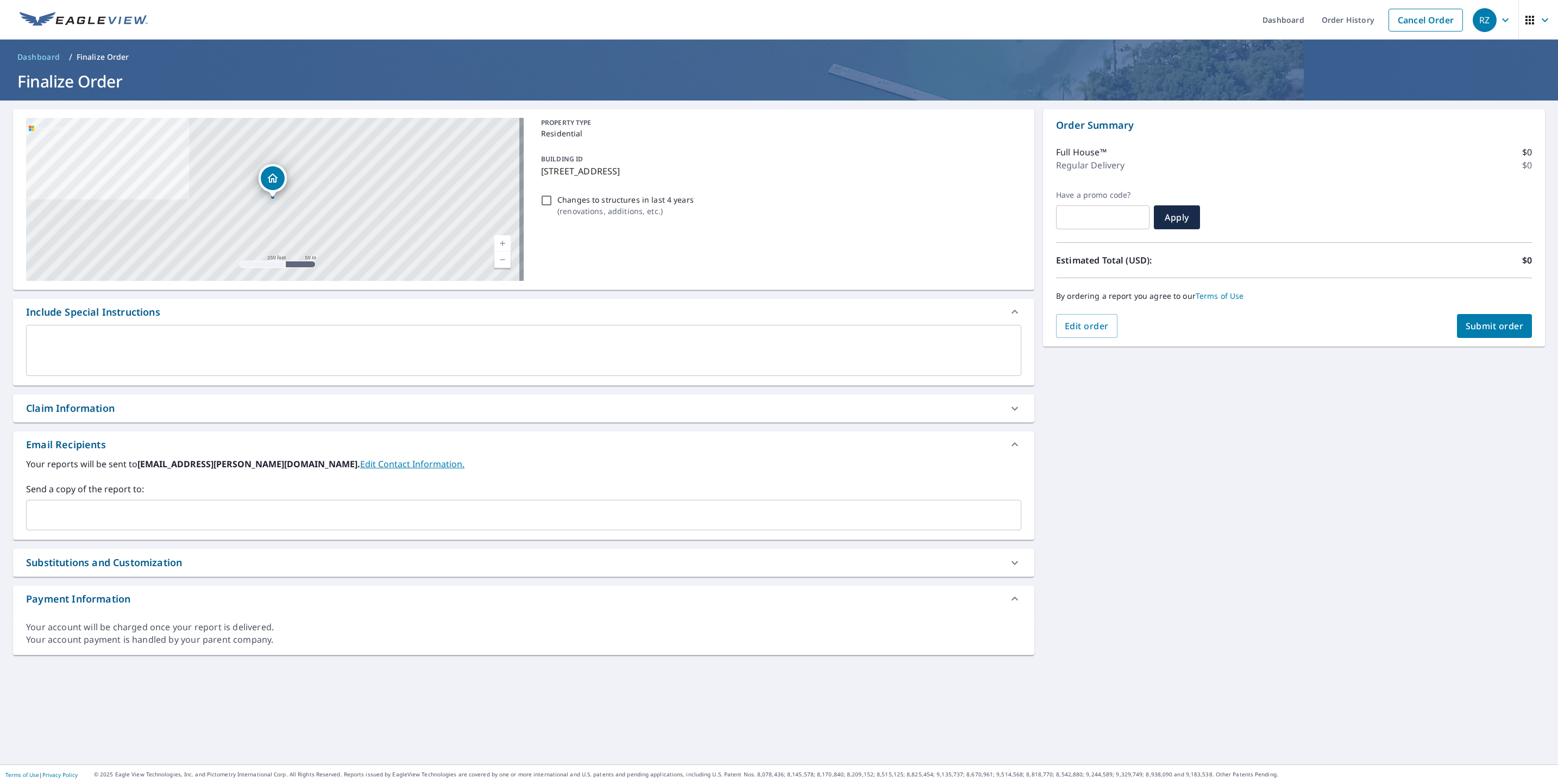
click at [547, 200] on input "Changes to structures in last 4 years ( renovations, additions, etc. )" at bounding box center [546, 200] width 13 height 13
checkbox input "true"
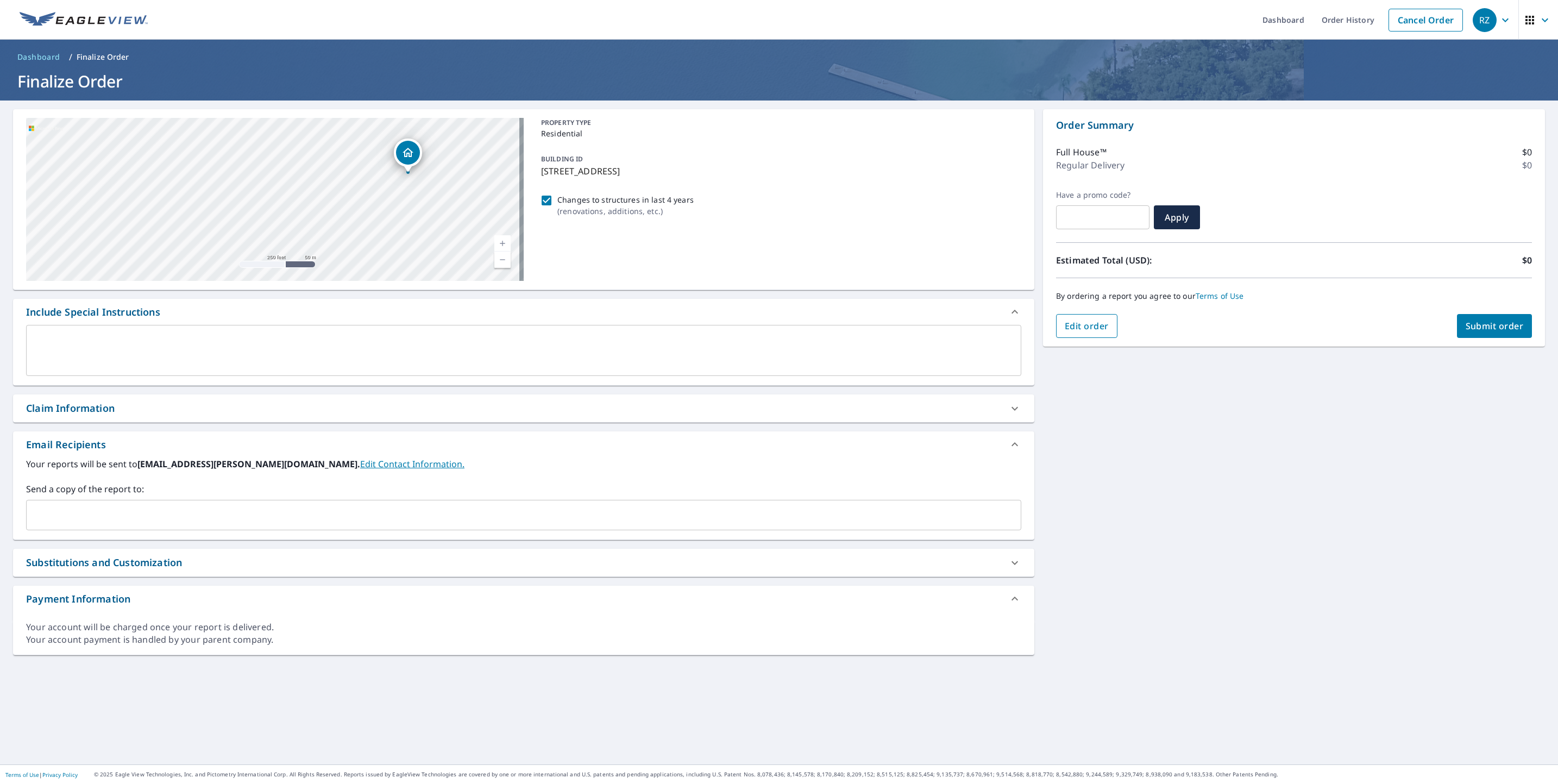
click at [1083, 323] on span "Edit order" at bounding box center [1087, 326] width 44 height 12
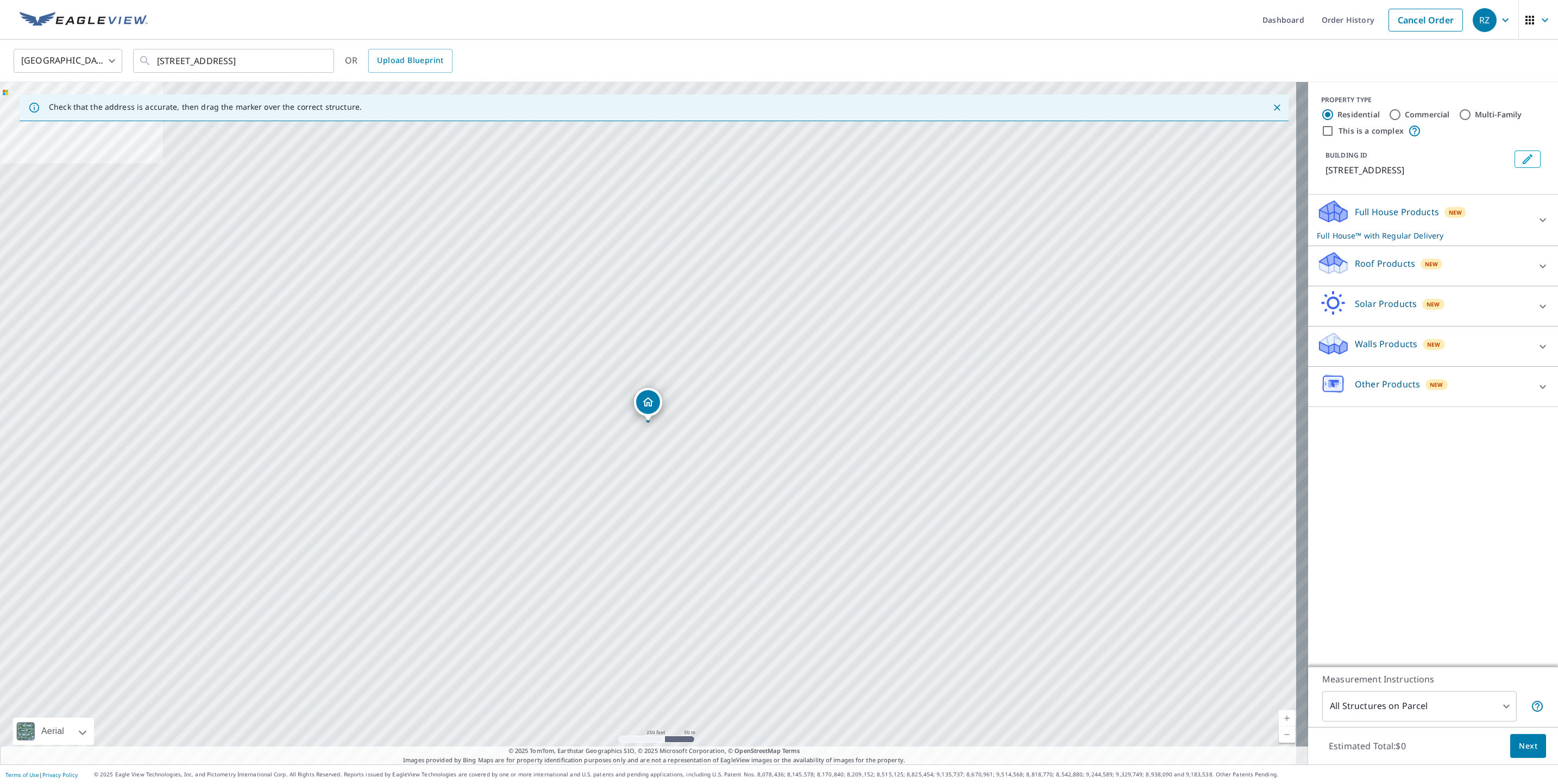
click at [1372, 230] on p "Full House™ with Regular Delivery" at bounding box center [1424, 235] width 213 height 11
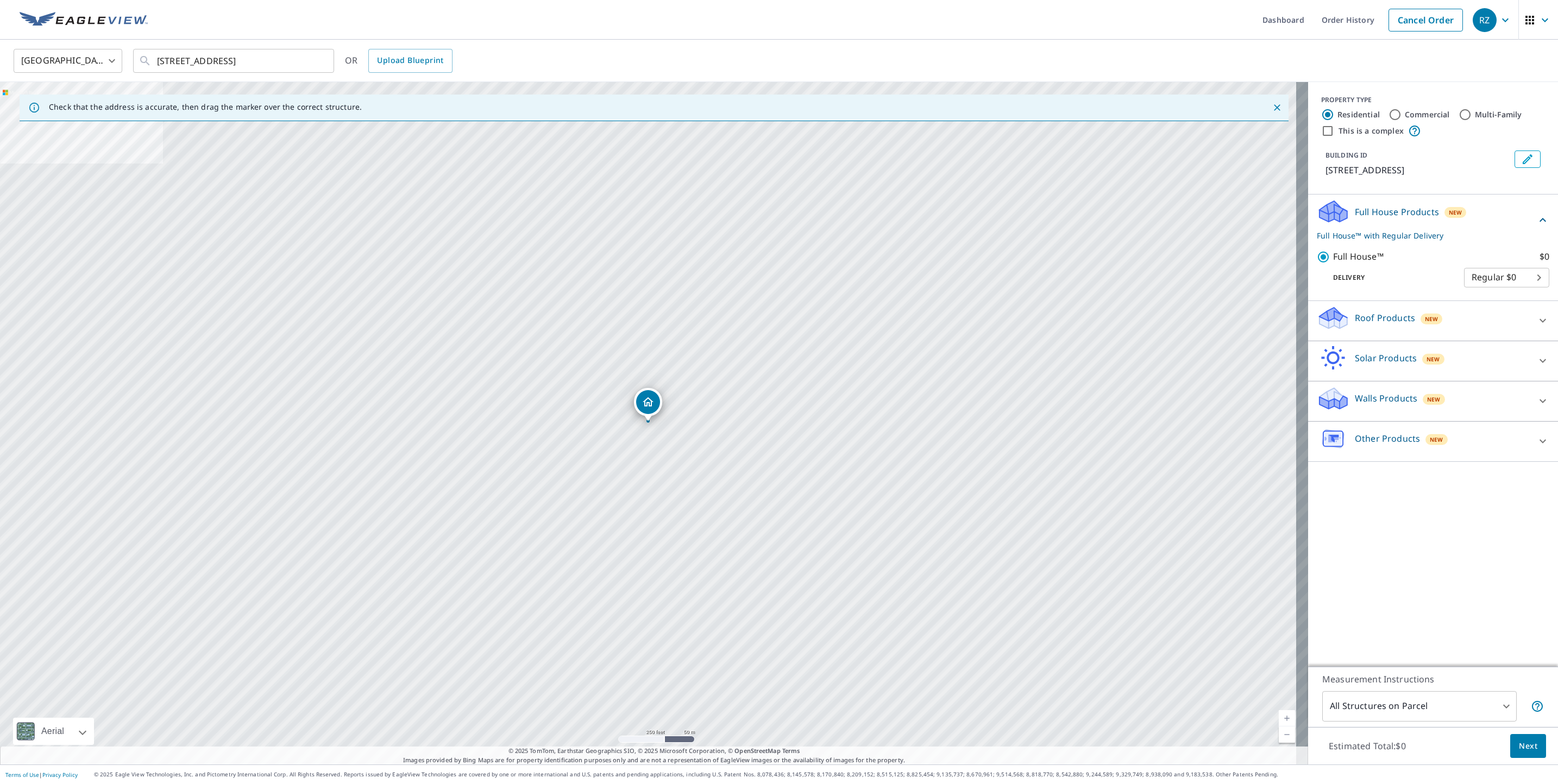
click at [1397, 401] on p "Walls Products" at bounding box center [1386, 398] width 62 height 13
click at [1375, 265] on div "Delivery Regular $0 8 ​" at bounding box center [1433, 275] width 232 height 24
click at [1517, 736] on button "Next" at bounding box center [1528, 746] width 36 height 24
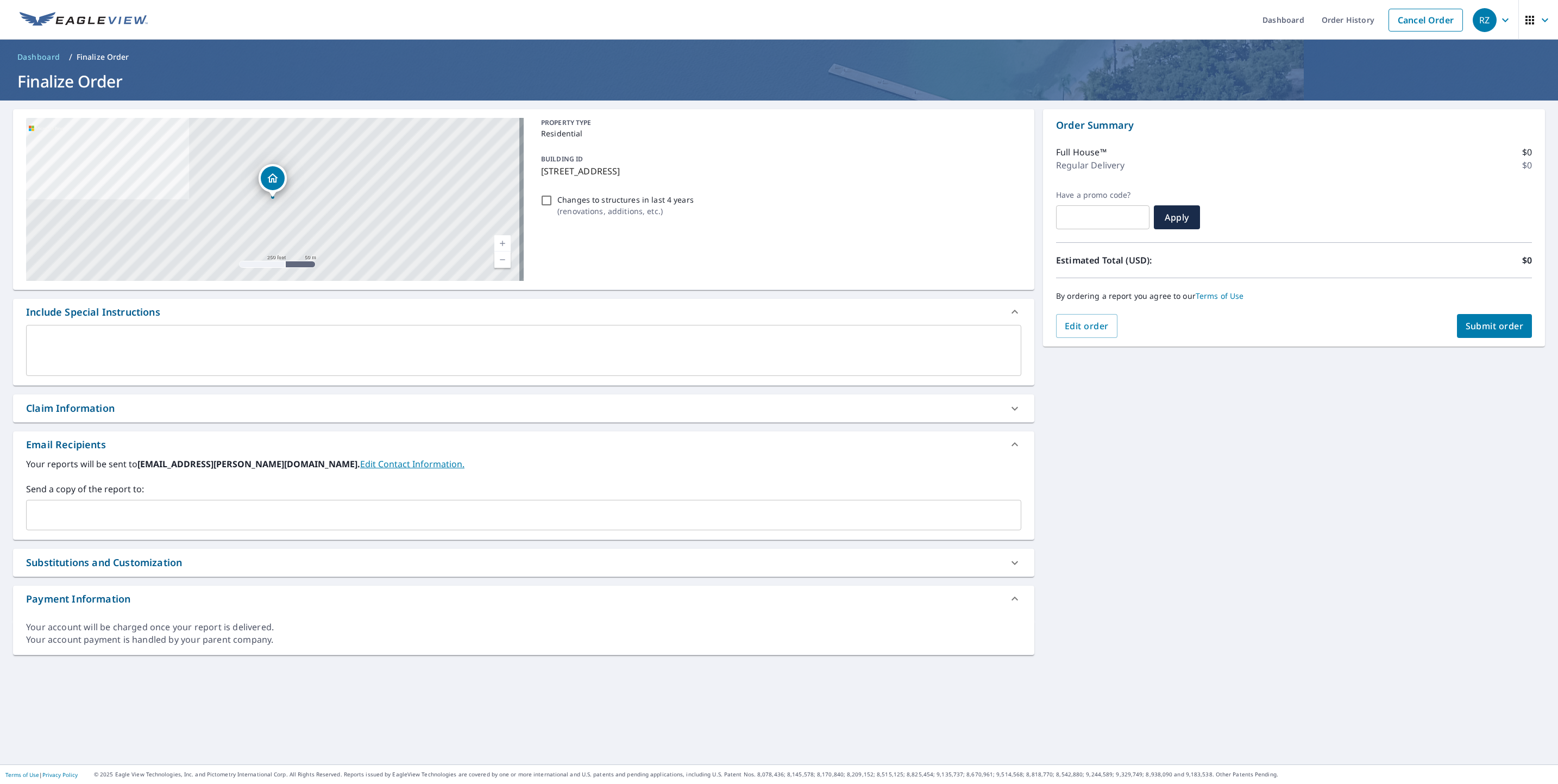
click at [160, 344] on textarea at bounding box center [524, 351] width 980 height 31
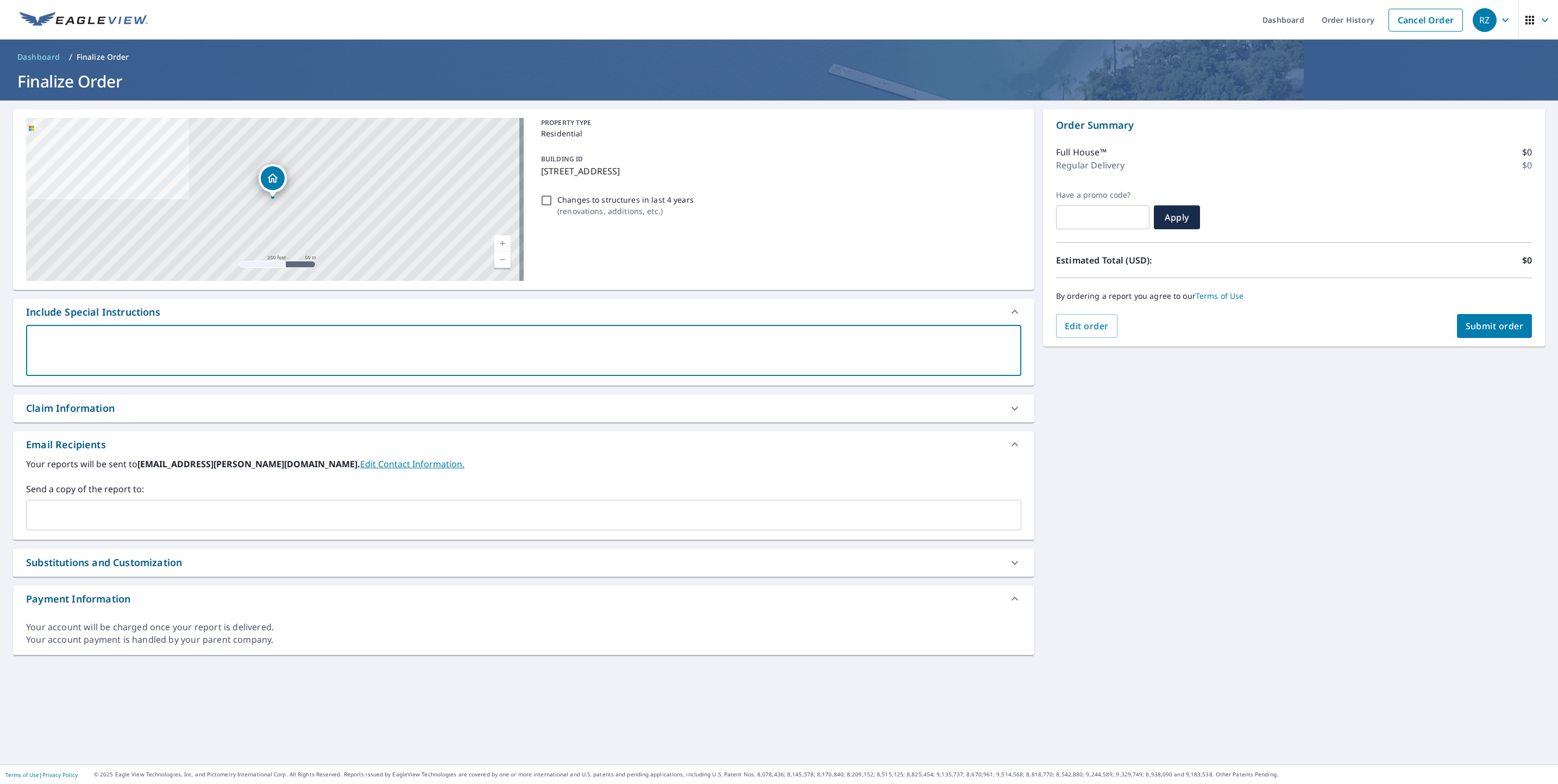
click at [81, 559] on div "Substitutions and Customization" at bounding box center [104, 562] width 156 height 15
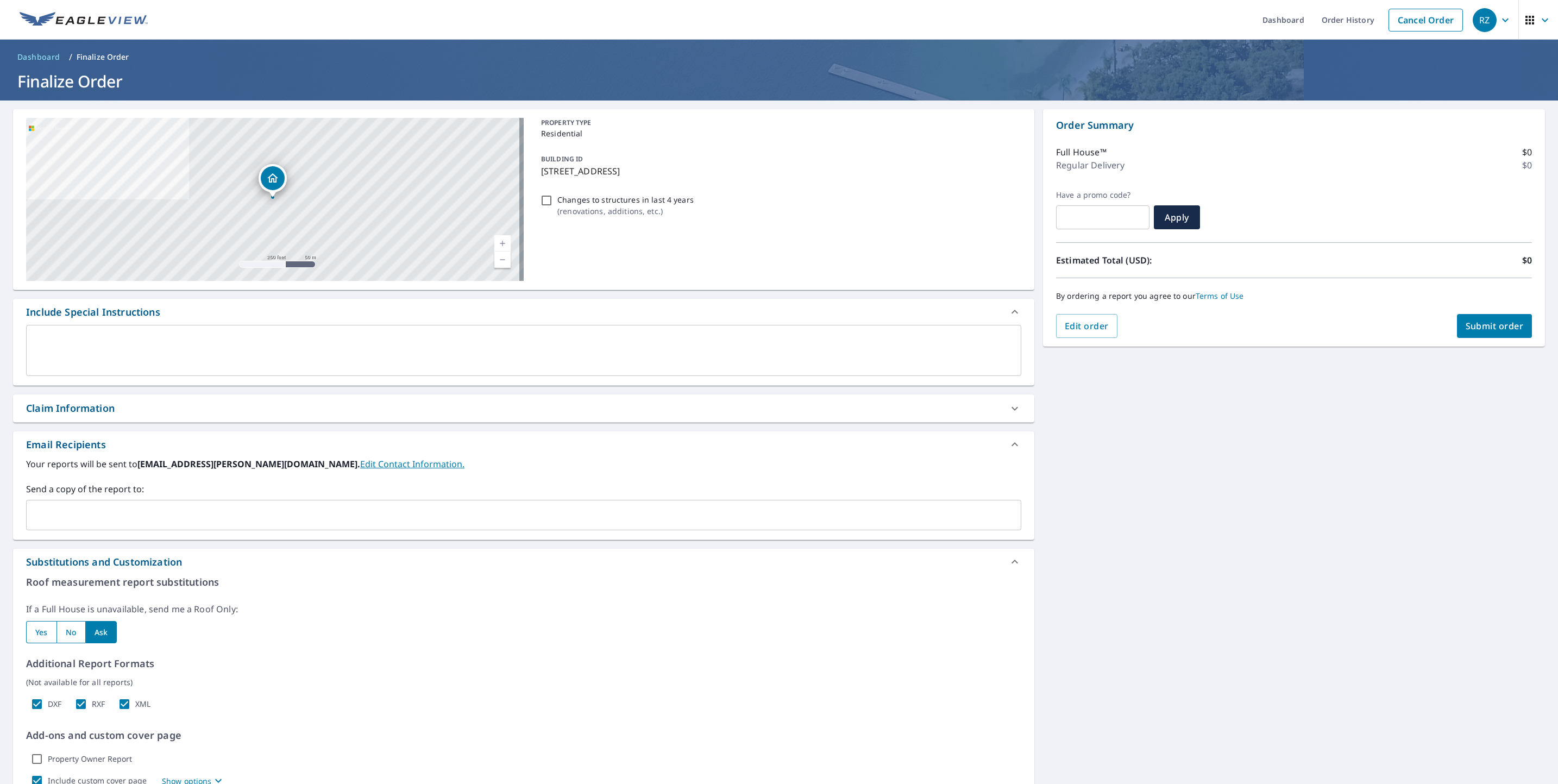
click at [176, 559] on div "Substitutions and Customization" at bounding box center [104, 561] width 156 height 15
checkbox input "true"
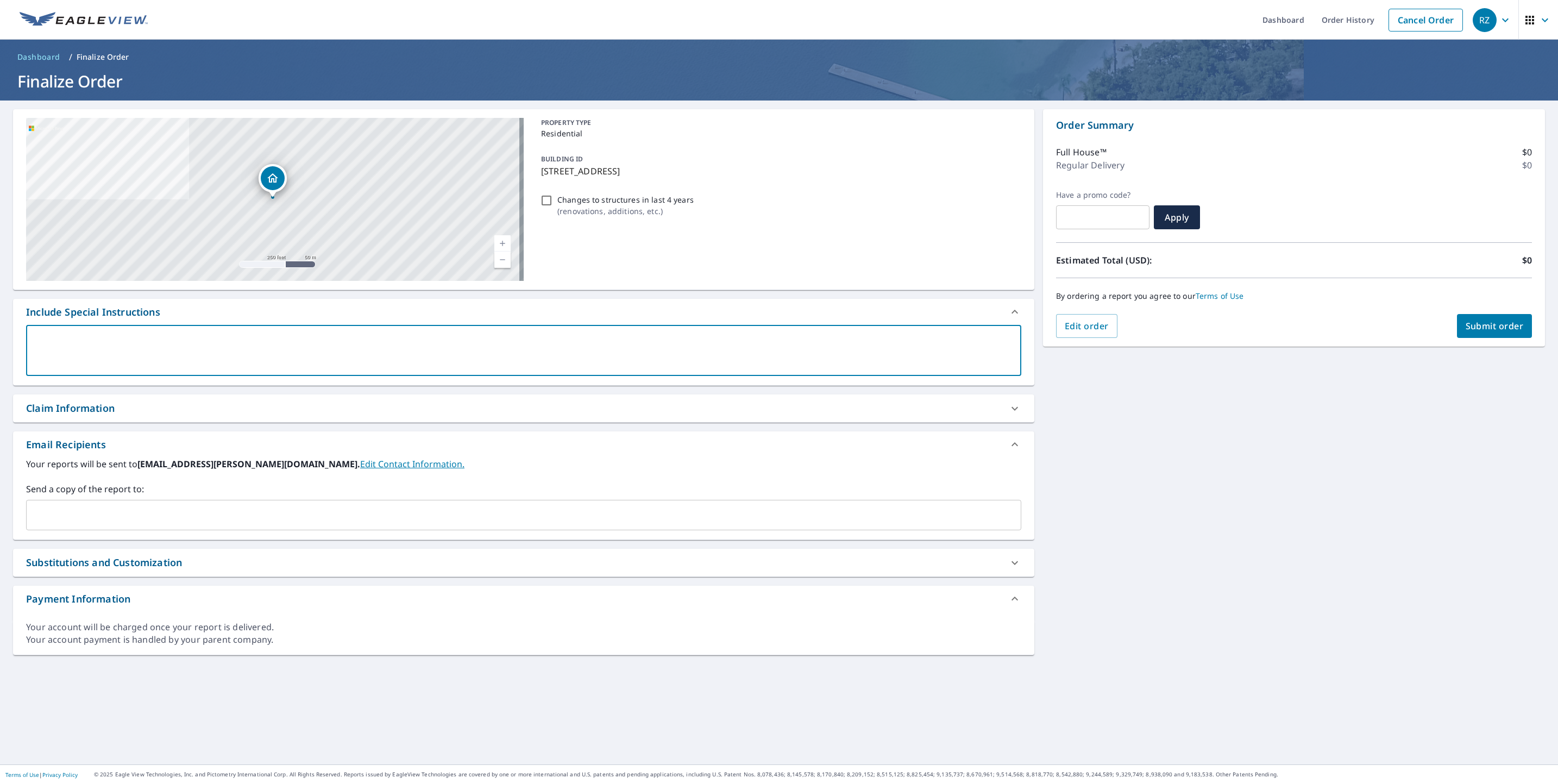
click at [152, 337] on textarea at bounding box center [524, 351] width 980 height 31
type textarea "u"
type textarea "x"
checkbox input "true"
type textarea "us"
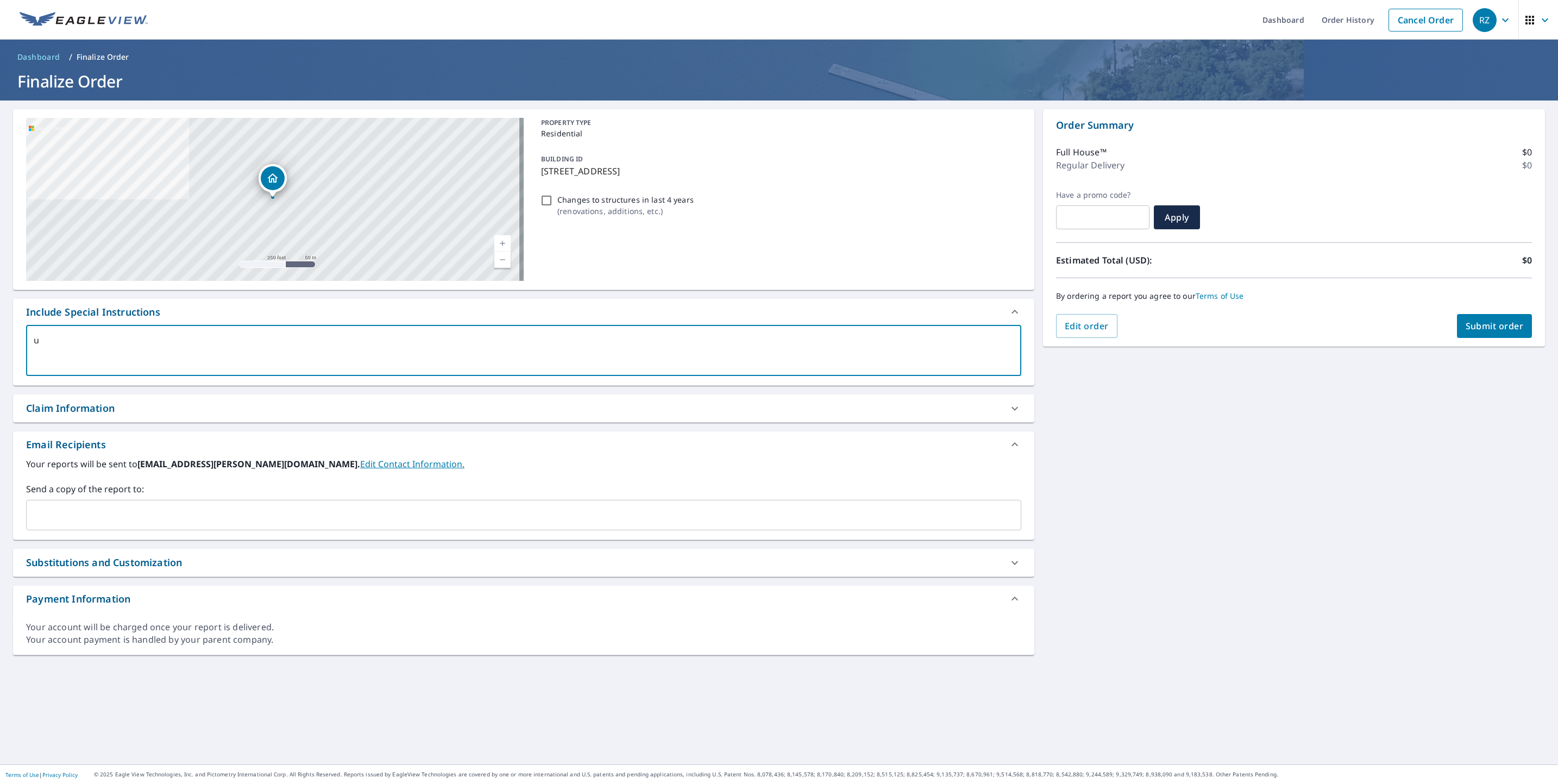
type textarea "x"
checkbox input "true"
type textarea "use"
type textarea "x"
checkbox input "true"
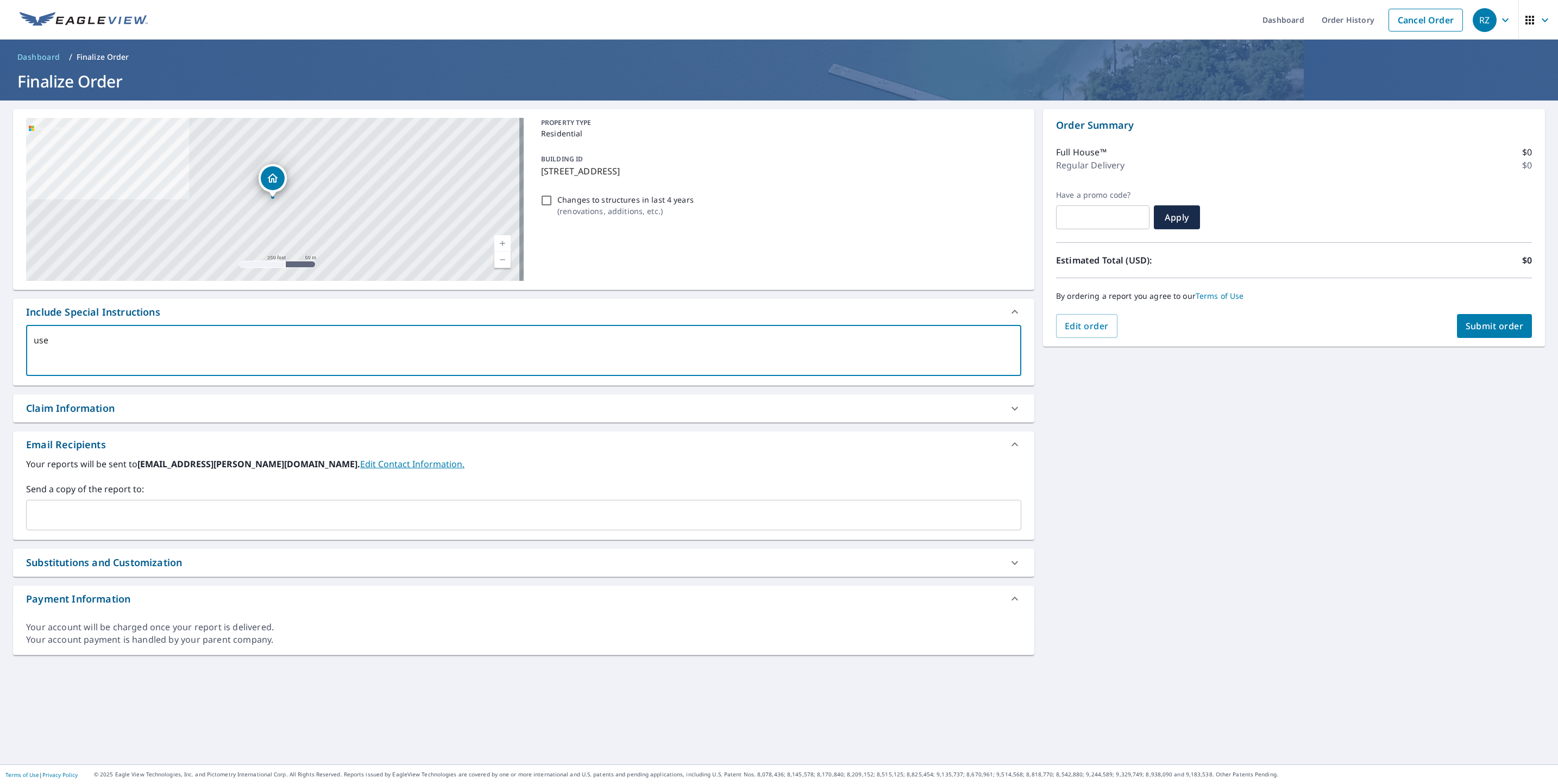
type textarea "use"
type textarea "x"
checkbox input "true"
type textarea "use b"
type textarea "x"
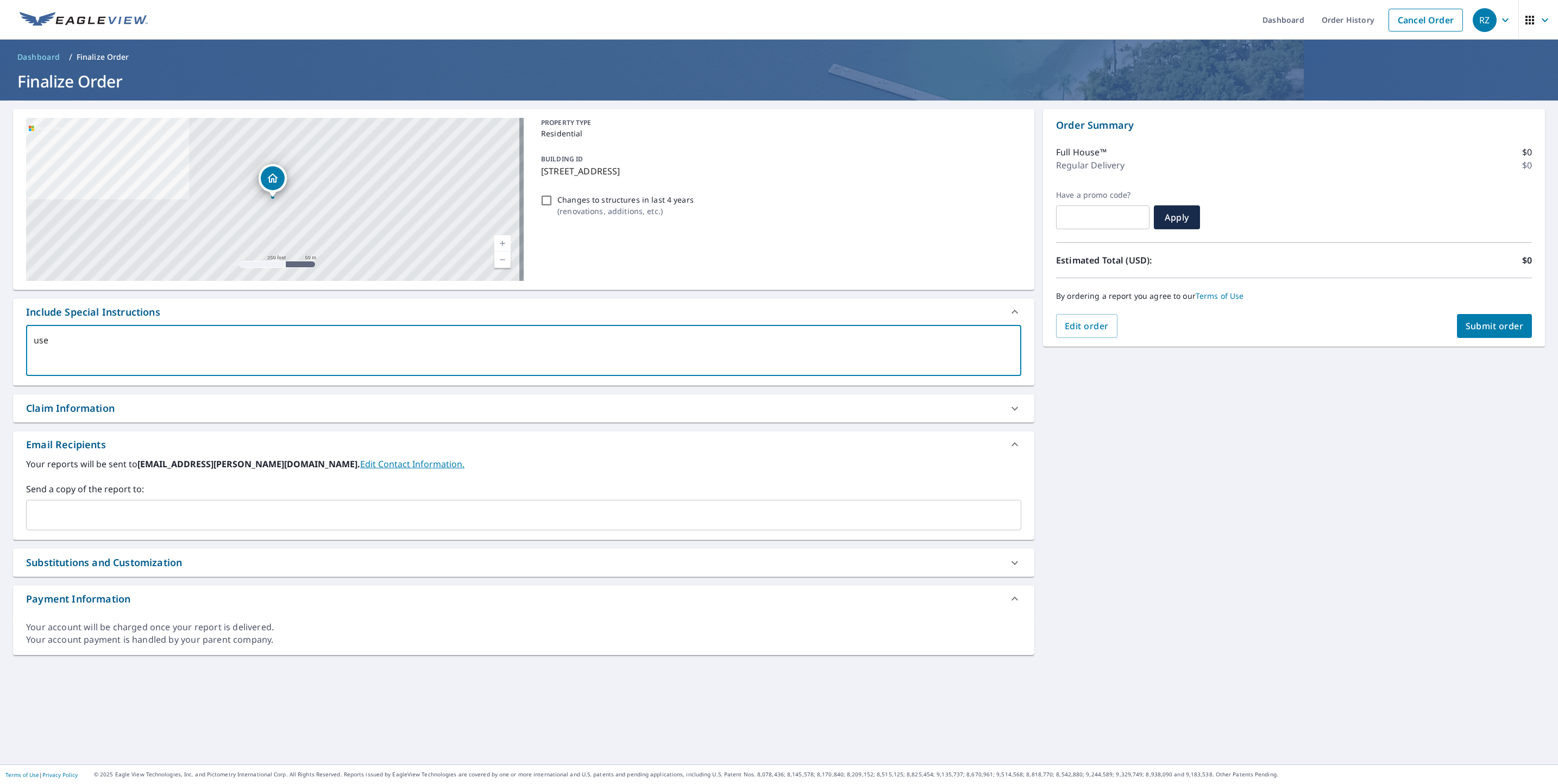
checkbox input "true"
type textarea "use be"
type textarea "x"
checkbox input "true"
type textarea "use bes"
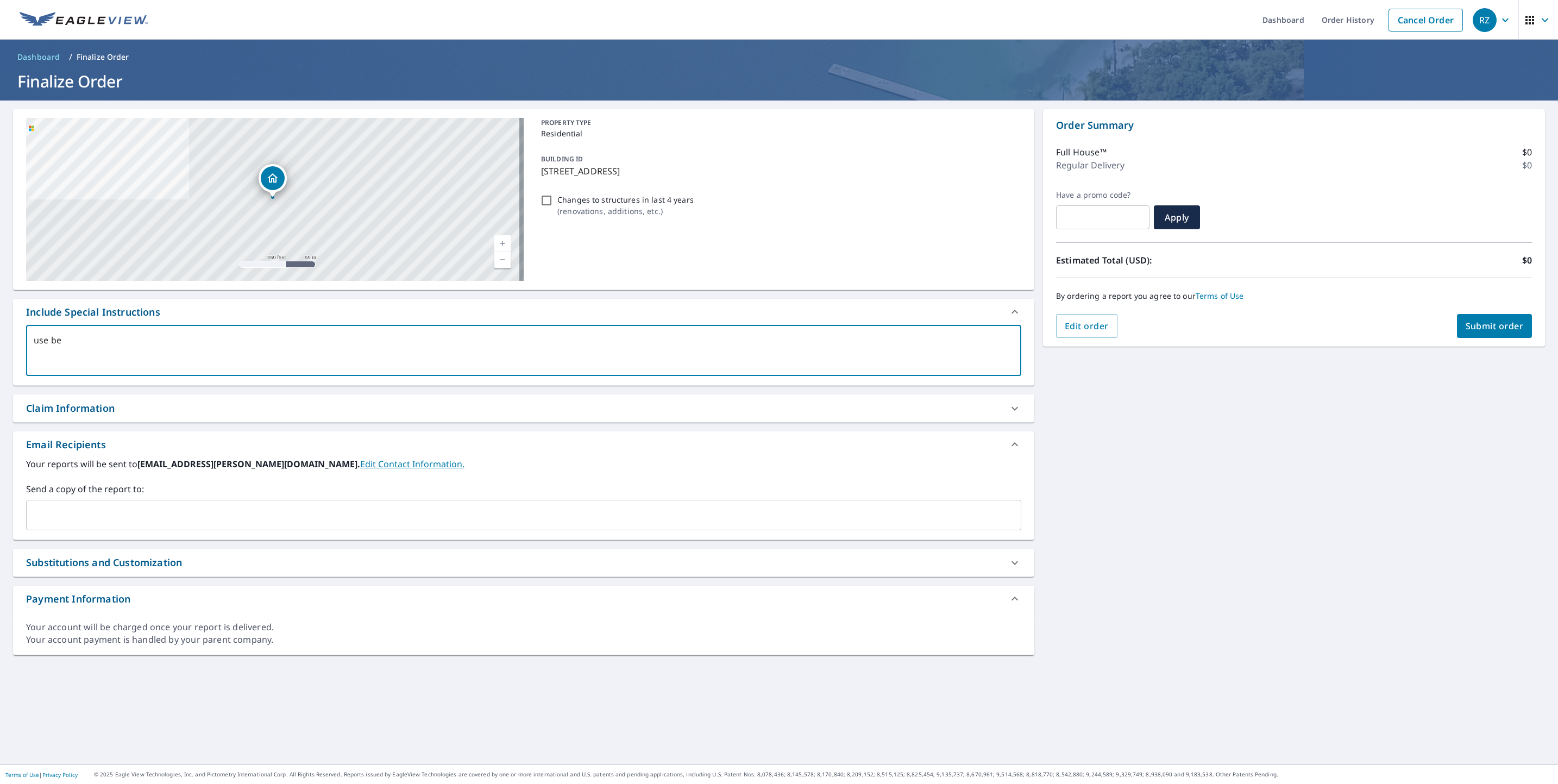
type textarea "x"
checkbox input "true"
type textarea "use best"
type textarea "x"
checkbox input "true"
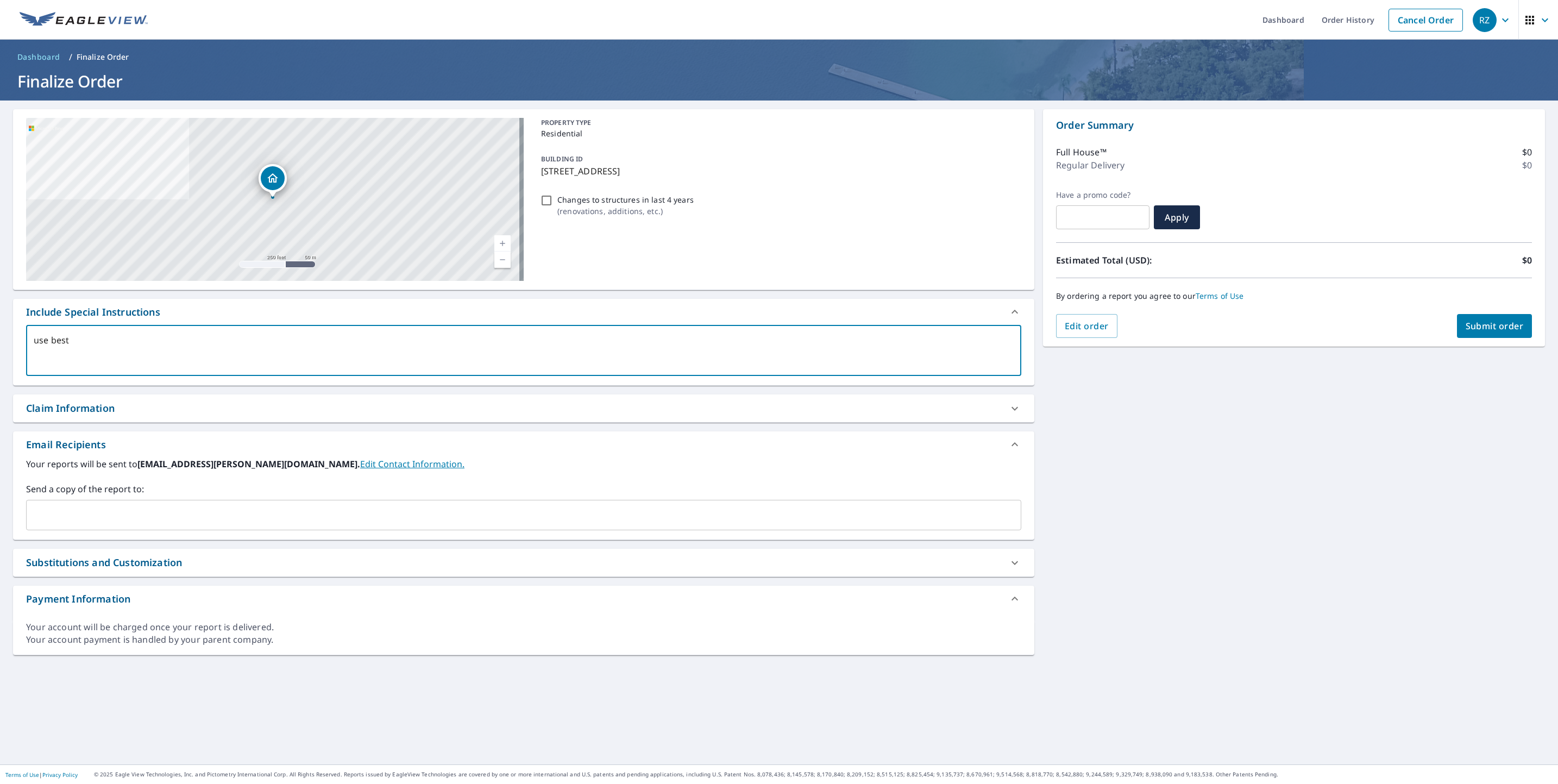
type textarea "use best"
type textarea "x"
checkbox input "true"
type textarea "use best i"
type textarea "x"
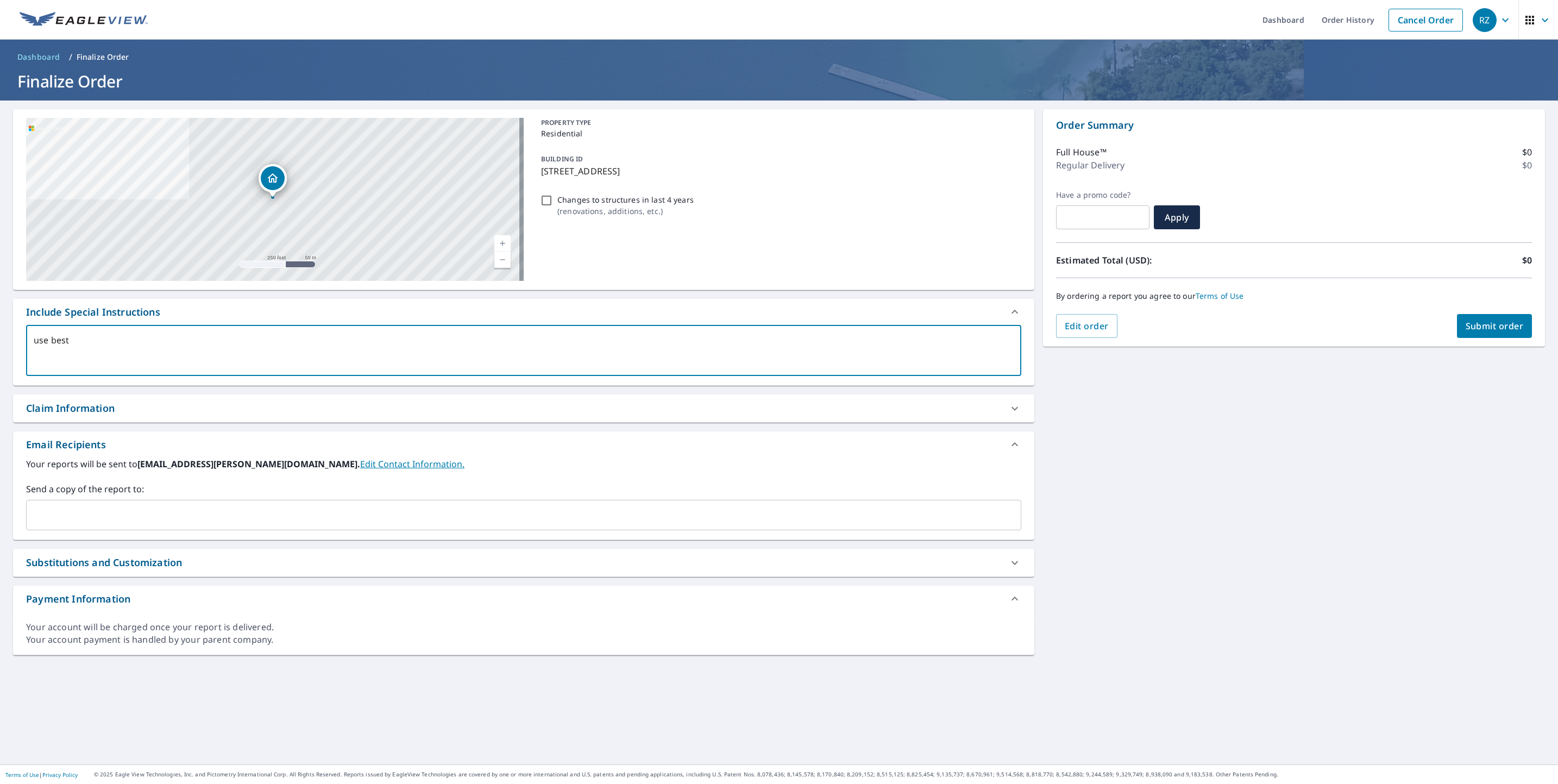
checkbox input "true"
type textarea "use best im"
type textarea "x"
checkbox input "true"
type textarea "use best ima"
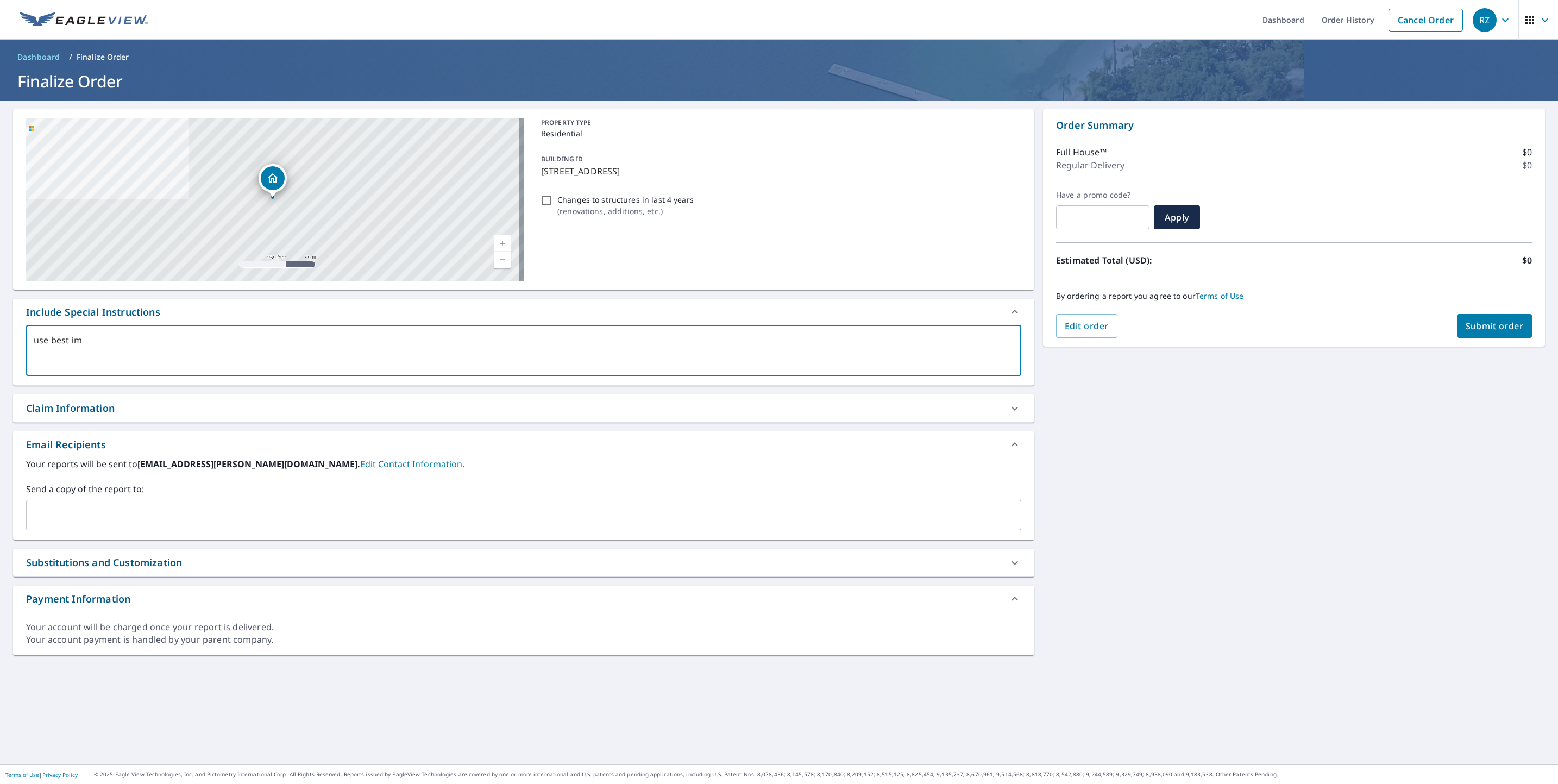
type textarea "x"
checkbox input "true"
type textarea "use best imag"
type textarea "x"
checkbox input "true"
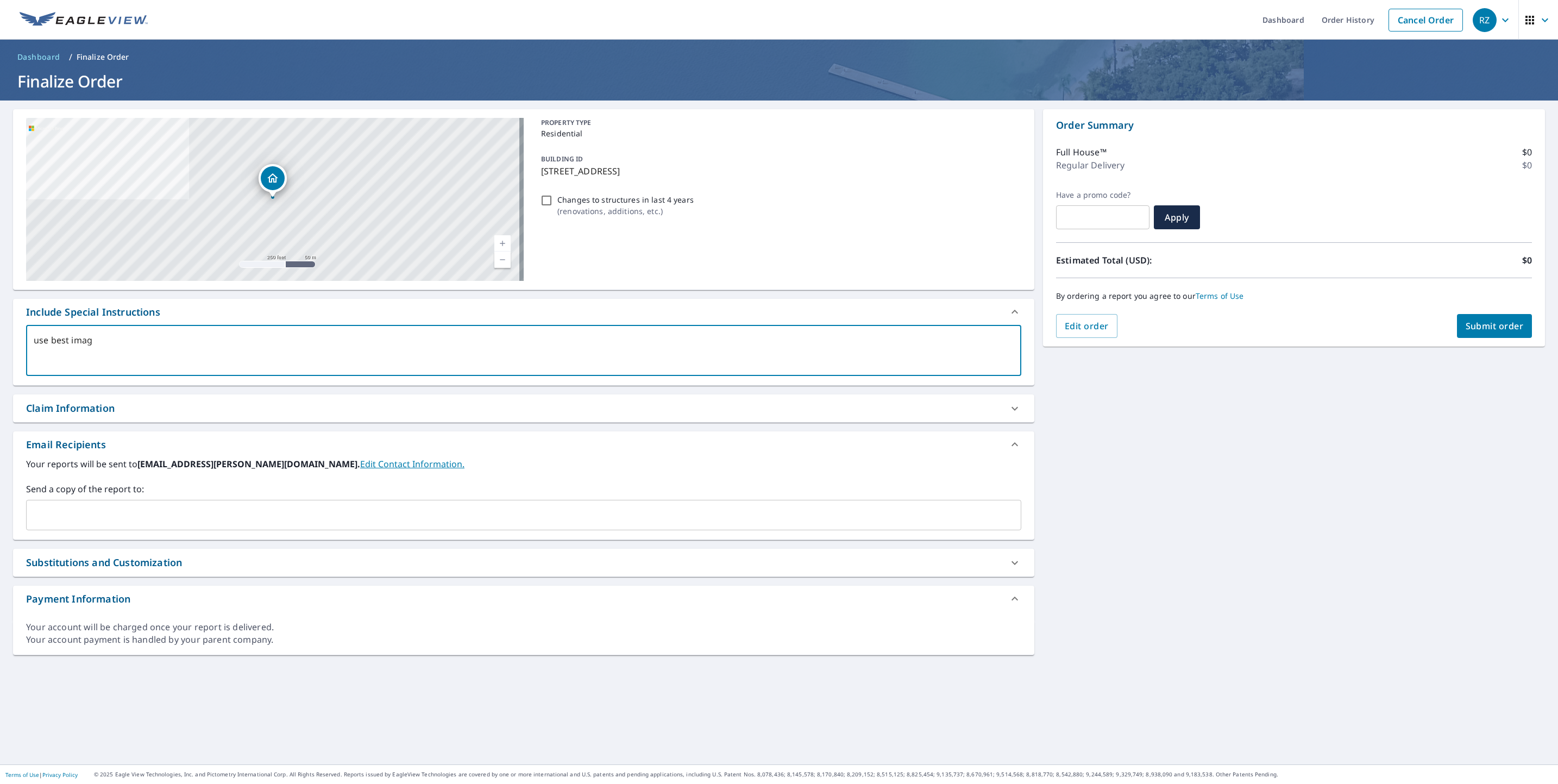
type textarea "use best image"
type textarea "x"
checkbox input "true"
type textarea "use best image"
type textarea "x"
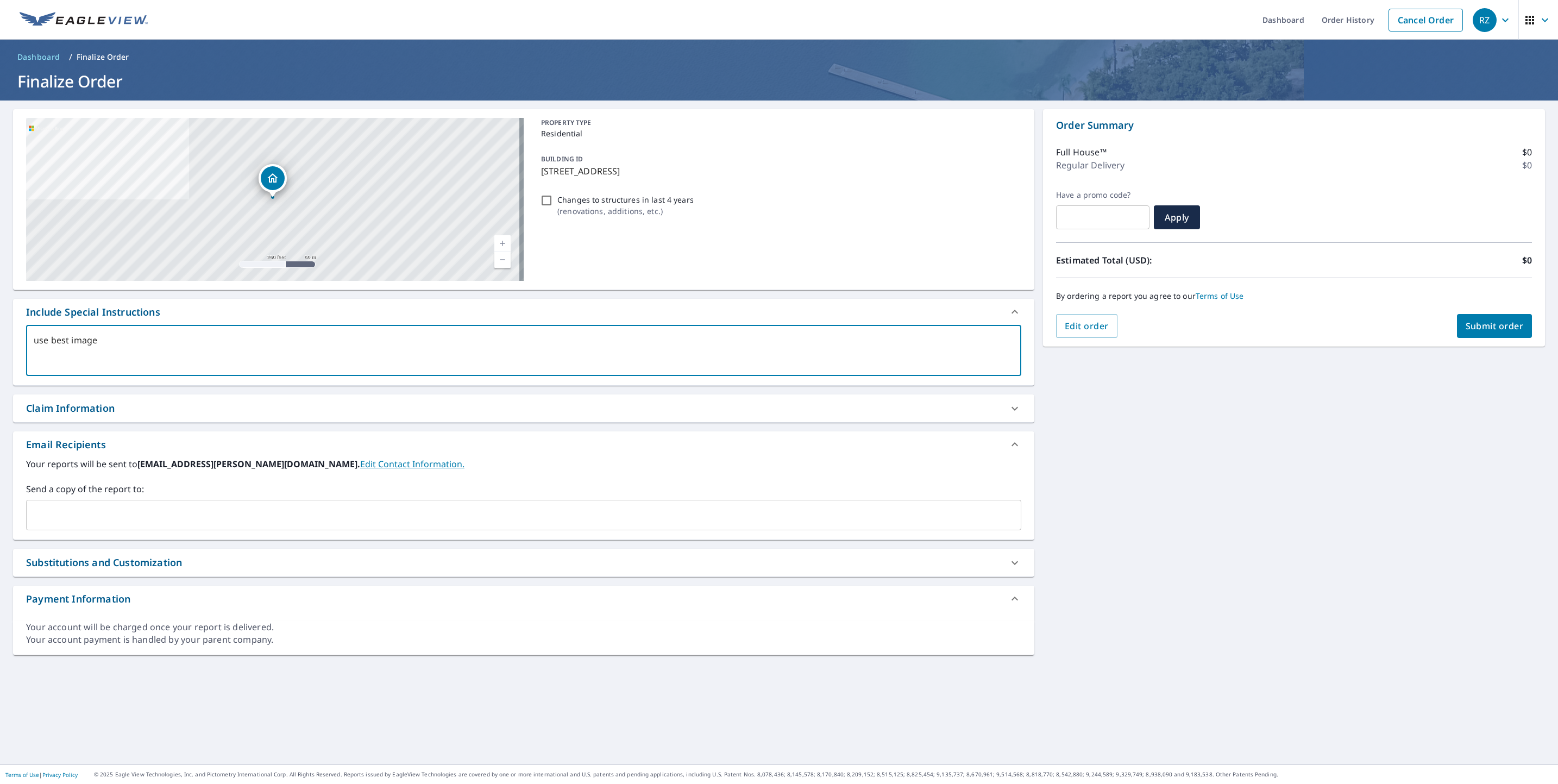
checkbox input "true"
type textarea "use best image w"
type textarea "x"
checkbox input "true"
type textarea "use best image we"
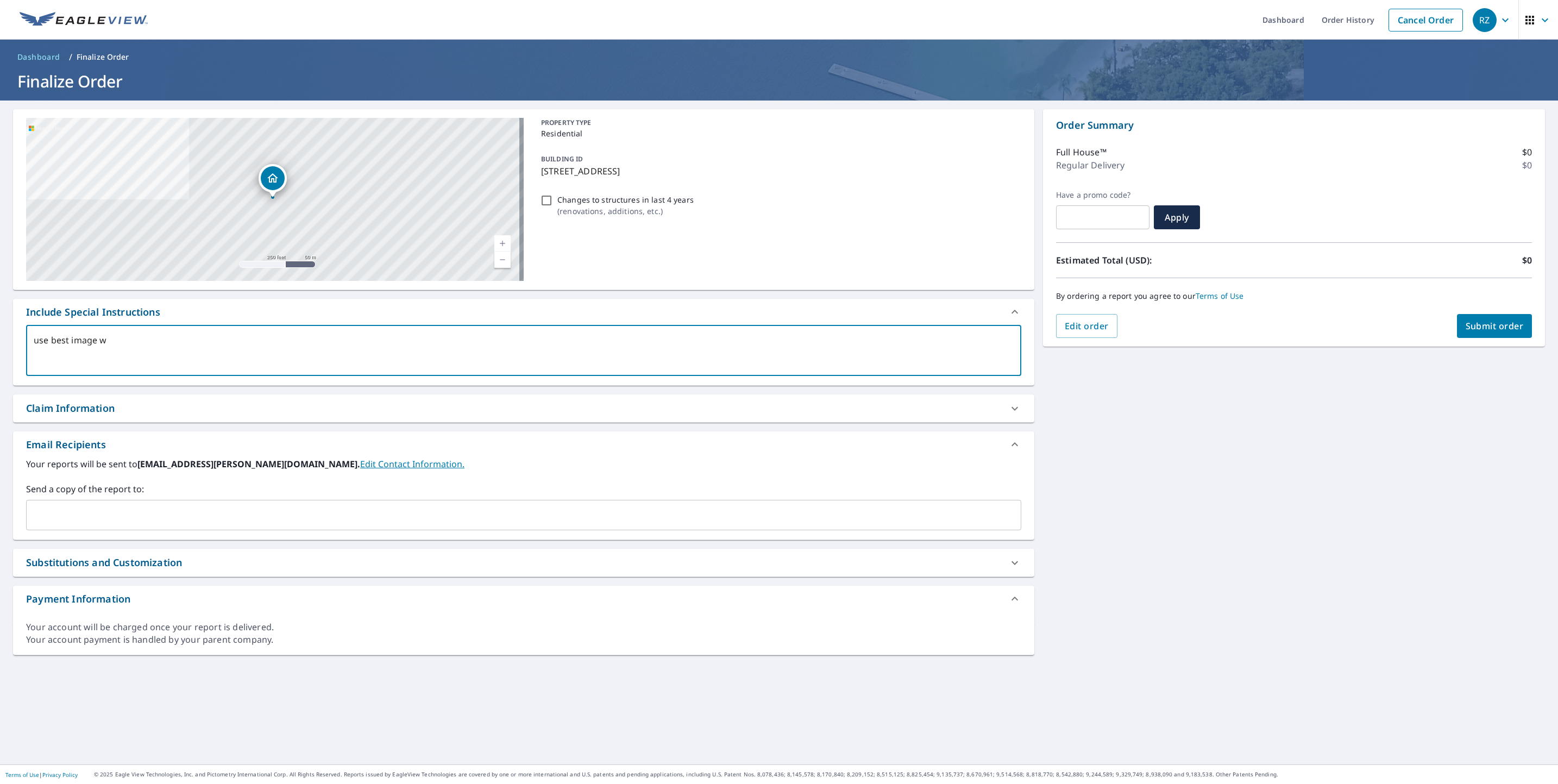
type textarea "x"
checkbox input "true"
type textarea "use best image we"
type textarea "x"
checkbox input "true"
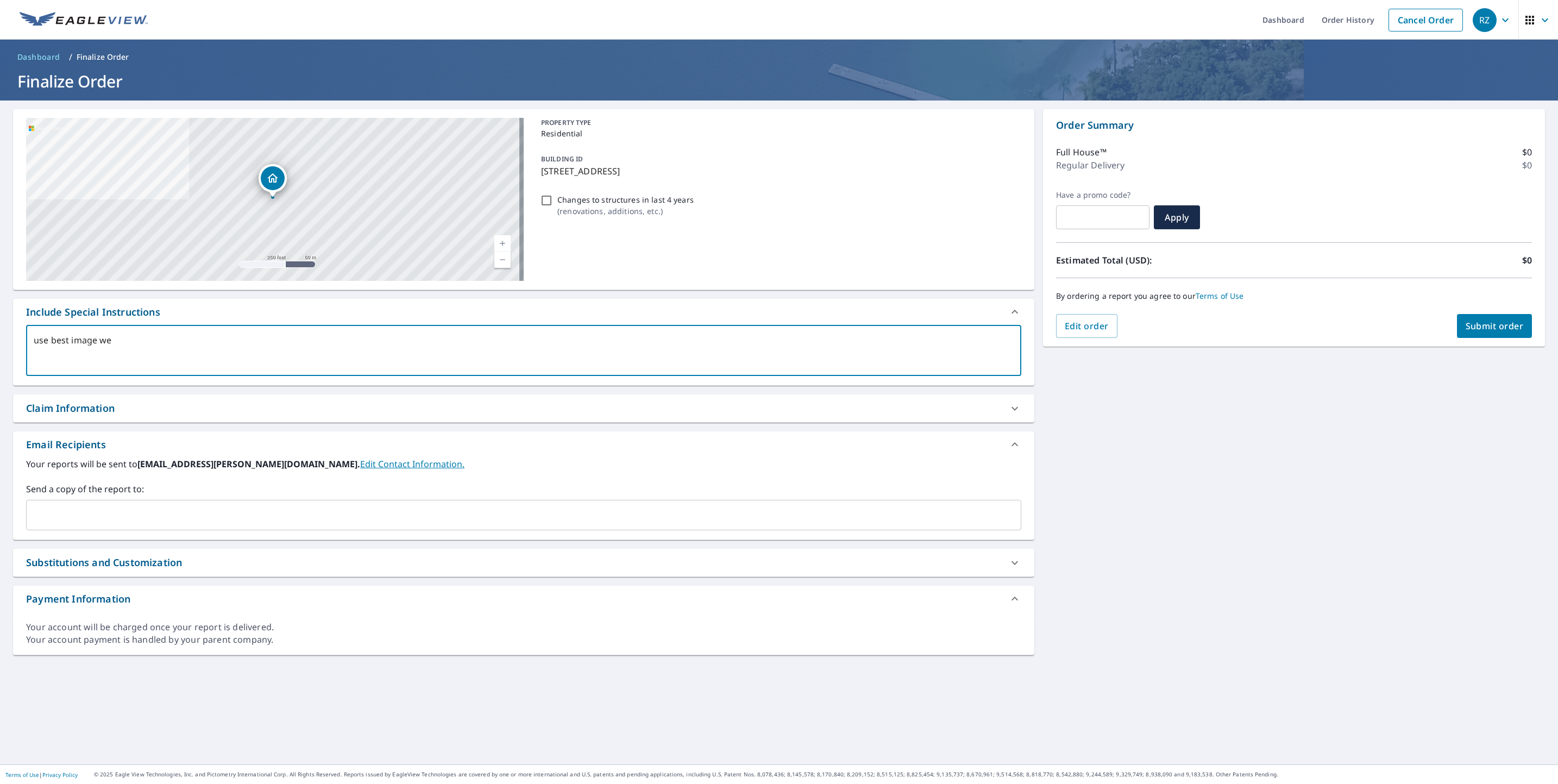
type textarea "use best image we h"
type textarea "x"
checkbox input "true"
type textarea "use best image we ha"
type textarea "x"
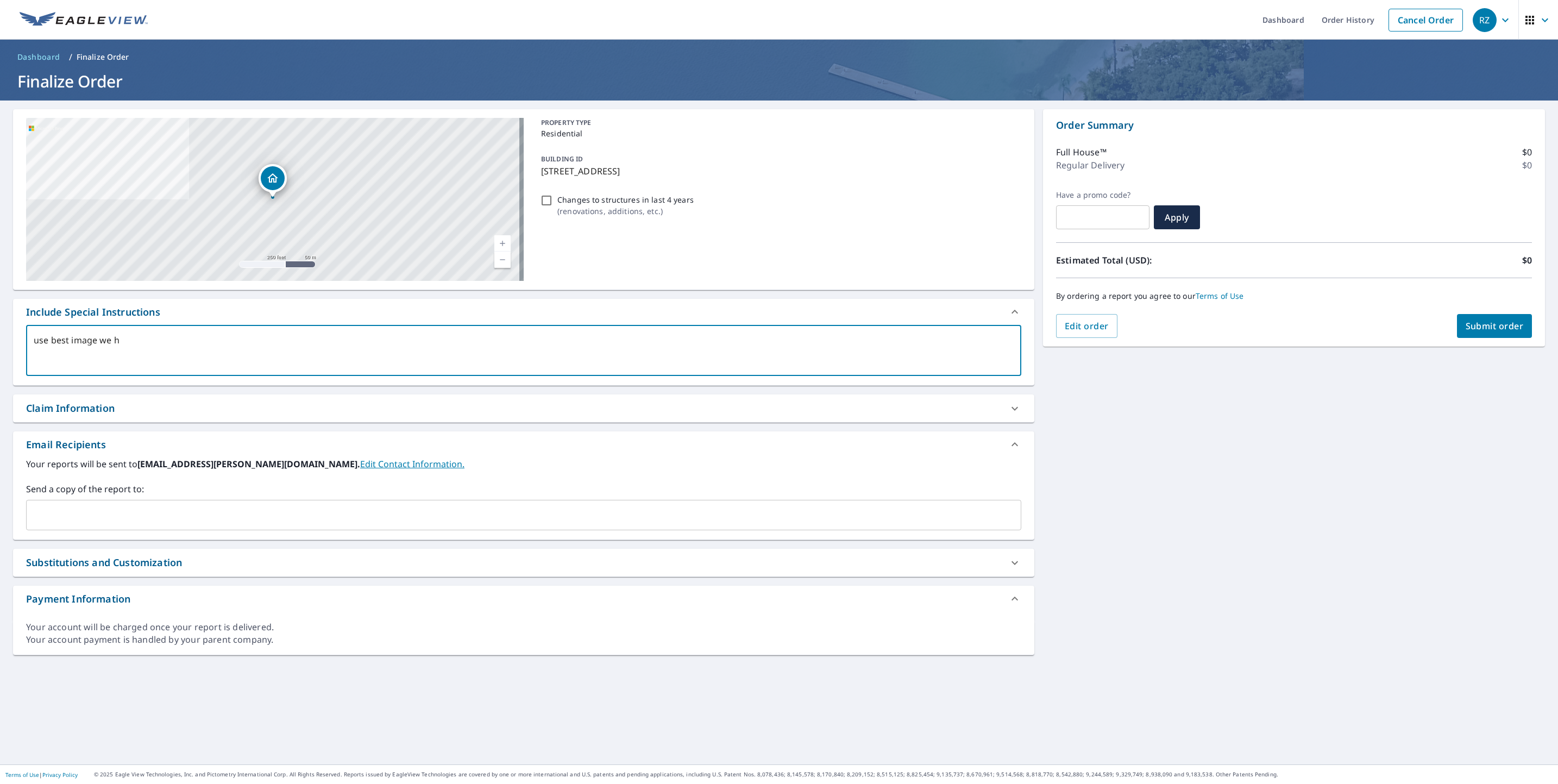
checkbox input "true"
type textarea "use best image we hav"
type textarea "x"
checkbox input "true"
type textarea "use best image we have"
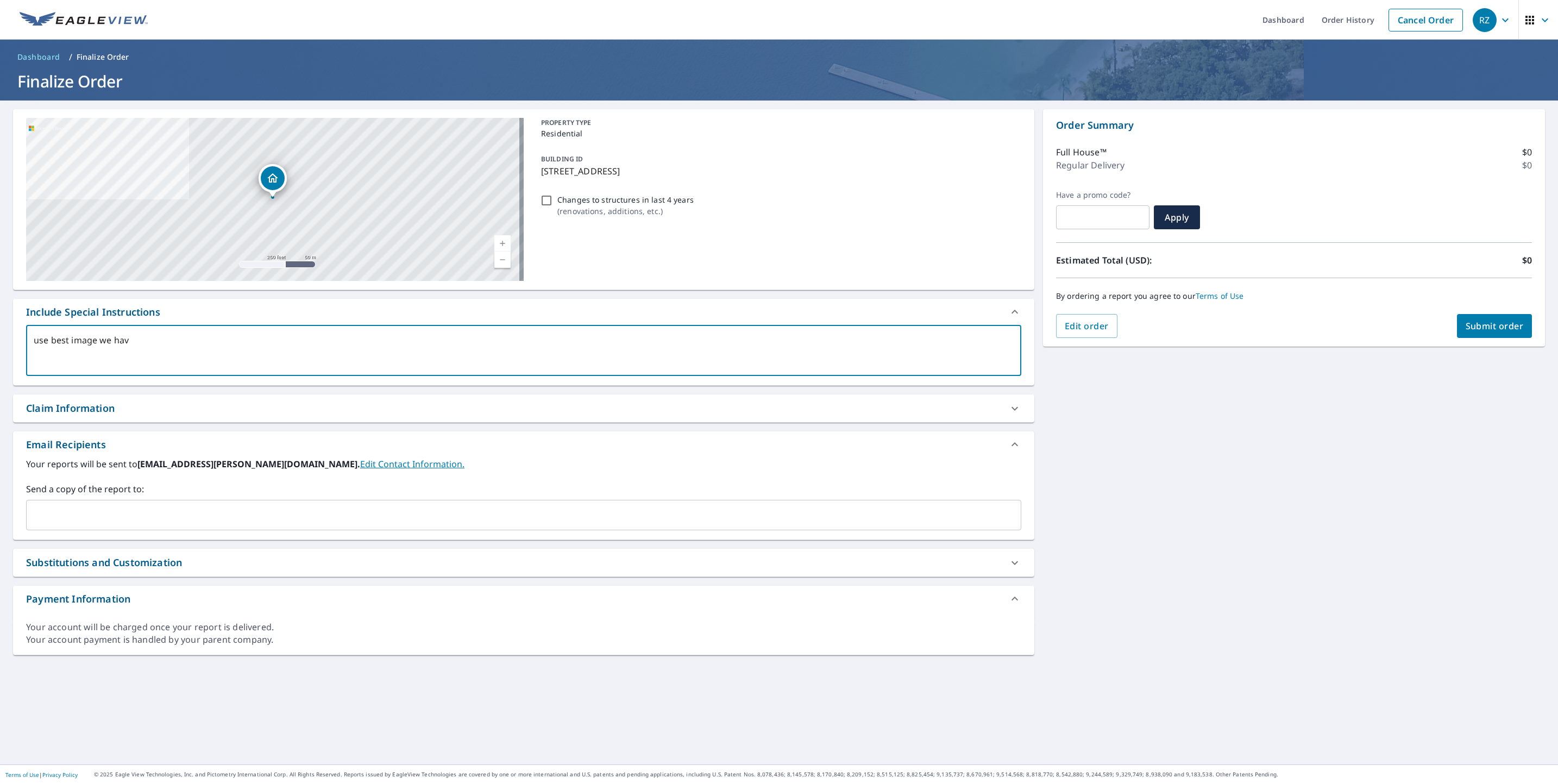
type textarea "x"
checkbox input "true"
type textarea "use best image we have"
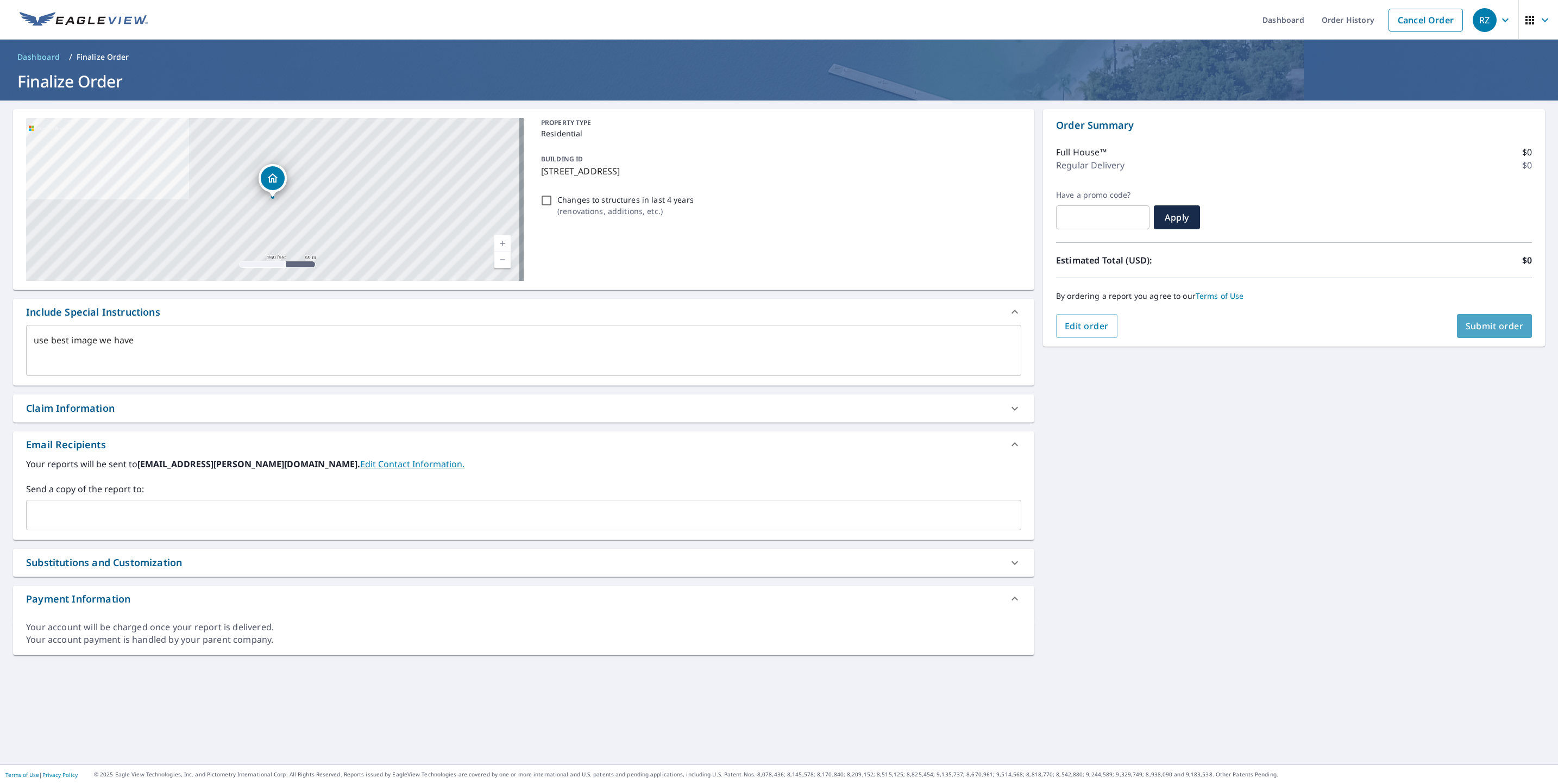
click at [1473, 320] on span "Submit order" at bounding box center [1494, 326] width 58 height 12
type textarea "x"
checkbox input "true"
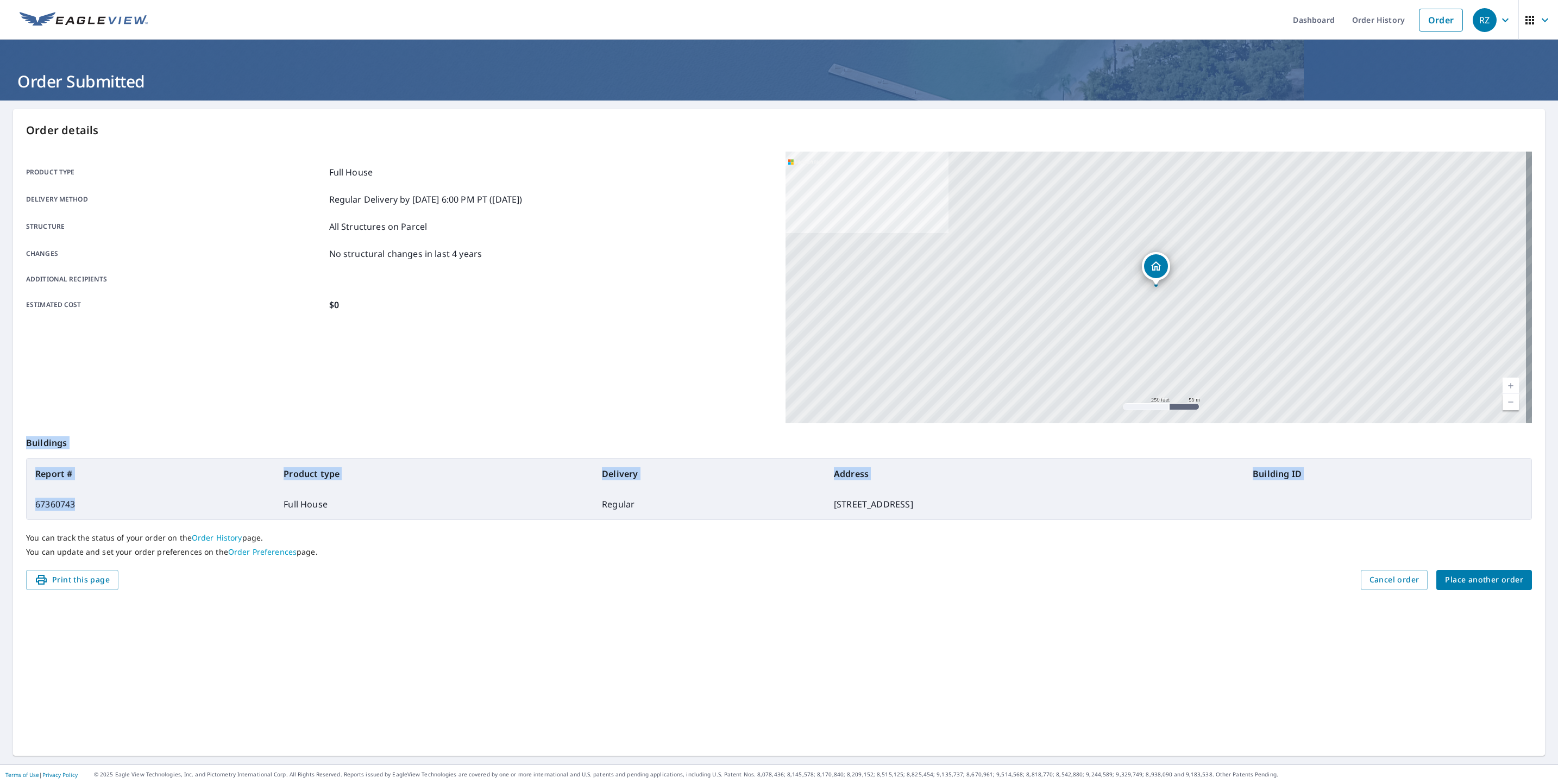
drag, startPoint x: 76, startPoint y: 502, endPoint x: 25, endPoint y: 507, distance: 51.2
click at [25, 507] on div "Order details Product type Full House Delivery method Regular Delivery by 9/10/…" at bounding box center [779, 432] width 1532 height 646
drag, startPoint x: 25, startPoint y: 507, endPoint x: 103, endPoint y: 515, distance: 78.4
click at [103, 515] on td "67360743" at bounding box center [151, 503] width 249 height 30
click at [1482, 587] on span "Place another order" at bounding box center [1484, 580] width 78 height 13
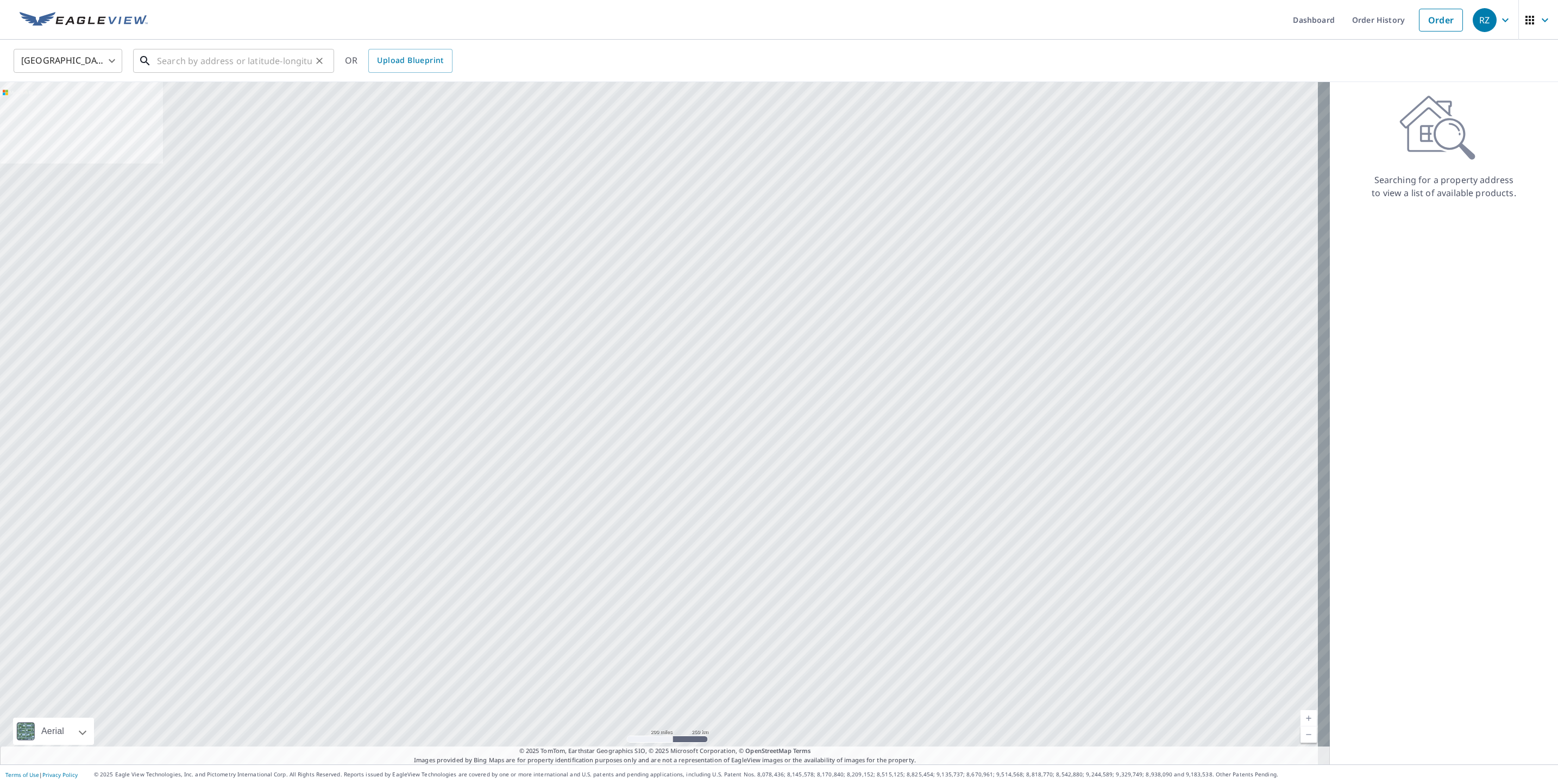
click at [265, 59] on input "text" at bounding box center [234, 60] width 155 height 30
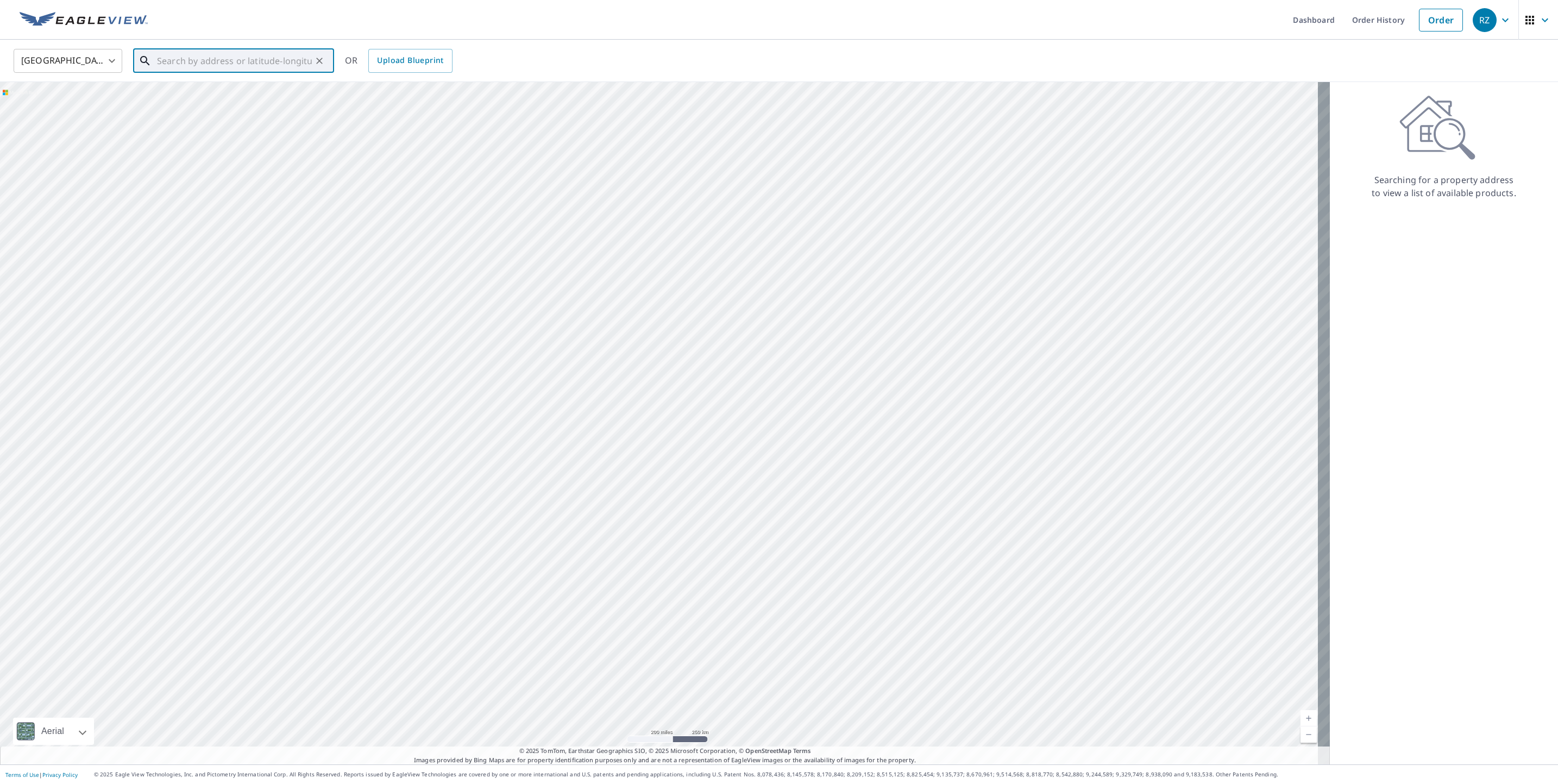
paste input "[STREET_ADDRESS][US_STATE]"
click at [158, 57] on input "[STREET_ADDRESS][US_STATE]" at bounding box center [234, 60] width 155 height 30
click at [233, 106] on p "[GEOGRAPHIC_DATA]" at bounding box center [240, 104] width 171 height 11
type input "26 Junction Way Winter Park, CO 80482"
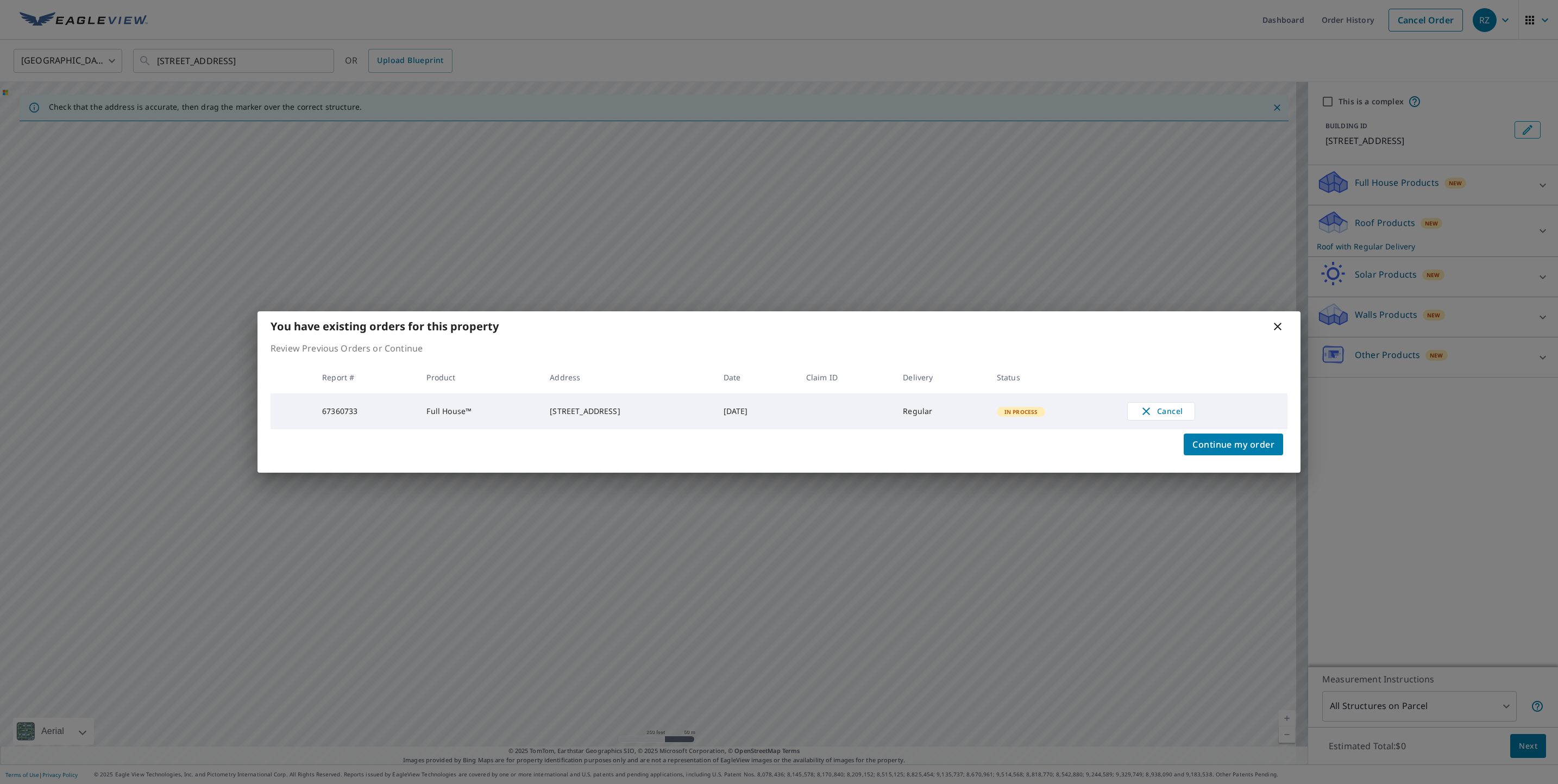
click at [304, 57] on div "You have existing orders for this property Review Previous Orders or Continue R…" at bounding box center [779, 392] width 1558 height 784
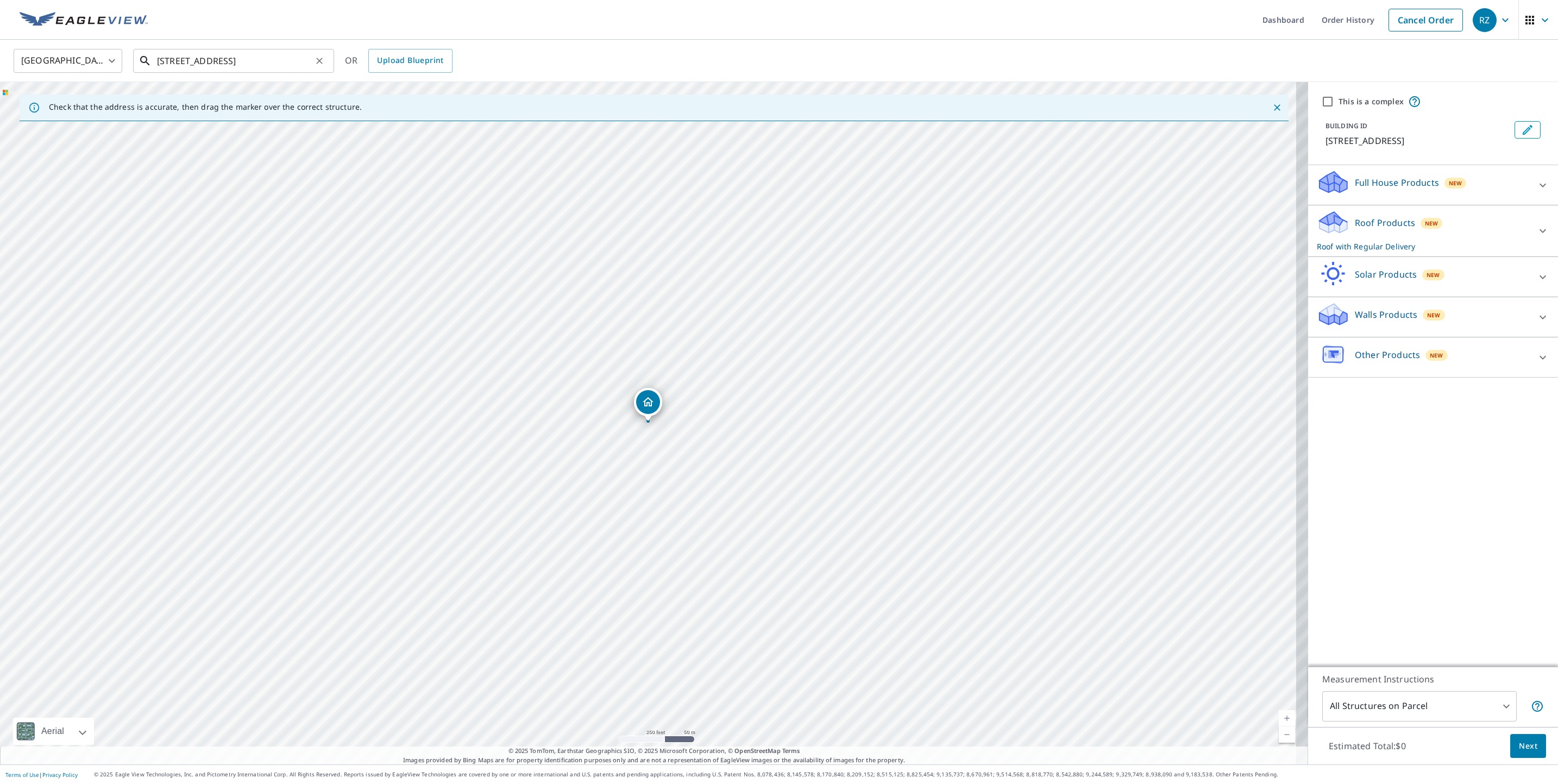
click at [280, 59] on input "26 Junction Way Winter Park, CO 80482" at bounding box center [234, 60] width 155 height 30
click at [200, 101] on p "[GEOGRAPHIC_DATA]" at bounding box center [240, 104] width 171 height 11
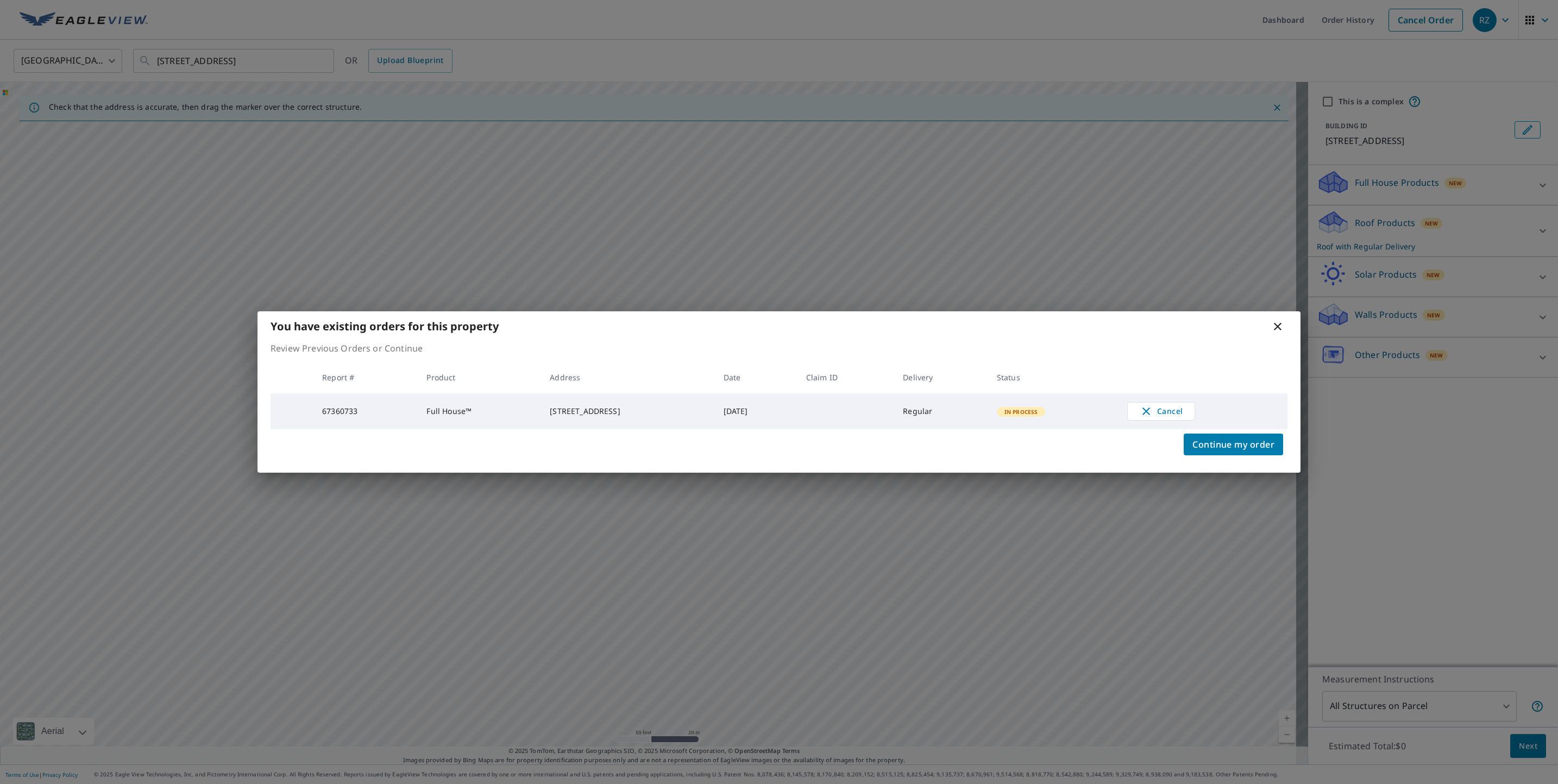
click at [267, 66] on div "You have existing orders for this property Review Previous Orders or Continue R…" at bounding box center [779, 392] width 1558 height 784
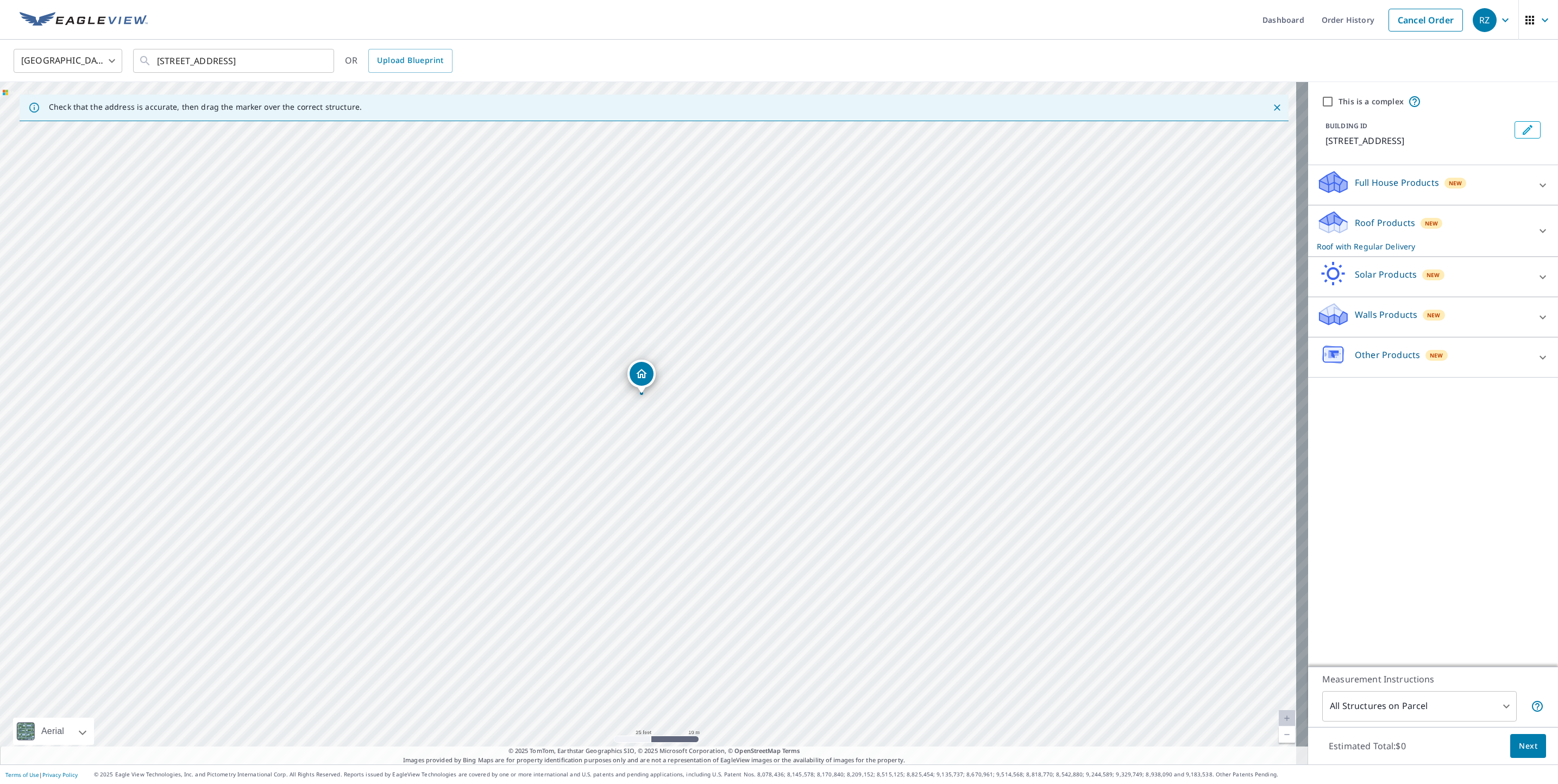
drag, startPoint x: 559, startPoint y: 344, endPoint x: 562, endPoint y: 356, distance: 12.4
click at [562, 356] on div "26 Junction Way Winter Park, CO 80482" at bounding box center [654, 423] width 1308 height 682
click at [588, 389] on div "26 Junction Way Winter Park, CO 80482" at bounding box center [654, 423] width 1308 height 682
drag, startPoint x: 646, startPoint y: 406, endPoint x: 646, endPoint y: 440, distance: 34.0
click at [242, 65] on input "26 Junction Way Winter Park, CO 80482" at bounding box center [234, 60] width 155 height 30
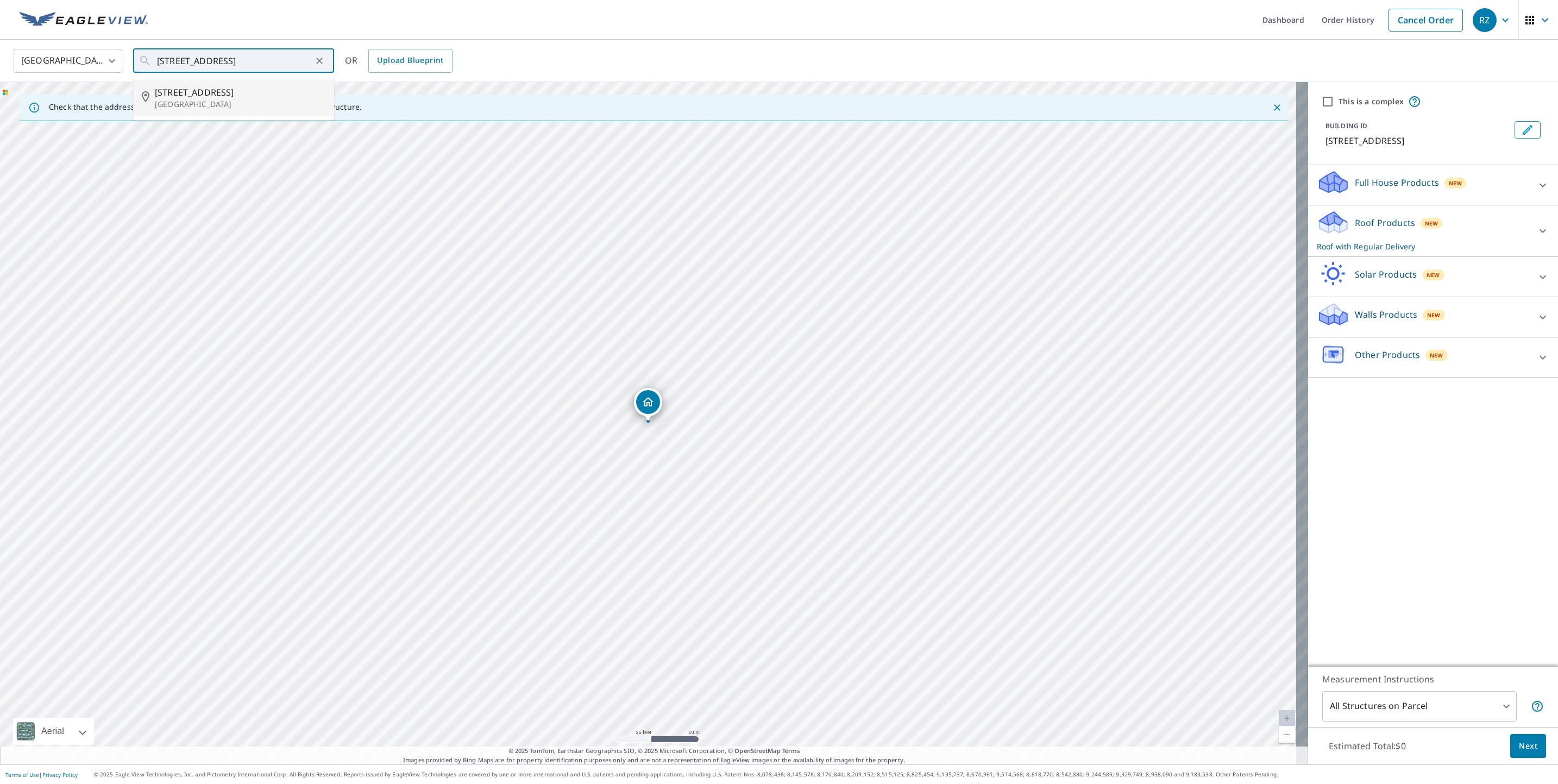
click at [1355, 188] on p "Full House Products" at bounding box center [1397, 182] width 84 height 13
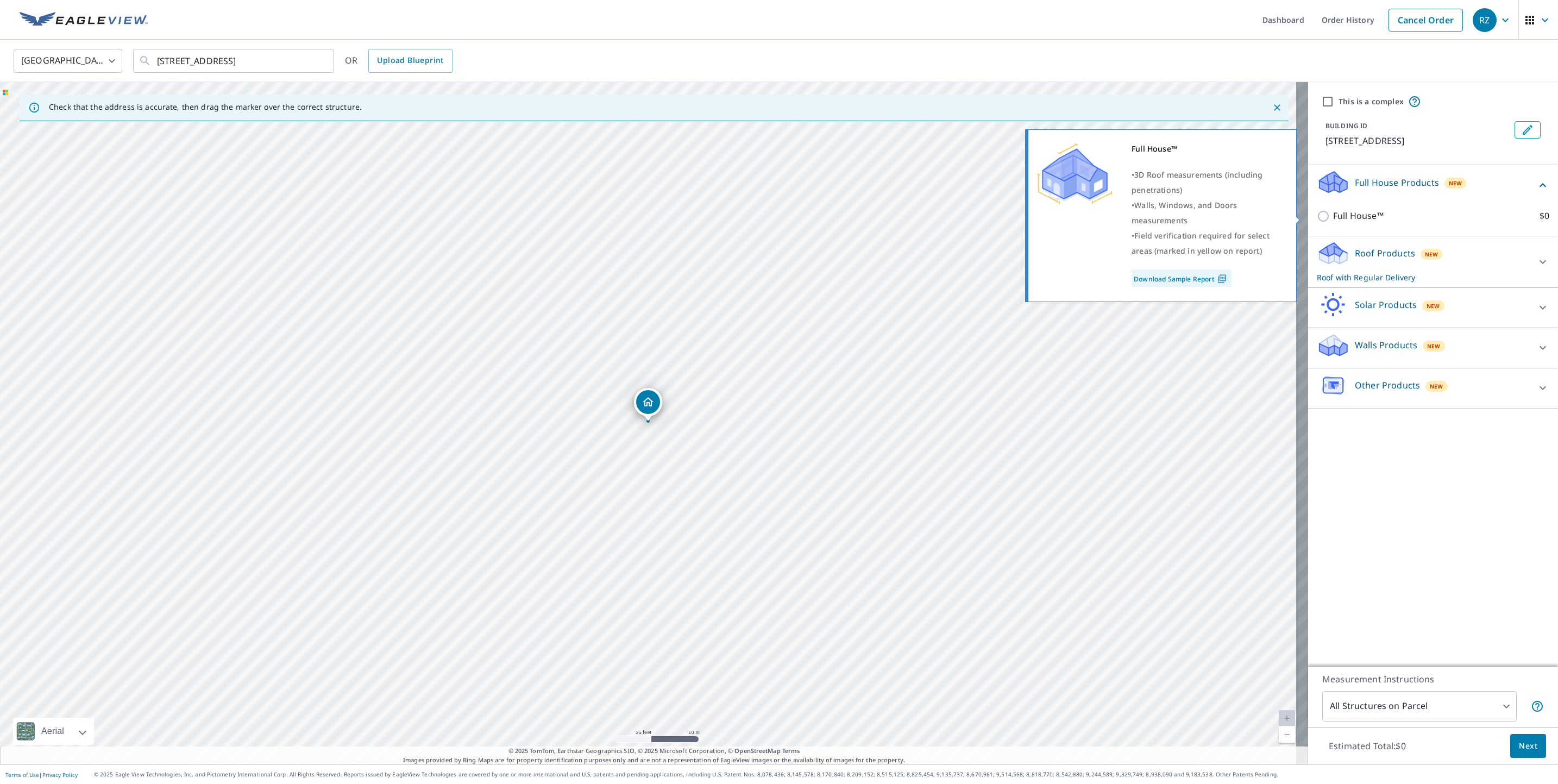
click at [1317, 215] on input "Full House™ $0" at bounding box center [1325, 216] width 16 height 13
checkbox input "true"
checkbox input "false"
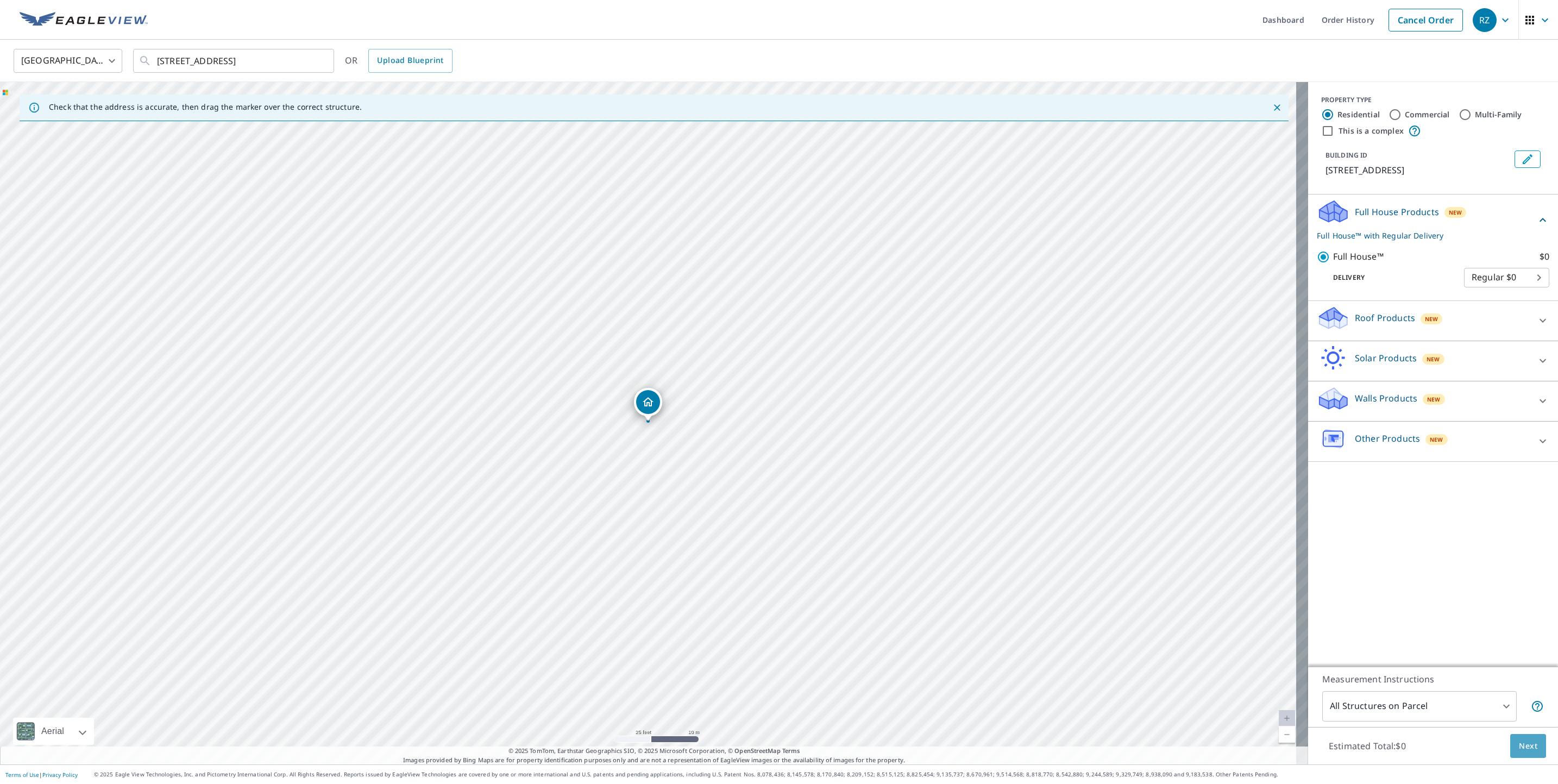
click at [1519, 739] on span "Next" at bounding box center [1528, 746] width 18 height 13
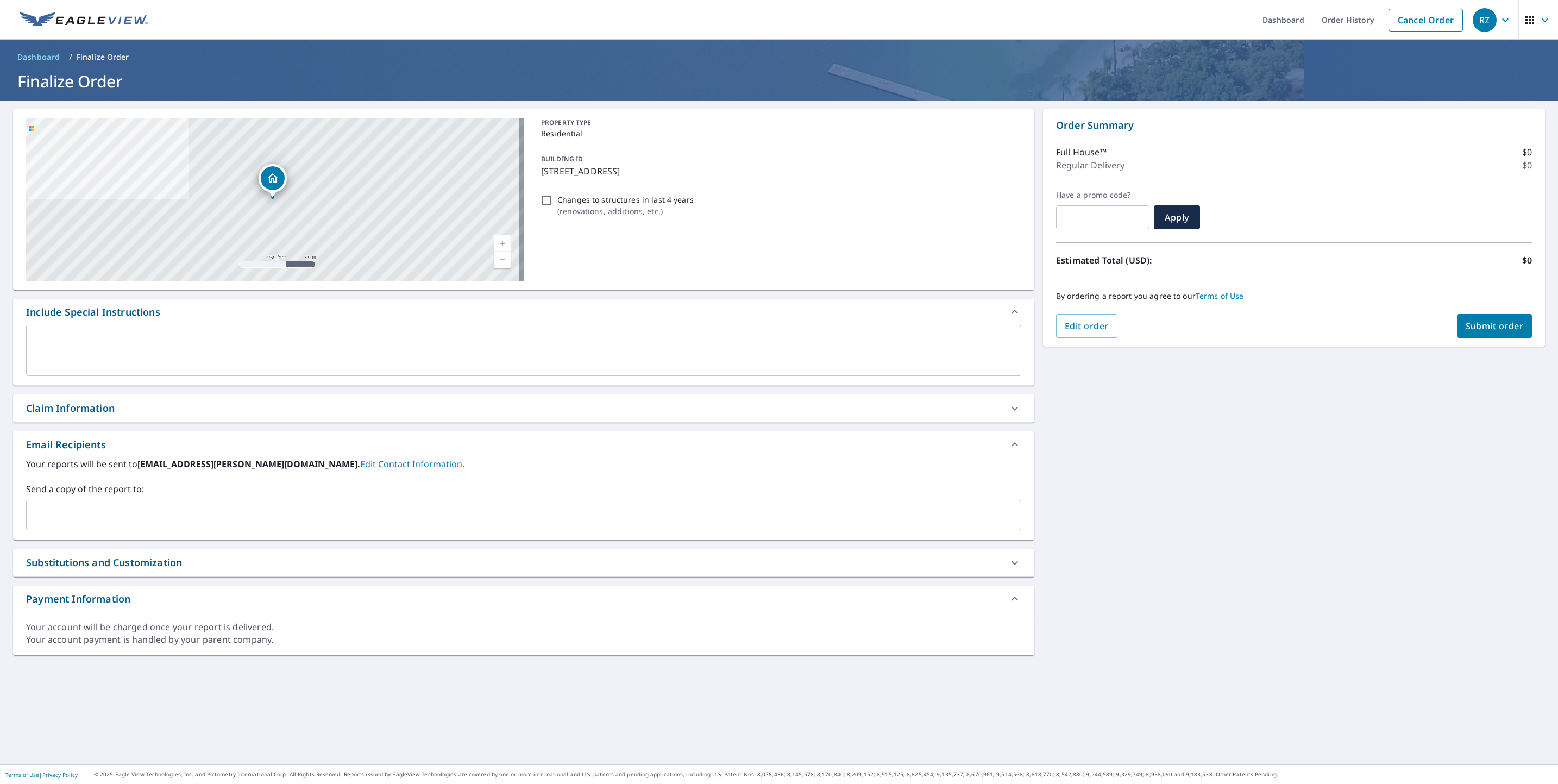
click at [1494, 323] on span "Submit order" at bounding box center [1494, 326] width 58 height 12
checkbox input "true"
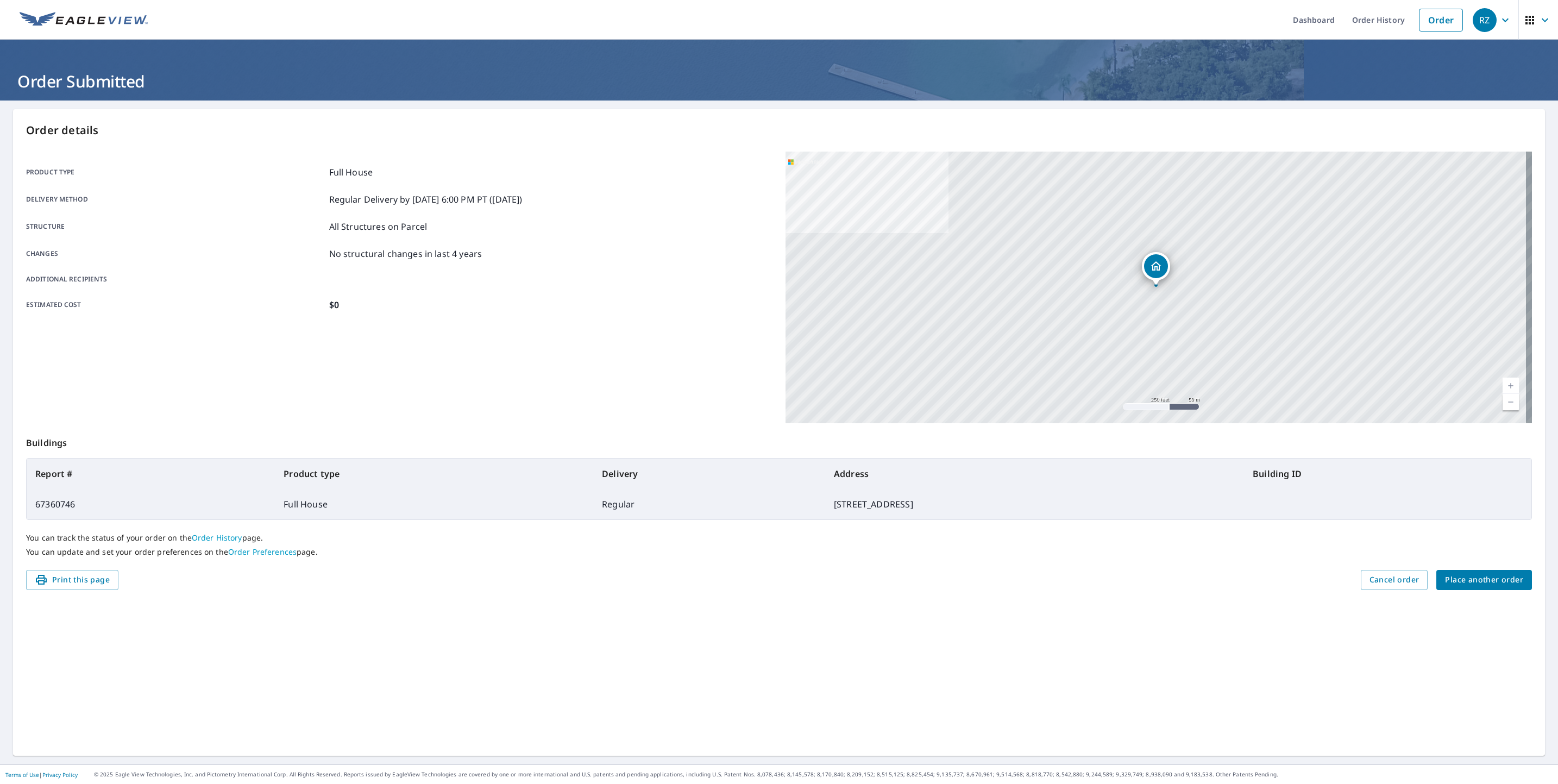
click at [1491, 580] on span "Place another order" at bounding box center [1484, 580] width 78 height 13
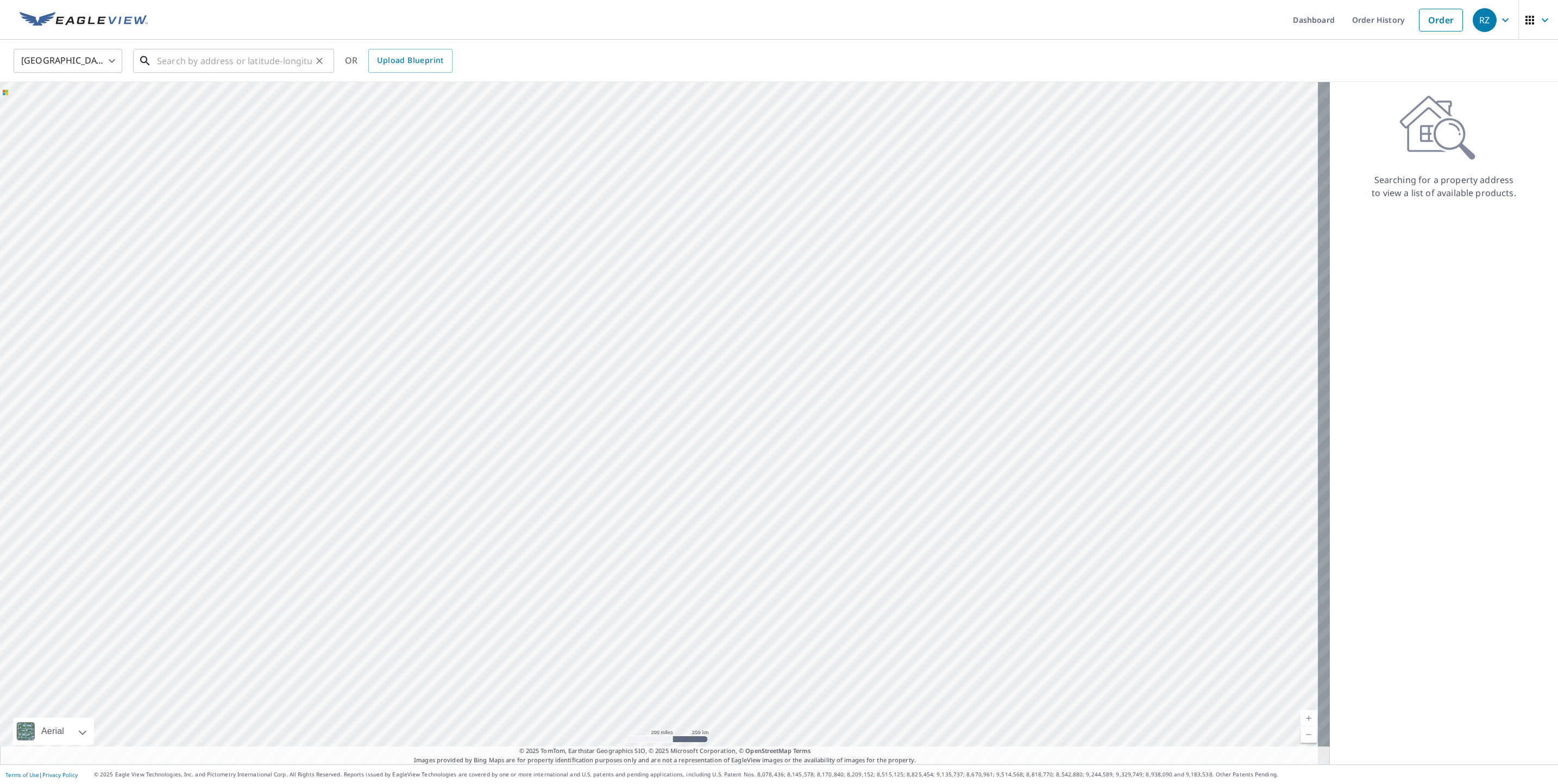
click at [189, 64] on input "text" at bounding box center [234, 60] width 155 height 30
paste input "[STREET_ADDRESS][US_STATE]"
drag, startPoint x: 170, startPoint y: 59, endPoint x: 77, endPoint y: 59, distance: 93.0
click at [77, 59] on div "United States US ​ 46 junction way, winterpark, colorado, 80482 ​ 46 Junction W…" at bounding box center [775, 60] width 1540 height 25
click at [160, 64] on input "[STREET_ADDRESS][US_STATE]" at bounding box center [234, 60] width 155 height 30
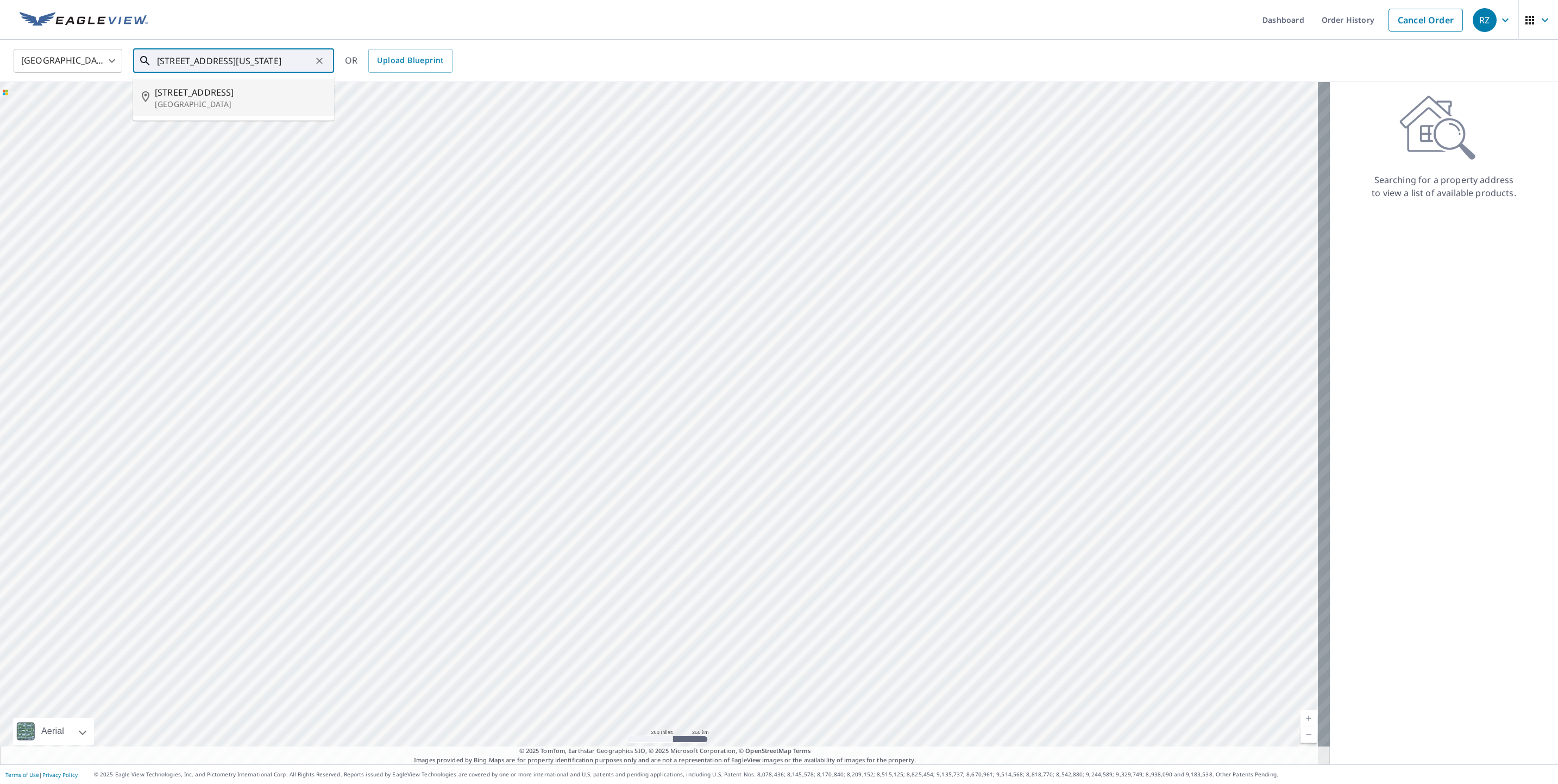
click at [223, 88] on span "36 Junction Way" at bounding box center [240, 92] width 171 height 13
type input "36 Junction Way Winter Park, CO 80482"
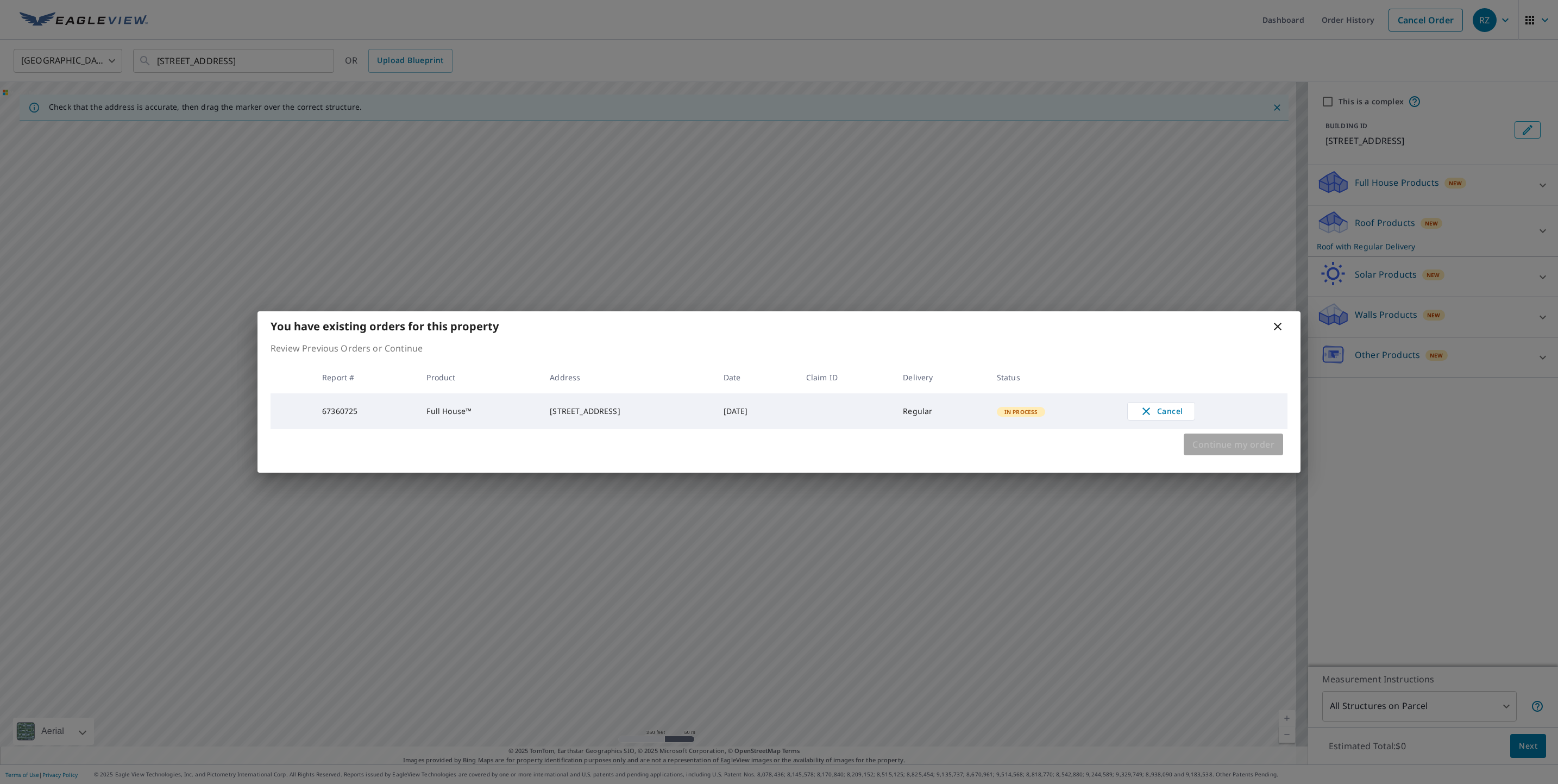
click at [1235, 449] on span "Continue my order" at bounding box center [1233, 444] width 82 height 15
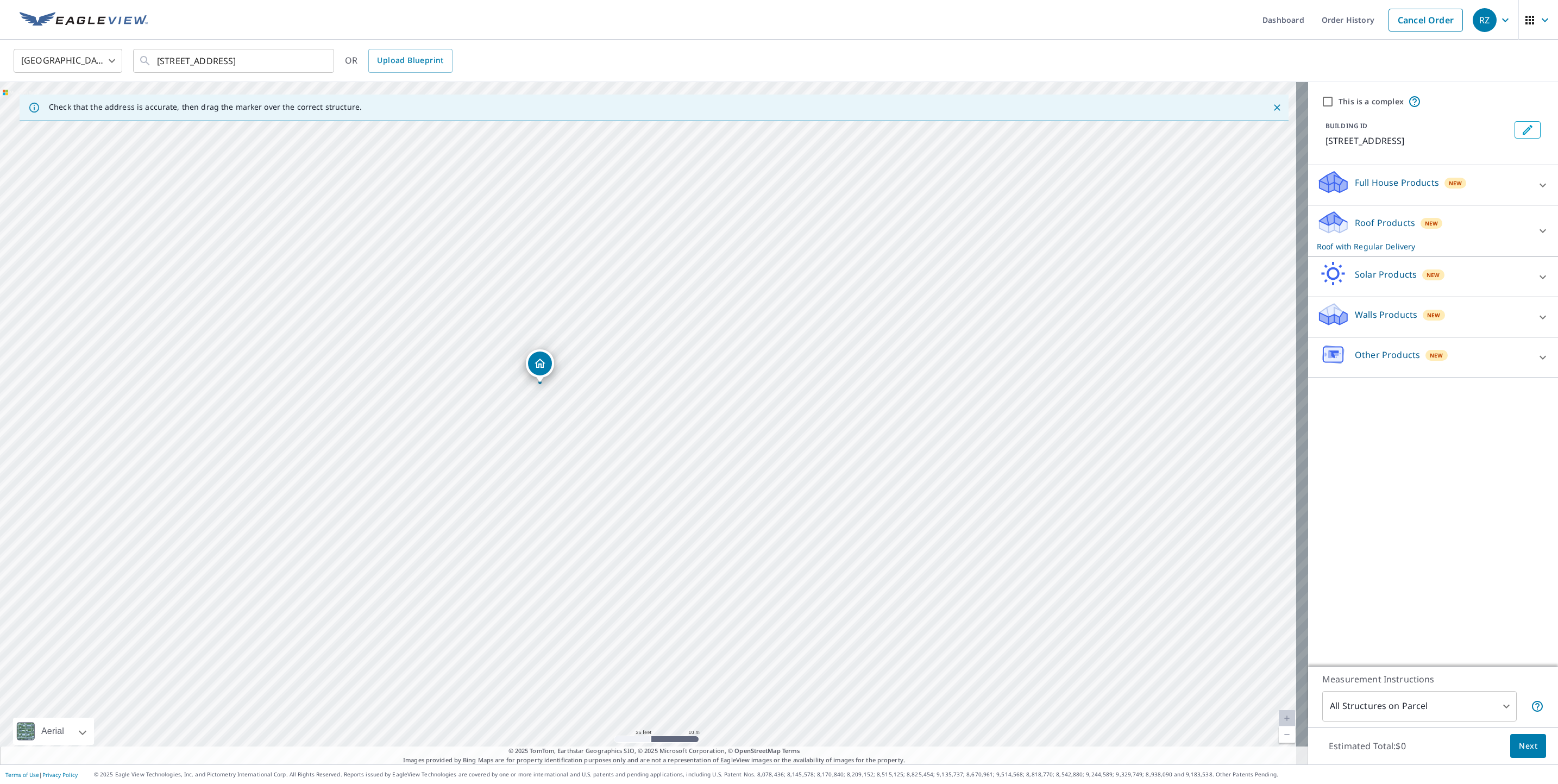
drag, startPoint x: 535, startPoint y: 335, endPoint x: 538, endPoint y: 370, distance: 35.1
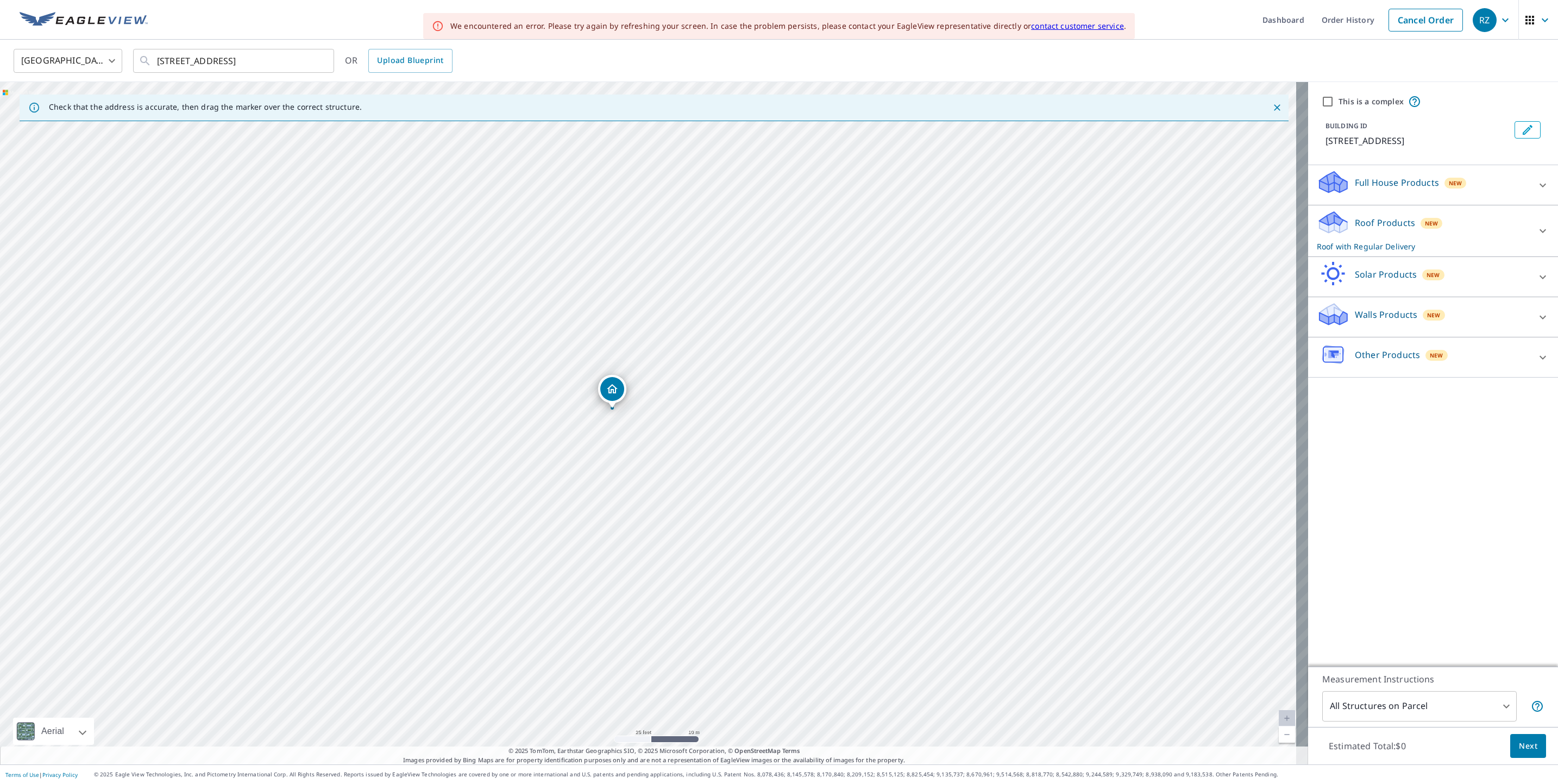
drag, startPoint x: 625, startPoint y: 401, endPoint x: 595, endPoint y: 389, distance: 32.3
click at [78, 743] on div "Aerial Road A standard road map Aerial A detailed look from above Labels Labels" at bounding box center [654, 743] width 1308 height 0
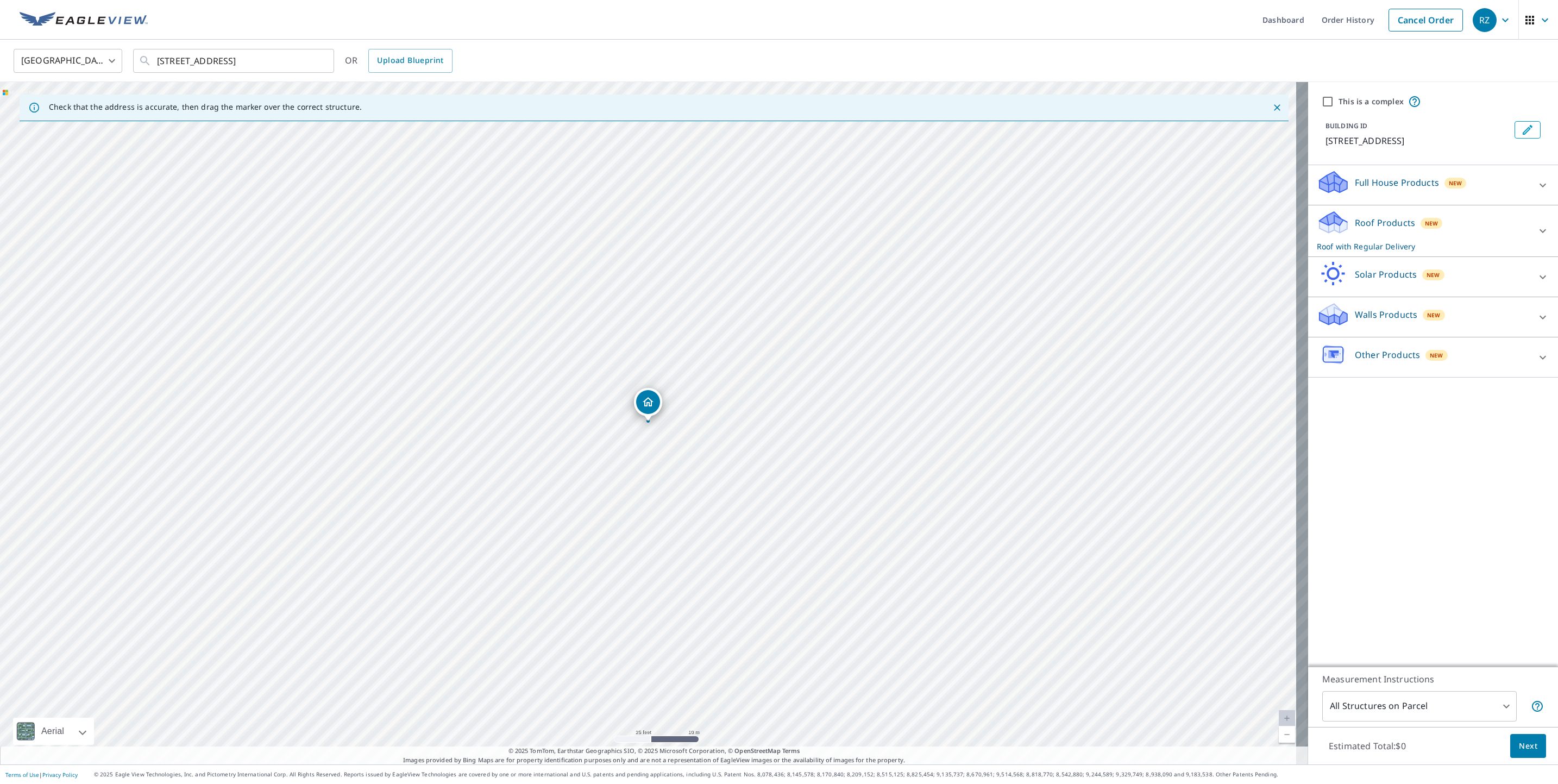
click at [728, 452] on div "26 Junction Way Winter Park, CO 80482" at bounding box center [654, 423] width 1308 height 682
drag, startPoint x: 644, startPoint y: 403, endPoint x: 693, endPoint y: 428, distance: 55.0
drag, startPoint x: 646, startPoint y: 405, endPoint x: 532, endPoint y: 348, distance: 127.5
click at [1414, 186] on p "Full House Products" at bounding box center [1397, 182] width 84 height 13
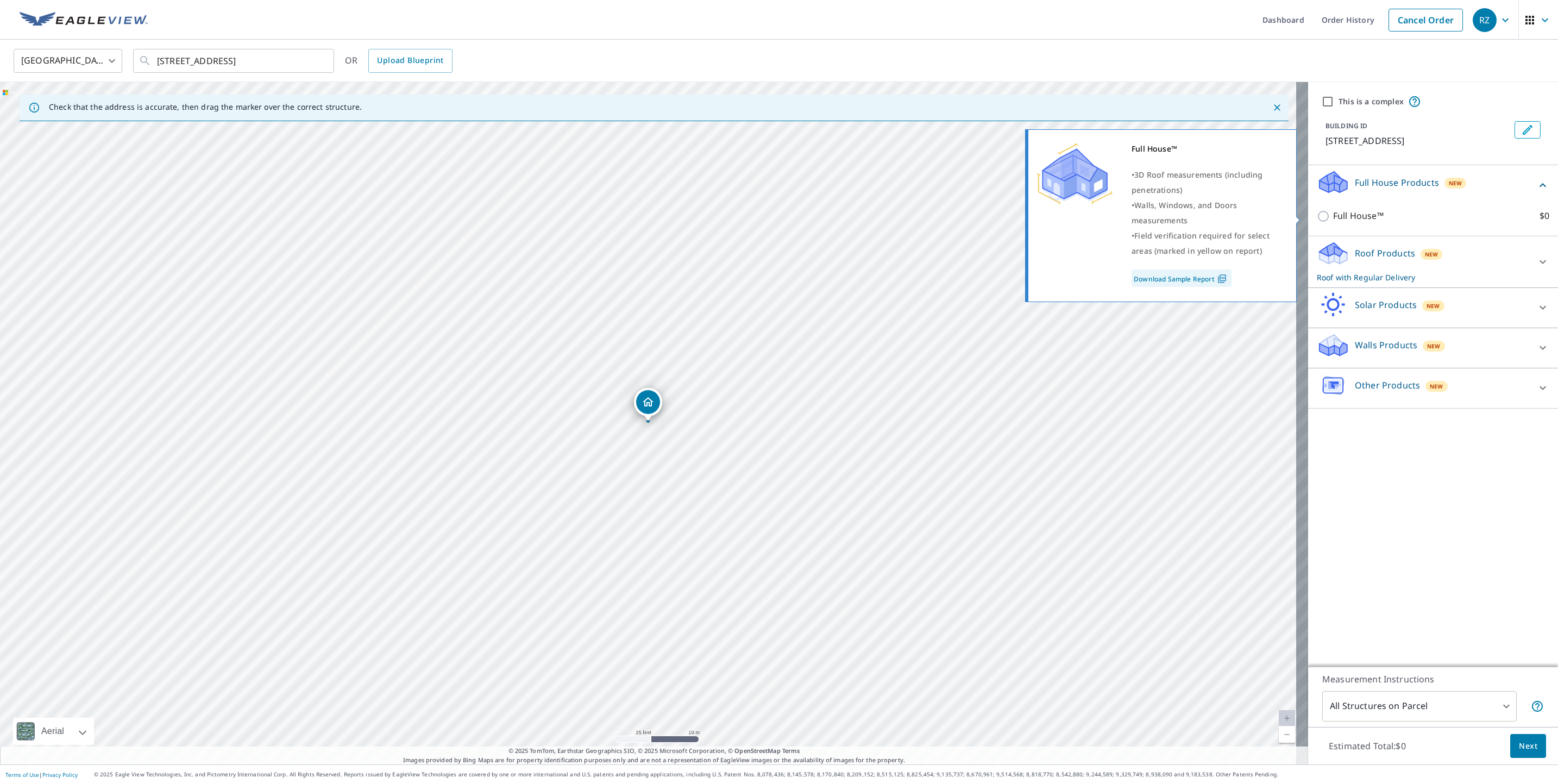
click at [1317, 222] on input "Full House™ $0" at bounding box center [1325, 216] width 16 height 13
checkbox input "true"
checkbox input "false"
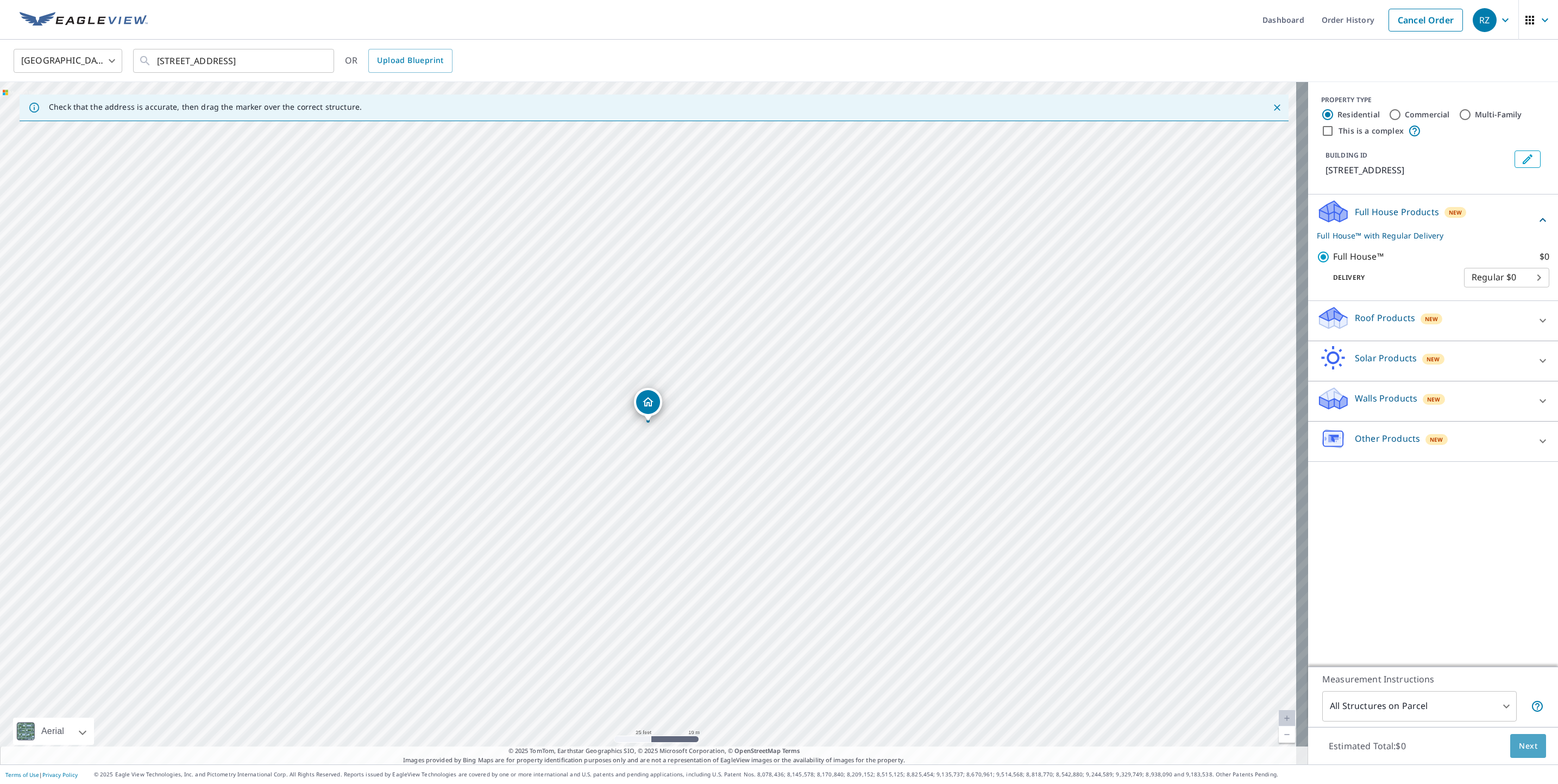
click at [1521, 748] on span "Next" at bounding box center [1528, 746] width 18 height 13
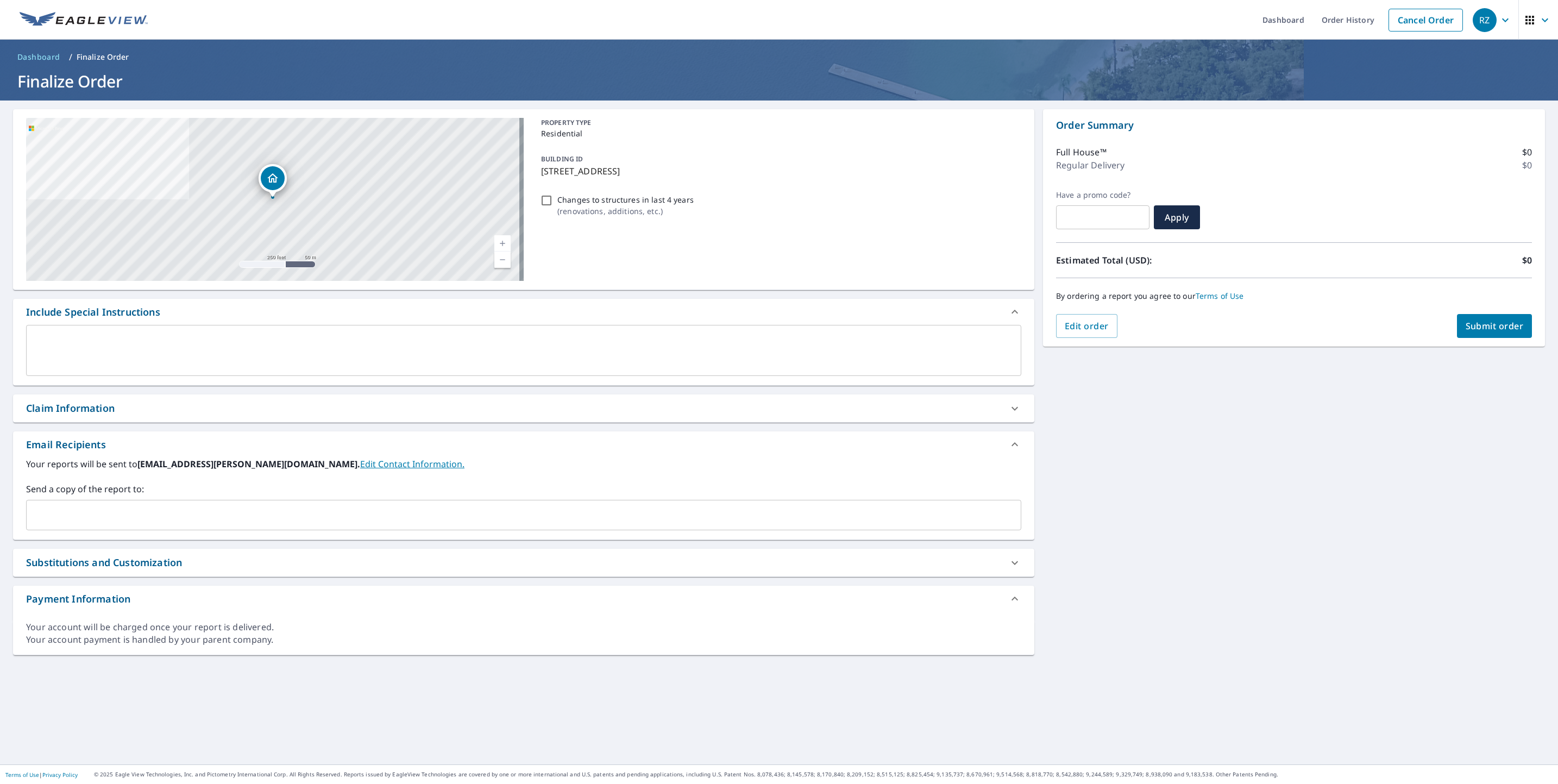
click at [153, 358] on textarea at bounding box center [524, 351] width 980 height 31
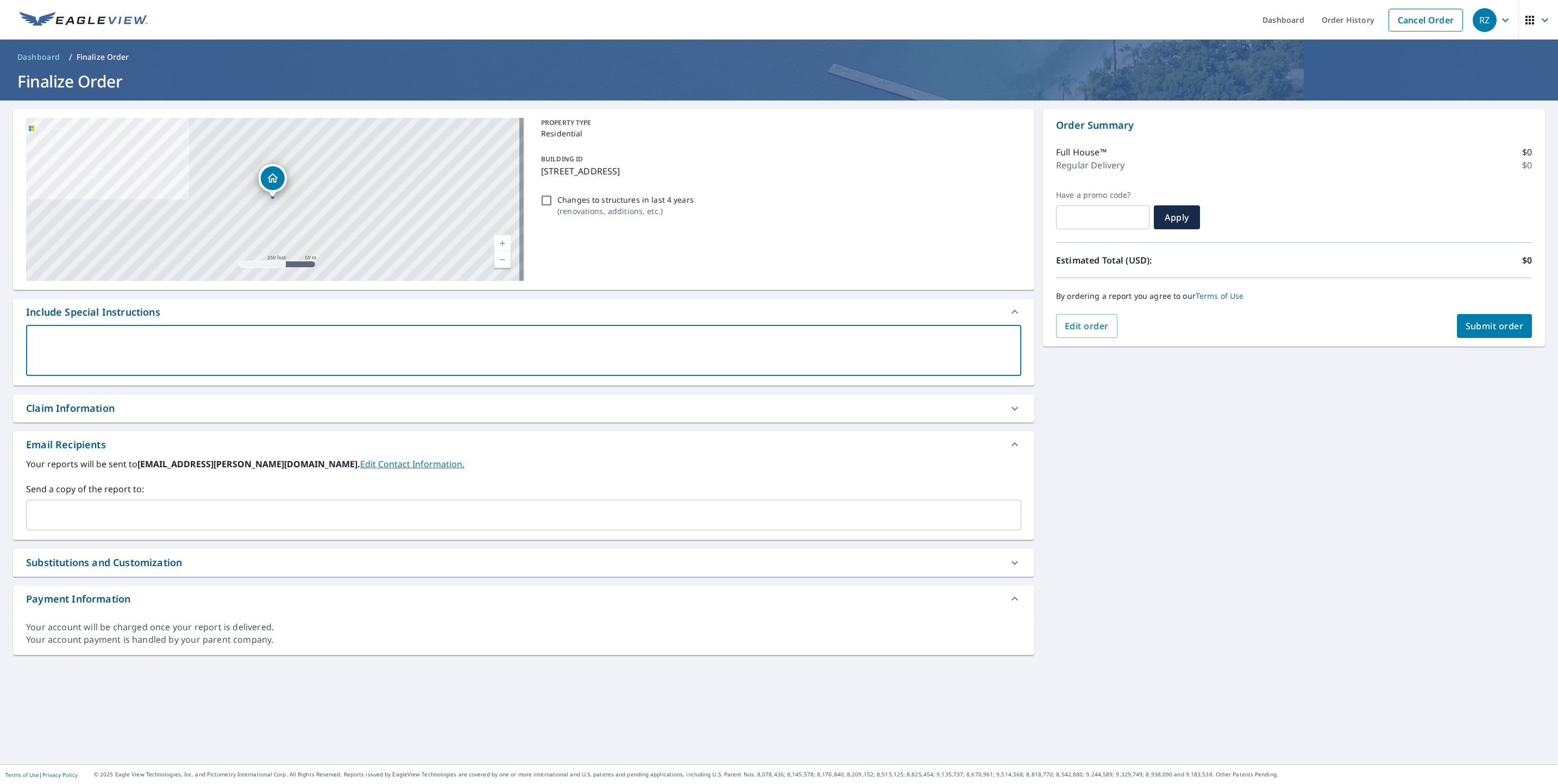
type textarea "u"
type textarea "x"
checkbox input "true"
type textarea "us"
type textarea "x"
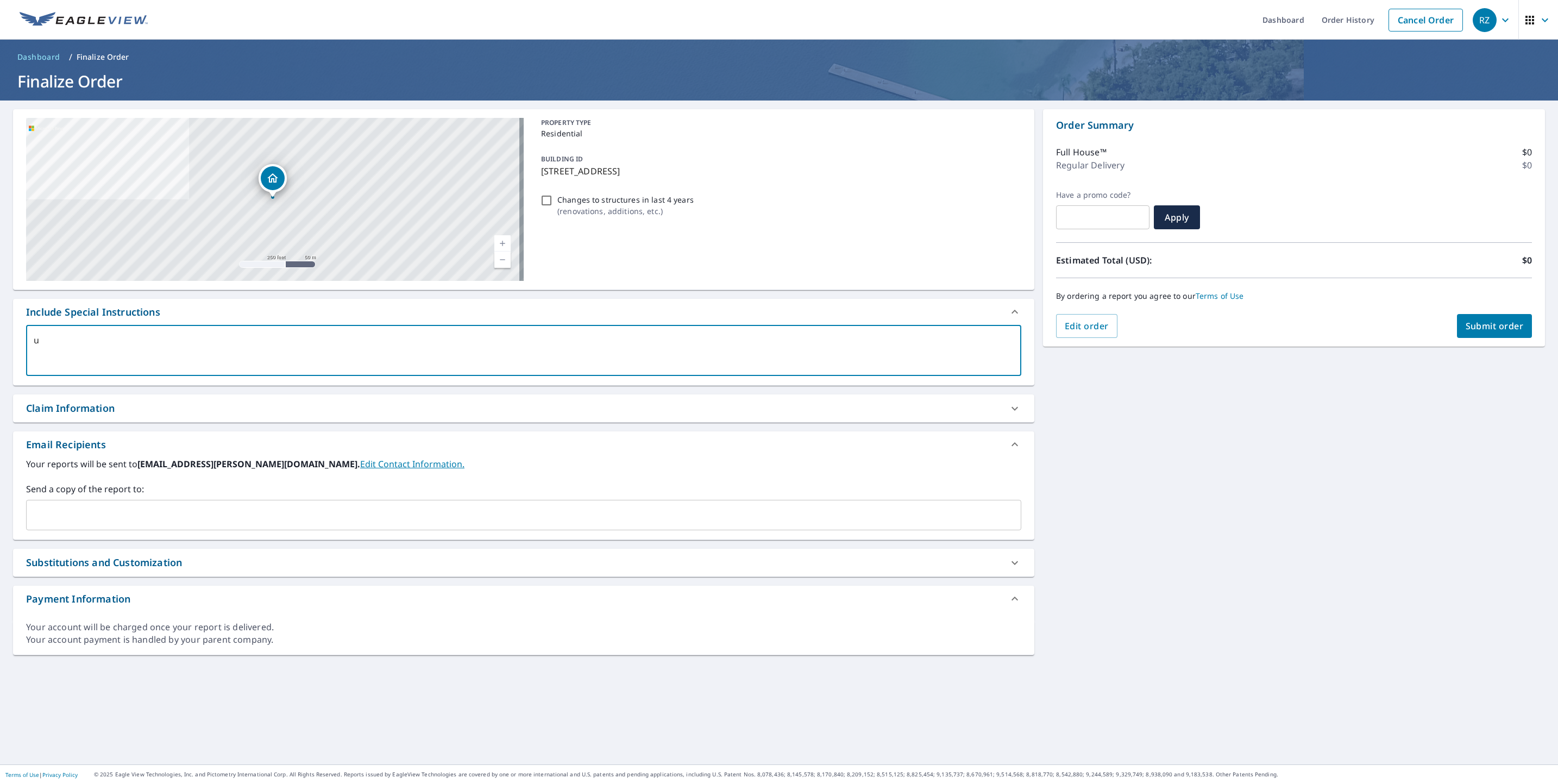
checkbox input "true"
type textarea "use"
type textarea "x"
checkbox input "true"
type textarea "use"
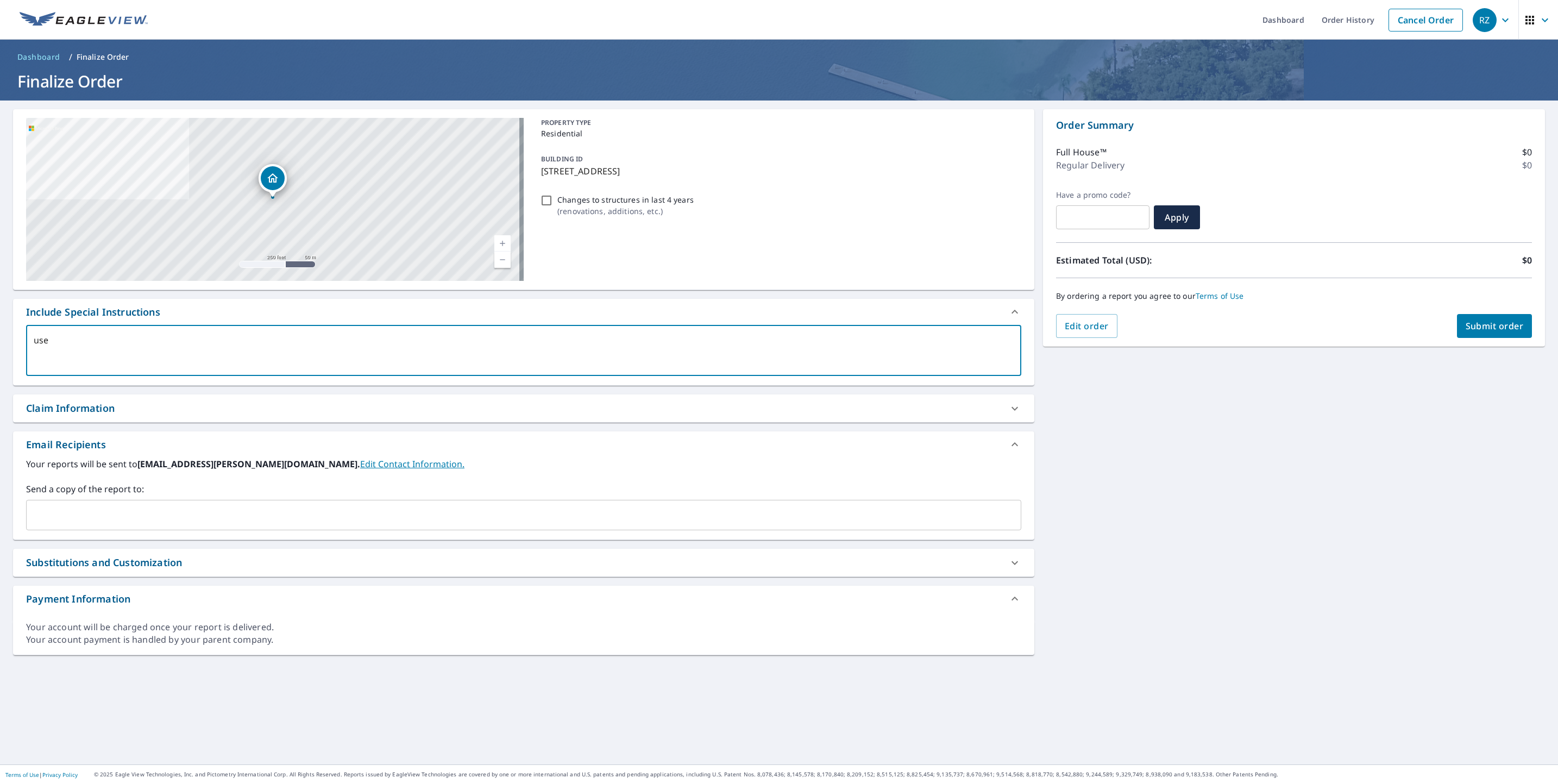
type textarea "x"
checkbox input "true"
type textarea "use b"
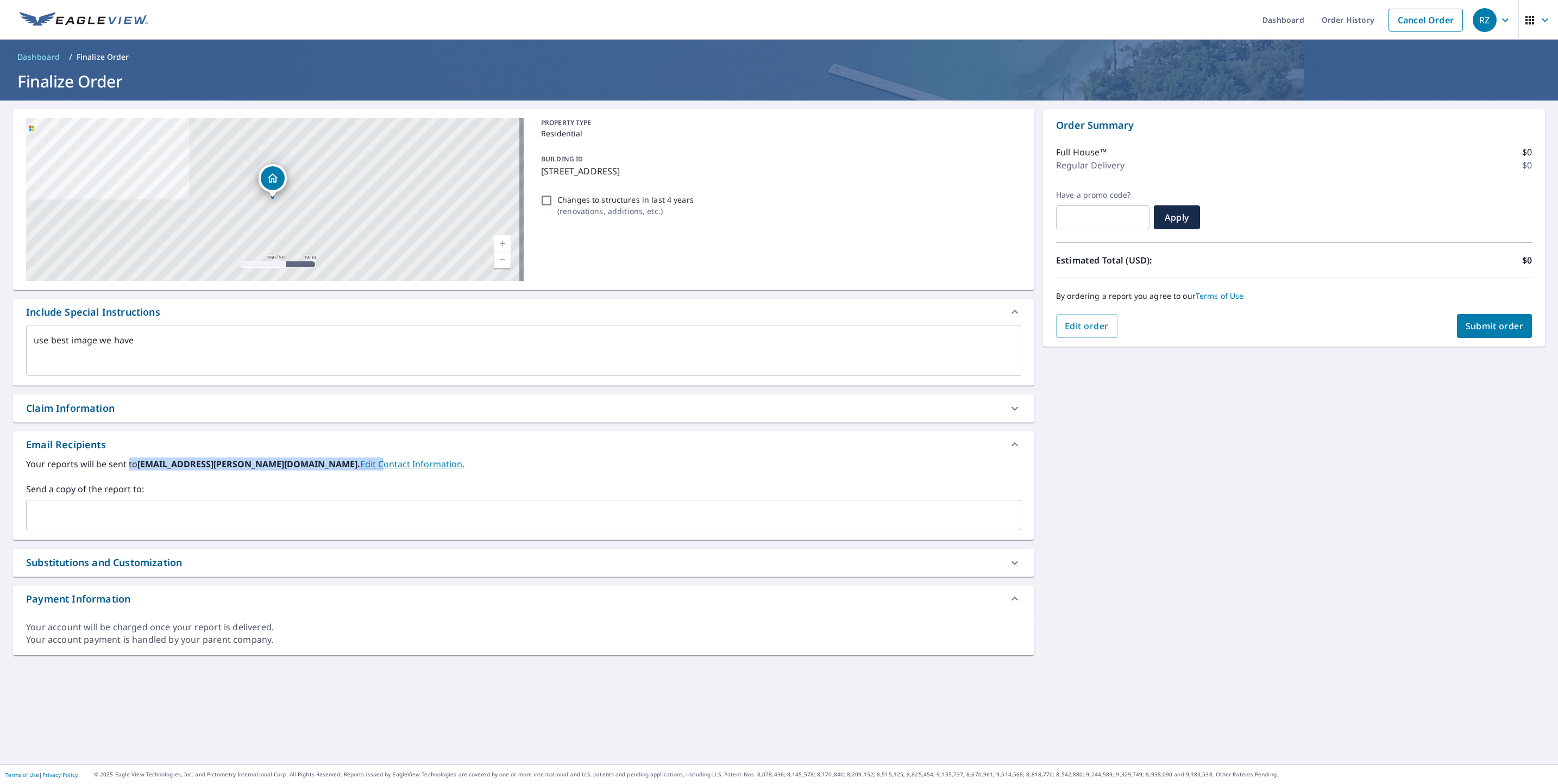
drag, startPoint x: 127, startPoint y: 458, endPoint x: 305, endPoint y: 463, distance: 178.1
click at [305, 463] on label "Your reports will be sent to ronamy.zacarias@eagleview.com. Edit Contact Inform…" at bounding box center [523, 463] width 995 height 13
click at [1473, 326] on span "Submit order" at bounding box center [1494, 326] width 58 height 12
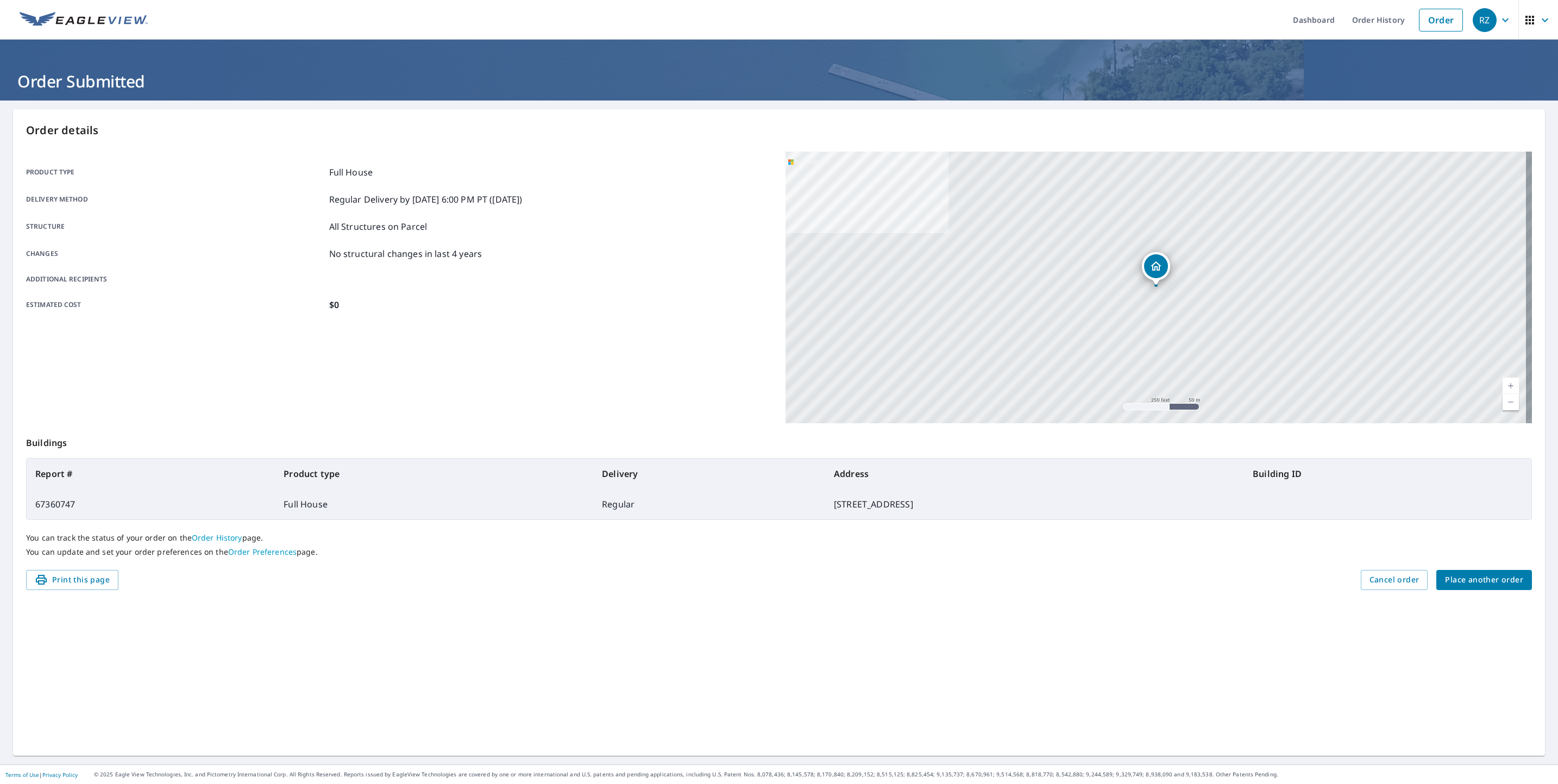
click at [225, 537] on link "Order History" at bounding box center [217, 537] width 50 height 10
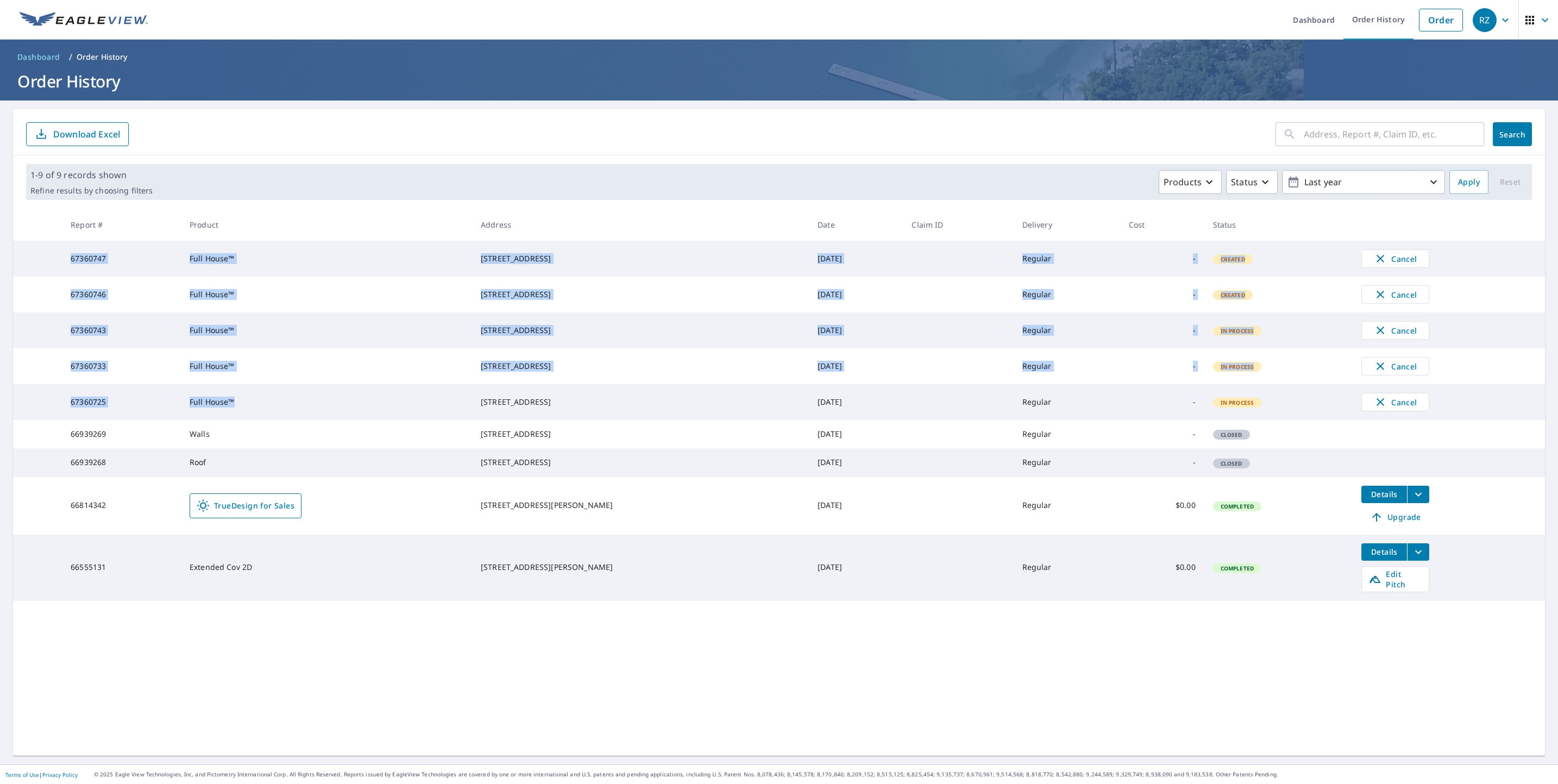
drag, startPoint x: 134, startPoint y: 354, endPoint x: 249, endPoint y: 422, distance: 133.6
click at [249, 422] on tbody "67360747 Full House™ 22 Junction Way Winter Park, CO 80482 Sep 09, 2025 Regular…" at bounding box center [779, 421] width 1532 height 360
drag, startPoint x: 249, startPoint y: 422, endPoint x: 328, endPoint y: 403, distance: 81.3
click at [328, 403] on td "Full House™" at bounding box center [326, 402] width 291 height 36
drag, startPoint x: 96, startPoint y: 335, endPoint x: 1148, endPoint y: 408, distance: 1054.5
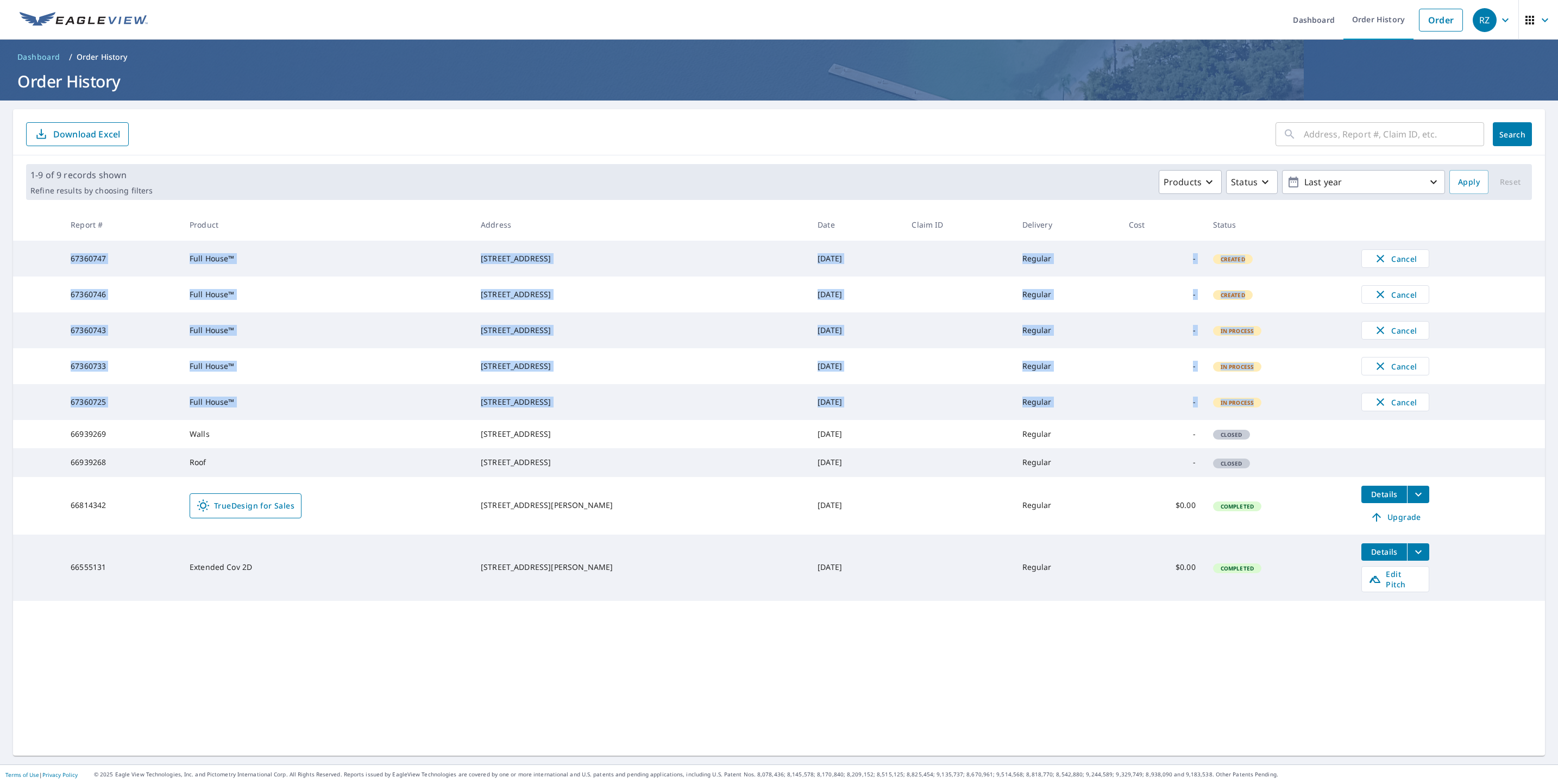
click at [1254, 421] on tbody "67360747 Full House™ 22 Junction Way Winter Park, CO 80482 Sep 09, 2025 Regular…" at bounding box center [779, 421] width 1532 height 360
copy tbody "67360747 Full House™ 22 Junction Way Winter Park, CO 80482 Sep 09, 2025 Regular…"
click at [401, 146] on div "​ Search Download Excel" at bounding box center [779, 132] width 1532 height 46
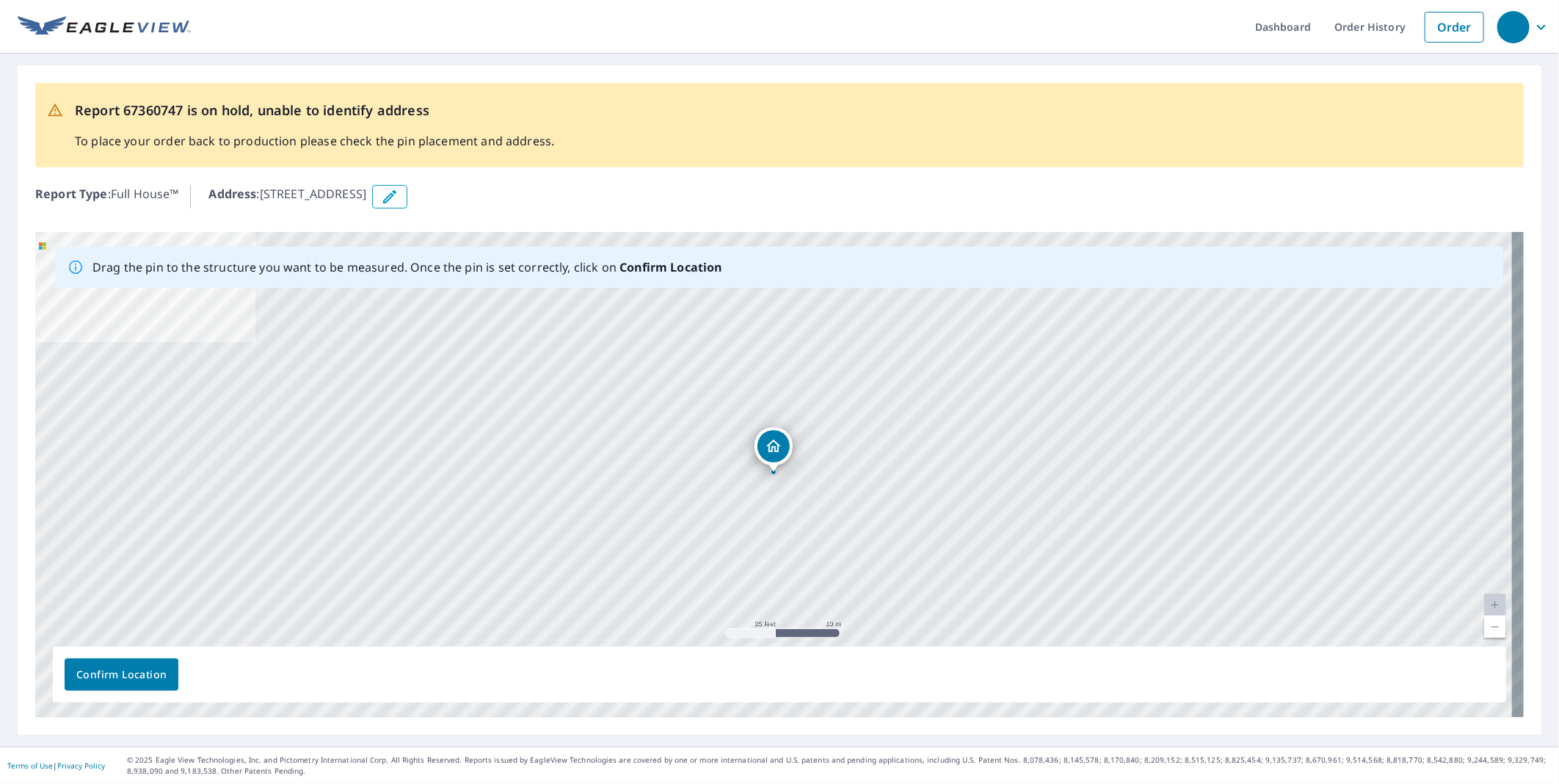
click at [398, 199] on icon "button" at bounding box center [390, 197] width 18 height 18
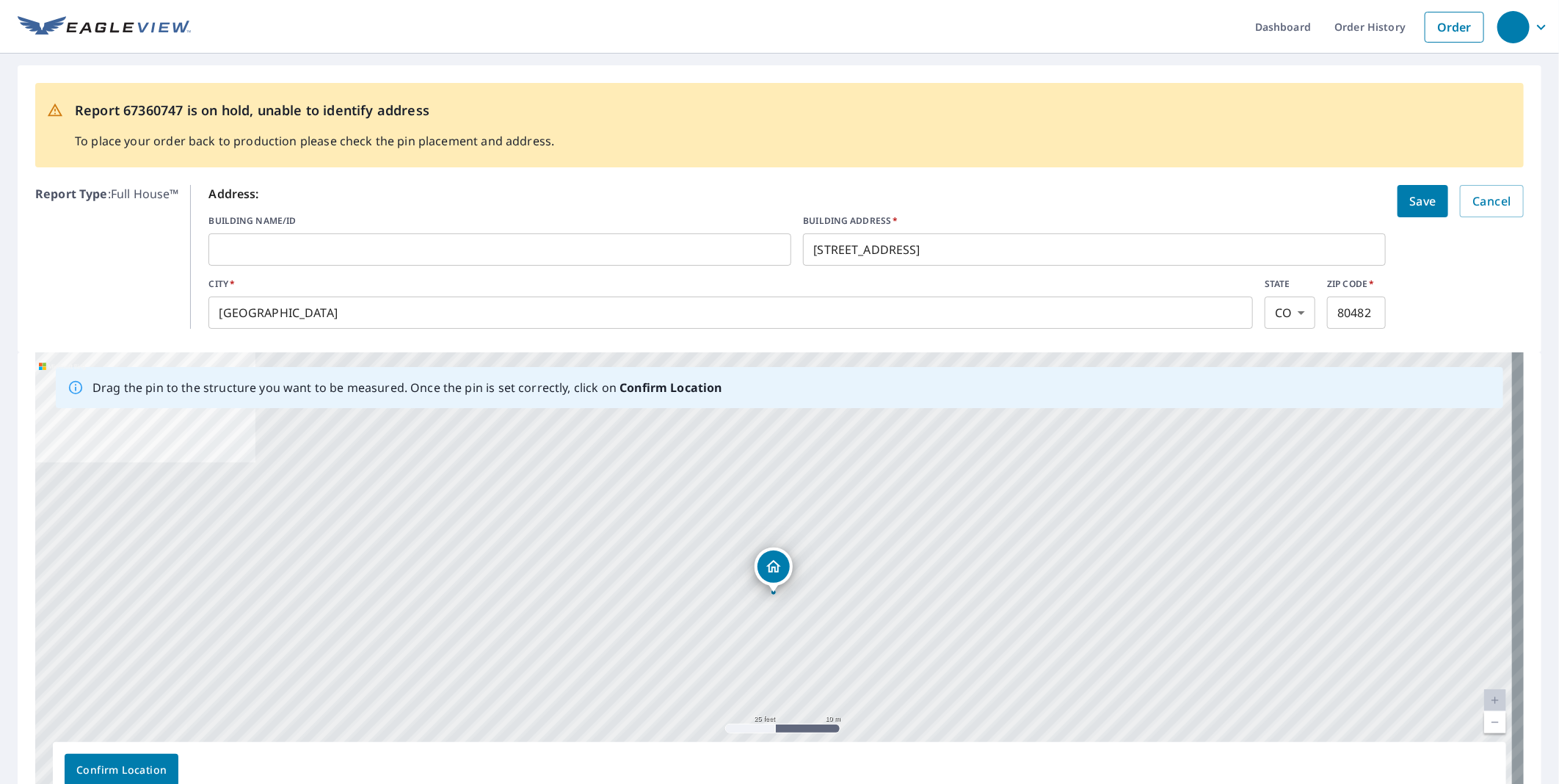
click at [817, 250] on input "[STREET_ADDRESS]" at bounding box center [1095, 249] width 583 height 41
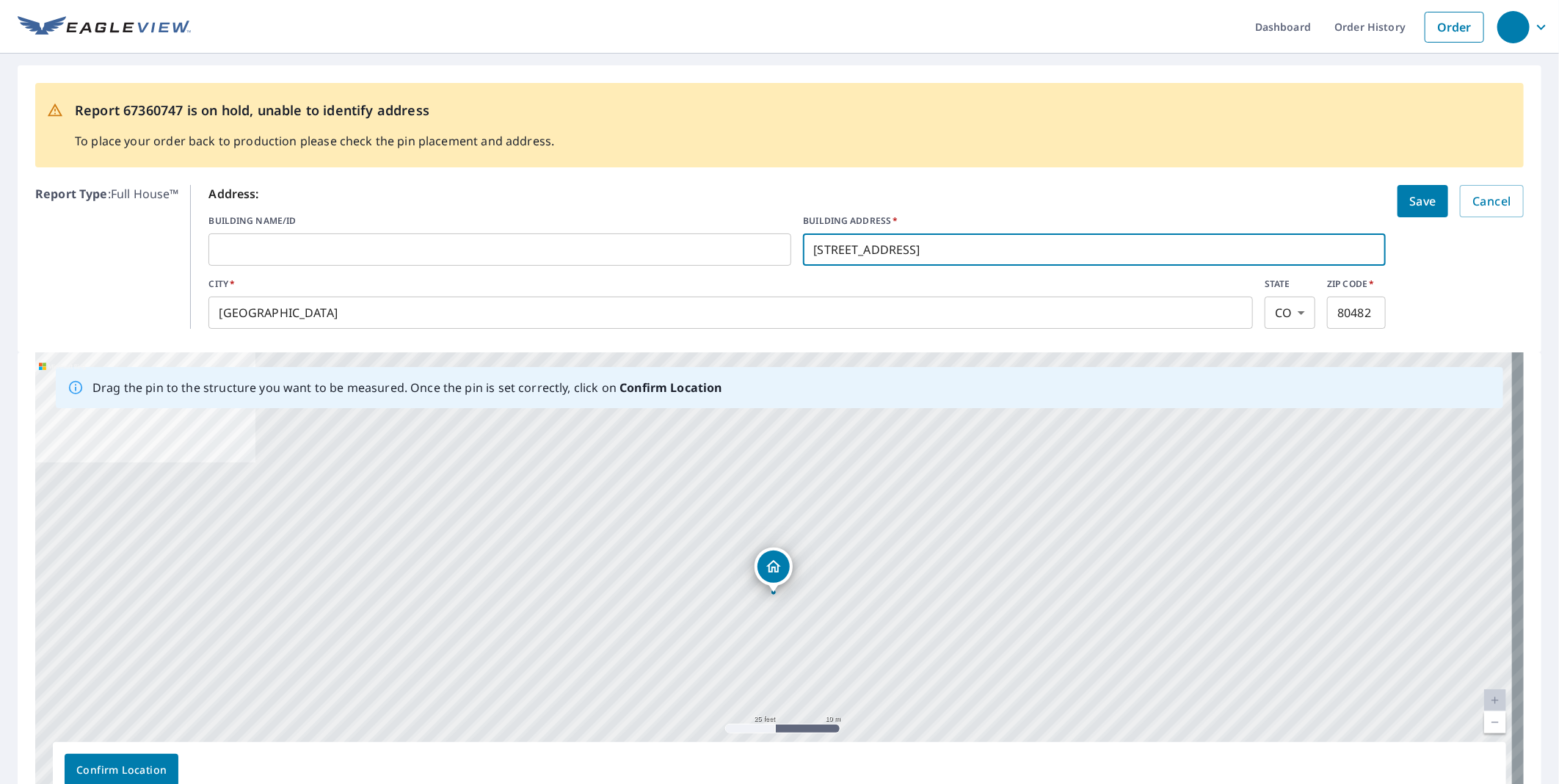
type input "[STREET_ADDRESS]"
click at [1415, 195] on span "Save" at bounding box center [1423, 201] width 27 height 21
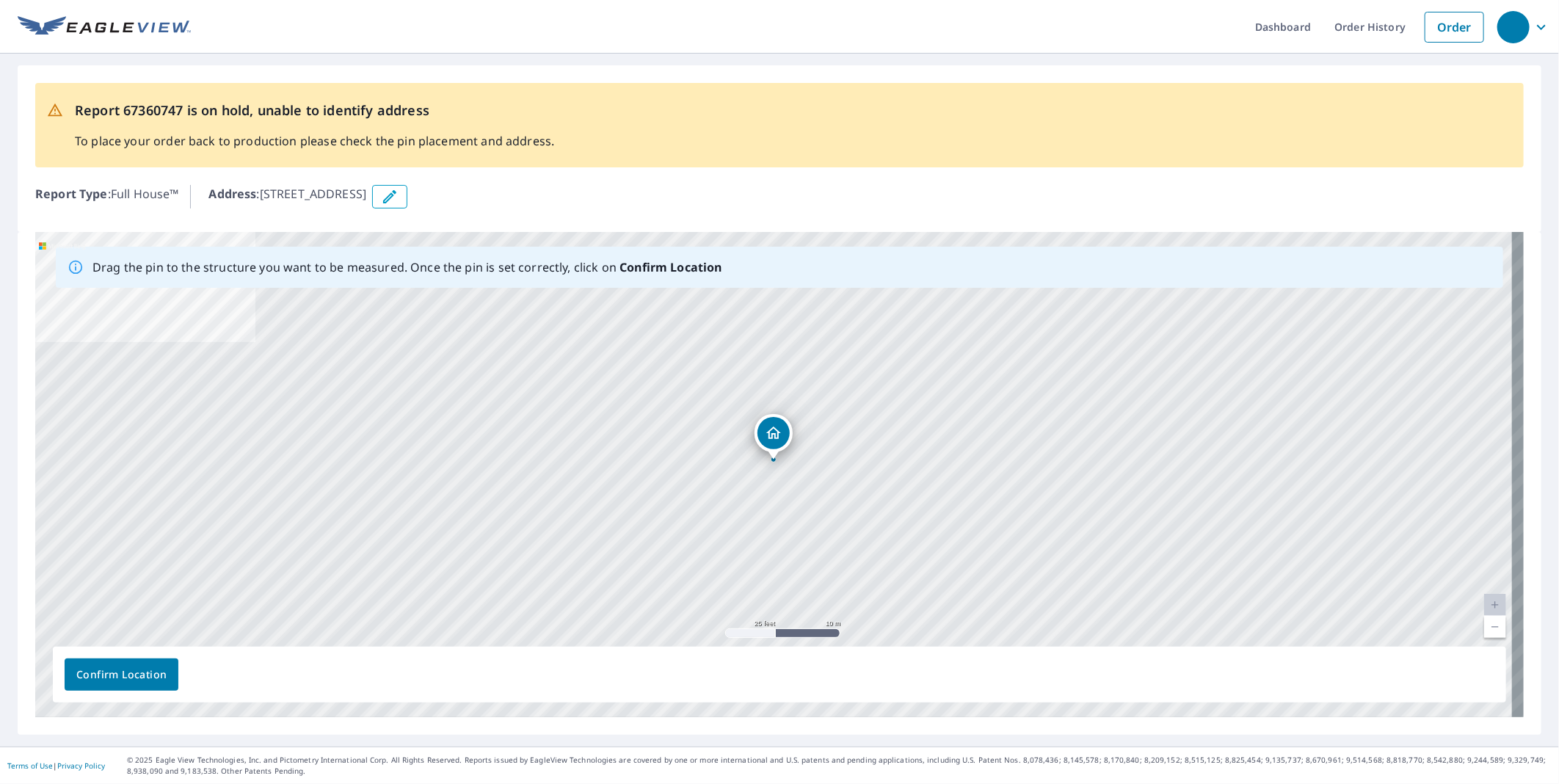
click at [408, 204] on button "button" at bounding box center [389, 197] width 35 height 24
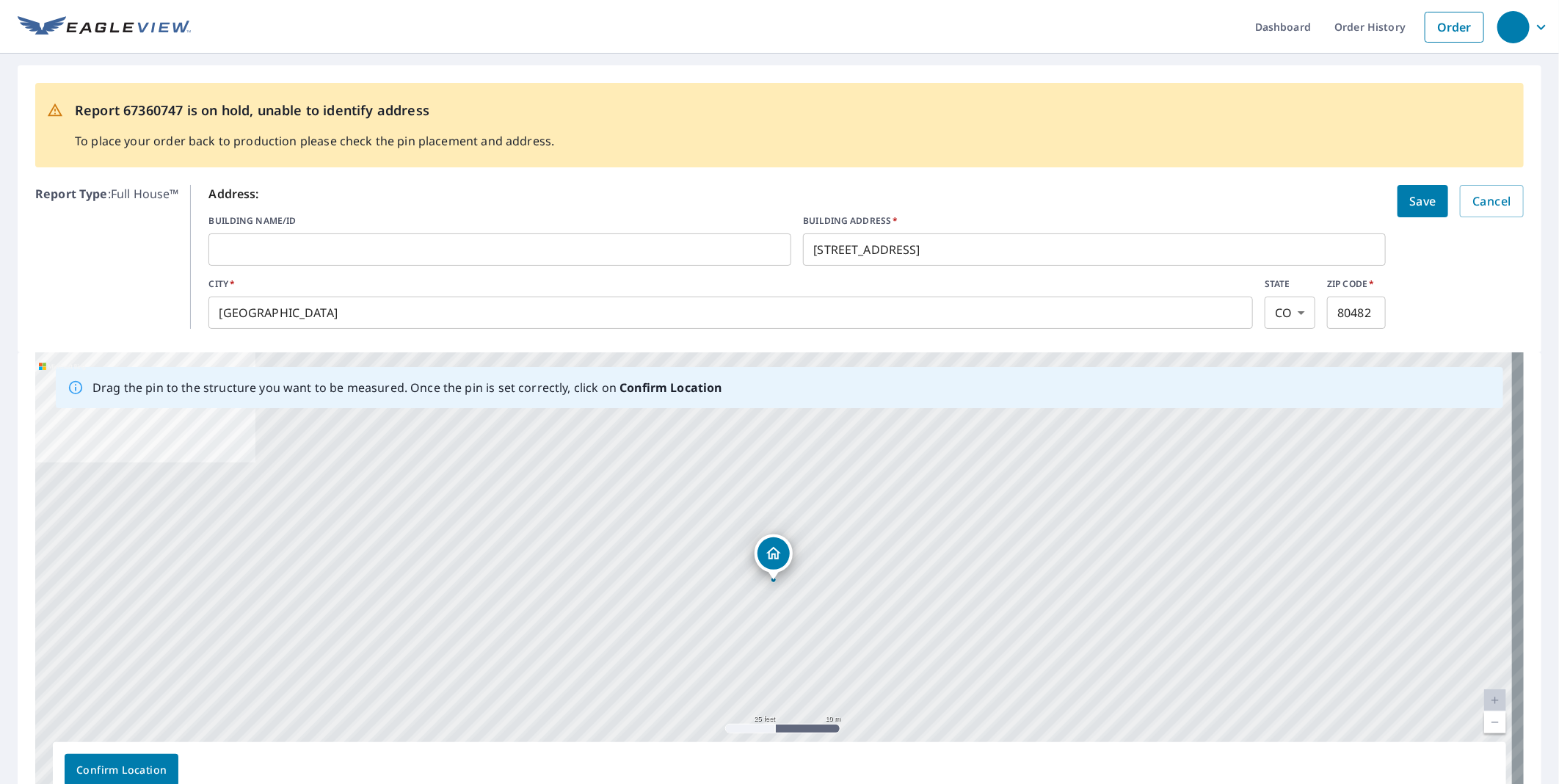
click at [1421, 204] on span "Save" at bounding box center [1423, 201] width 27 height 21
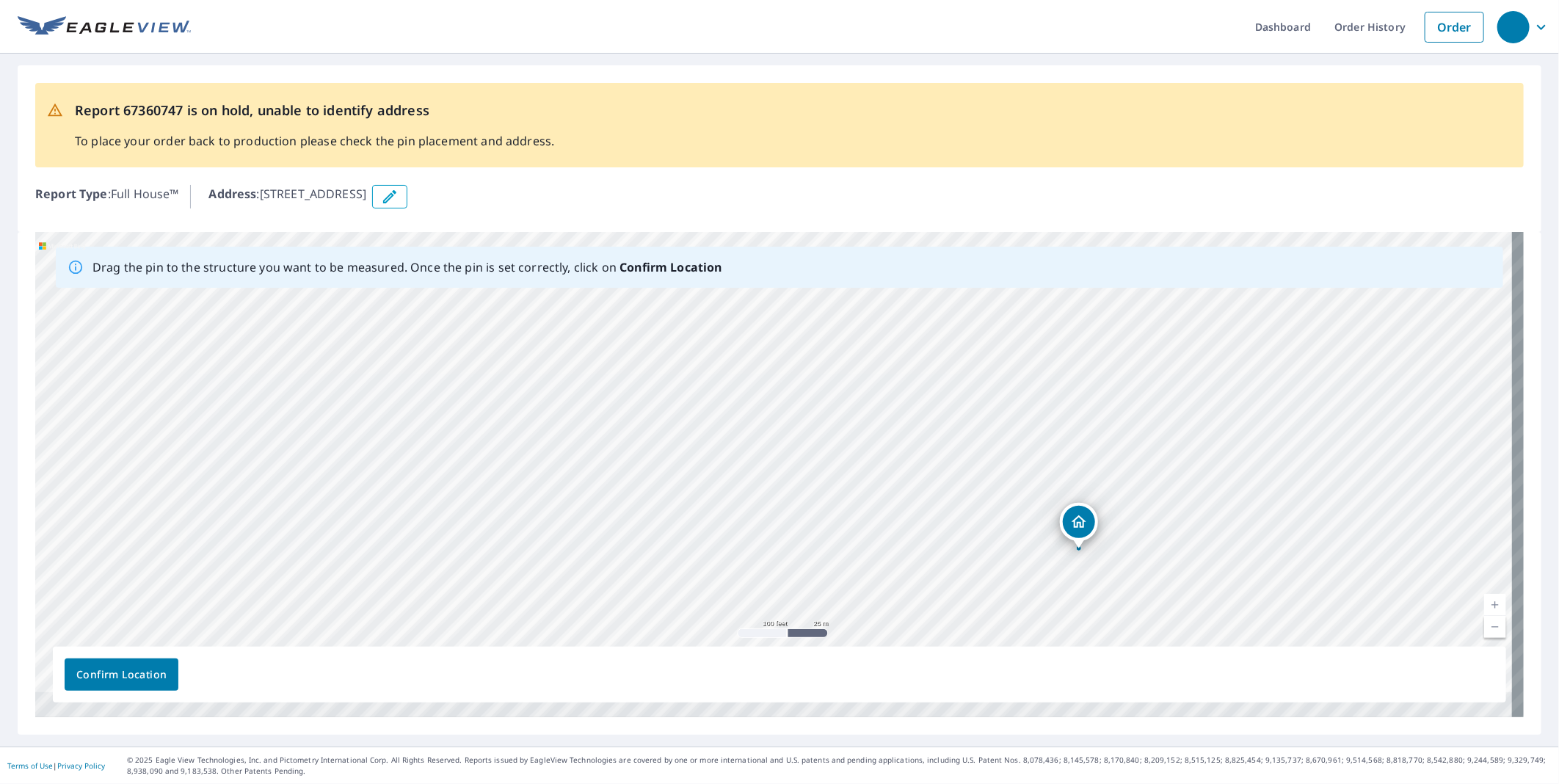
click at [1336, 220] on div "Report 67360747 is on hold, unable to identify address To place your order back…" at bounding box center [780, 148] width 1524 height 166
drag, startPoint x: 1109, startPoint y: 484, endPoint x: 1061, endPoint y: 573, distance: 101.1
click at [1061, 573] on div "26 Junction Way Winter Park, CO 80482" at bounding box center [779, 474] width 1488 height 485
drag, startPoint x: 1060, startPoint y: 518, endPoint x: 1015, endPoint y: 518, distance: 45.0
click at [1033, 530] on div "26 Junction Way Winter Park, CO 80482" at bounding box center [779, 474] width 1488 height 485
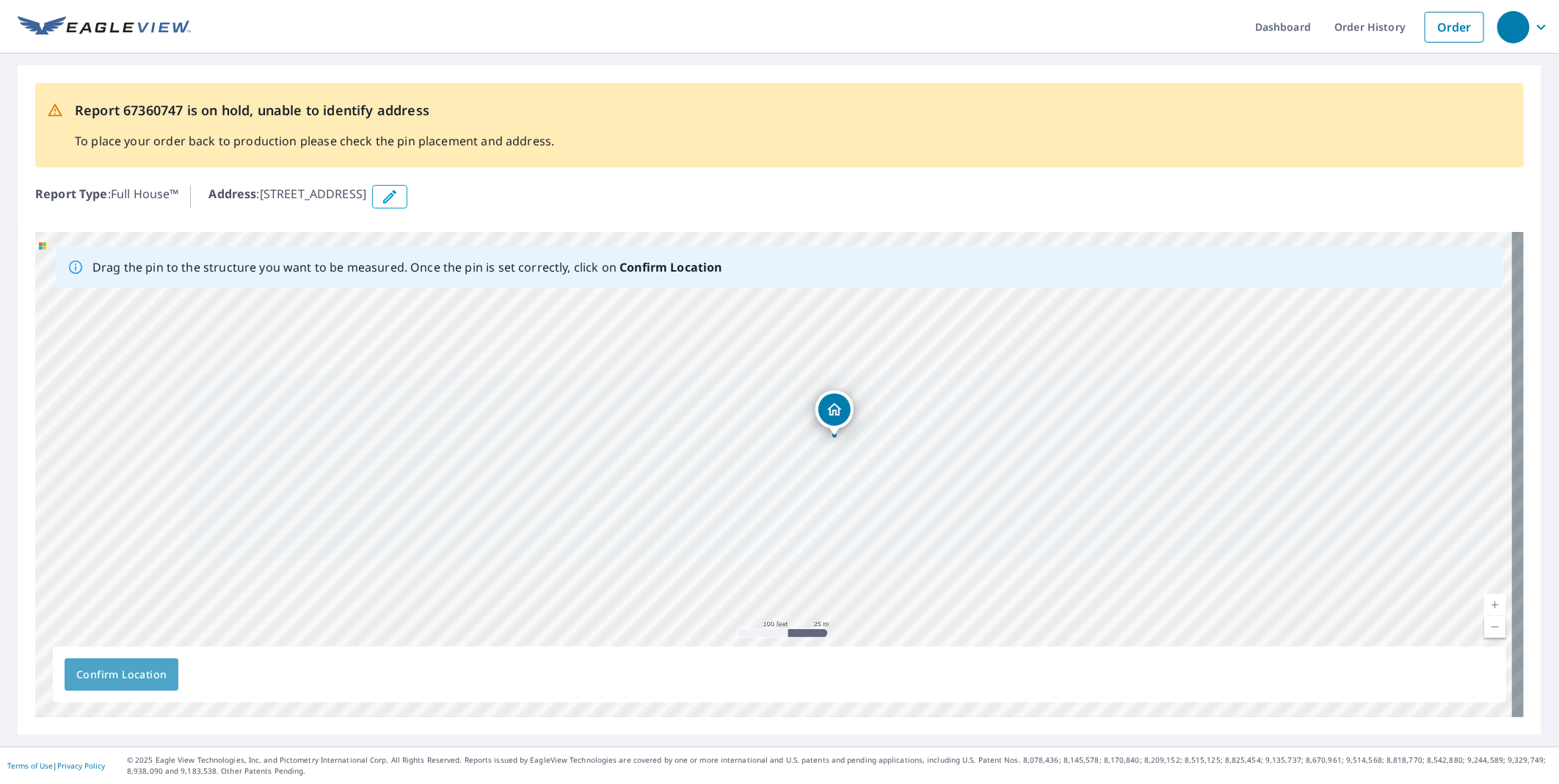
click at [119, 671] on span "Confirm Location" at bounding box center [121, 674] width 90 height 18
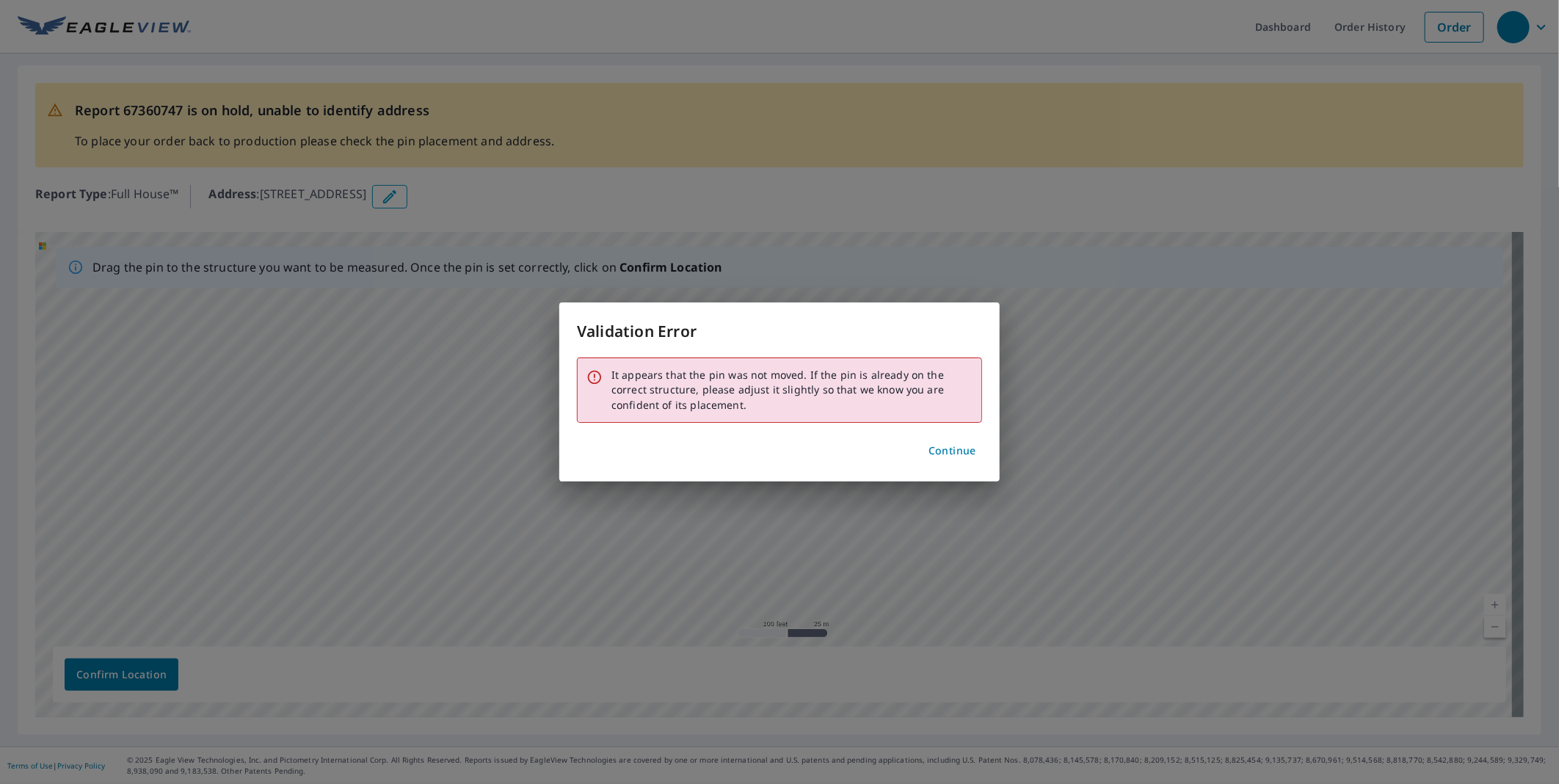
click at [952, 449] on span "Continue" at bounding box center [952, 450] width 47 height 18
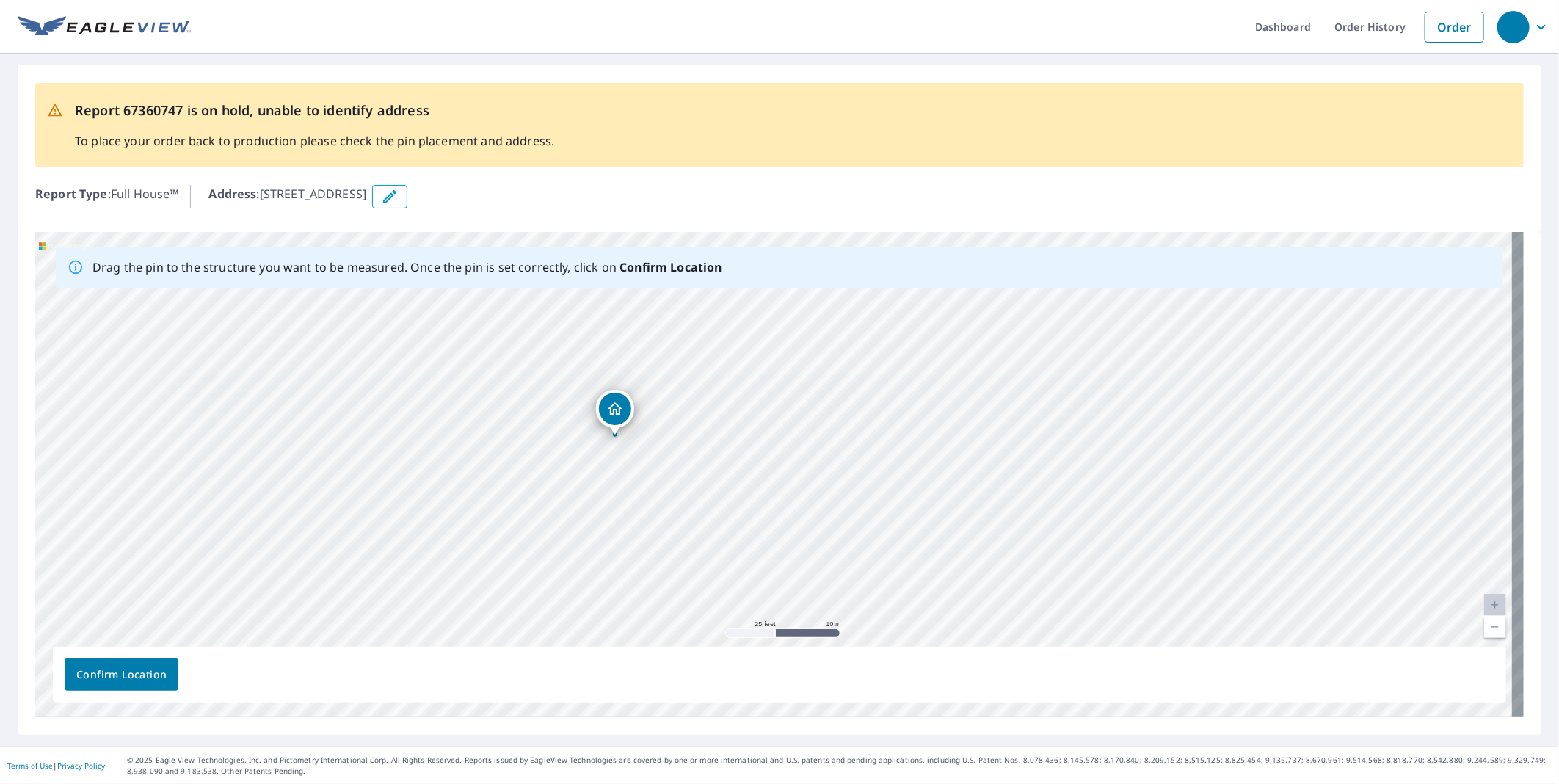
drag, startPoint x: 488, startPoint y: 195, endPoint x: 268, endPoint y: 198, distance: 220.0
click at [268, 198] on p "Address : 26 Junction Way, Winter Park, CO, 80482" at bounding box center [287, 197] width 158 height 24
copy p "26 Junction Way, Winter Park, CO, 80482"
drag, startPoint x: 744, startPoint y: 402, endPoint x: 676, endPoint y: 480, distance: 103.5
click at [681, 480] on div "26 Junction Way Winter Park, CO 80482" at bounding box center [779, 474] width 1488 height 485
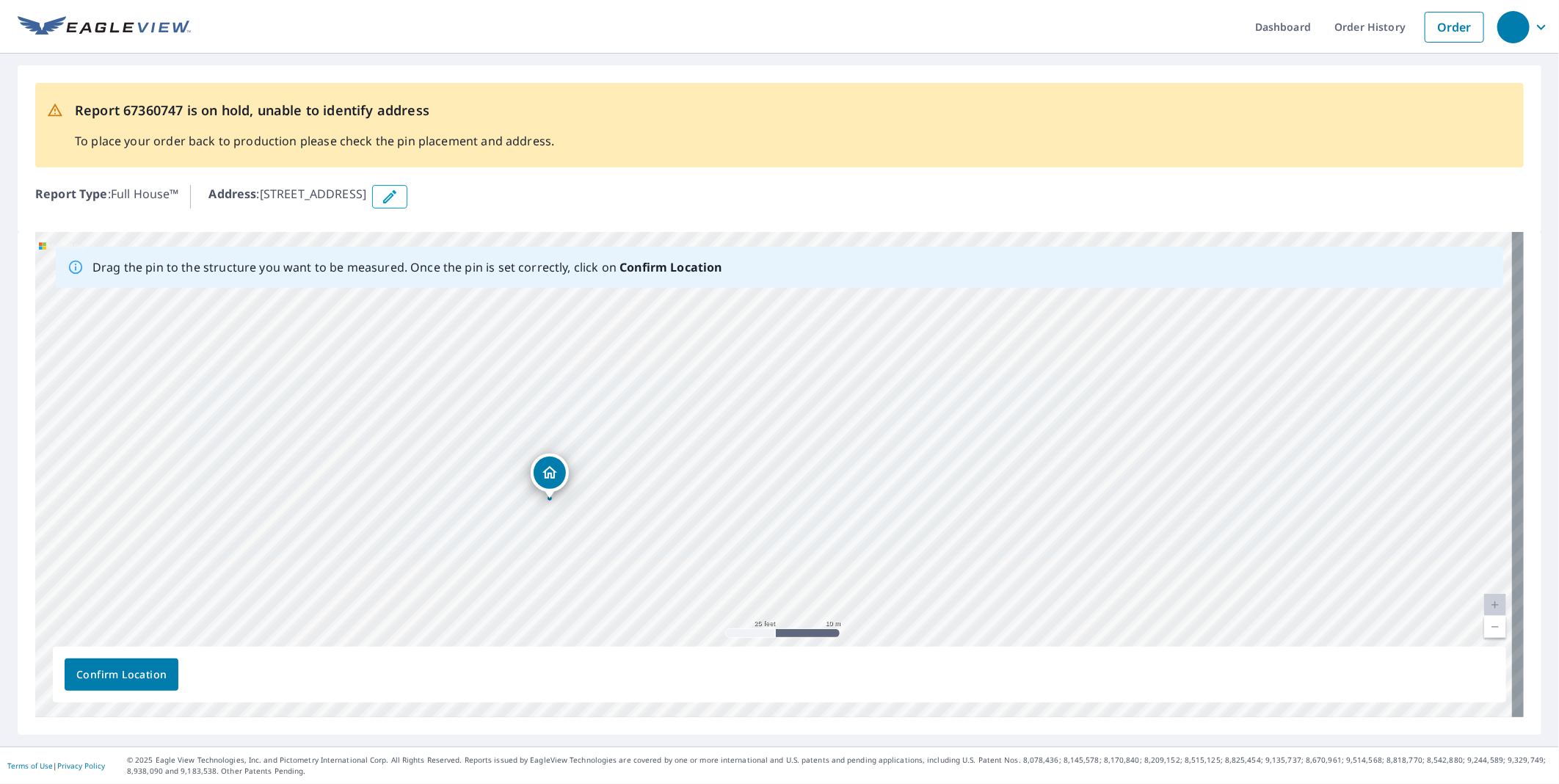
drag, startPoint x: 562, startPoint y: 493, endPoint x: 558, endPoint y: 479, distance: 14.6
drag, startPoint x: 771, startPoint y: 450, endPoint x: 761, endPoint y: 450, distance: 10.0
click at [761, 450] on div "26 Junction Way Winter Park, CO 80482" at bounding box center [779, 474] width 1488 height 485
click at [111, 677] on span "Confirm Location" at bounding box center [121, 674] width 90 height 18
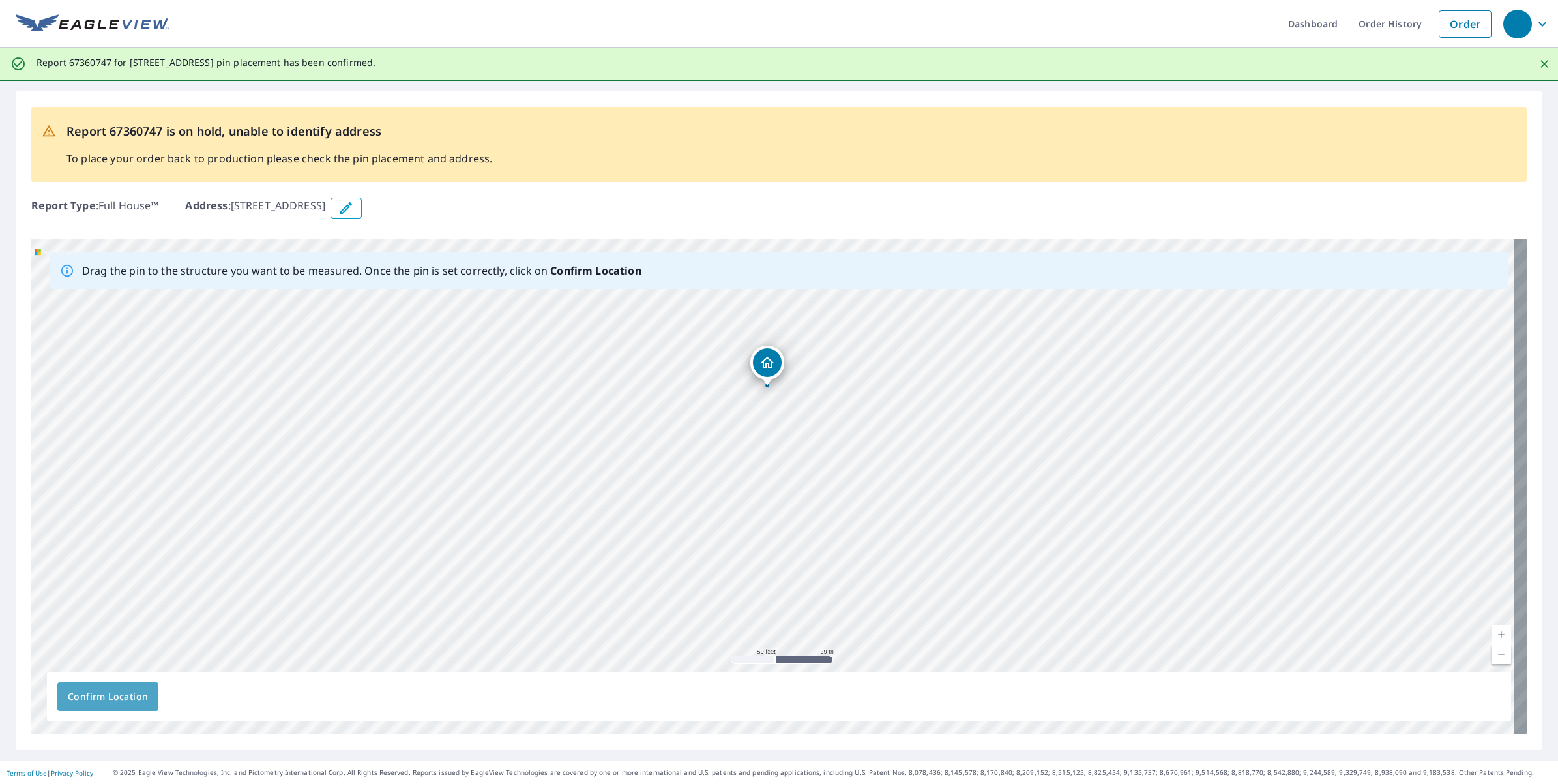
click at [124, 695] on span "Confirm Location" at bounding box center [108, 696] width 80 height 16
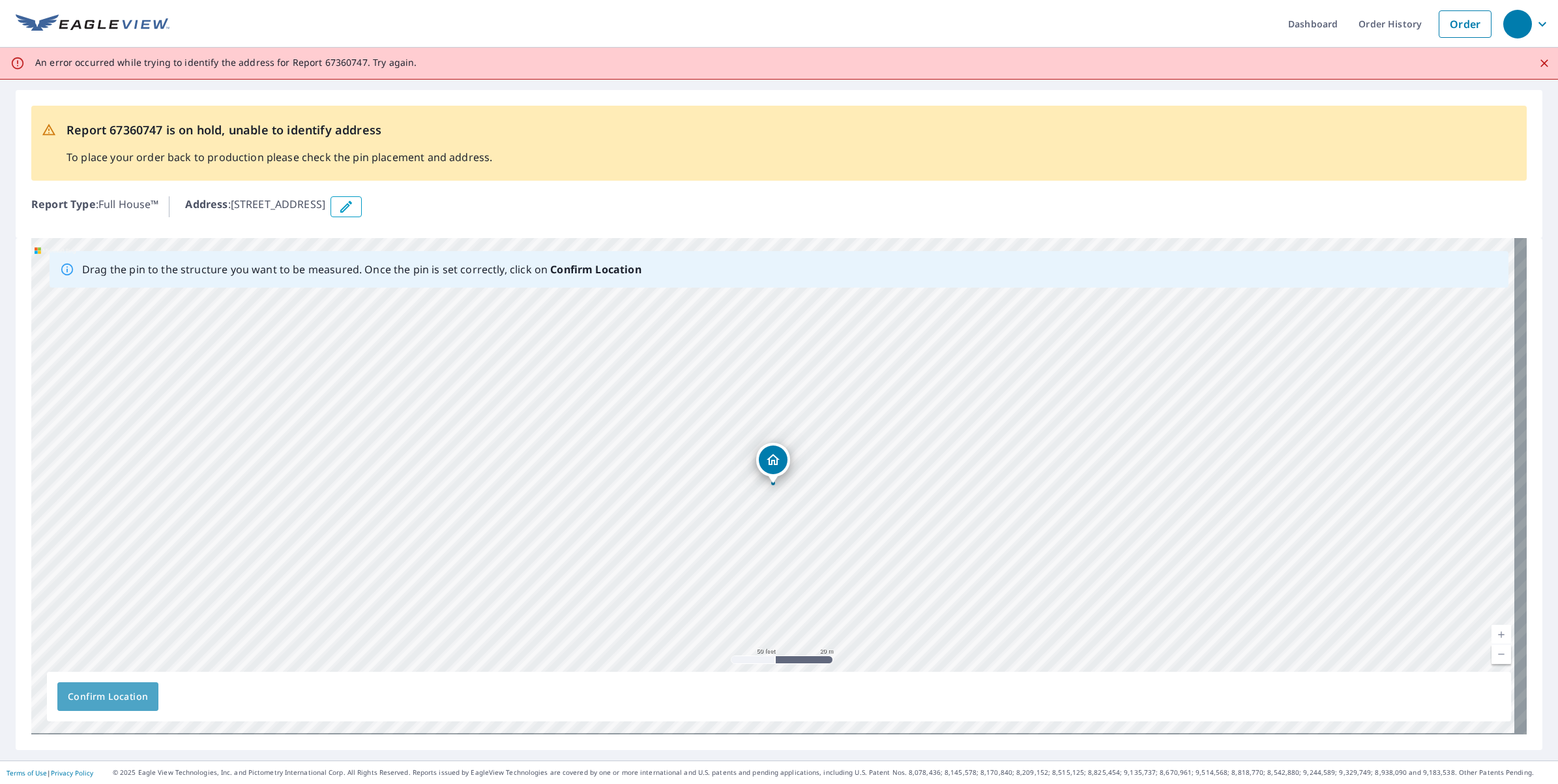
click at [106, 696] on span "Confirm Location" at bounding box center [108, 696] width 80 height 16
drag, startPoint x: 770, startPoint y: 479, endPoint x: 770, endPoint y: 461, distance: 18.0
click at [770, 461] on div "26 Junction Way Winter Park, CO 80482" at bounding box center [779, 486] width 1496 height 496
click at [118, 696] on button "Confirm Location" at bounding box center [108, 697] width 101 height 29
drag, startPoint x: 770, startPoint y: 474, endPoint x: 820, endPoint y: 458, distance: 52.5
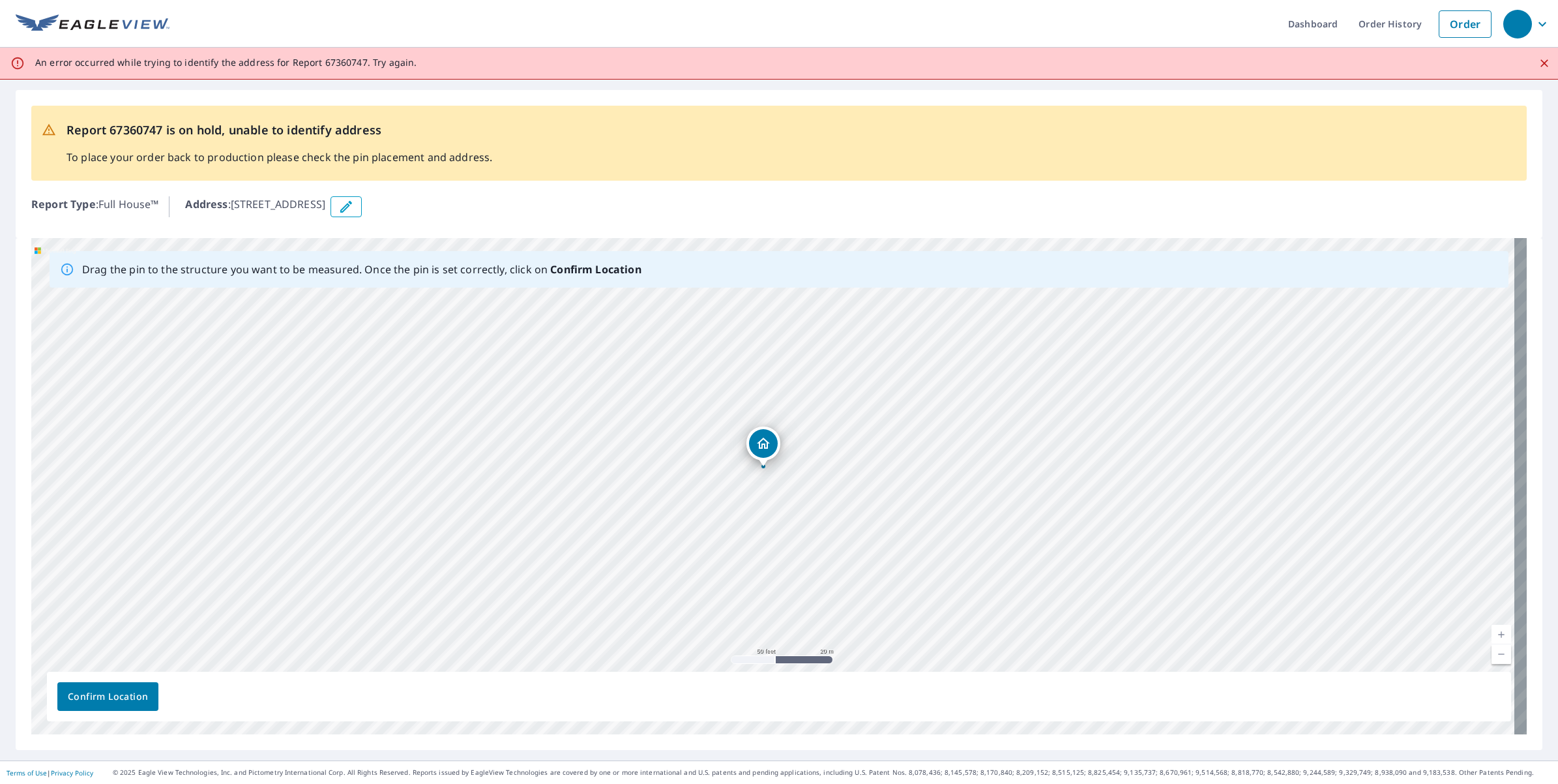
click at [761, 441] on div "26 Junction Way Winter Park, CO 80482" at bounding box center [779, 486] width 1496 height 496
click at [125, 696] on span "Confirm Location" at bounding box center [108, 696] width 80 height 16
drag, startPoint x: 775, startPoint y: 466, endPoint x: 797, endPoint y: 479, distance: 25.6
click at [797, 479] on div "26 Junction Way Winter Park, CO 80482" at bounding box center [779, 486] width 1496 height 496
drag, startPoint x: 782, startPoint y: 456, endPoint x: 792, endPoint y: 455, distance: 10.0
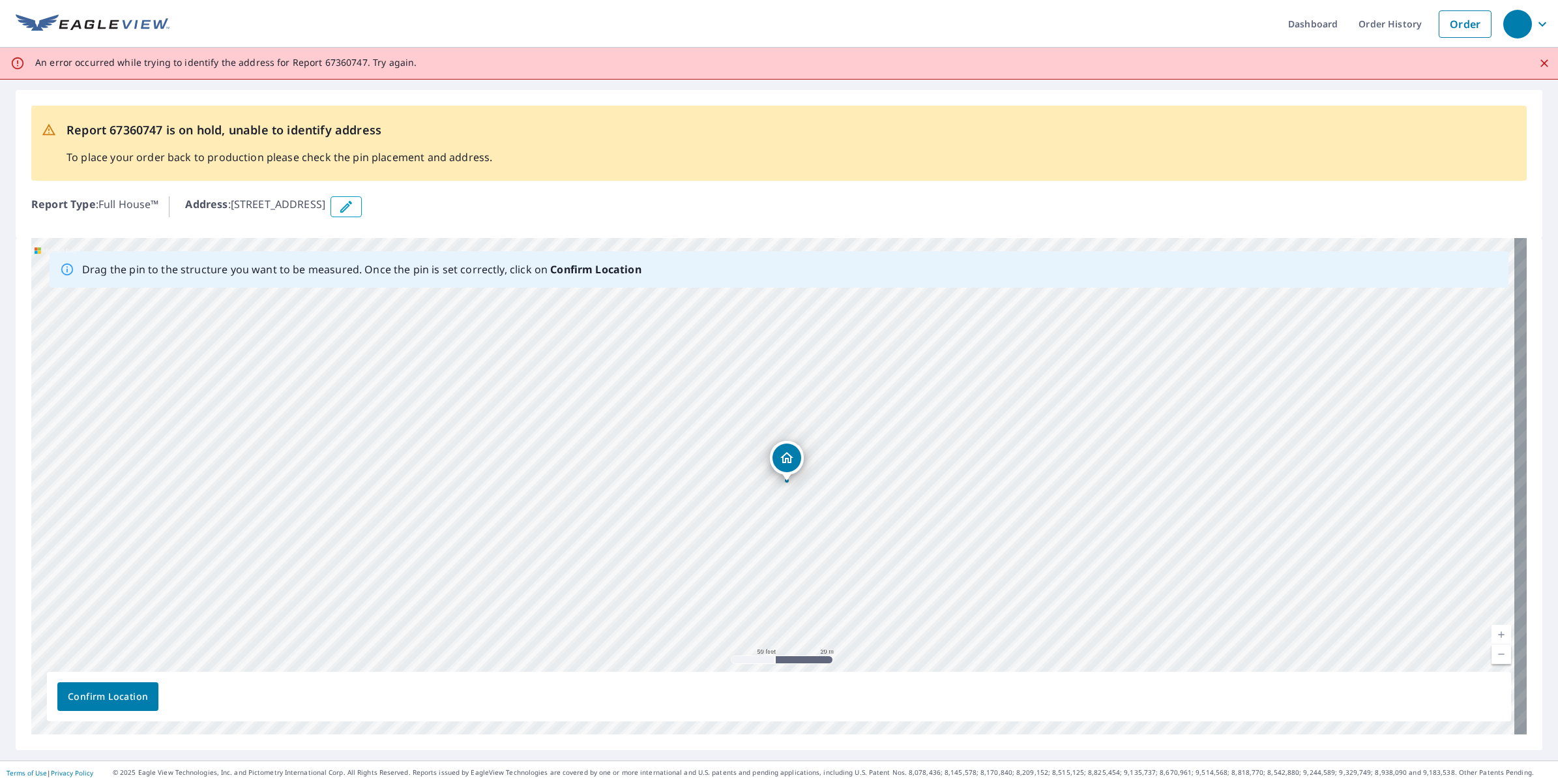
click at [792, 455] on div "26 Junction Way Winter Park, CO 80482" at bounding box center [779, 486] width 1496 height 496
click at [354, 207] on icon "button" at bounding box center [346, 207] width 16 height 16
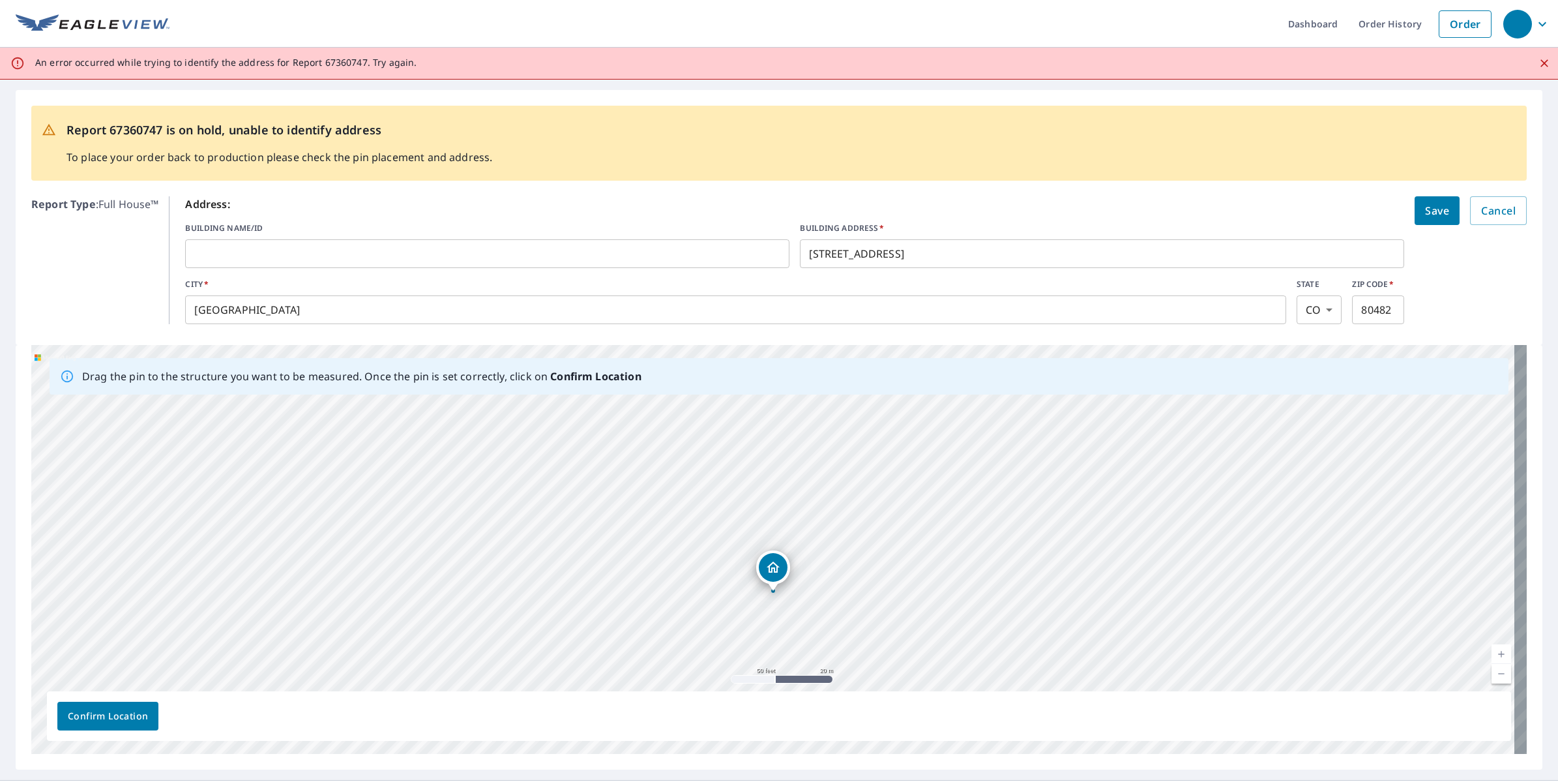
click at [124, 696] on span "Confirm Location" at bounding box center [108, 716] width 80 height 16
drag, startPoint x: 770, startPoint y: 534, endPoint x: 754, endPoint y: 535, distance: 16.0
click at [754, 535] on div "26 Junction Way Winter Park, CO 80482" at bounding box center [779, 549] width 1496 height 408
drag, startPoint x: 740, startPoint y: 516, endPoint x: 730, endPoint y: 499, distance: 19.7
click at [730, 499] on div "26 Junction Way Winter Park, CO 80482" at bounding box center [779, 549] width 1496 height 408
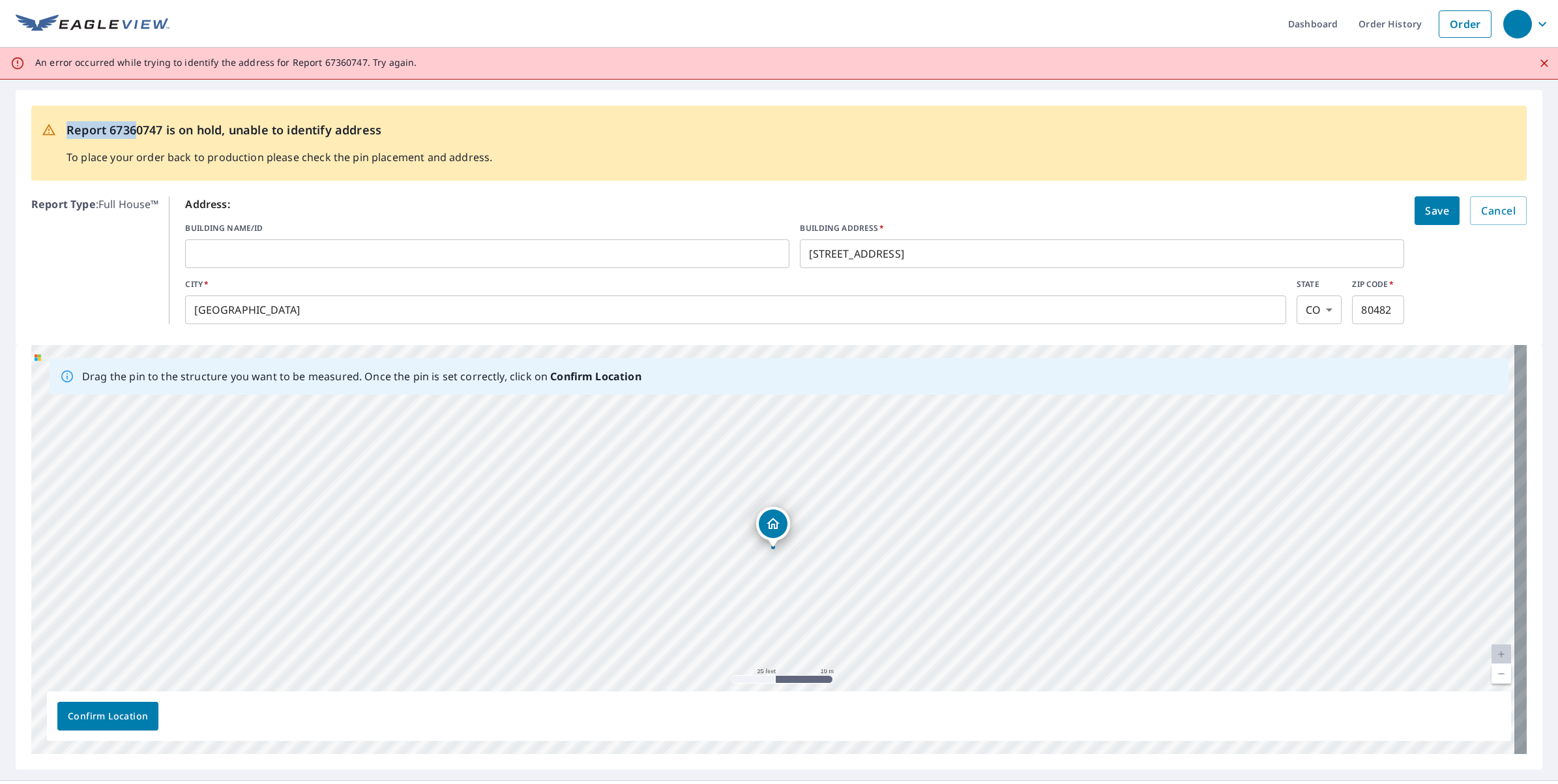
drag, startPoint x: 234, startPoint y: 76, endPoint x: 138, endPoint y: 109, distance: 101.5
click at [138, 109] on div "Dashboard Order History Order An error occurred while trying to identify the ad…" at bounding box center [779, 392] width 1558 height 784
drag, startPoint x: 138, startPoint y: 109, endPoint x: 277, endPoint y: 138, distance: 142.0
click at [277, 138] on p "Report 67360747 is on hold, unable to identify address" at bounding box center [279, 129] width 426 height 18
click at [114, 696] on span "Confirm Location" at bounding box center [108, 716] width 80 height 16
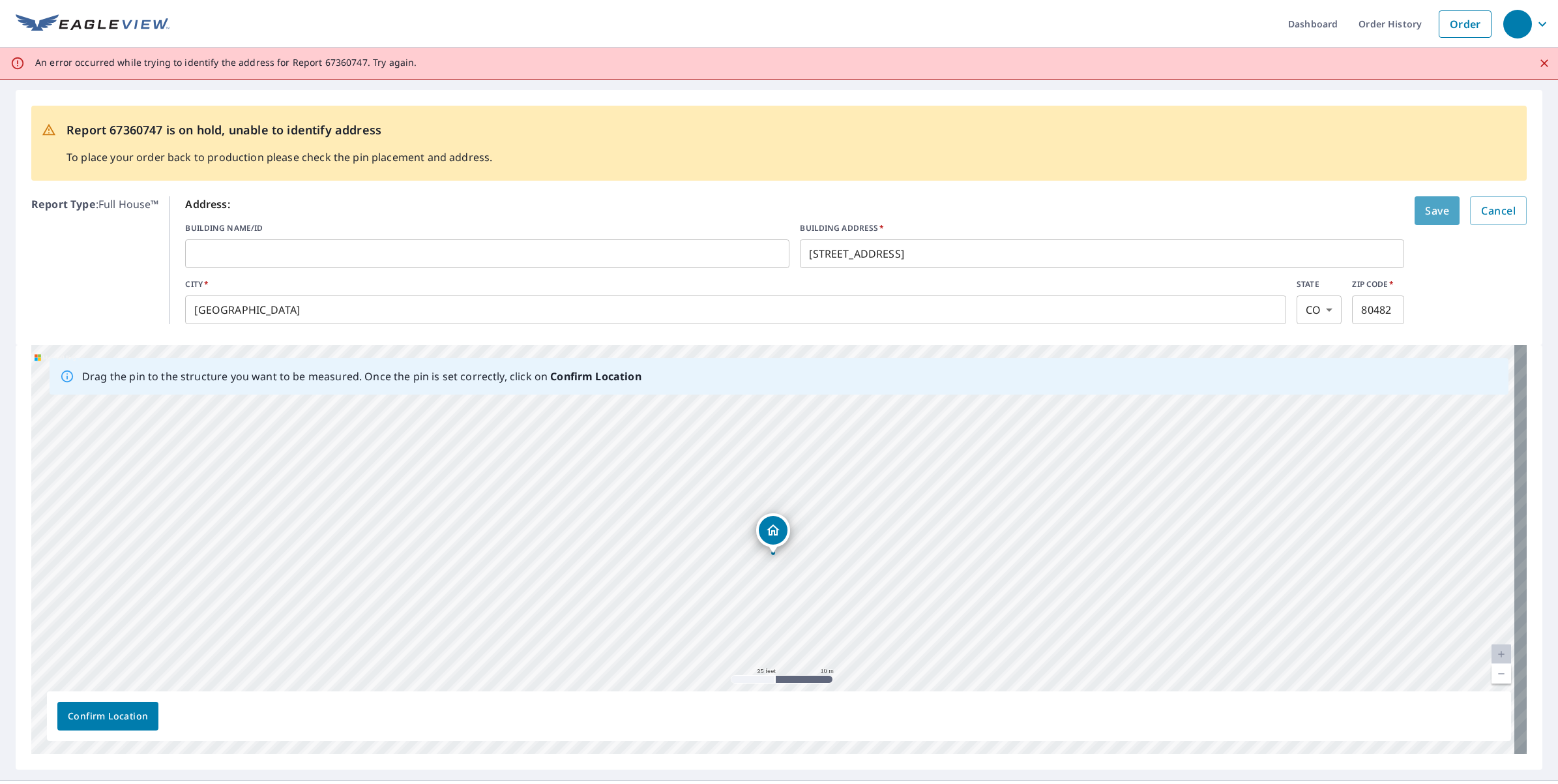
click at [1384, 211] on span "Save" at bounding box center [1437, 211] width 24 height 18
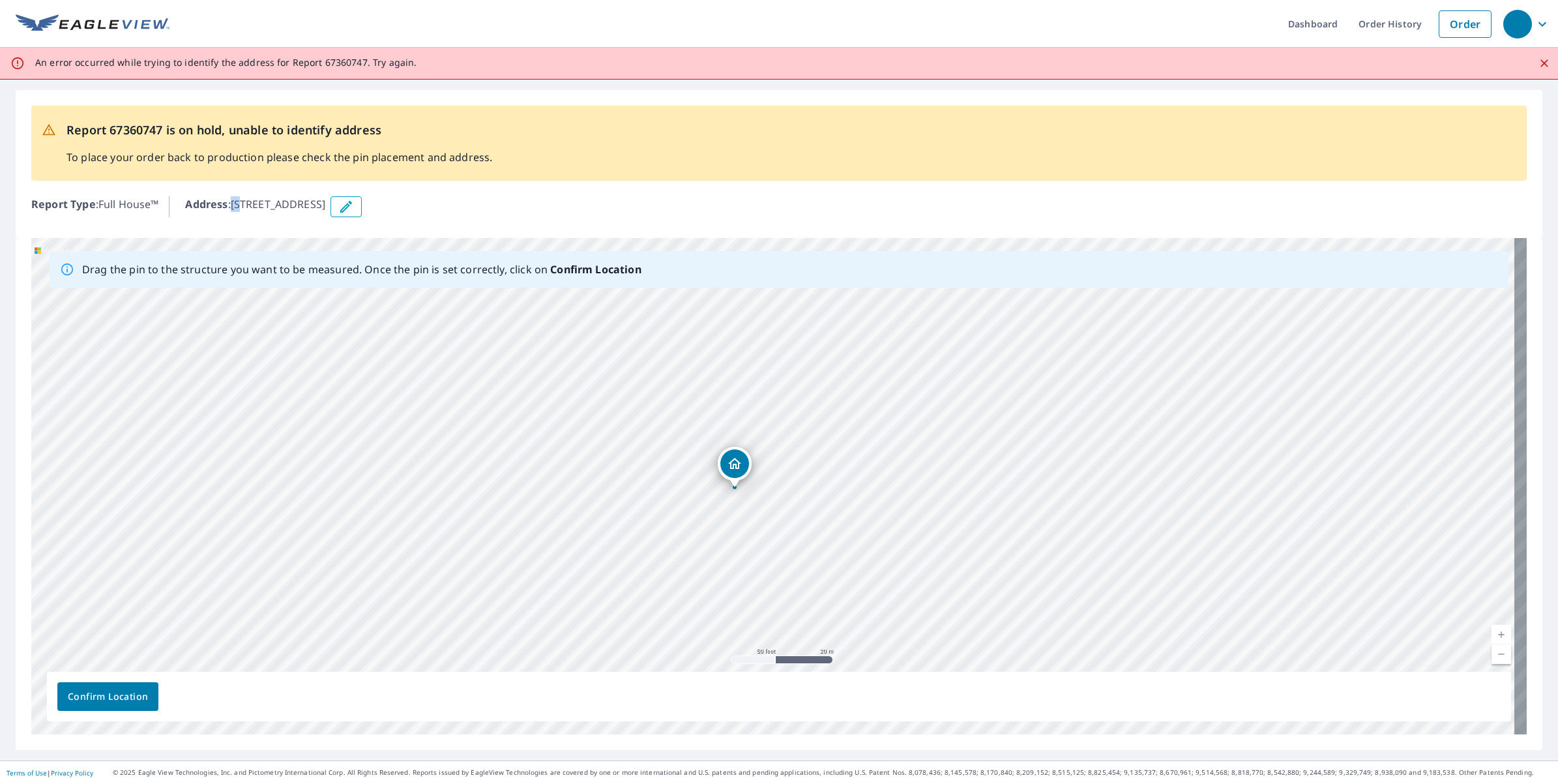
drag, startPoint x: 249, startPoint y: 203, endPoint x: 239, endPoint y: 206, distance: 10.4
click at [239, 206] on p "Address : 26 Junction Way, Winter Park, CO, 80482" at bounding box center [255, 207] width 140 height 21
click at [354, 210] on icon "button" at bounding box center [346, 207] width 16 height 16
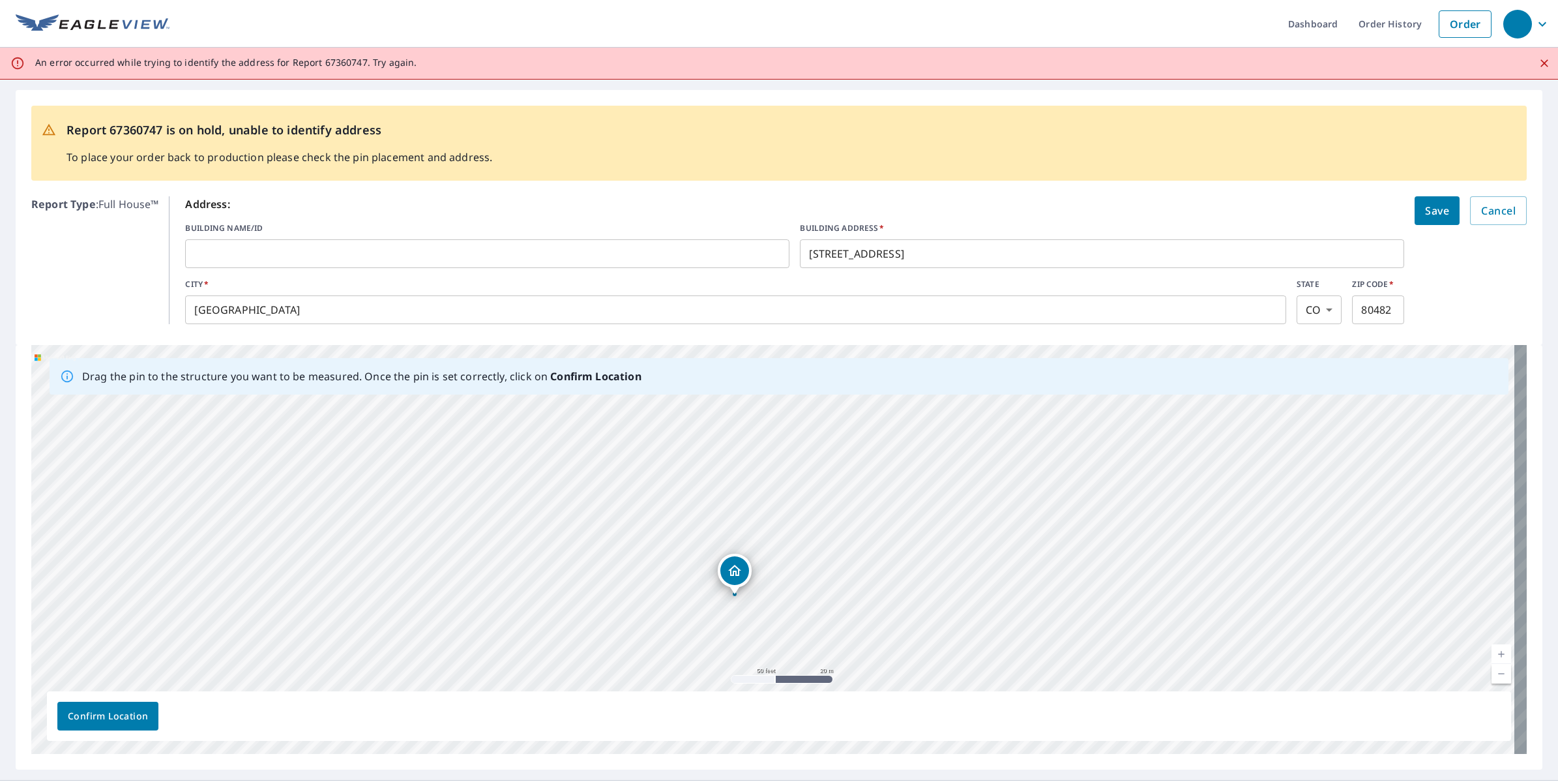
click at [1384, 212] on span "Save" at bounding box center [1437, 211] width 24 height 18
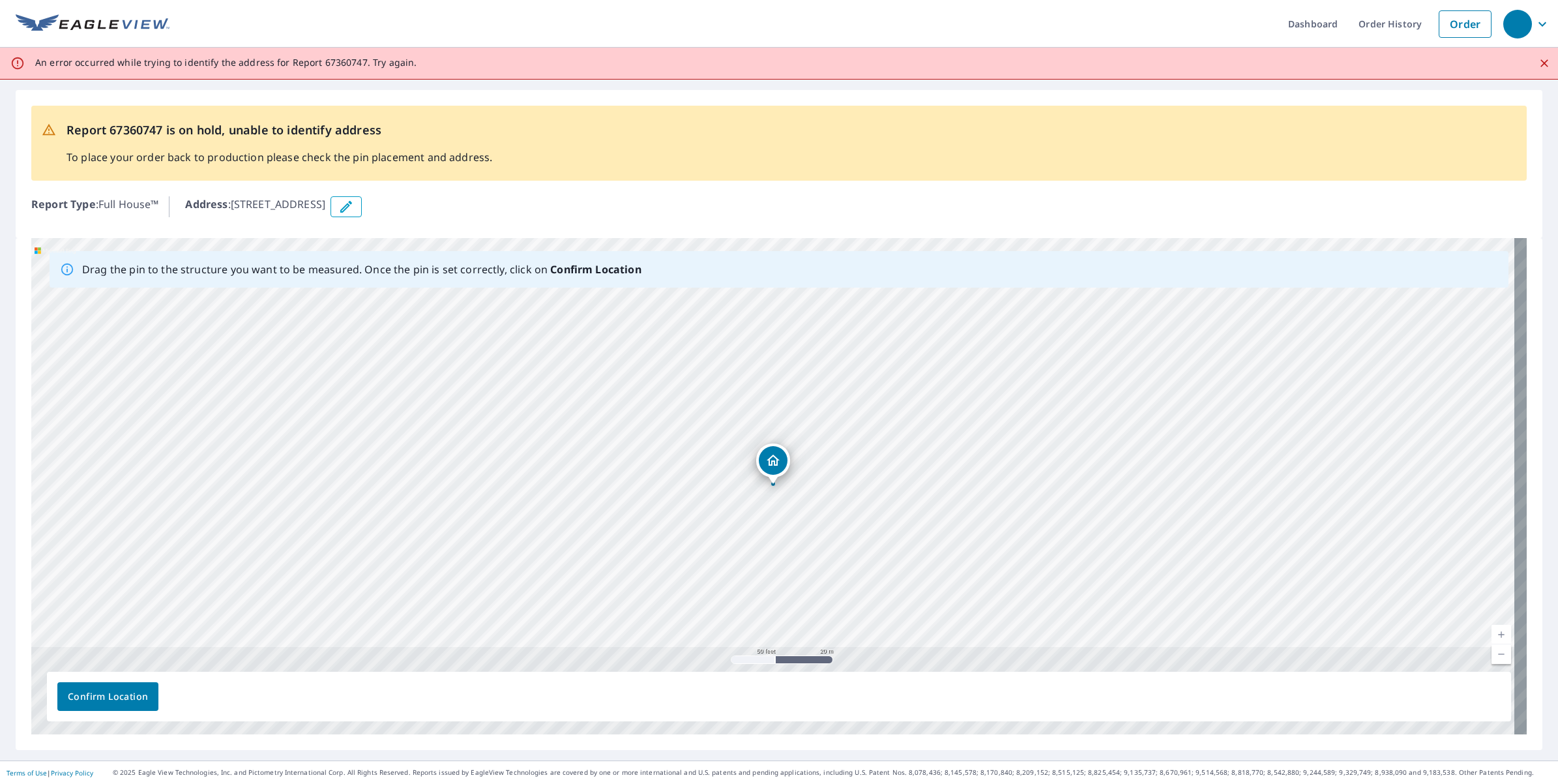
click at [354, 207] on icon "button" at bounding box center [346, 207] width 16 height 16
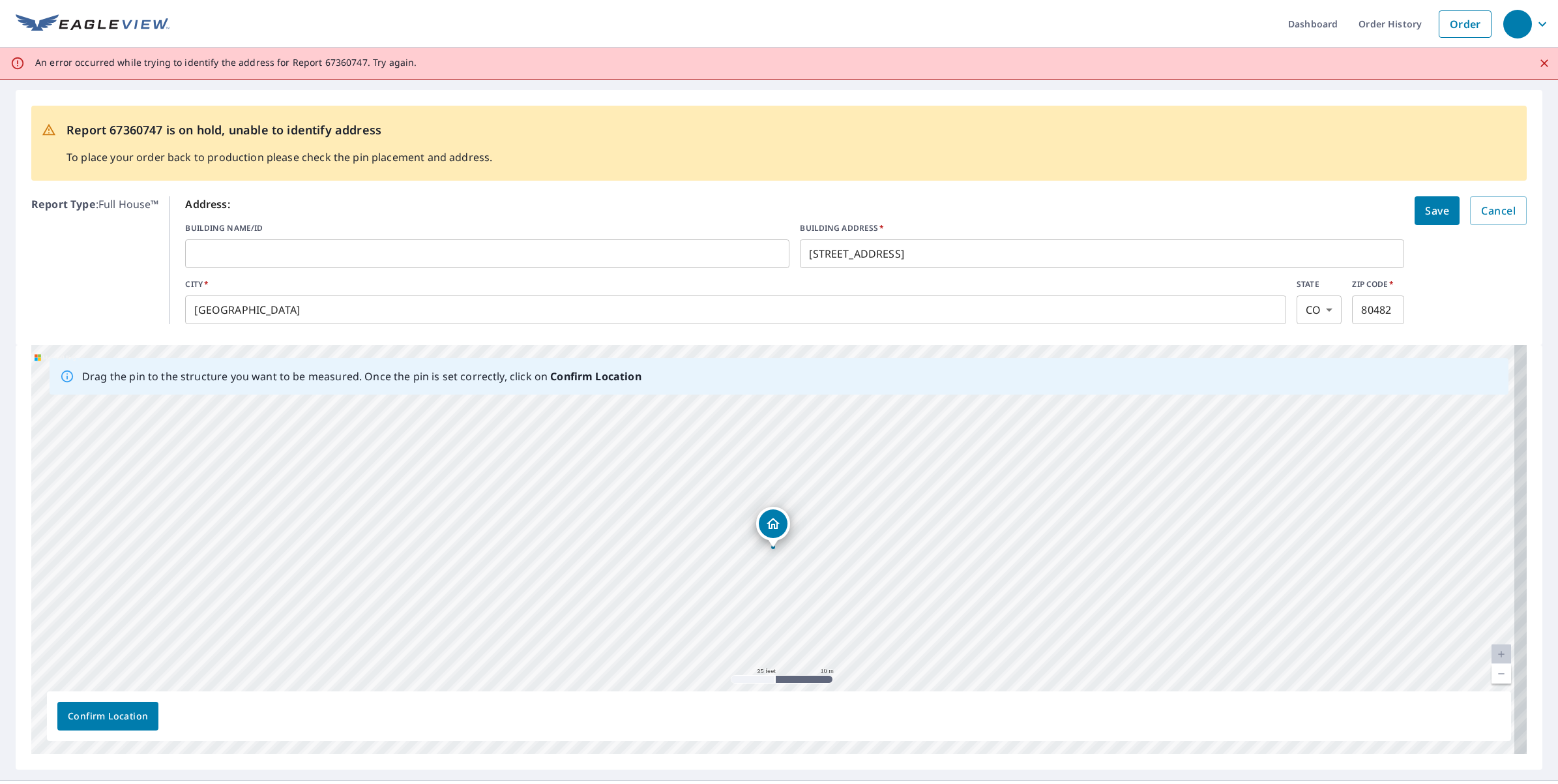
click at [1384, 66] on icon "Close" at bounding box center [1545, 64] width 13 height 13
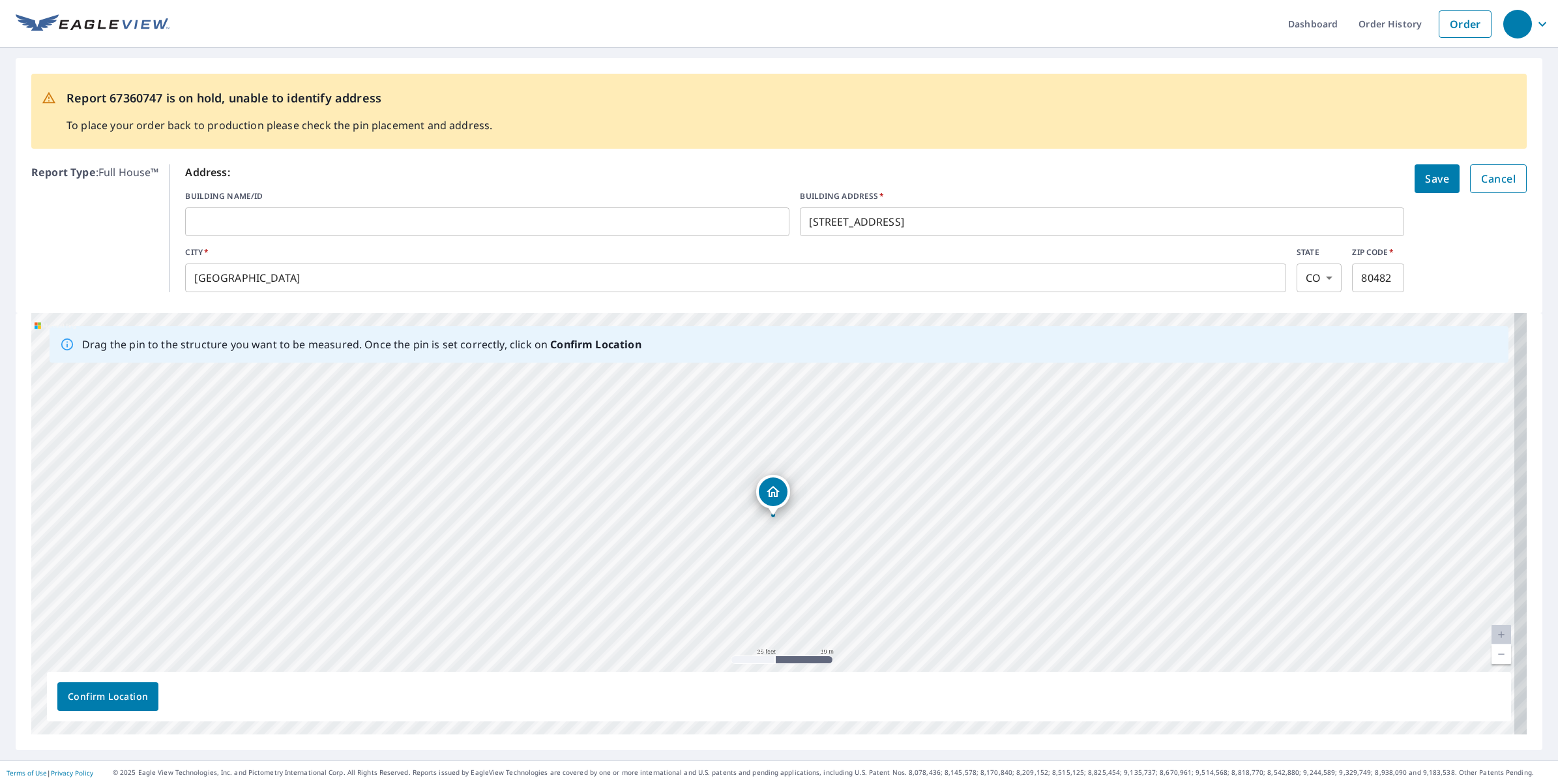
click at [1384, 179] on span "Cancel" at bounding box center [1498, 179] width 34 height 18
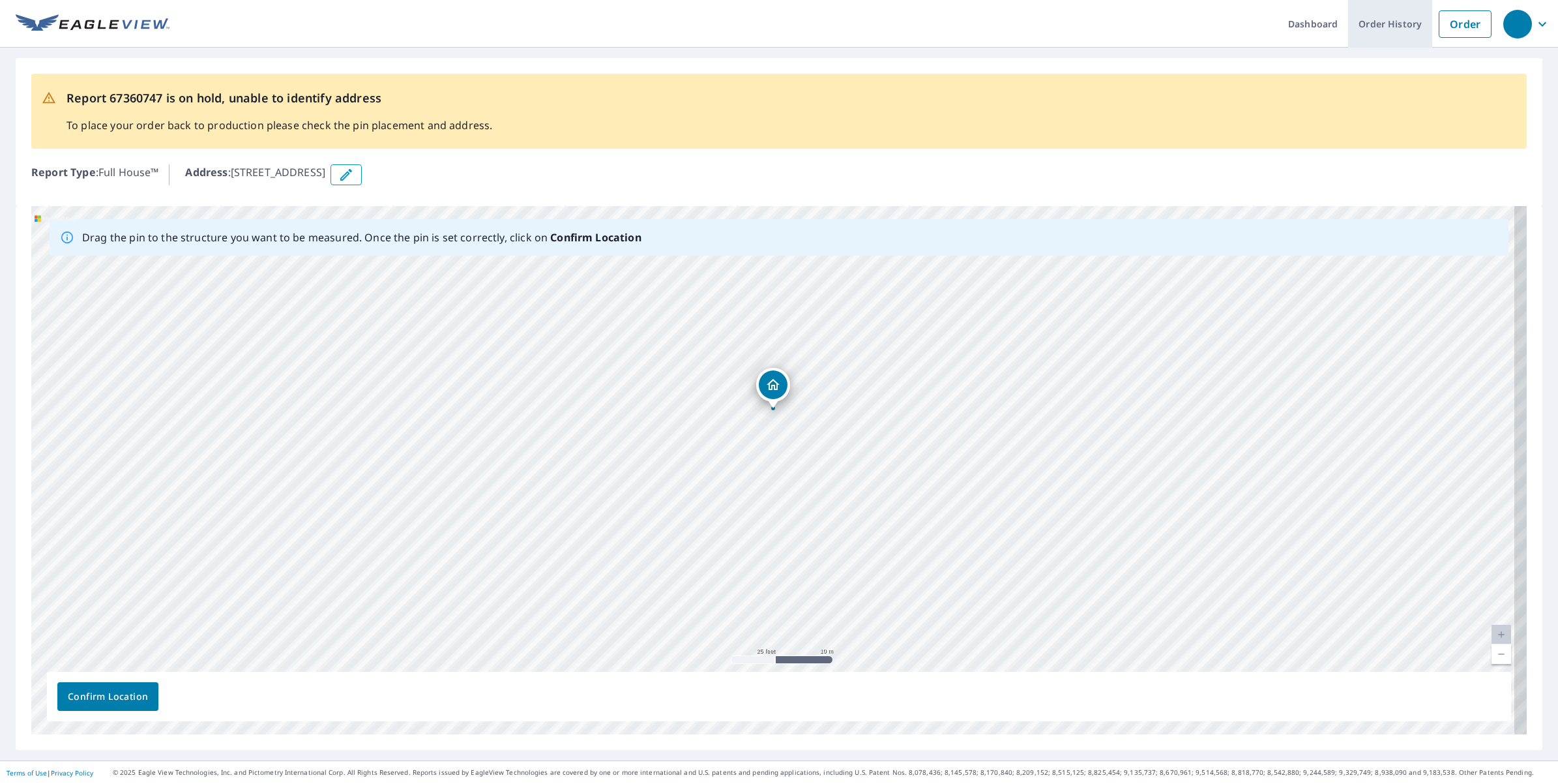
click at [1384, 24] on link "Order History" at bounding box center [1391, 24] width 84 height 48
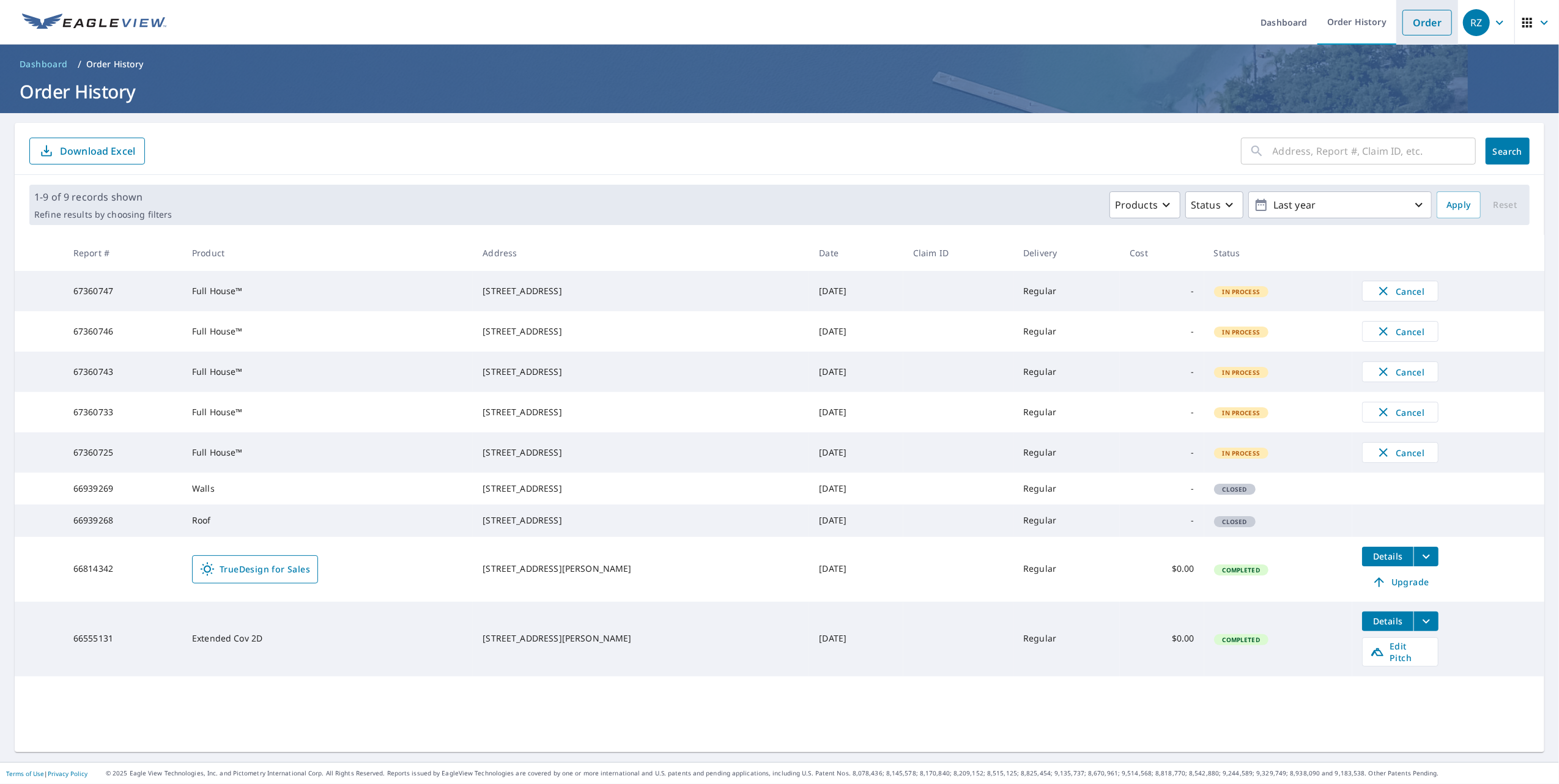
click at [1412, 29] on link "Order" at bounding box center [1427, 22] width 50 height 26
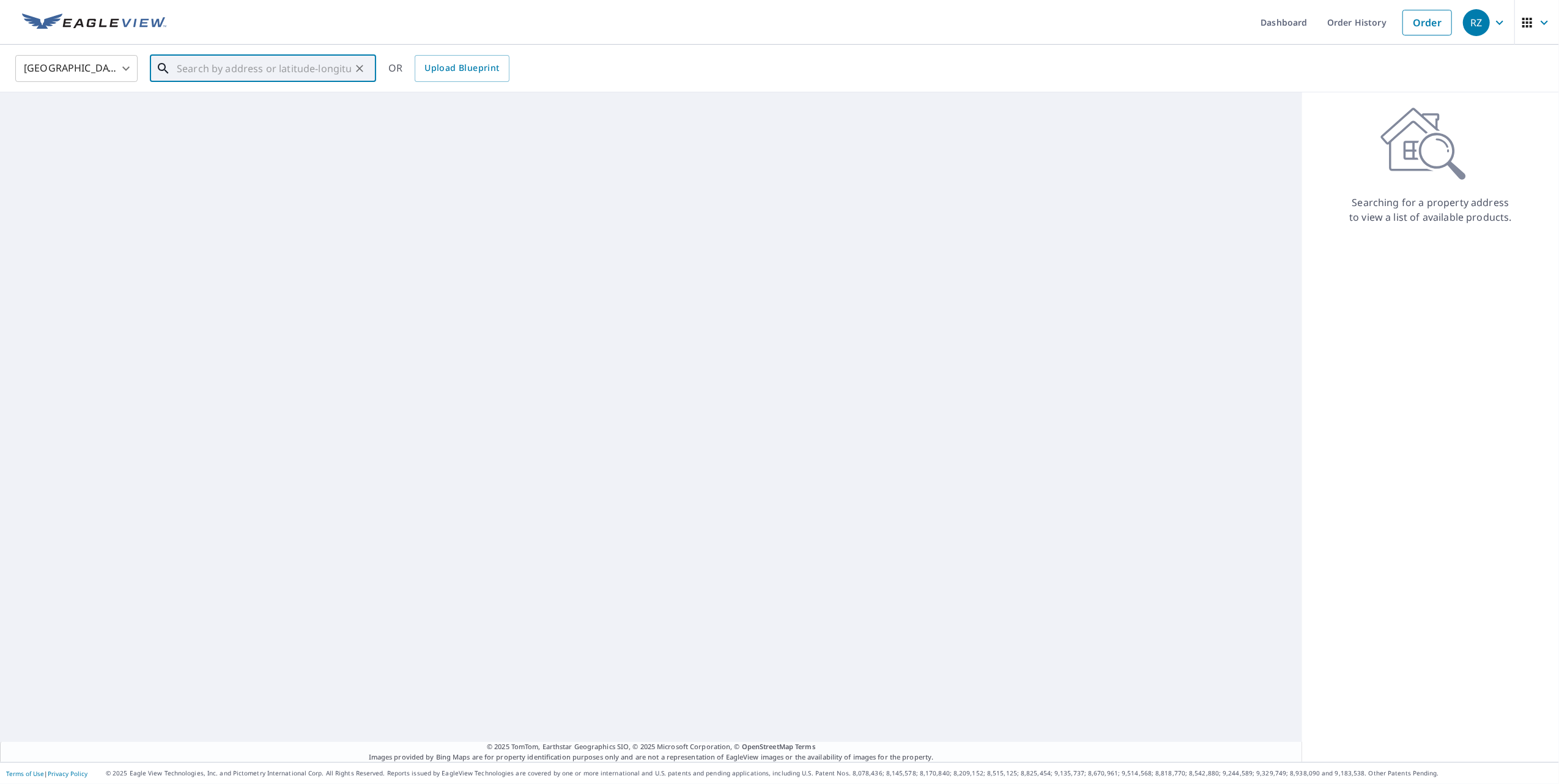
click at [221, 67] on input "text" at bounding box center [263, 68] width 174 height 34
paste input "39.92640800107413, -105.79272286032628"
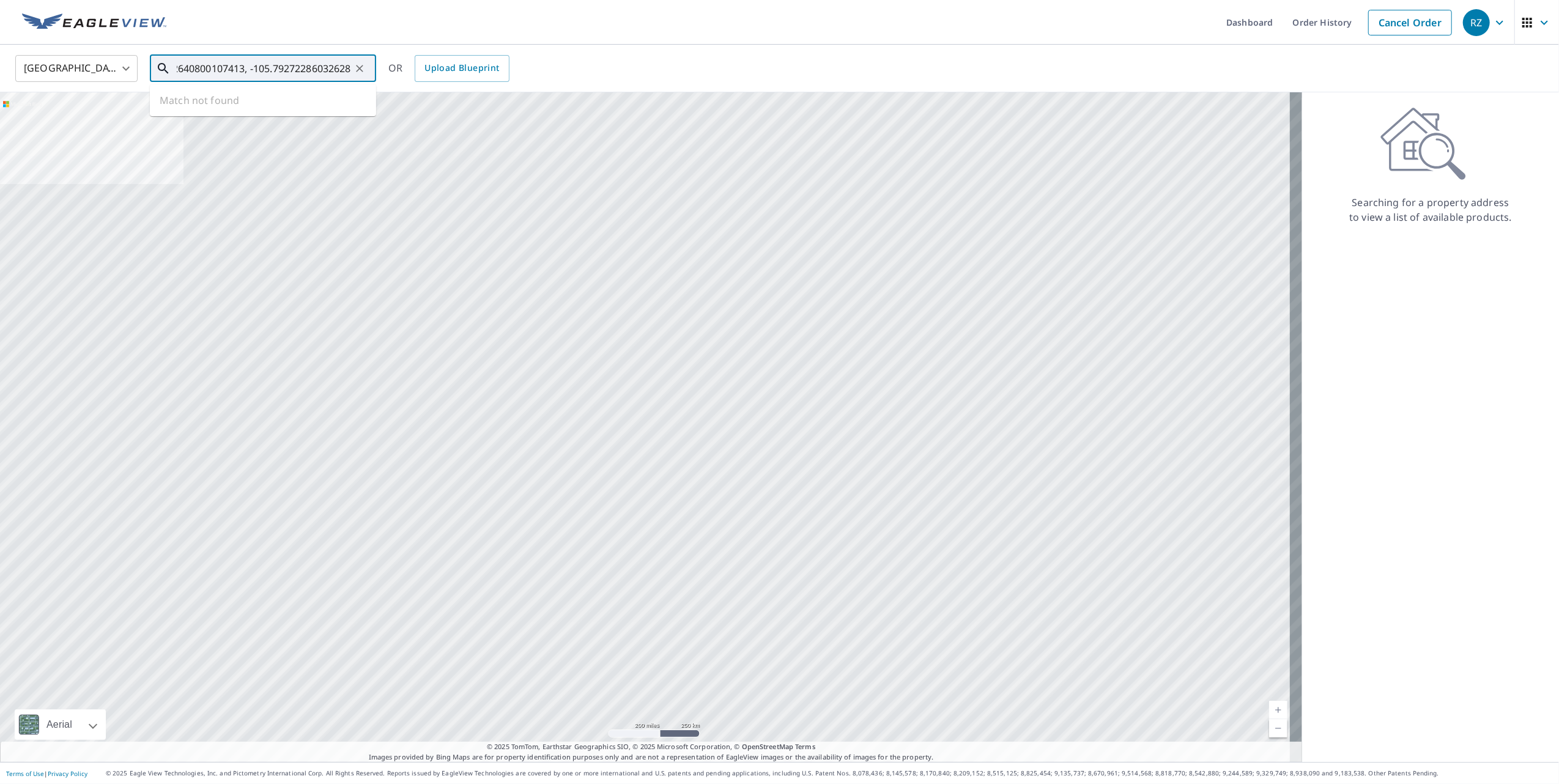
type input "39.92640800107413, -105.79272286032628"
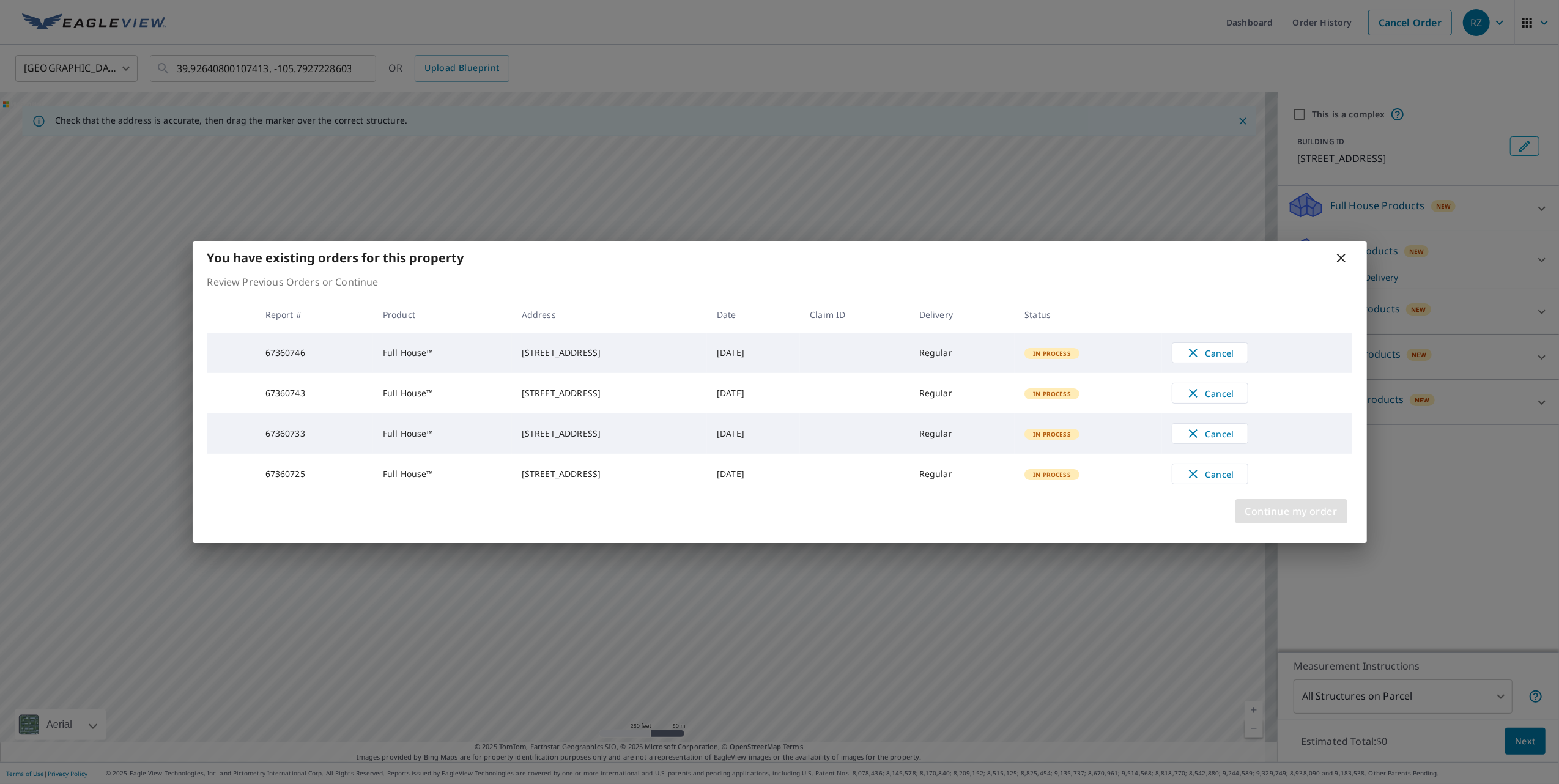
click at [1283, 515] on span "Continue my order" at bounding box center [1291, 511] width 92 height 17
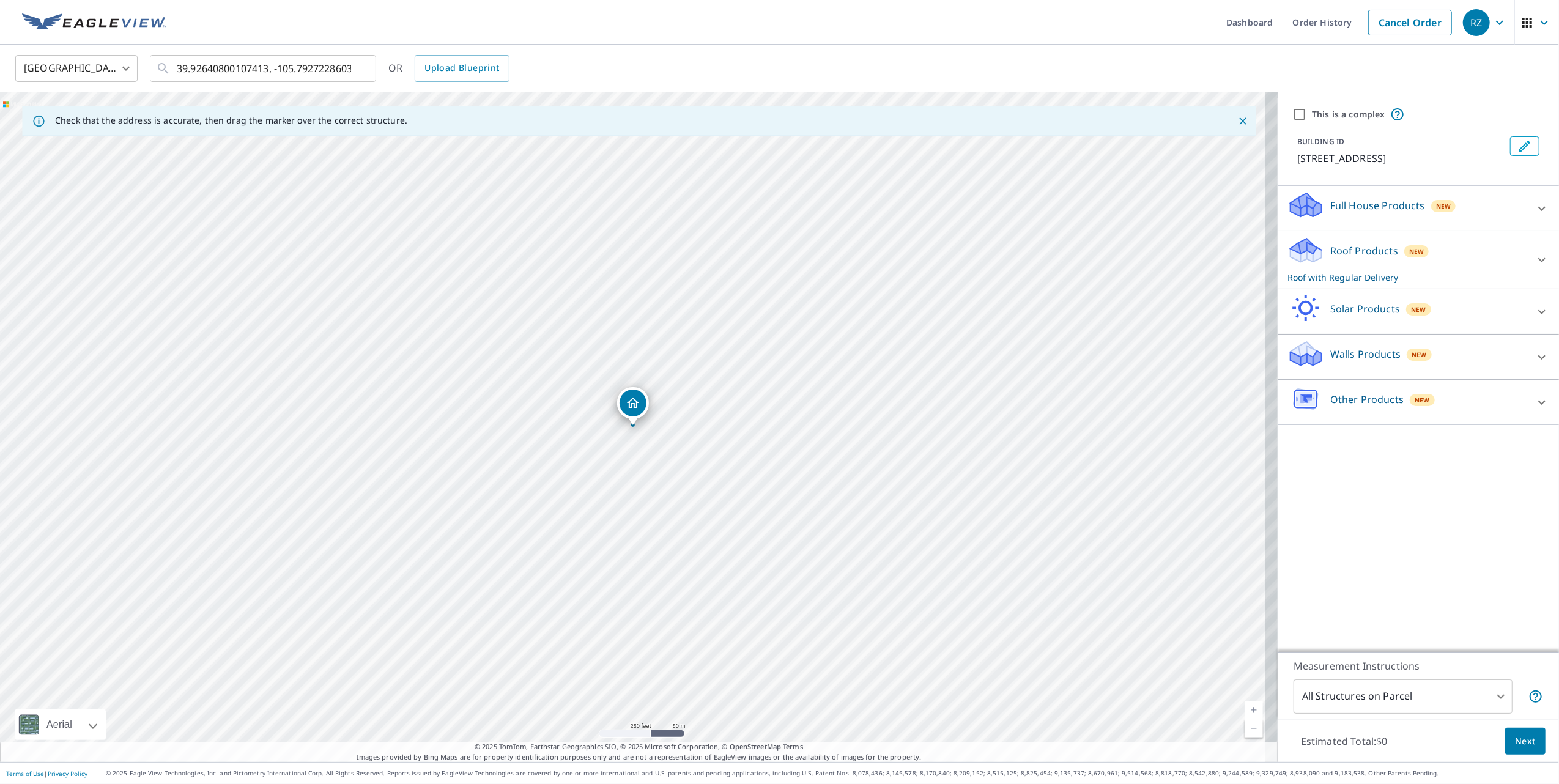
click at [1341, 211] on p "Full House Products" at bounding box center [1378, 205] width 95 height 15
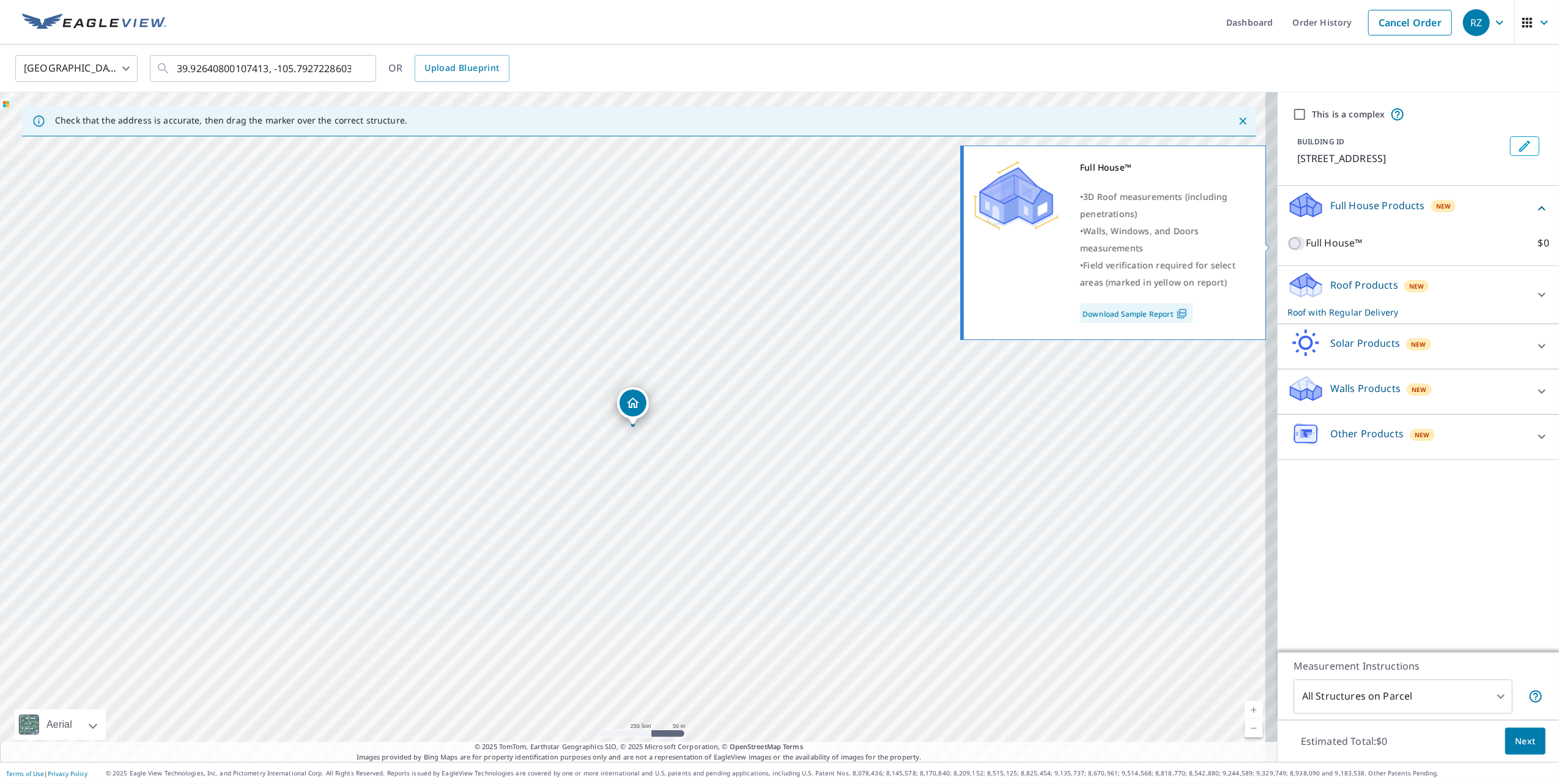
click at [1287, 243] on input "Full House™ $0" at bounding box center [1296, 243] width 18 height 15
checkbox input "true"
checkbox input "false"
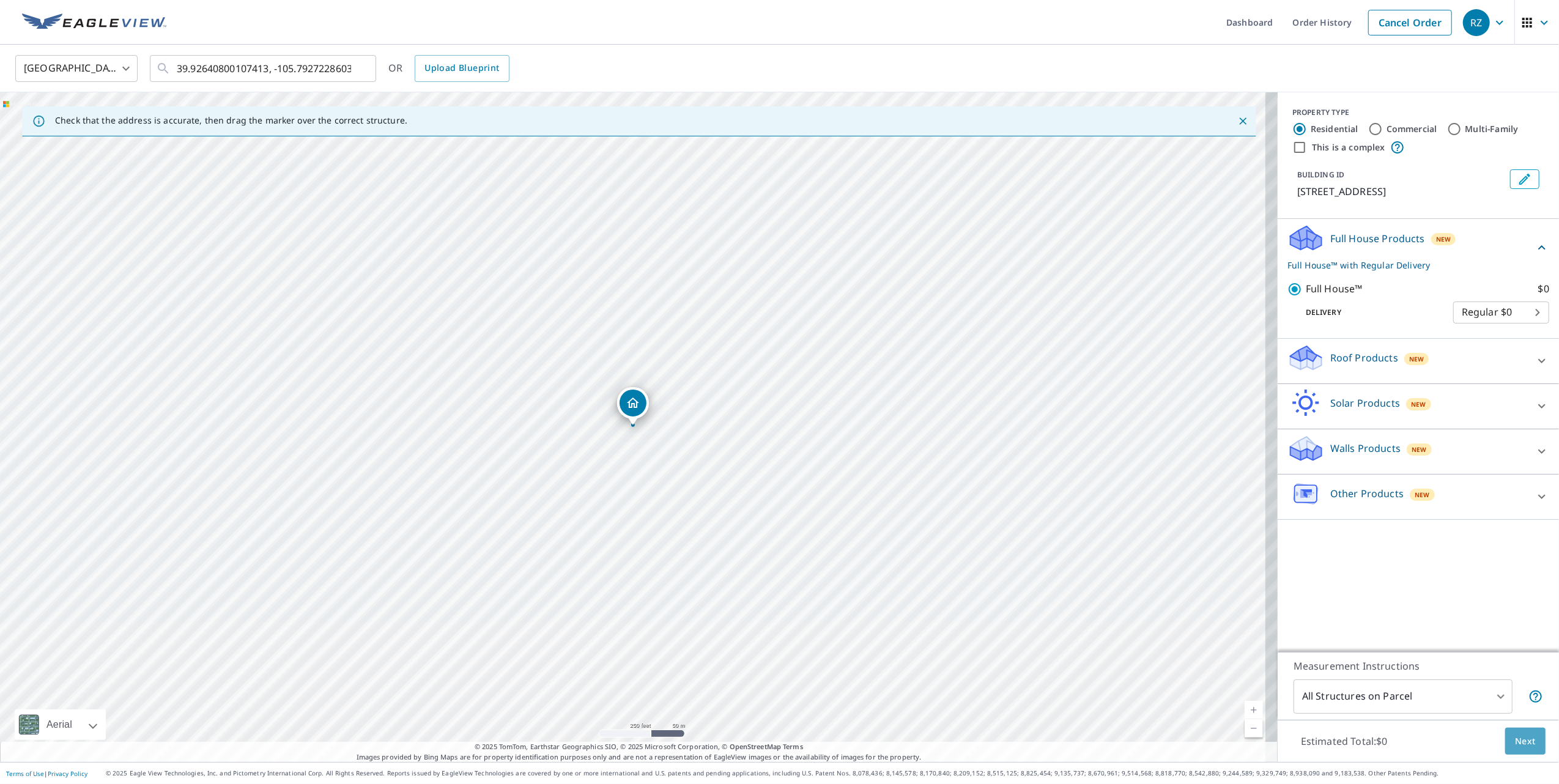
click at [1519, 741] on span "Next" at bounding box center [1525, 741] width 20 height 15
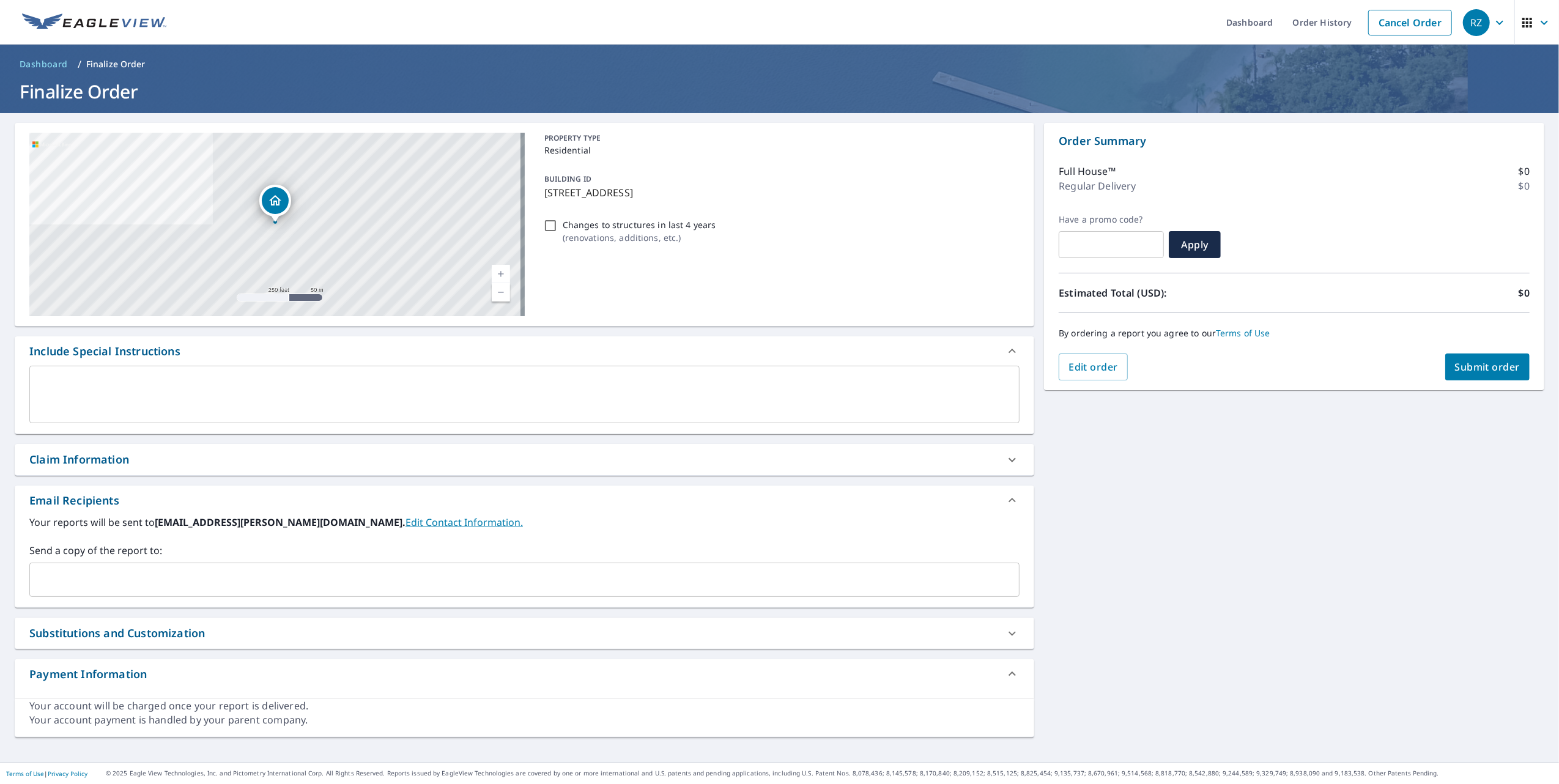
drag, startPoint x: 541, startPoint y: 192, endPoint x: 739, endPoint y: 191, distance: 198.0
click at [739, 191] on p "26 Junction Way, Winter Park, CO, 80482" at bounding box center [780, 192] width 471 height 15
checkbox input "true"
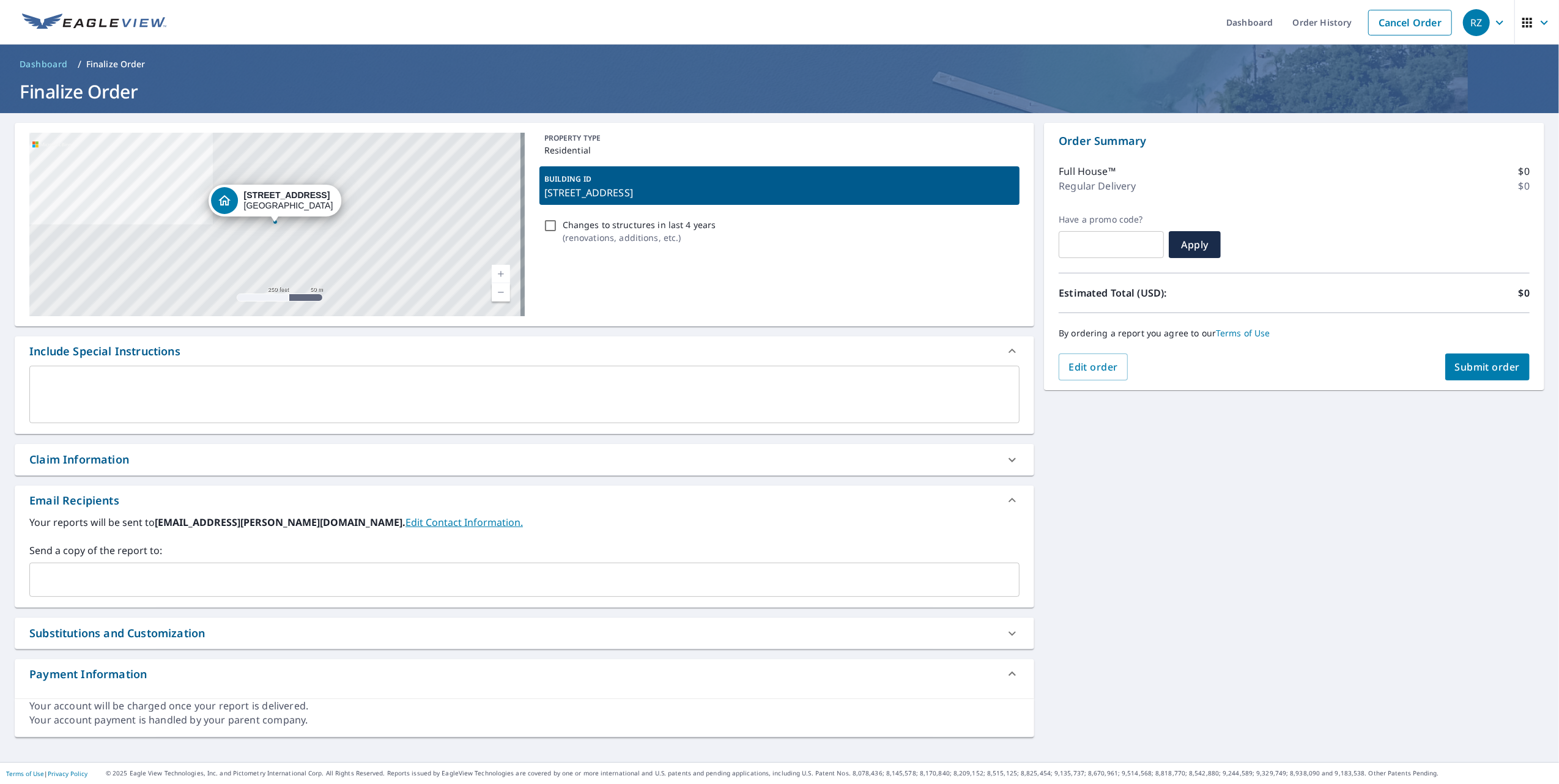
copy p "26 Junction Way, Winter Park, CO, 80482"
click at [165, 379] on textarea at bounding box center [524, 395] width 973 height 35
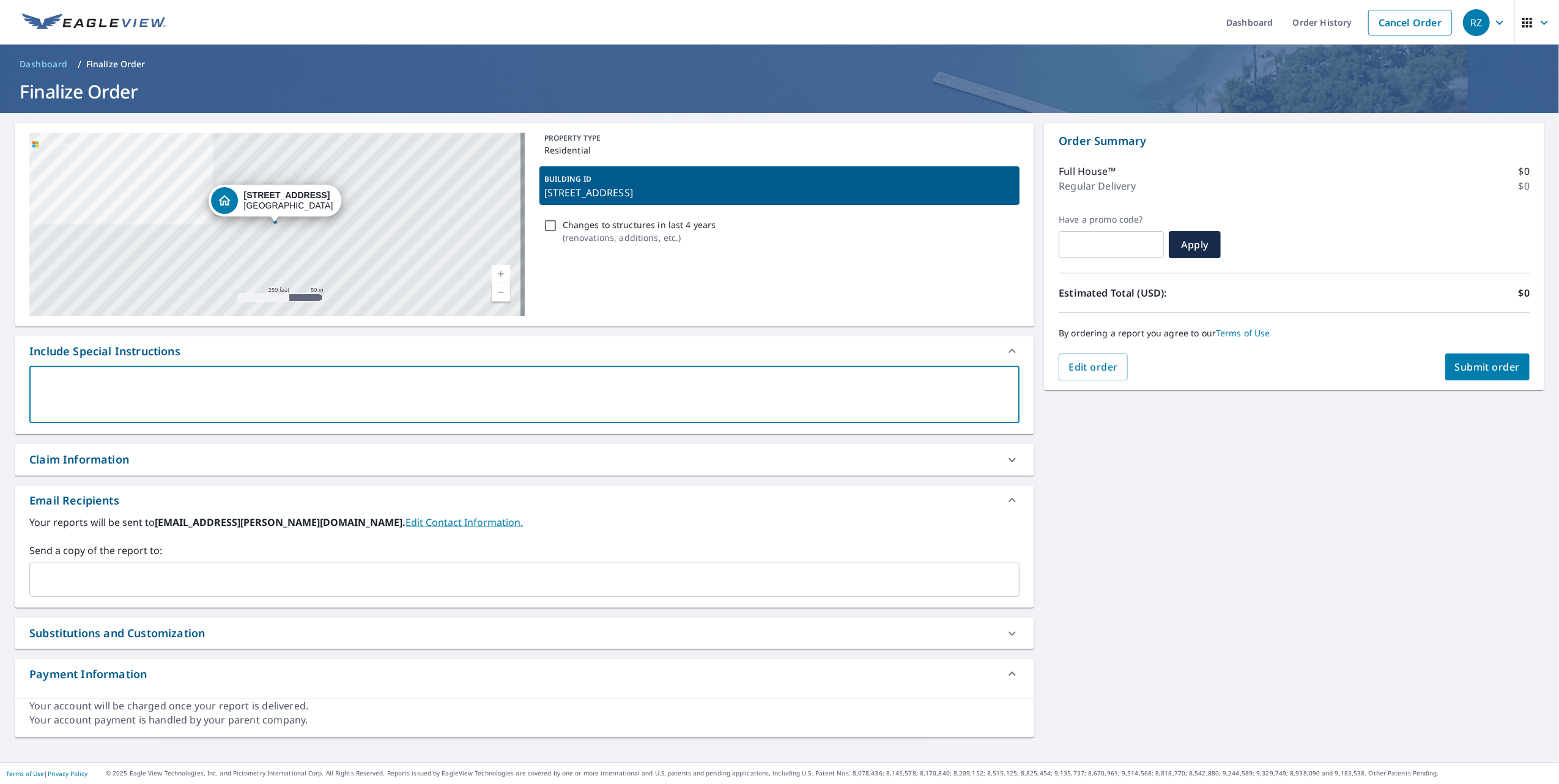
paste textarea "26 Junction Way, Winter Park, CO, 80482"
type textarea "26 Junction Way, Winter Park, CO, 80482"
type textarea "x"
checkbox input "true"
click at [252, 381] on textarea "26 Junction Way, Winter Park, CO, 80482" at bounding box center [524, 395] width 973 height 35
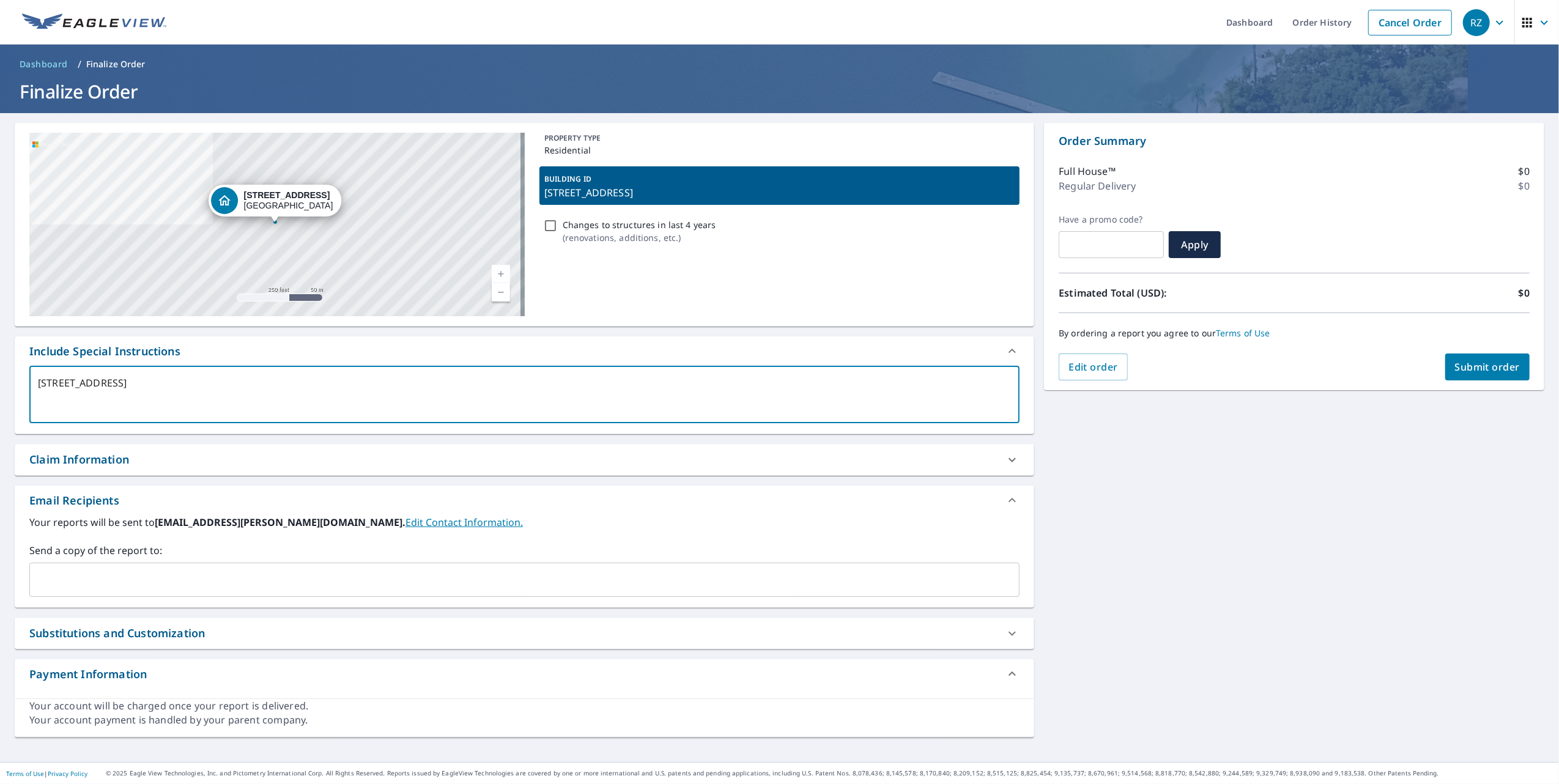
click at [39, 379] on textarea "26 Junction Way, Winter Park, CO, 80482" at bounding box center [524, 395] width 973 height 35
type textarea "m26 Junction Way, Winter Park, CO, 80482"
type textarea "x"
checkbox input "true"
type textarea "me26 Junction Way, Winter Park, CO, 80482"
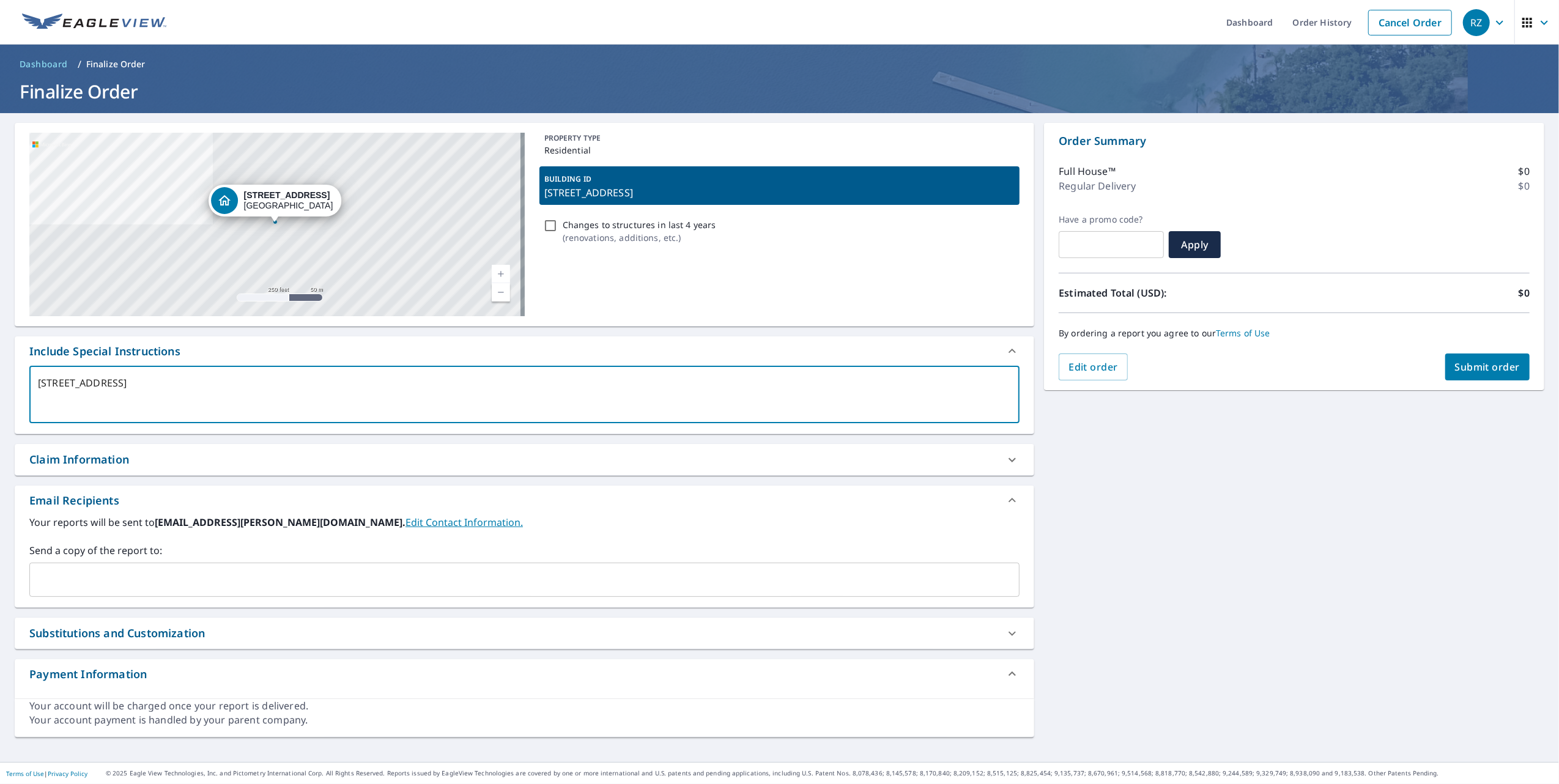
type textarea "x"
checkbox input "true"
type textarea "mea26 Junction Way, Winter Park, CO, 80482"
type textarea "x"
checkbox input "true"
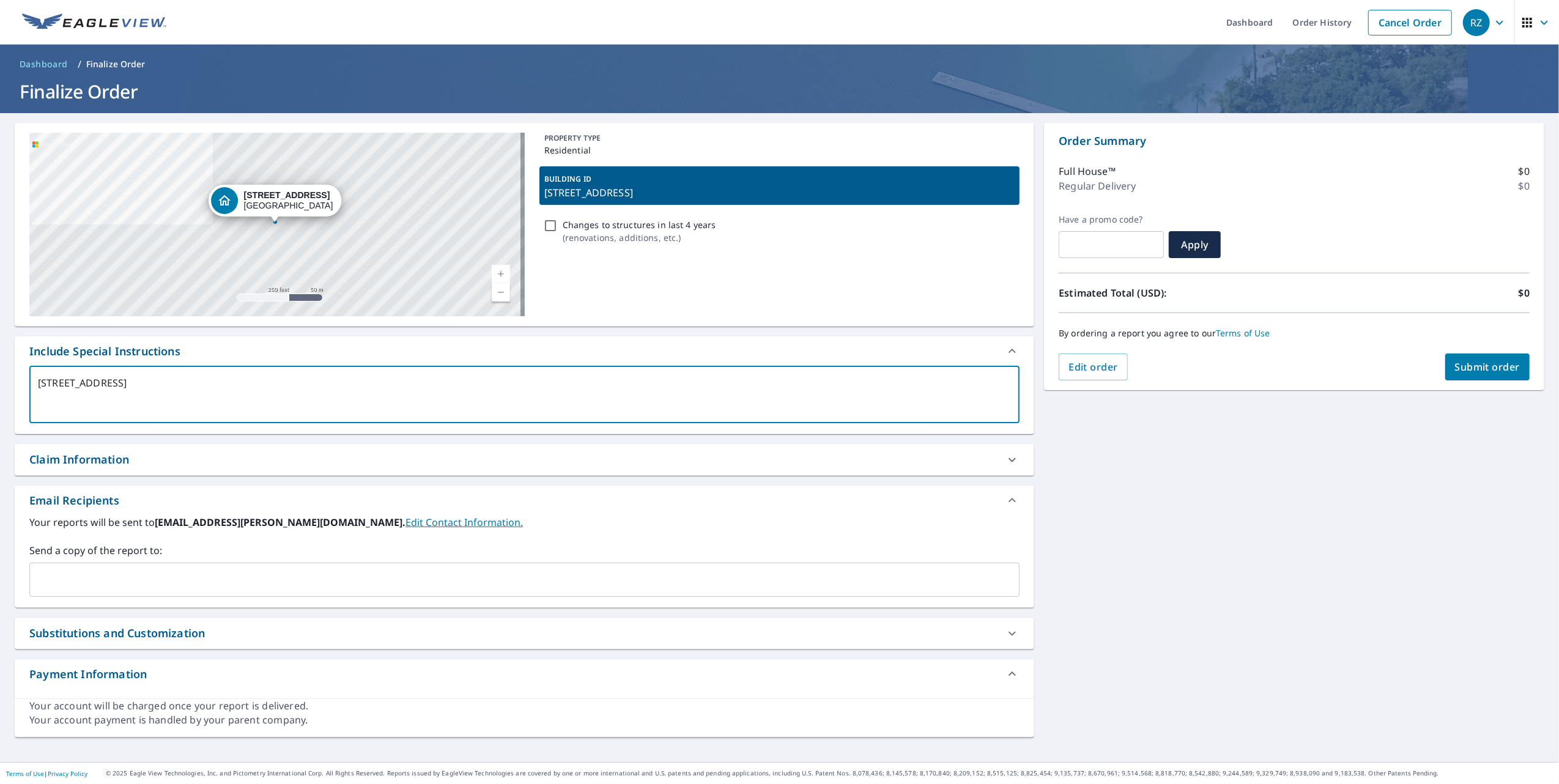
type textarea "meas26 Junction Way, Winter Park, CO, 80482"
type textarea "x"
checkbox input "true"
type textarea "measu26 Junction Way, Winter Park, CO, 80482"
type textarea "x"
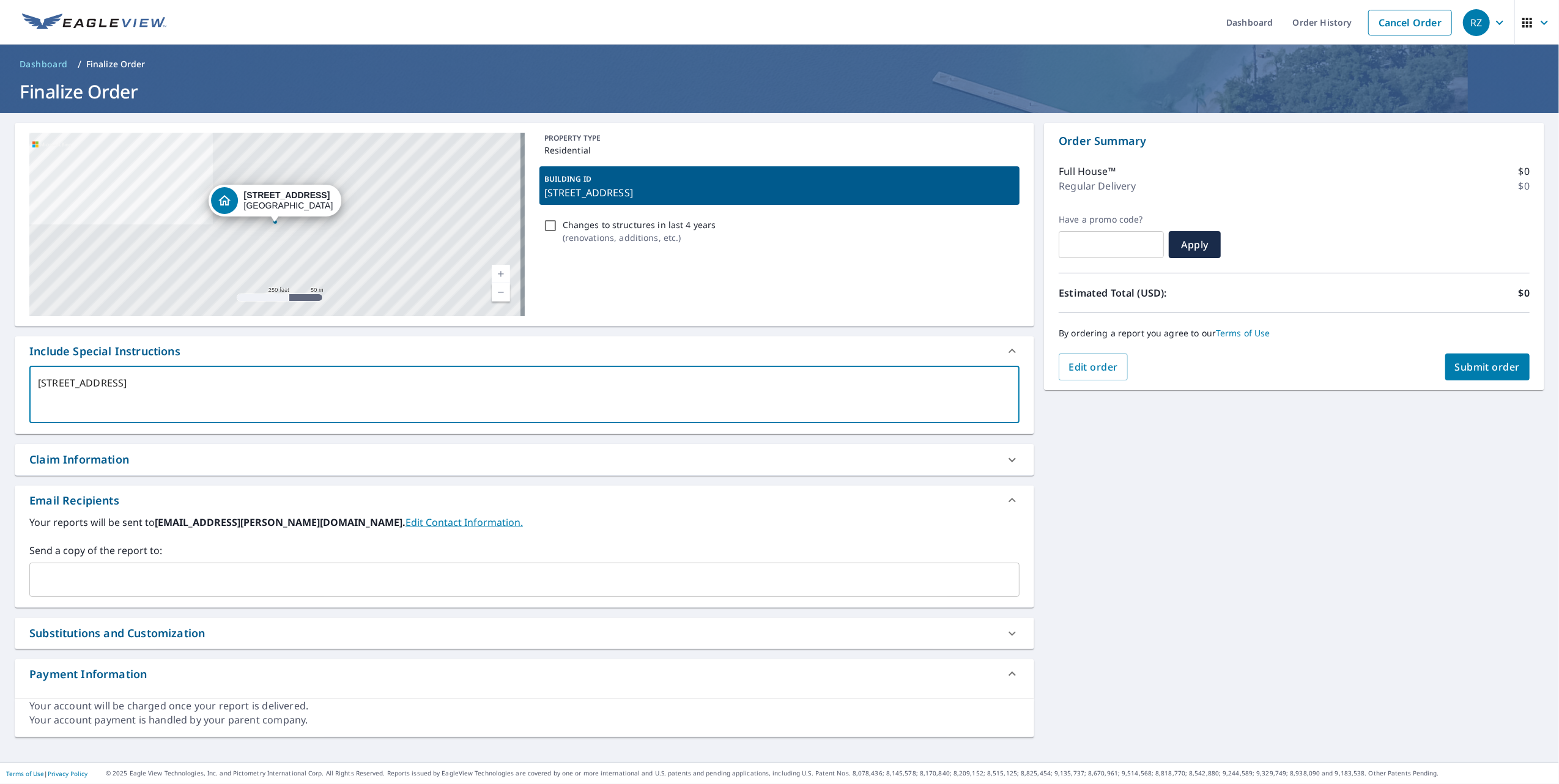
checkbox input "true"
type textarea "measur26 Junction Way, Winter Park, CO, 80482"
type textarea "x"
checkbox input "true"
type textarea "measure26 Junction Way, Winter Park, CO, 80482"
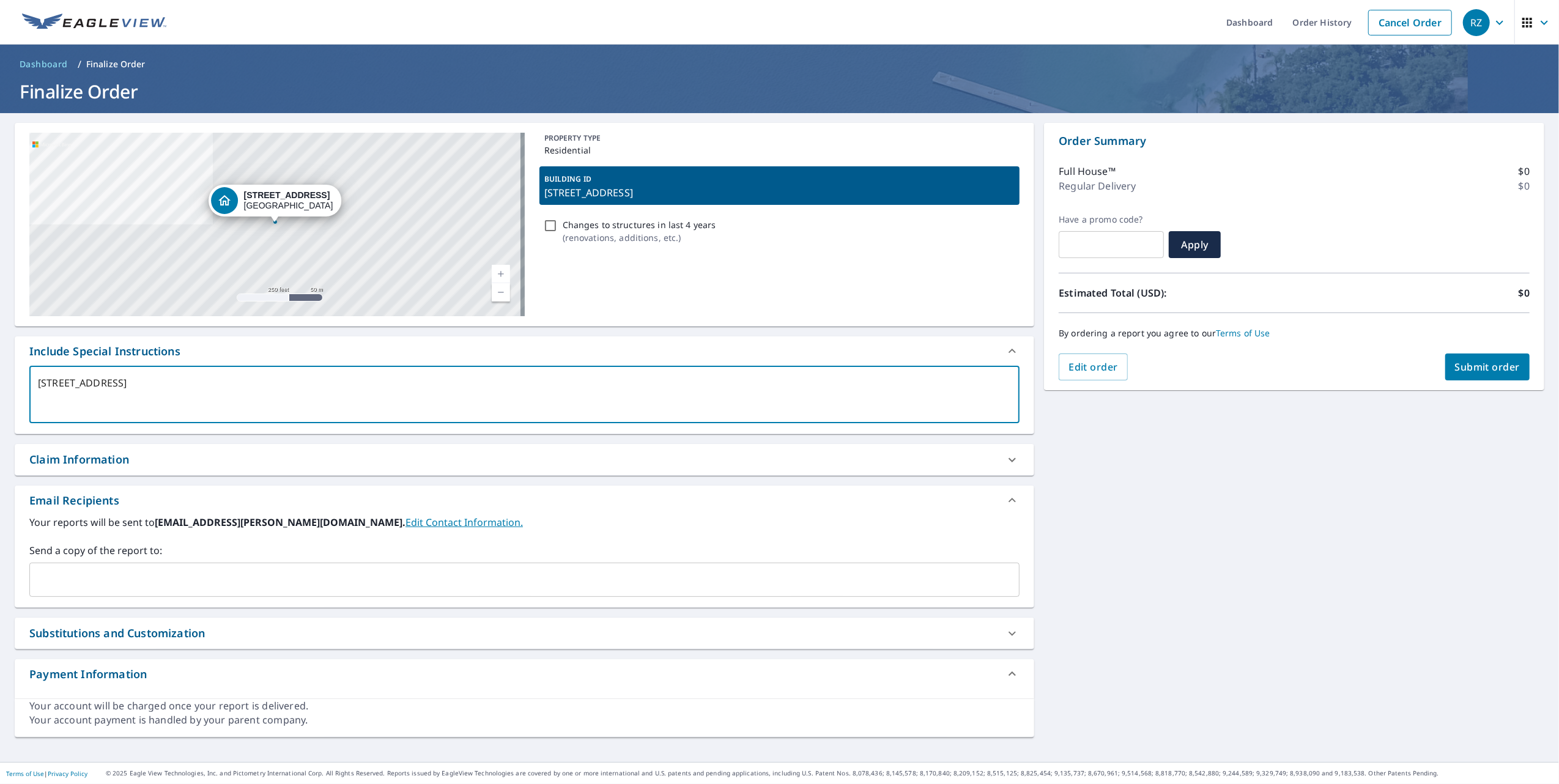
type textarea "x"
checkbox input "true"
type textarea "measure 26 Junction Way, Winter Park, CO, 80482"
type textarea "x"
checkbox input "true"
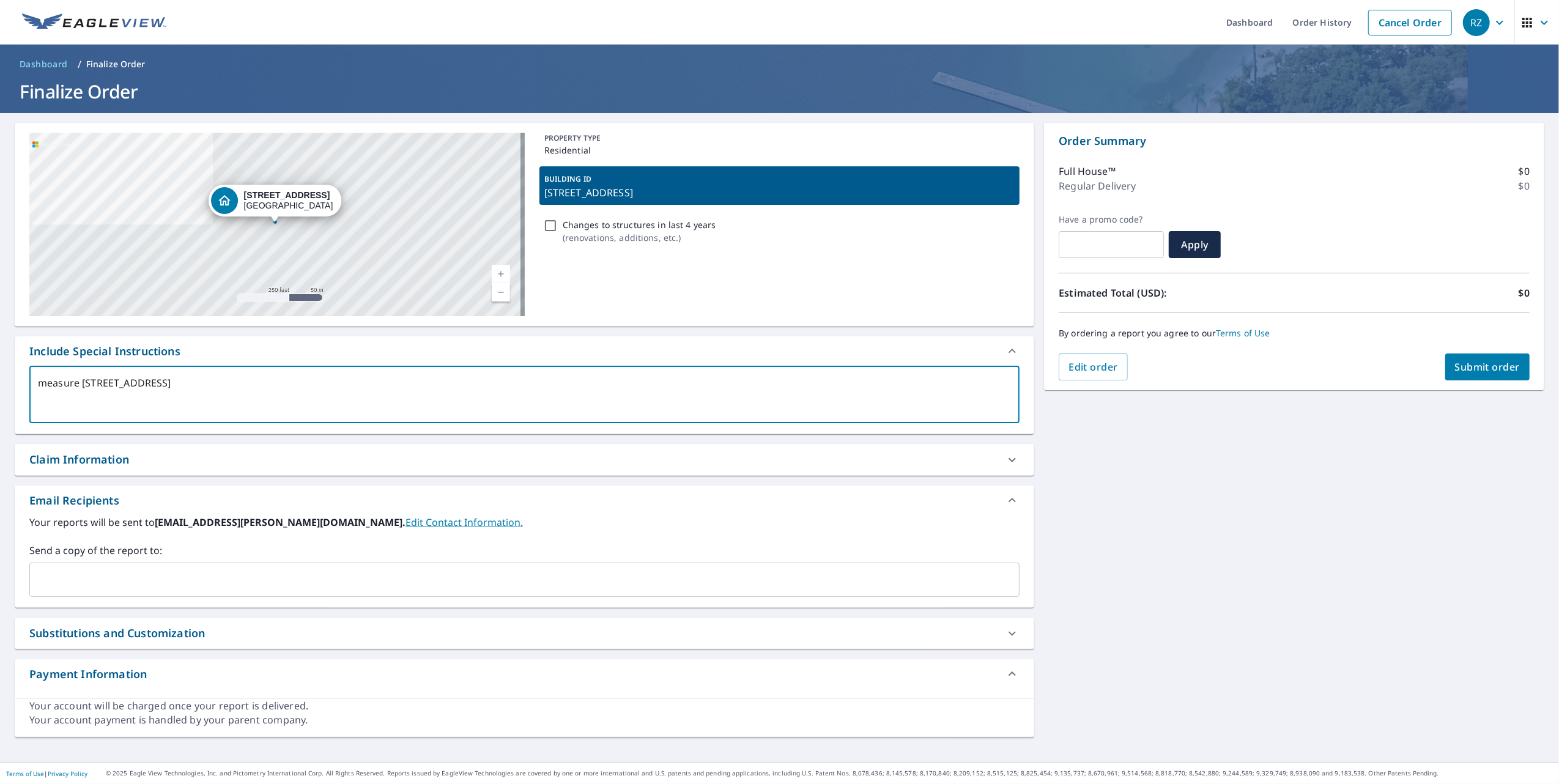
type textarea "measure t26 Junction Way, Winter Park, CO, 80482"
type textarea "x"
checkbox input "true"
type textarea "measure th26 Junction Way, Winter Park, CO, 80482"
type textarea "x"
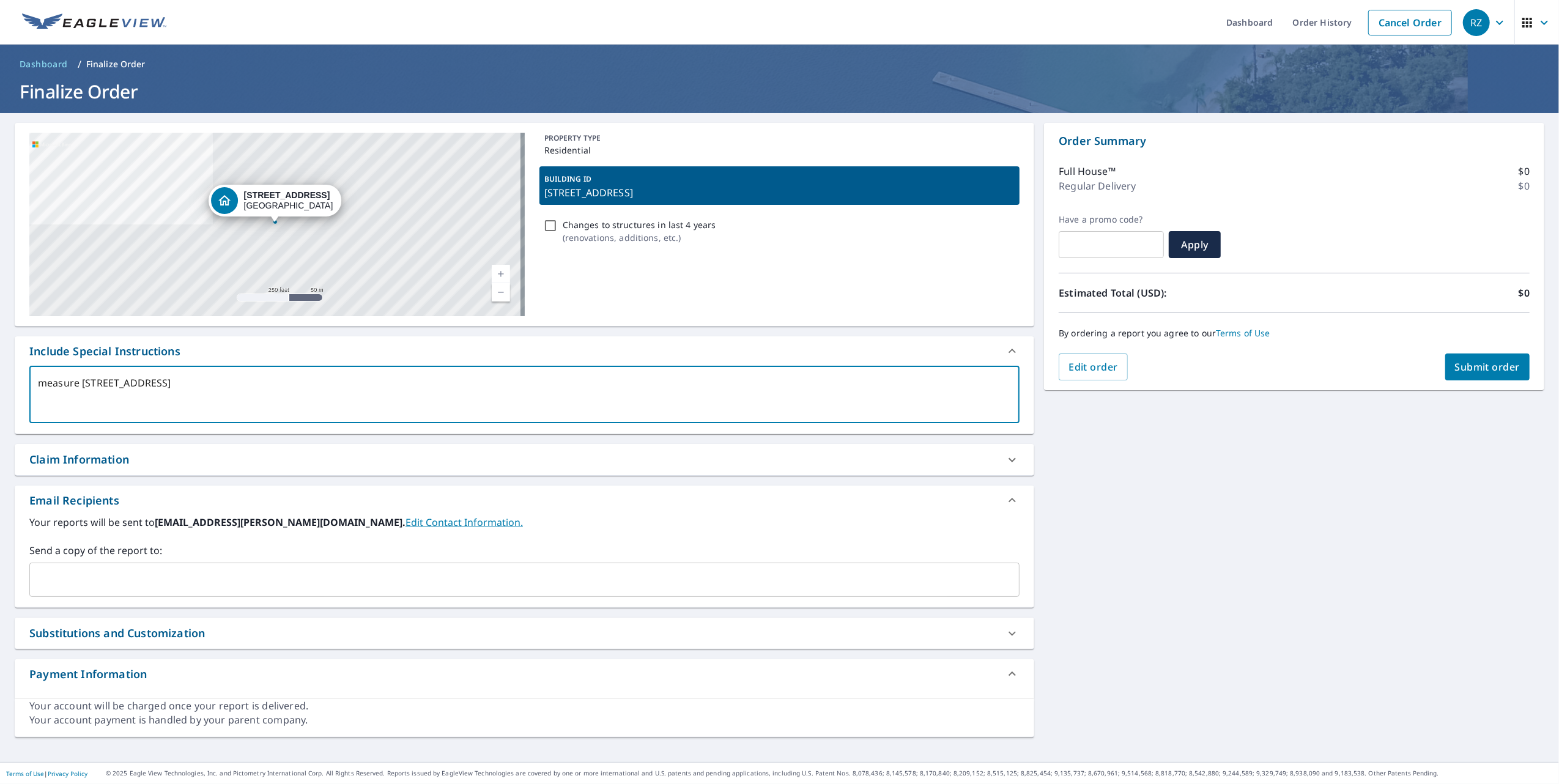
checkbox input "true"
type textarea "measure the26 Junction Way, Winter Park, CO, 80482"
type textarea "x"
checkbox input "true"
type textarea "measure the 26 Junction Way, Winter Park, CO, 80482"
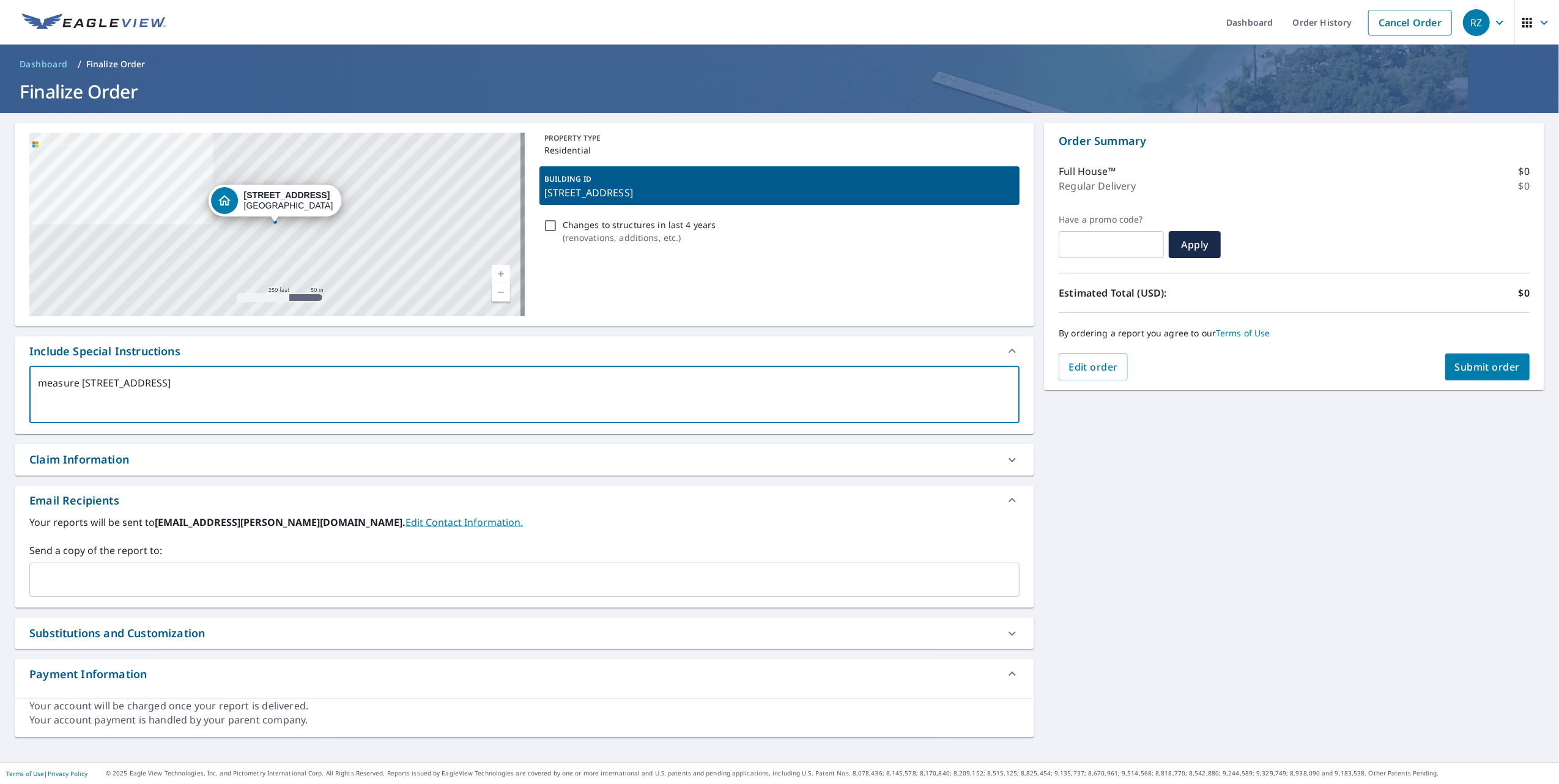
type textarea "x"
checkbox input "true"
type textarea "measure the c26 Junction Way, Winter Park, CO, 80482"
type textarea "x"
checkbox input "true"
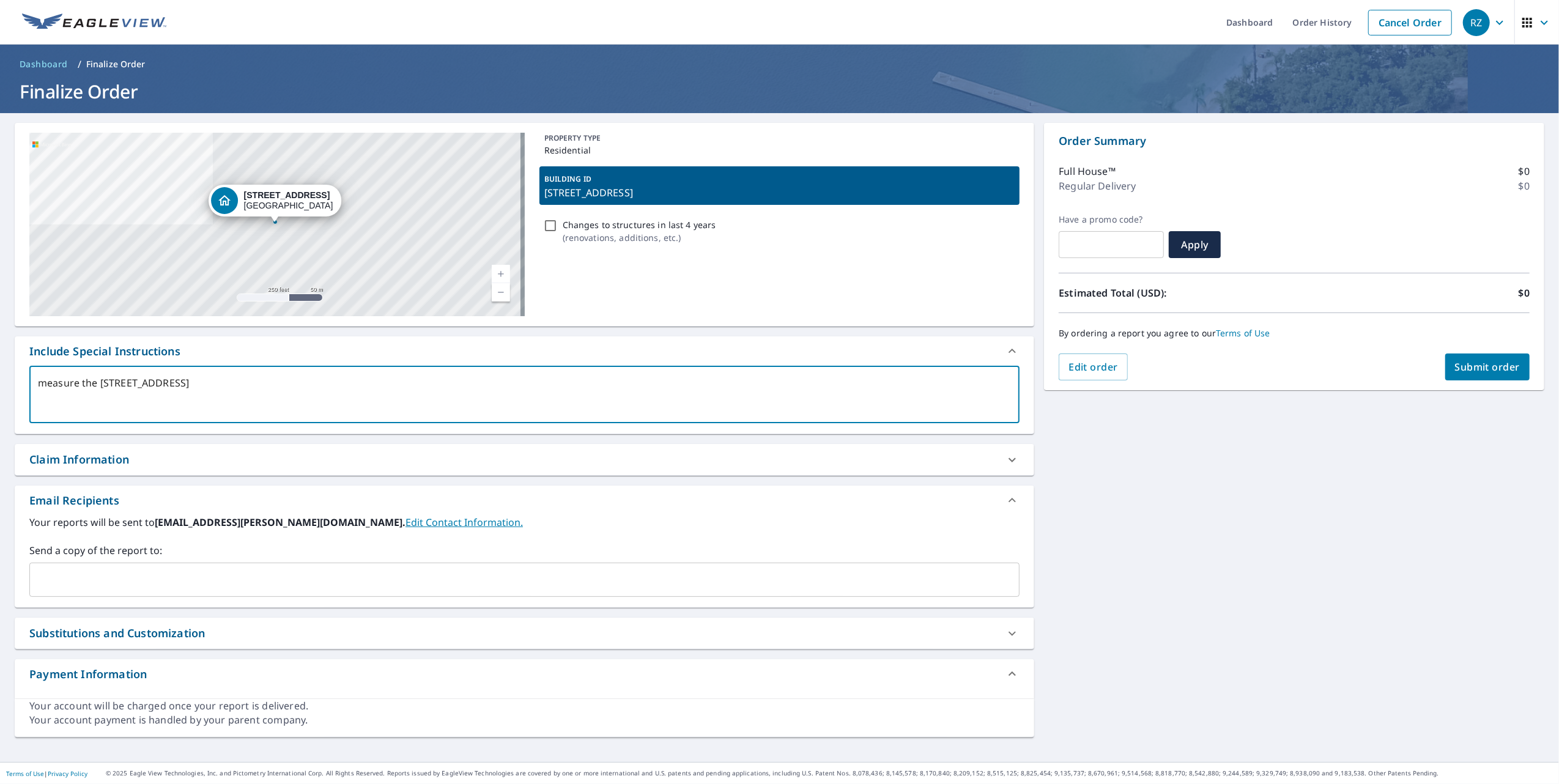
type textarea "measure the co26 Junction Way, Winter Park, CO, 80482"
type textarea "x"
checkbox input "true"
type textarea "measure the cor26 Junction Way, Winter Park, CO, 80482"
type textarea "x"
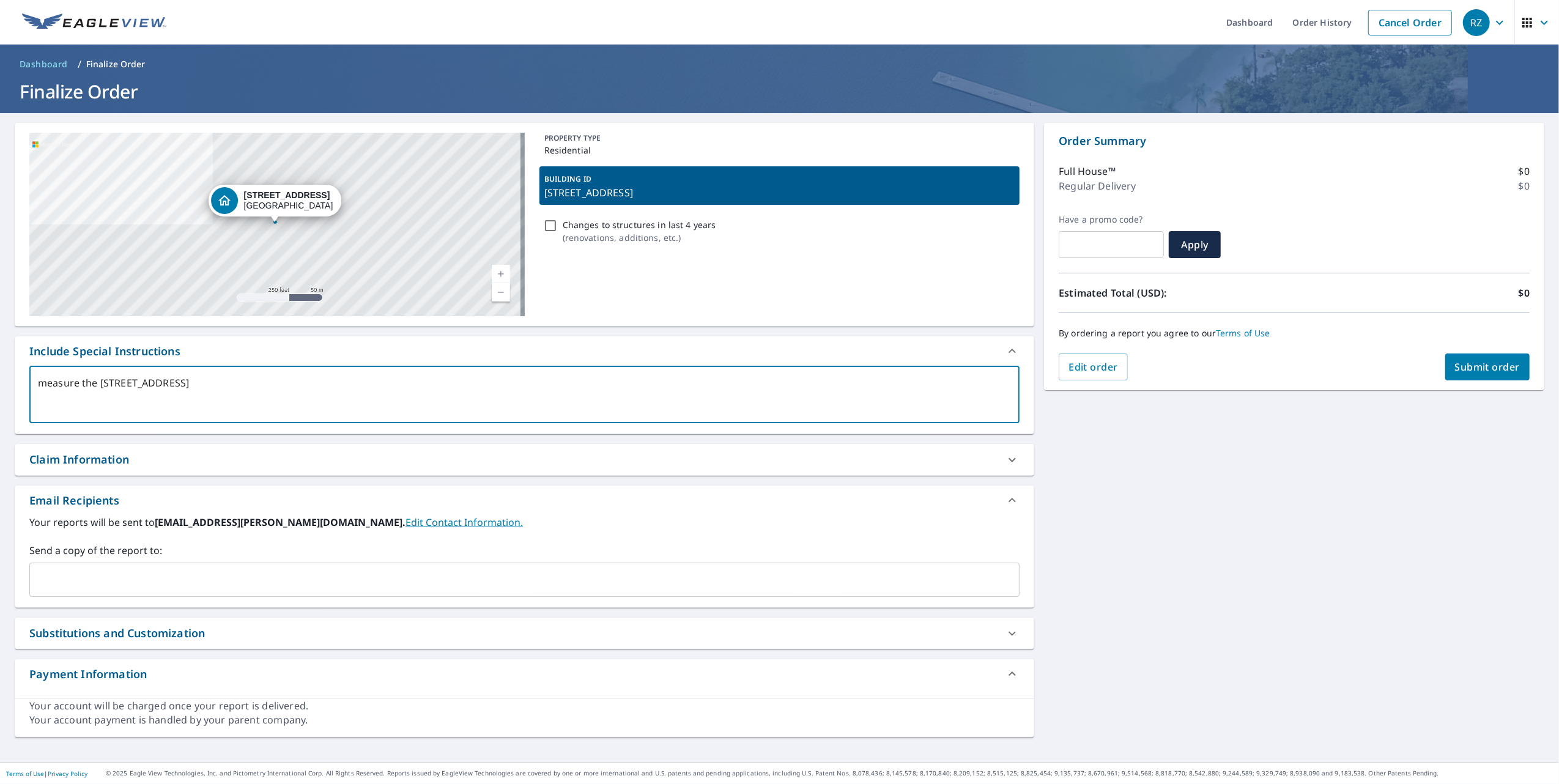
checkbox input "true"
type textarea "measure the corr26 Junction Way, Winter Park, CO, 80482"
type textarea "x"
checkbox input "true"
type textarea "measure the corre26 Junction Way, Winter Park, CO, 80482"
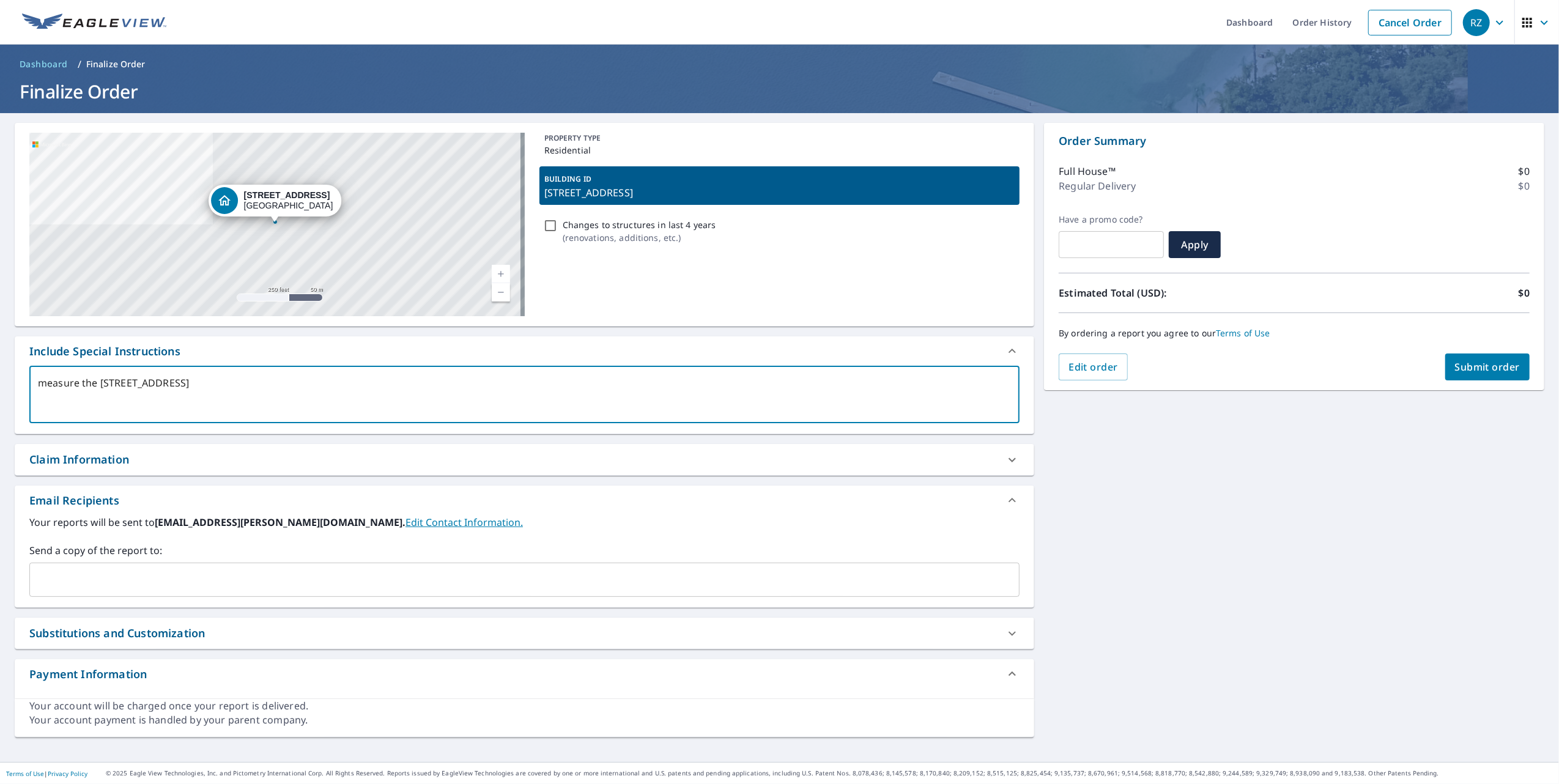
type textarea "x"
checkbox input "true"
type textarea "measure the correc26 Junction Way, Winter Park, CO, 80482"
type textarea "x"
checkbox input "true"
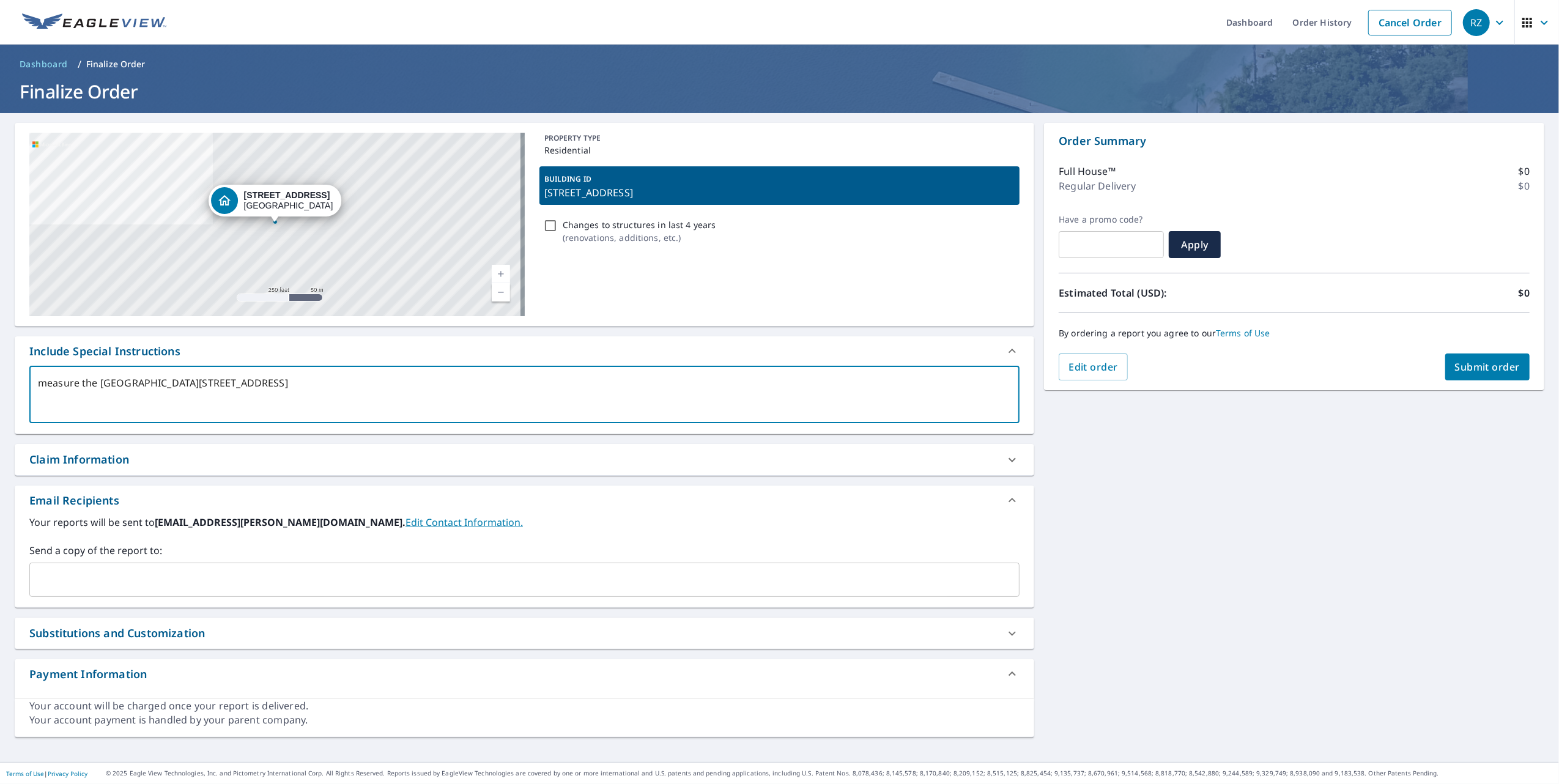
type textarea "measure the correct26 Junction Way, Winter Park, CO, 80482"
type textarea "x"
checkbox input "true"
type textarea "measure the correct 26 Junction Way, Winter Park, CO, 80482"
type textarea "x"
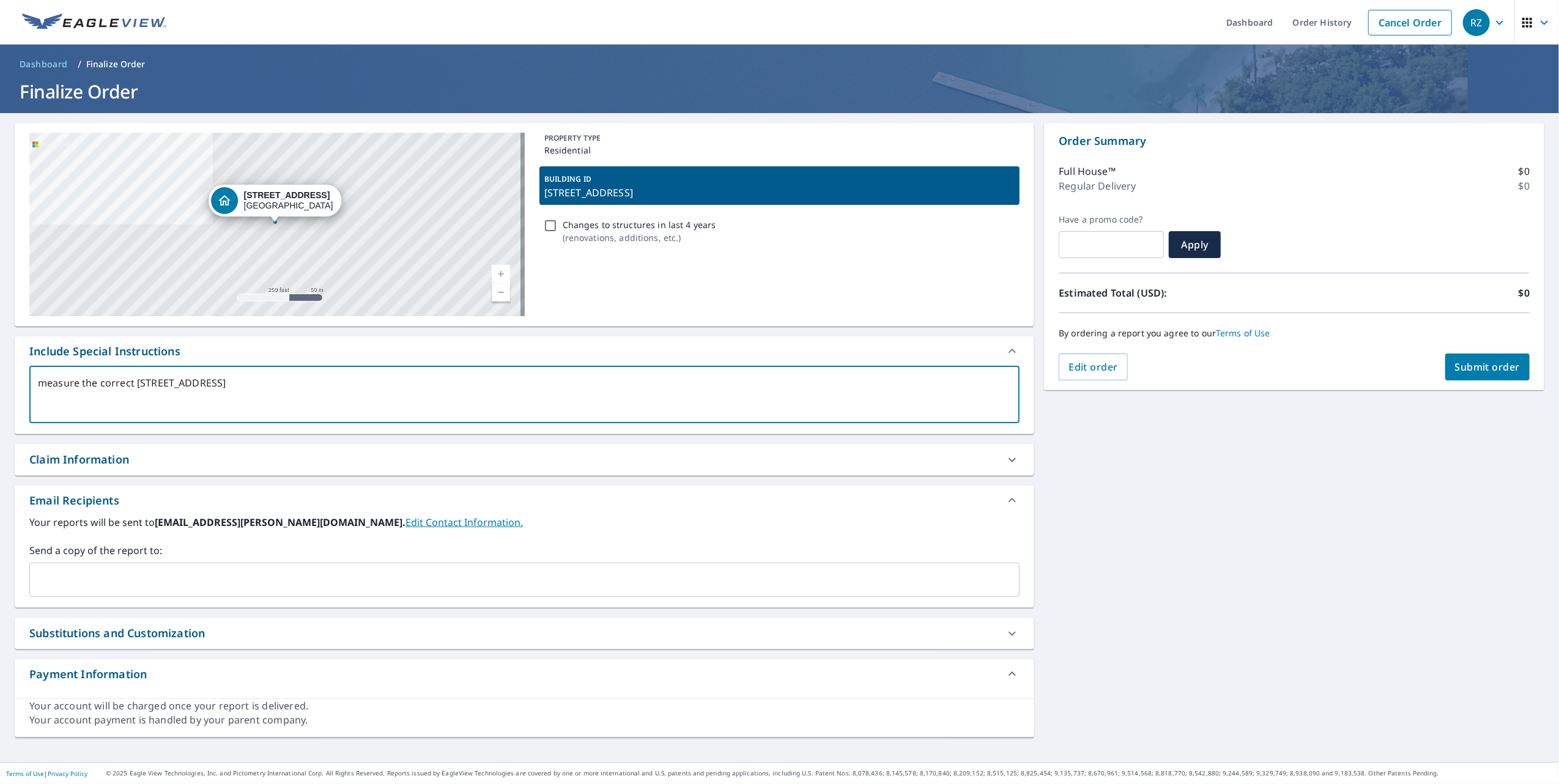
checkbox input "true"
type textarea "measure the correct a26 Junction Way, Winter Park, CO, 80482"
type textarea "x"
checkbox input "true"
type textarea "measure the correct ad26 Junction Way, Winter Park, CO, 80482"
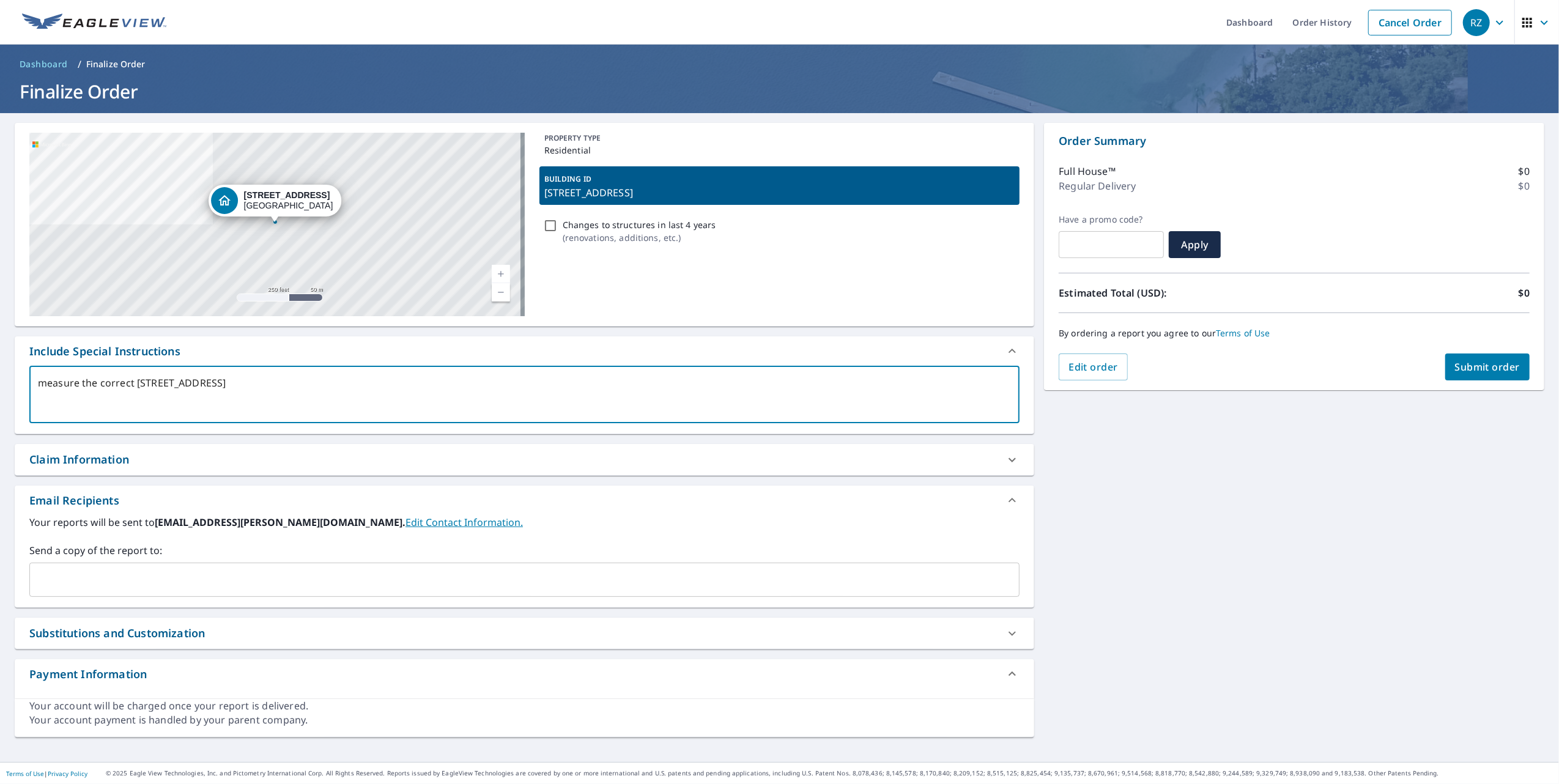
type textarea "x"
checkbox input "true"
type textarea "measure the correct add26 Junction Way, Winter Park, CO, 80482"
type textarea "x"
checkbox input "true"
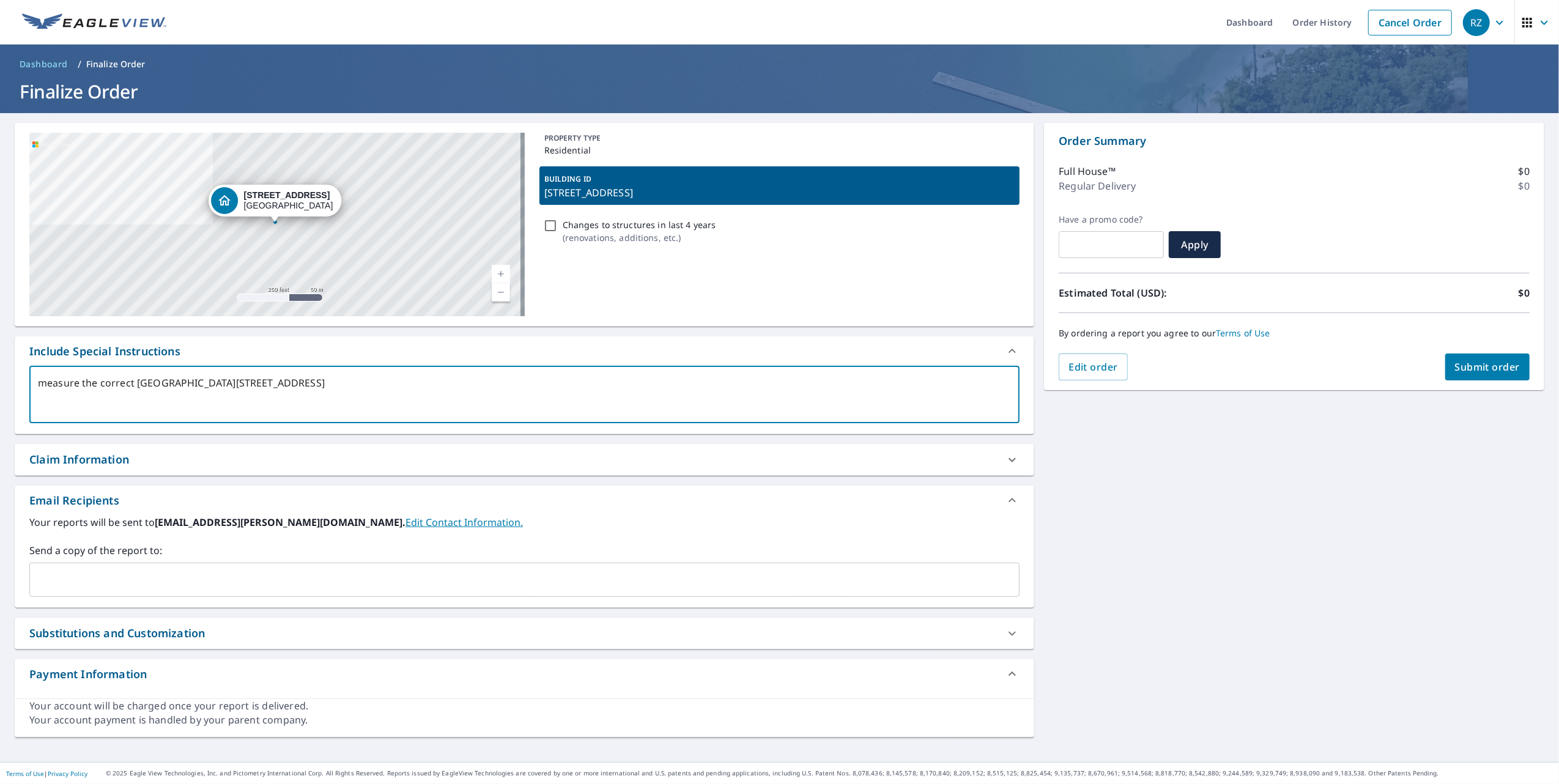
type textarea "measure the correct addr26 Junction Way, Winter Park, CO, 80482"
type textarea "x"
checkbox input "true"
type textarea "measure the correct addre26 Junction Way, Winter Park, CO, 80482"
type textarea "x"
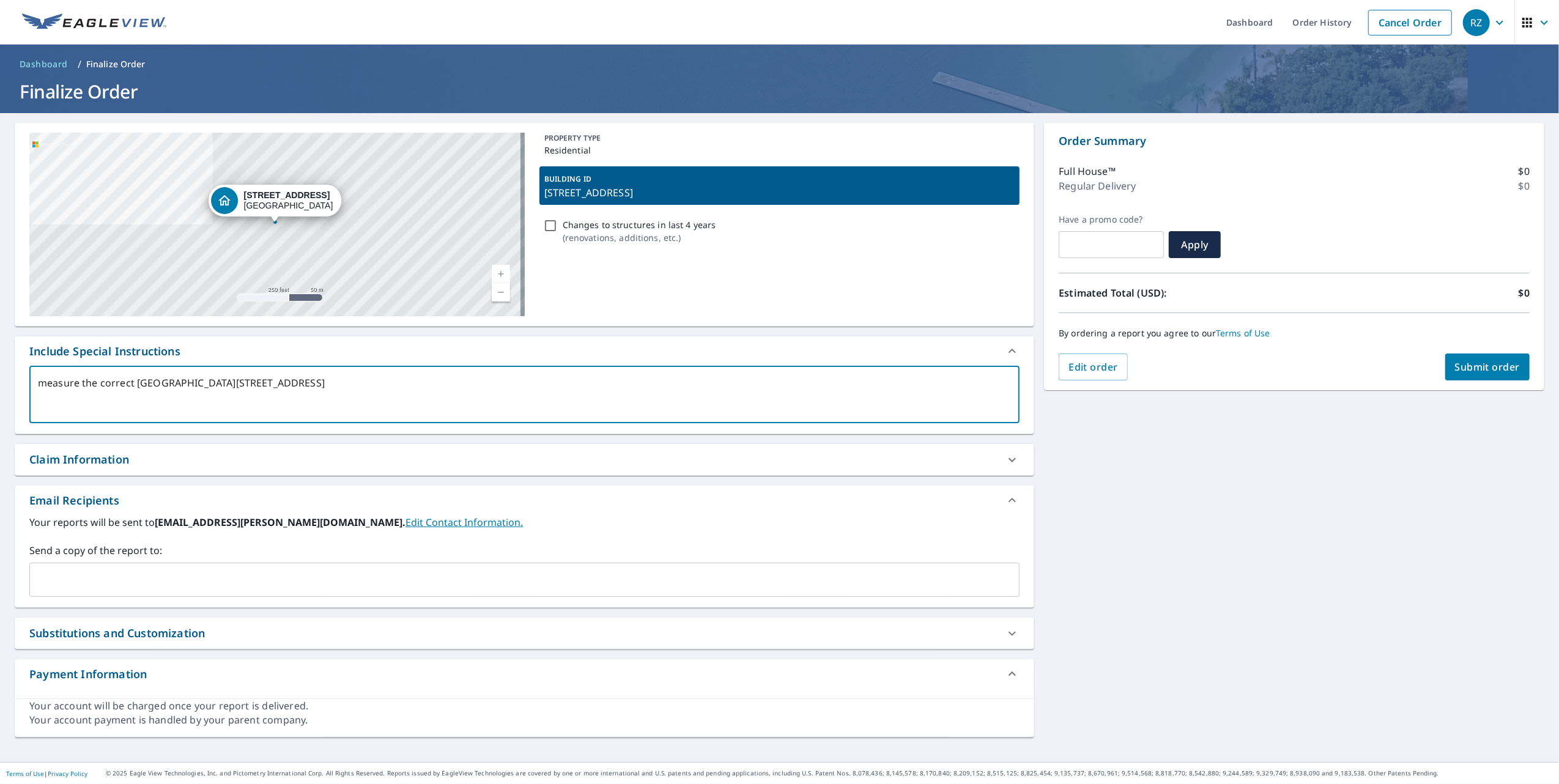
checkbox input "true"
type textarea "measure the correct addres26 Junction Way, Winter Park, CO, 80482"
type textarea "x"
checkbox input "true"
type textarea "measure the correct address26 Junction Way, Winter Park, CO, 80482"
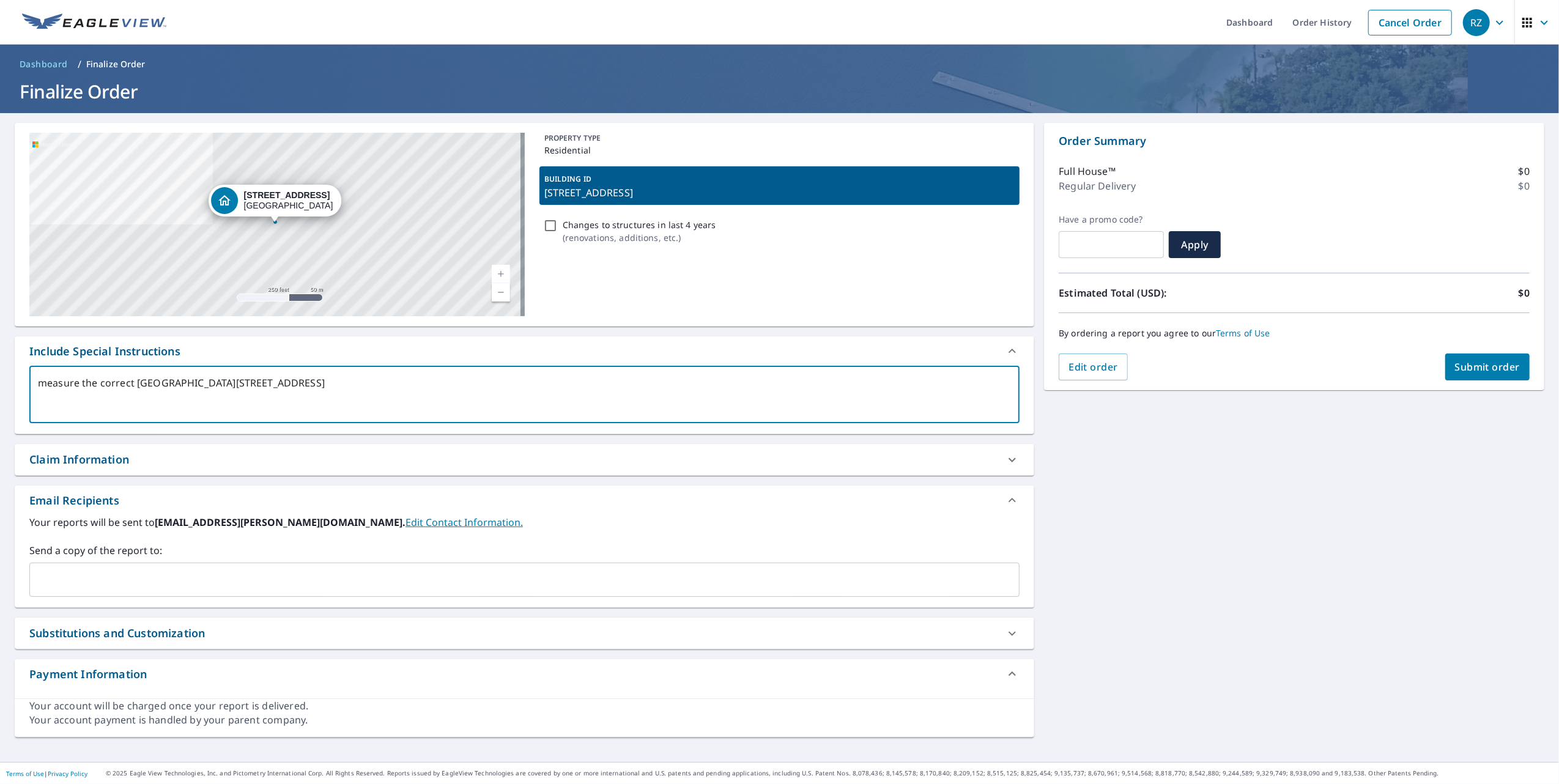
type textarea "x"
checkbox input "true"
type textarea "measure the correct address.26 Junction Way, Winter Park, CO, 80482"
type textarea "x"
checkbox input "true"
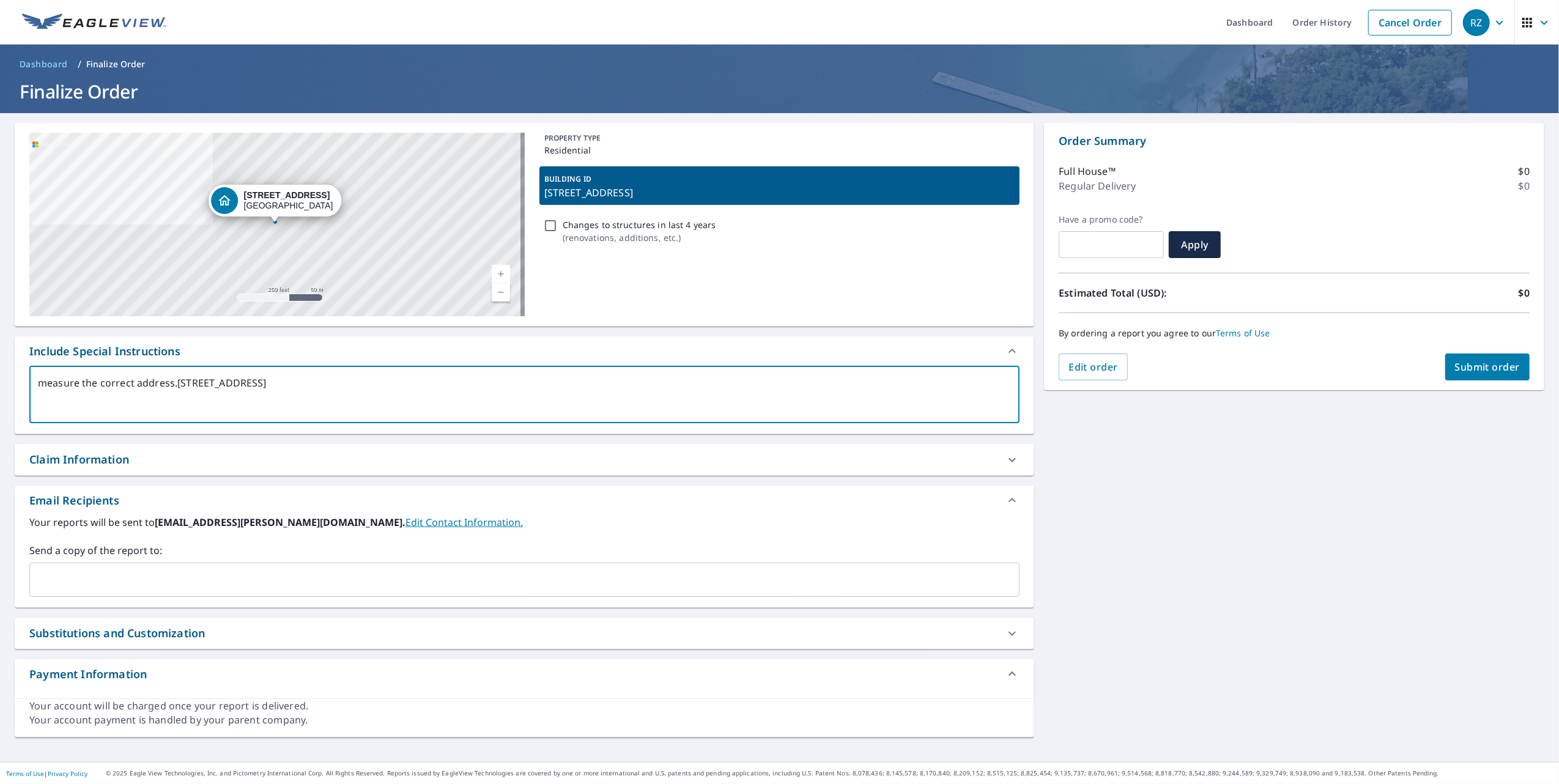
type textarea "measure the correct address. 26 Junction Way, Winter Park, CO, 80482"
type textarea "x"
checkbox input "true"
type textarea "measure the correct address. d26 Junction Way, Winter Park, CO, 80482"
type textarea "x"
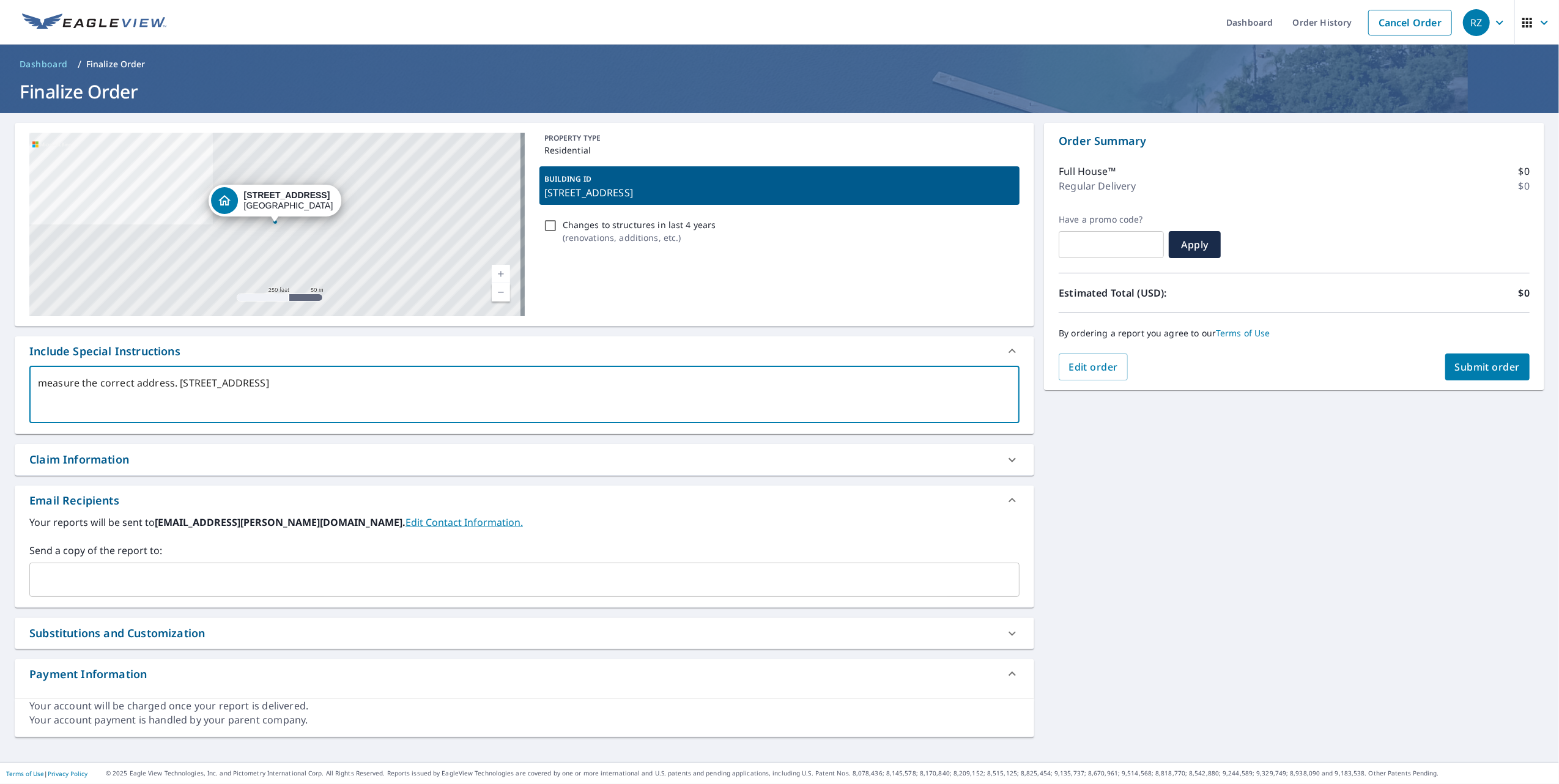
checkbox input "true"
type textarea "measure the correct address. do26 Junction Way, Winter Park, CO, 80482"
type textarea "x"
checkbox input "true"
type textarea "measure the correct address. do 26 Junction Way, Winter Park, CO, 80482"
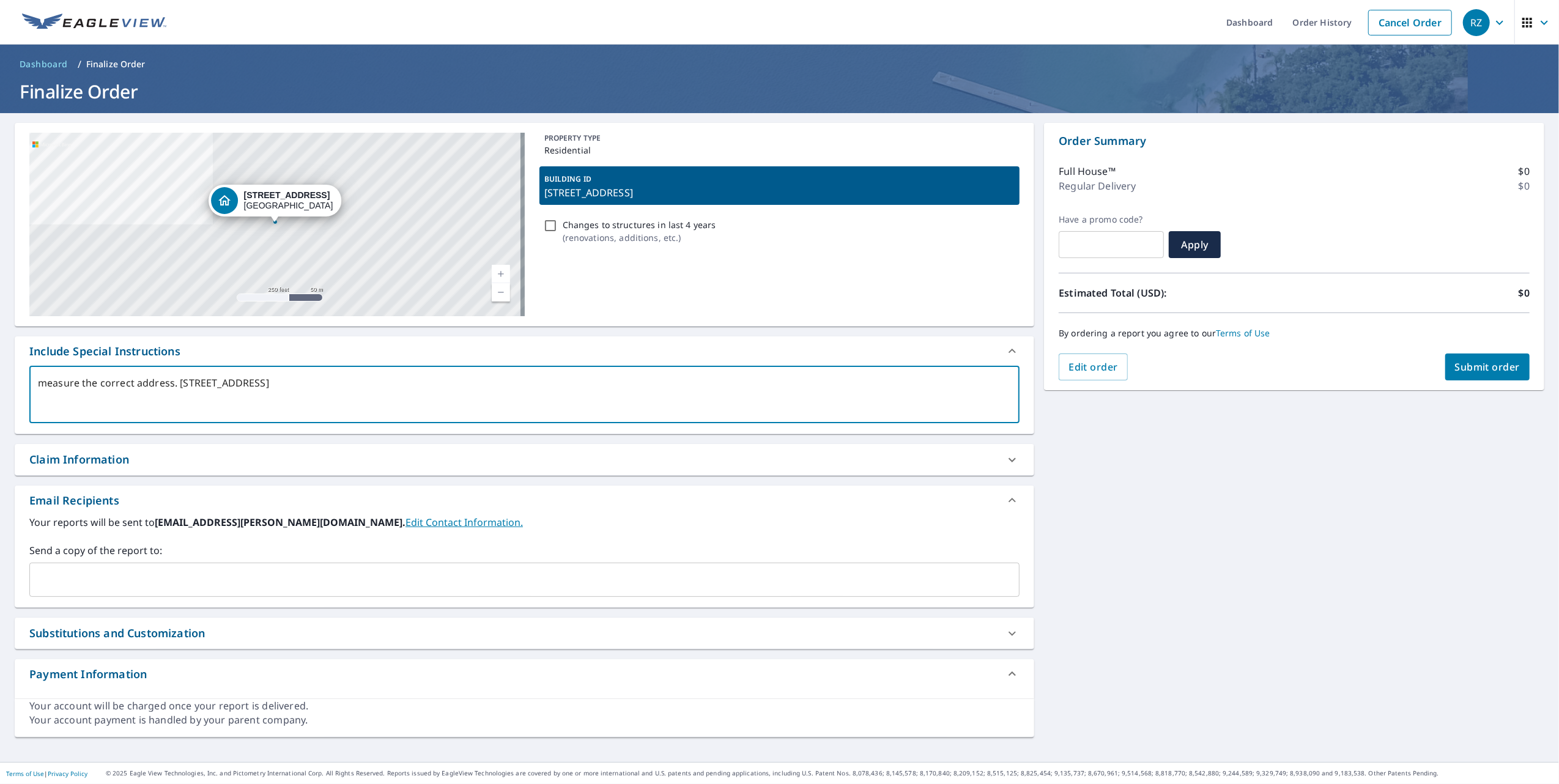
type textarea "x"
checkbox input "true"
type textarea "measure the correct address. do n26 Junction Way, Winter Park, CO, 80482"
type textarea "x"
checkbox input "true"
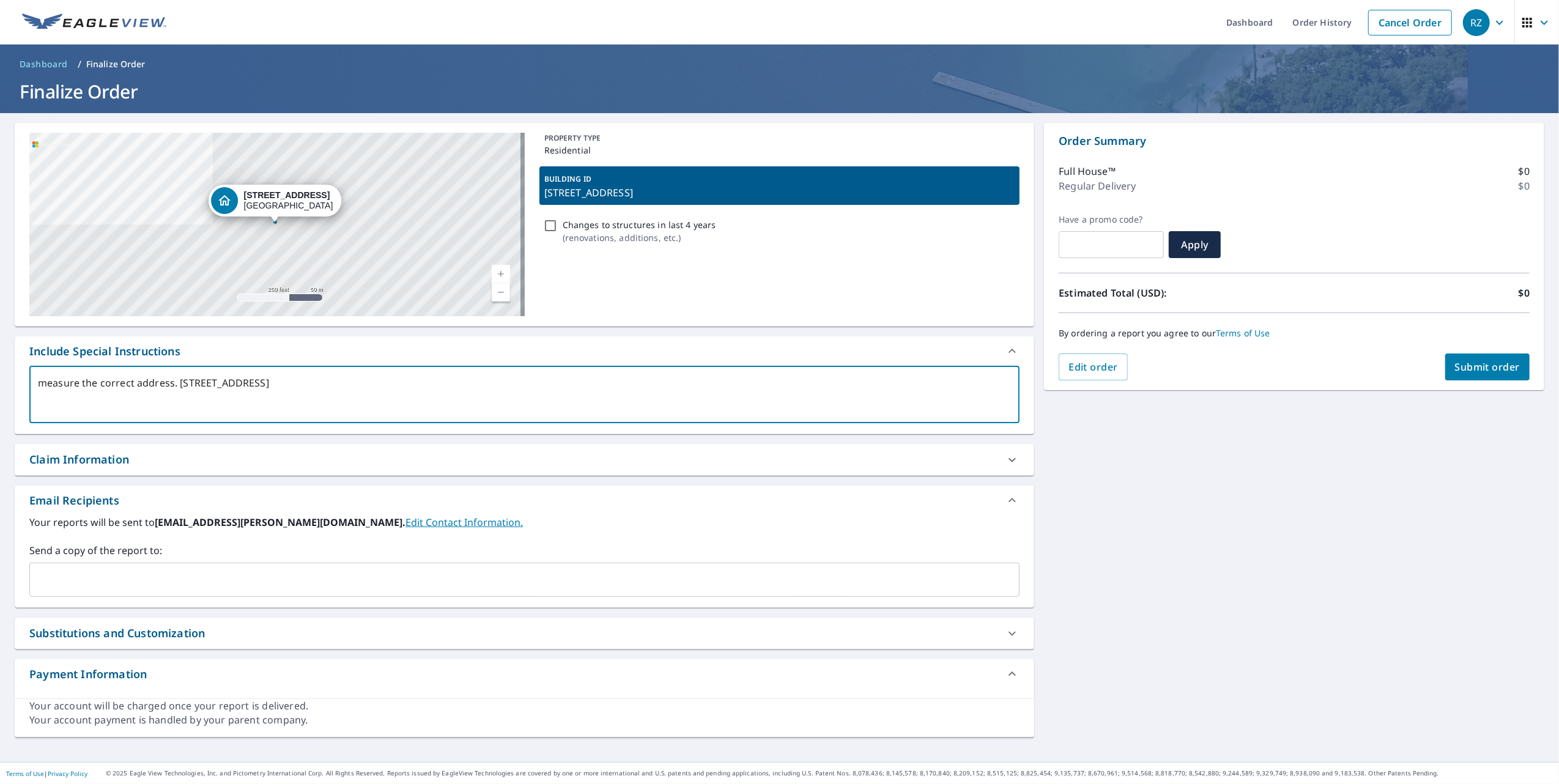
type textarea "measure the correct address. do no26 Junction Way, Winter Park, CO, 80482"
type textarea "x"
checkbox input "true"
type textarea "measure the correct address. do not26 Junction Way, Winter Park, CO, 80482"
type textarea "x"
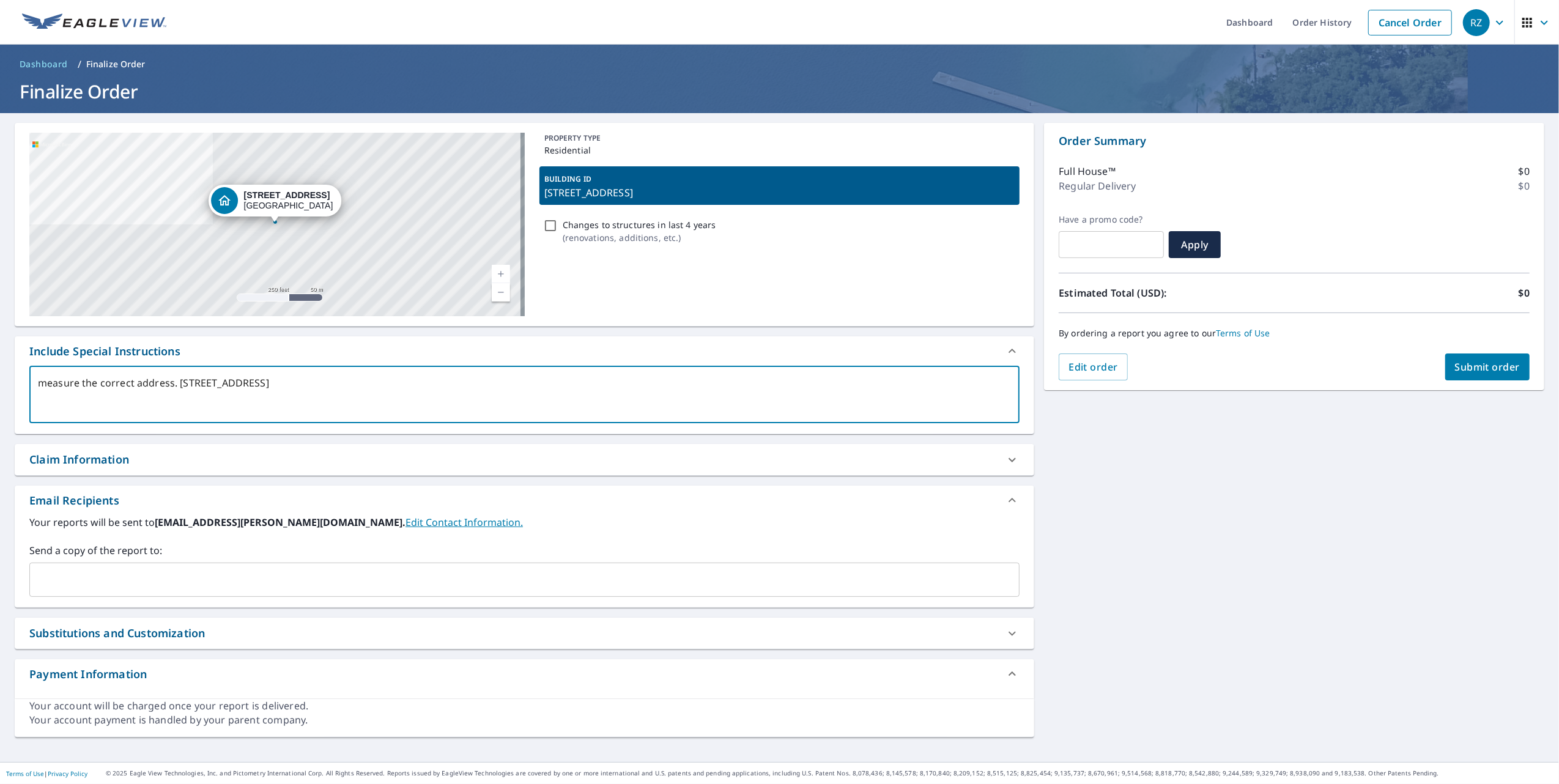
checkbox input "true"
type textarea "measure the correct address. do not 26 Junction Way, Winter Park, CO, 80482"
type textarea "x"
checkbox input "true"
type textarea "measure the correct address. do not r26 Junction Way, Winter Park, CO, 80482"
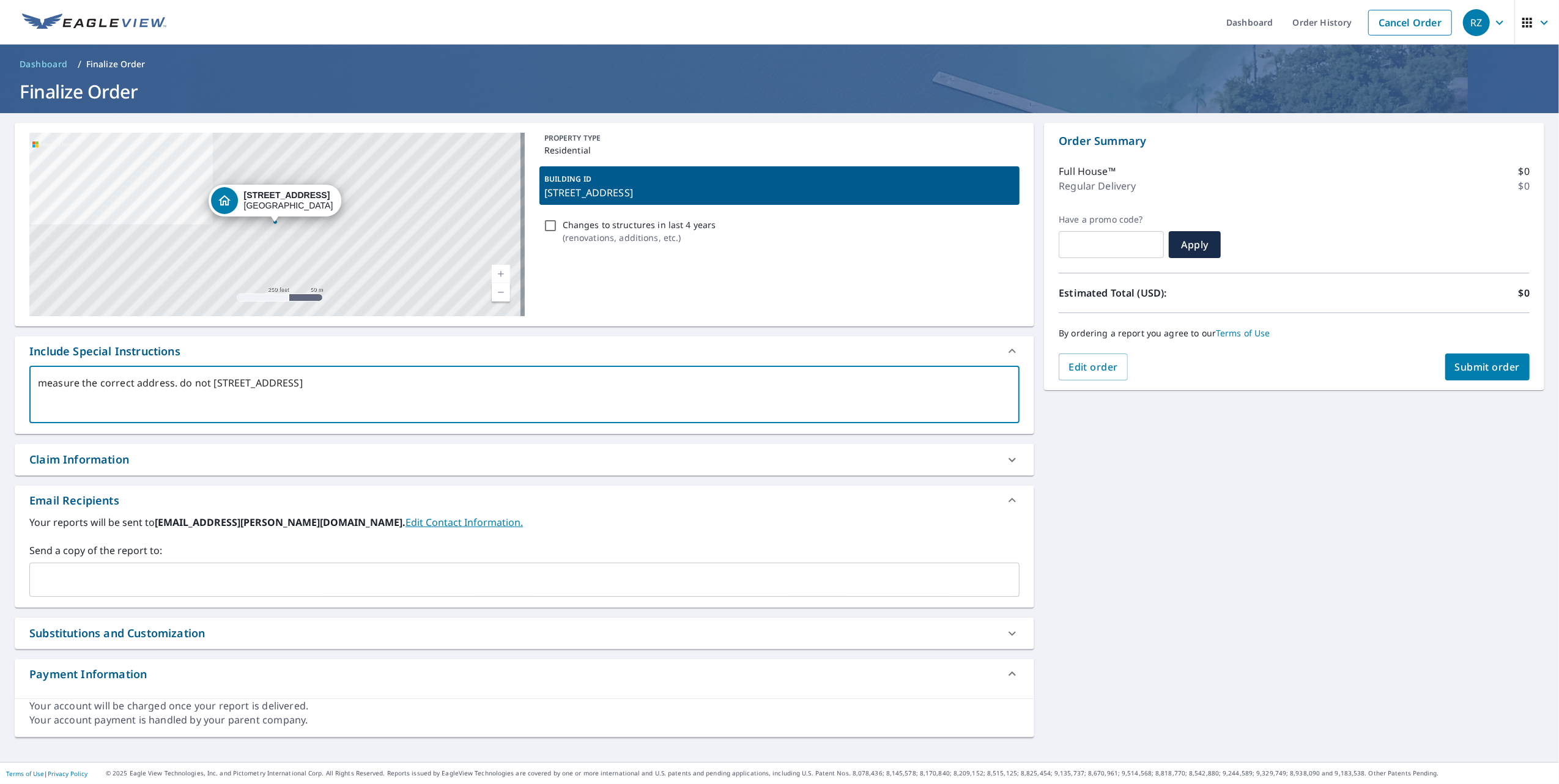
type textarea "x"
checkbox input "true"
type textarea "measure the correct address. do not re26 Junction Way, Winter Park, CO, 80482"
type textarea "x"
checkbox input "true"
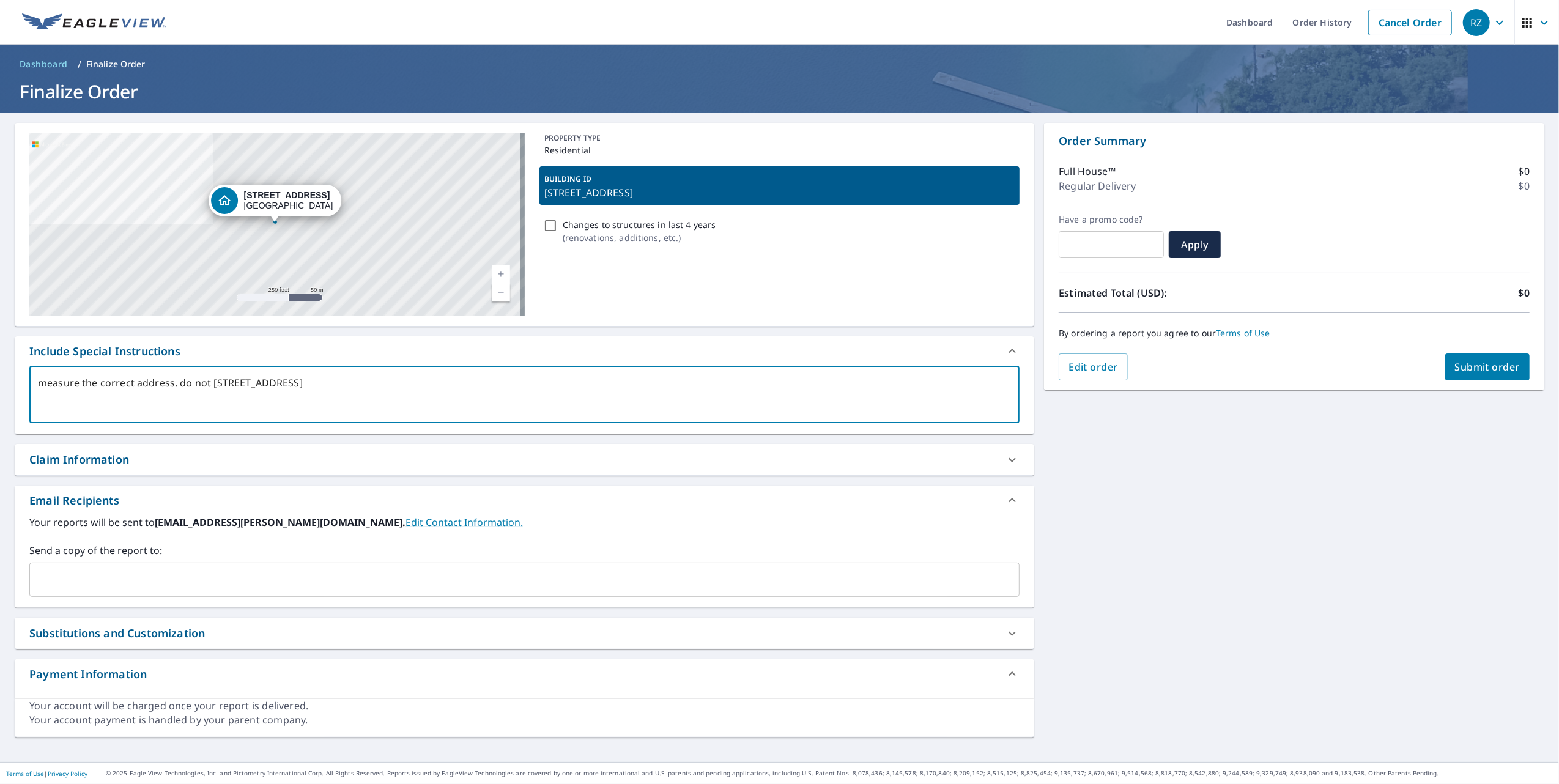
type textarea "measure the correct address. do not rej26 Junction Way, Winter Park, CO, 80482"
type textarea "x"
checkbox input "true"
type textarea "measure the correct address. do not reje26 Junction Way, Winter Park, CO, 80482"
type textarea "x"
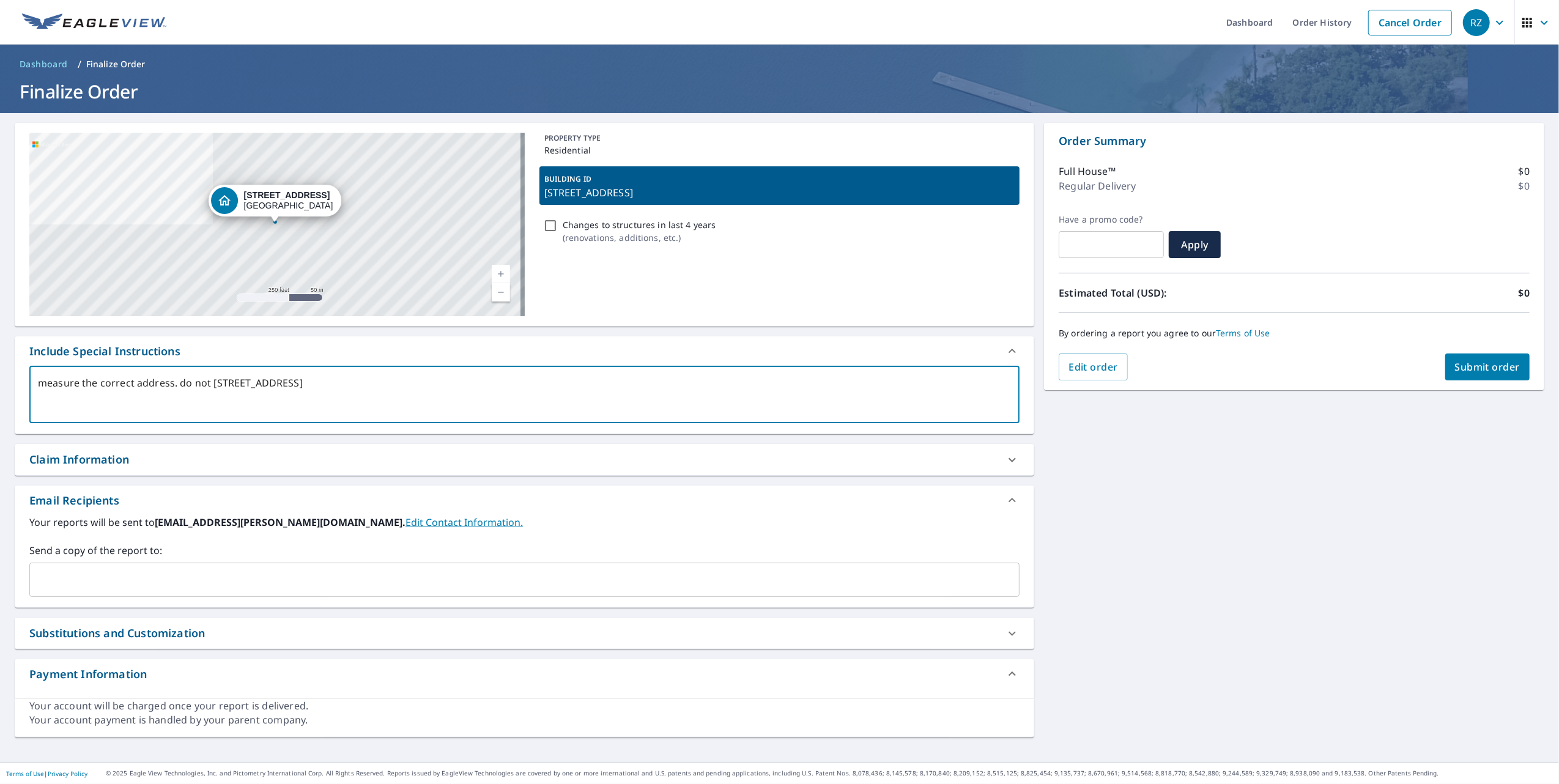
checkbox input "true"
type textarea "measure the correct address. do not rejec26 Junction Way, Winter Park, CO, 80482"
type textarea "x"
checkbox input "true"
type textarea "measure the correct address. do not reject26 Junction Way, Winter Park, CO, 804…"
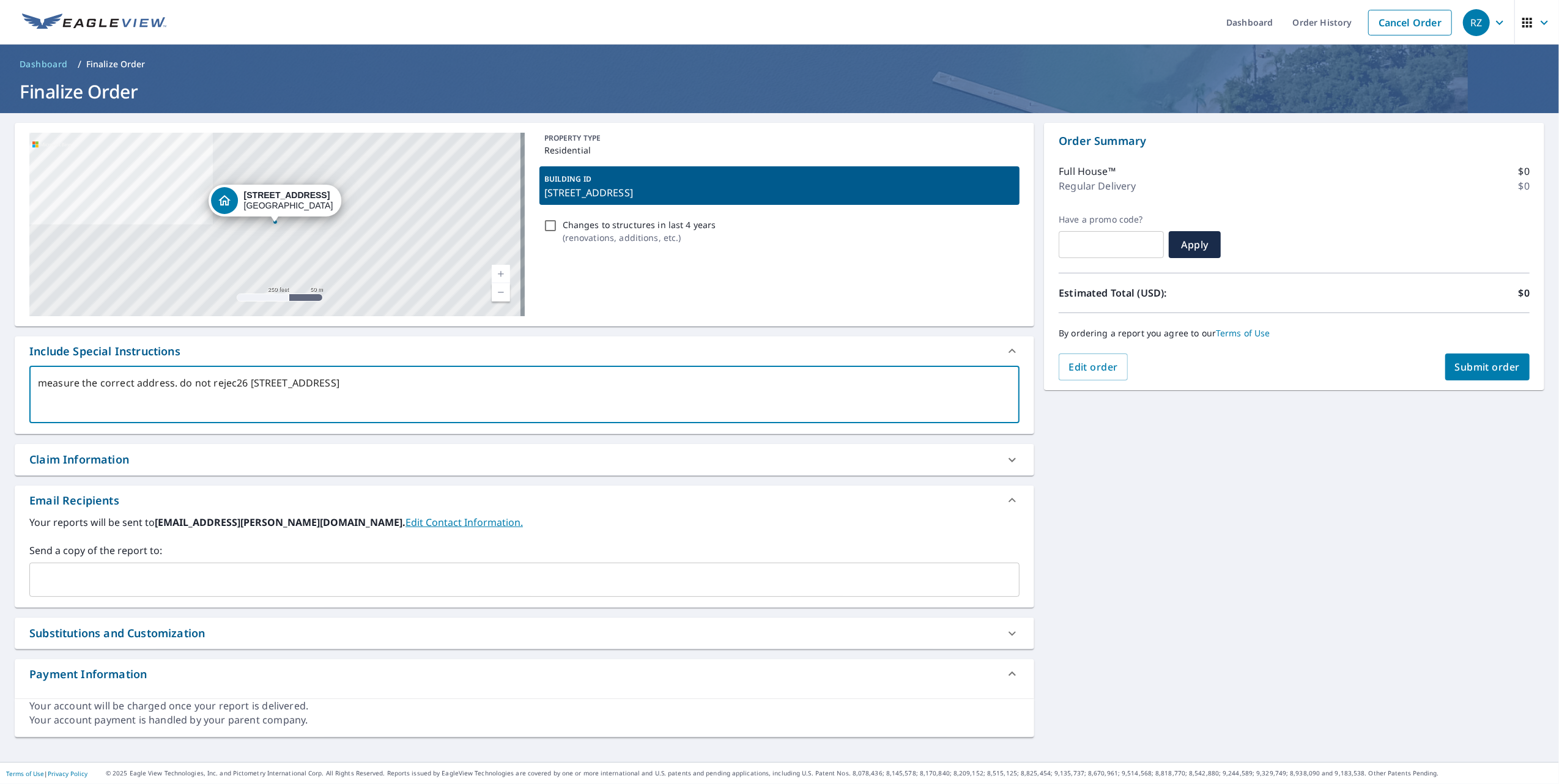
type textarea "x"
checkbox input "true"
type textarea "measure the correct address. do not reject.26 Junction Way, Winter Park, CO, 80…"
type textarea "x"
checkbox input "true"
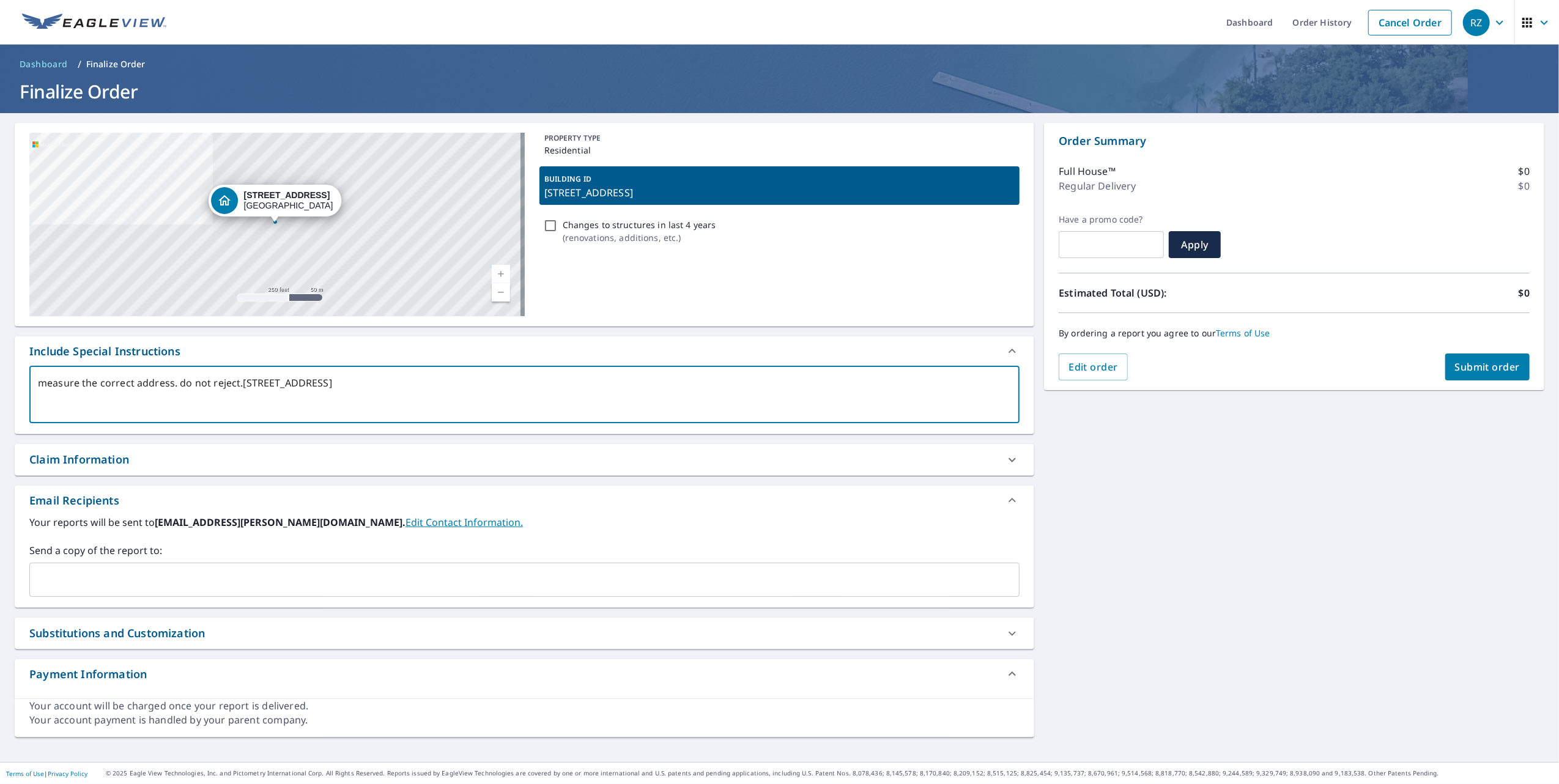
type textarea "measure the correct address. do not reject. 26 Junction Way, Winter Park, CO, 8…"
type textarea "x"
checkbox input "true"
type textarea "measure the correct address. do not reject. 26 Junction Way, Winter Park, CO, 8…"
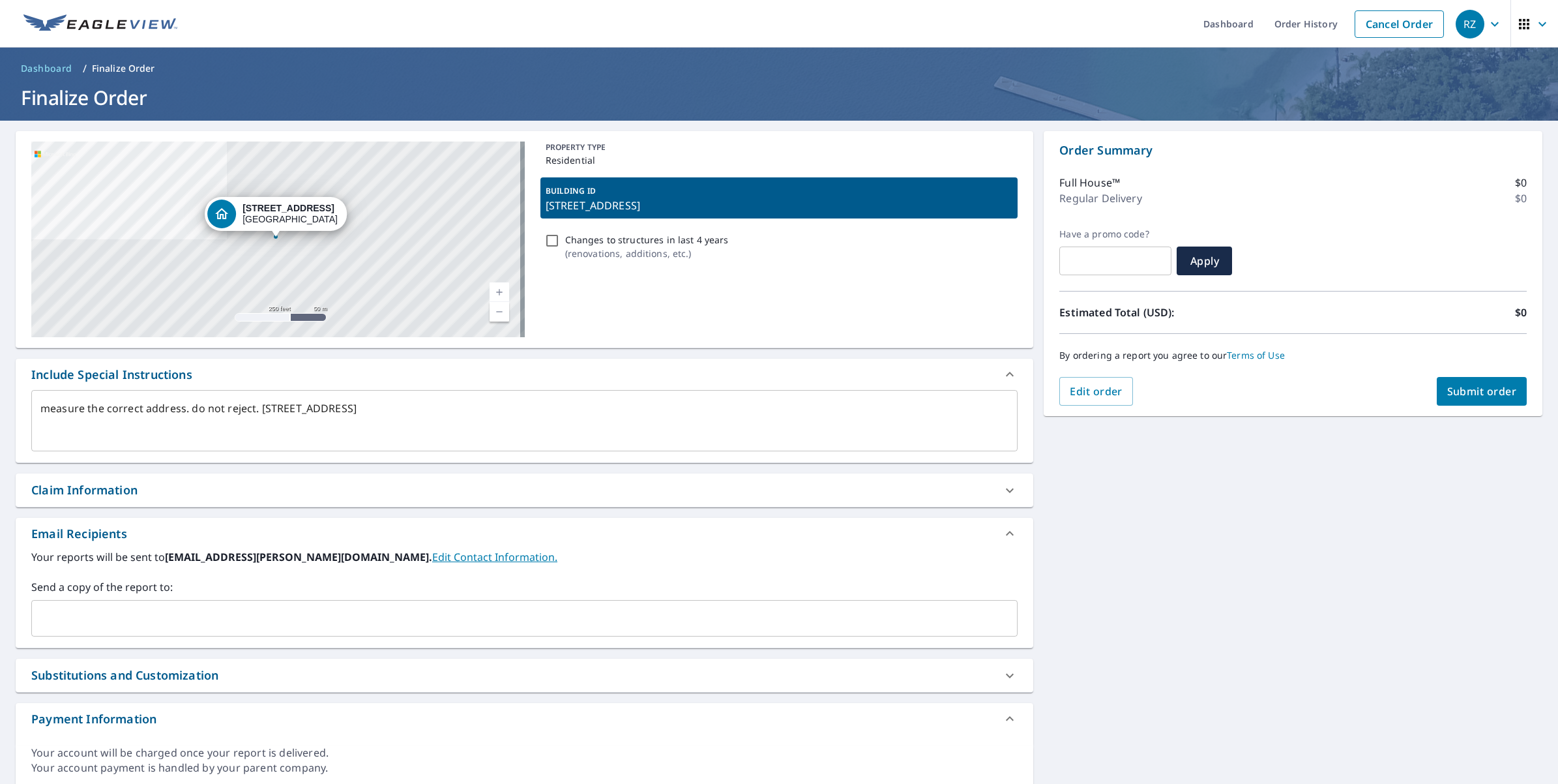
type textarea "x"
